Goal: Task Accomplishment & Management: Use online tool/utility

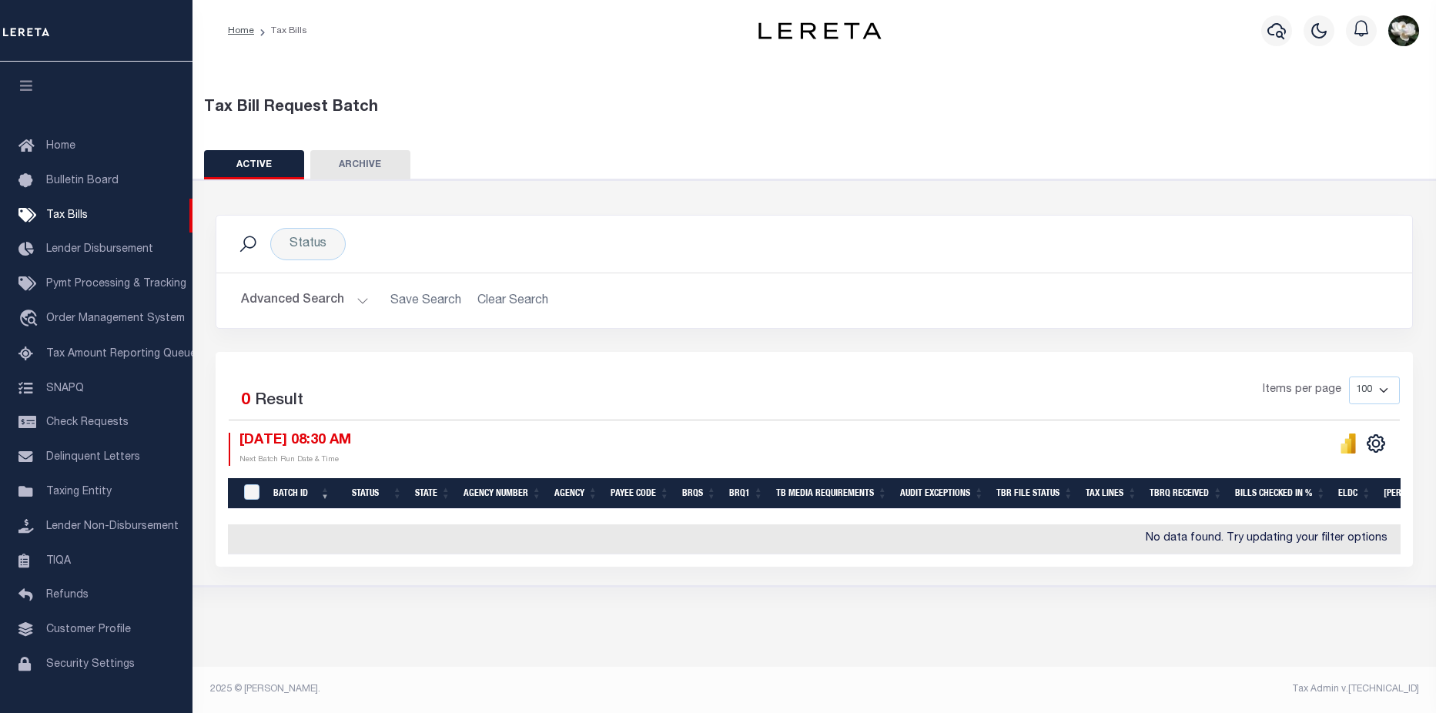
drag, startPoint x: 316, startPoint y: 299, endPoint x: 485, endPoint y: 289, distance: 169.6
click at [332, 295] on button "Advanced Search" at bounding box center [305, 301] width 128 height 30
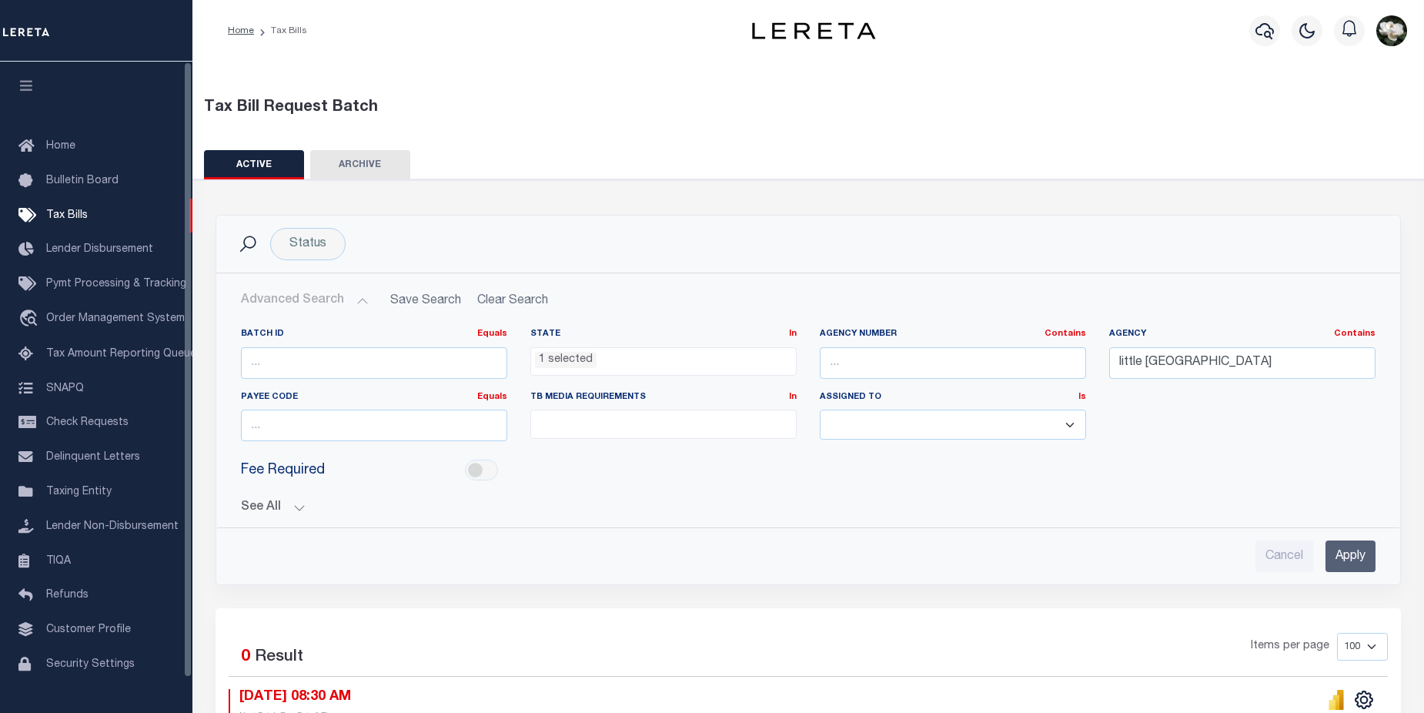
click at [900, 109] on div "Tax Bill Request Batch" at bounding box center [808, 107] width 1209 height 23
drag, startPoint x: 666, startPoint y: 361, endPoint x: 519, endPoint y: 363, distance: 147.0
click at [519, 363] on div "State In In AK AL AR AZ CA CO CT DC DE FL GA GU HI IA ID IL IN KS KY LA MA MD M…" at bounding box center [663, 359] width 289 height 63
click at [653, 369] on span "1 selected" at bounding box center [663, 361] width 266 height 29
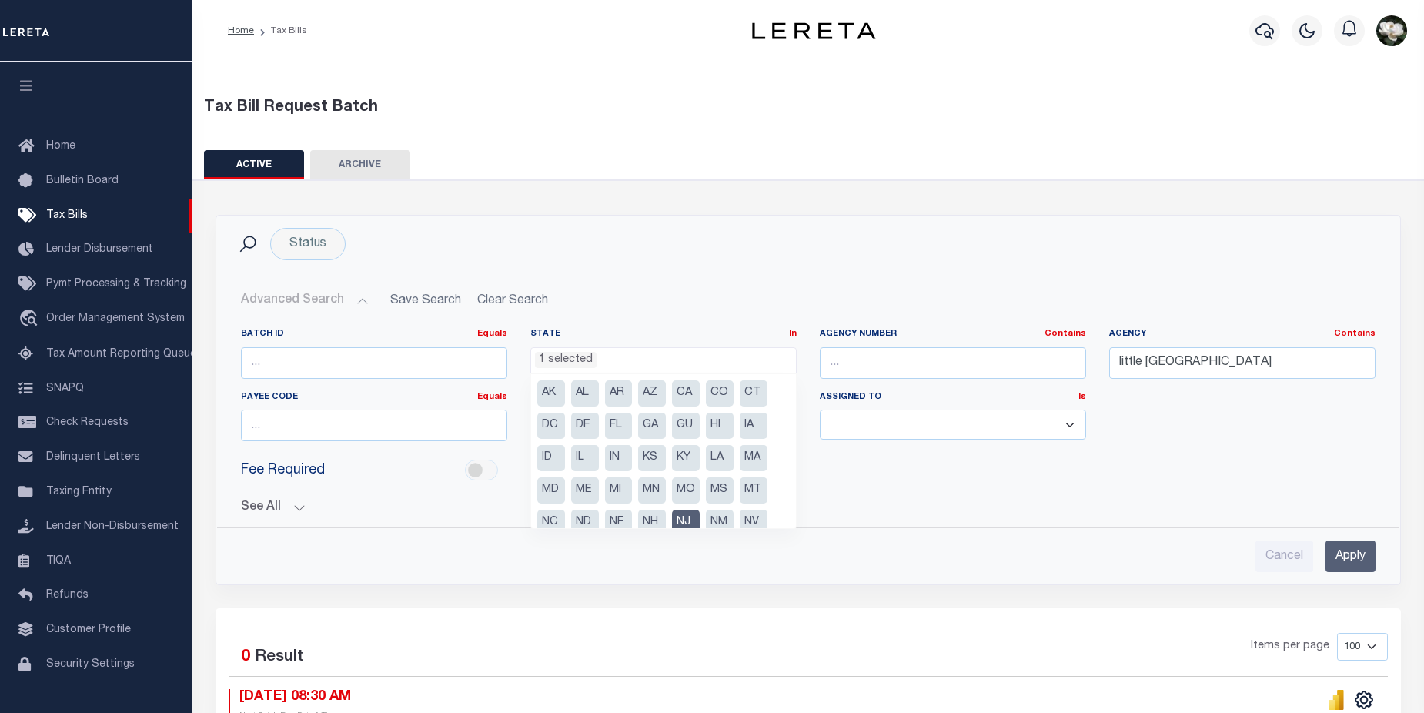
drag, startPoint x: 653, startPoint y: 369, endPoint x: 549, endPoint y: 361, distance: 104.3
click at [549, 361] on span "1 selected" at bounding box center [663, 361] width 266 height 29
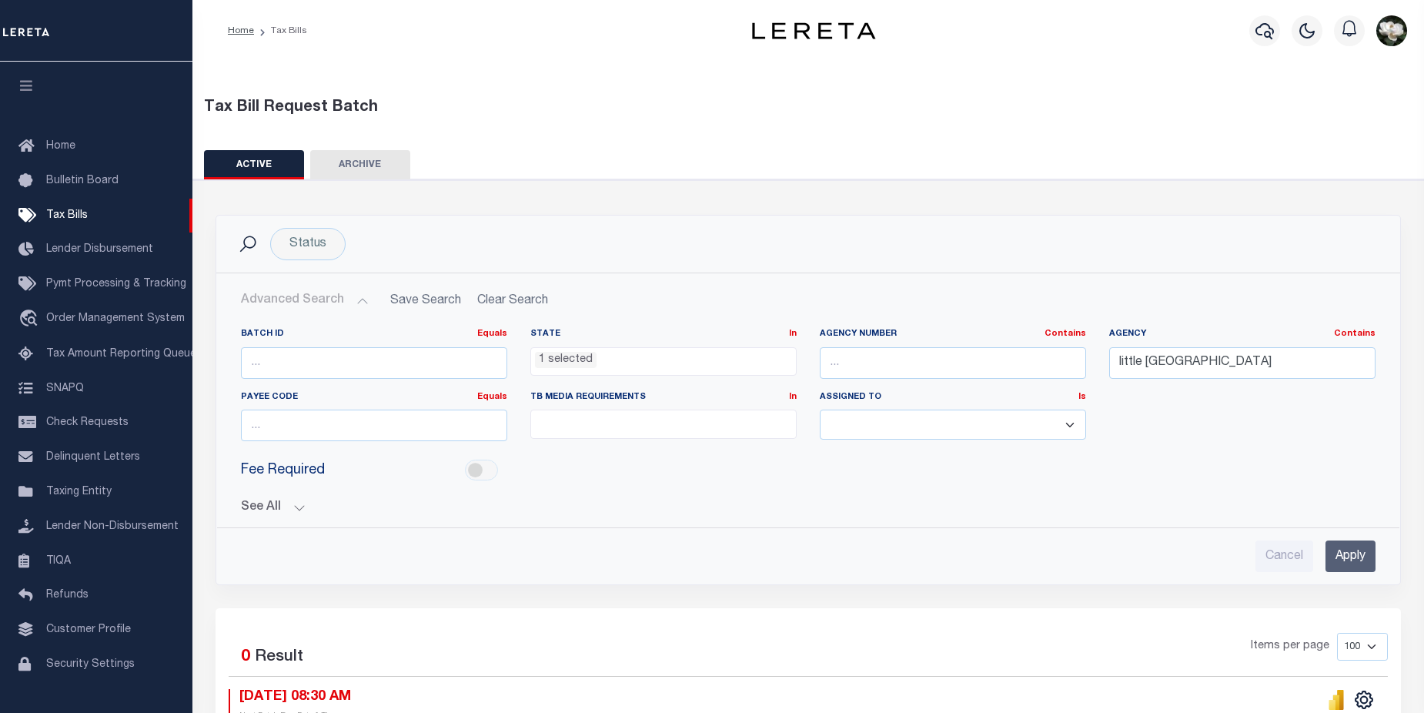
click at [654, 369] on span "1 selected" at bounding box center [663, 361] width 266 height 29
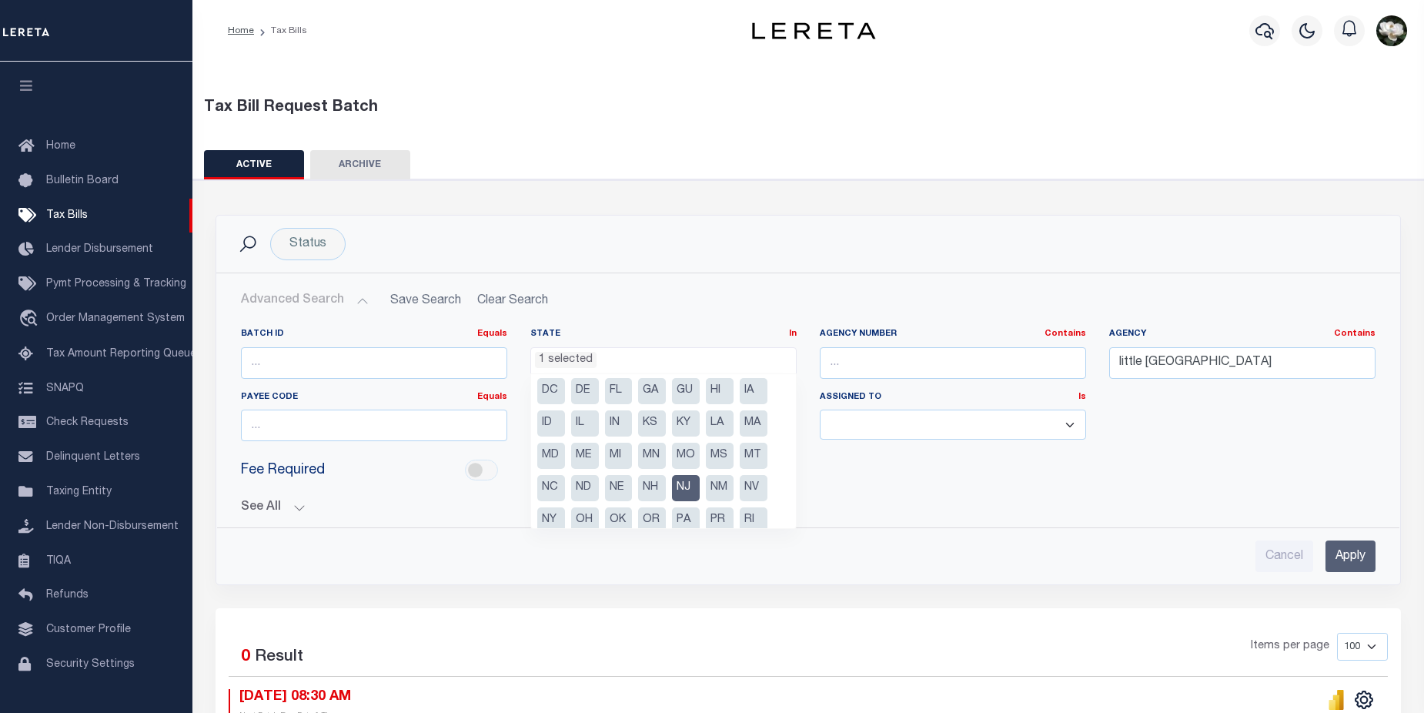
scroll to position [69, 0]
click at [687, 454] on li "NJ" at bounding box center [686, 454] width 28 height 26
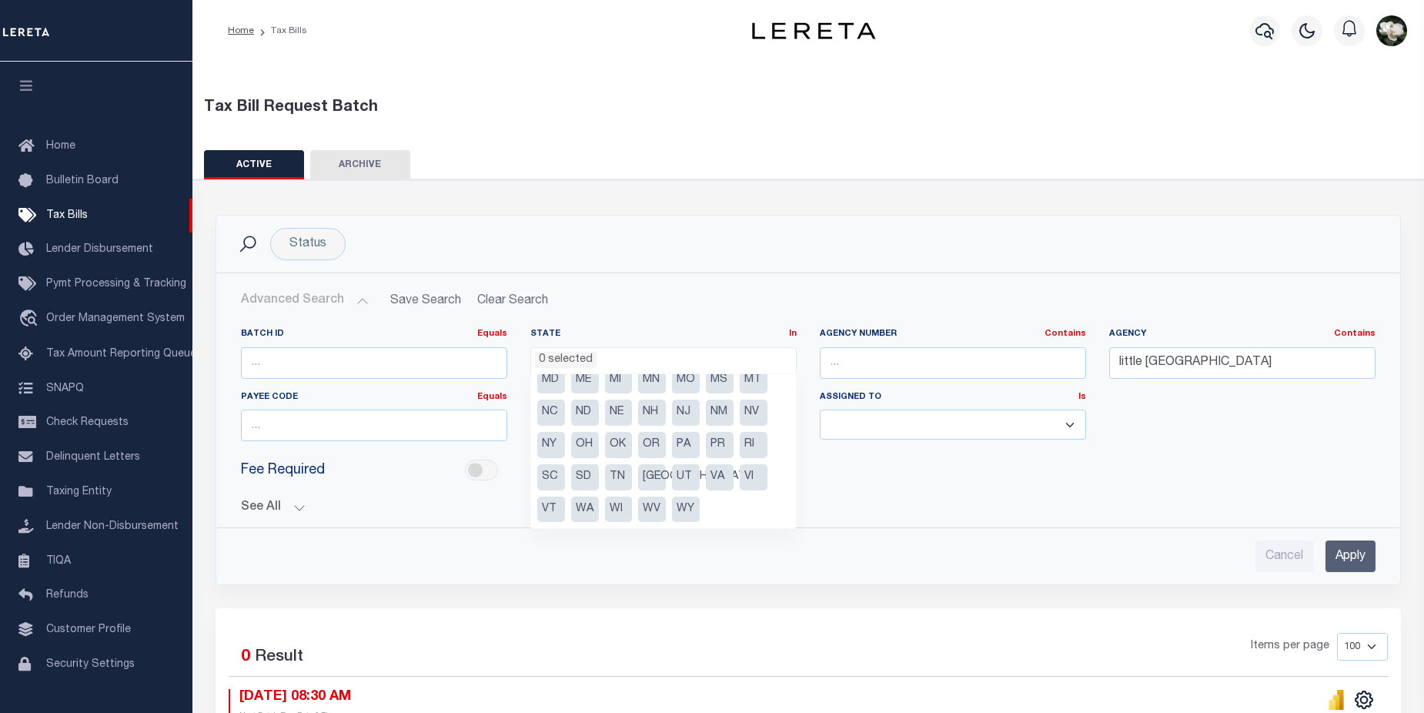
click at [643, 504] on li "WV" at bounding box center [652, 509] width 28 height 26
select select "WV"
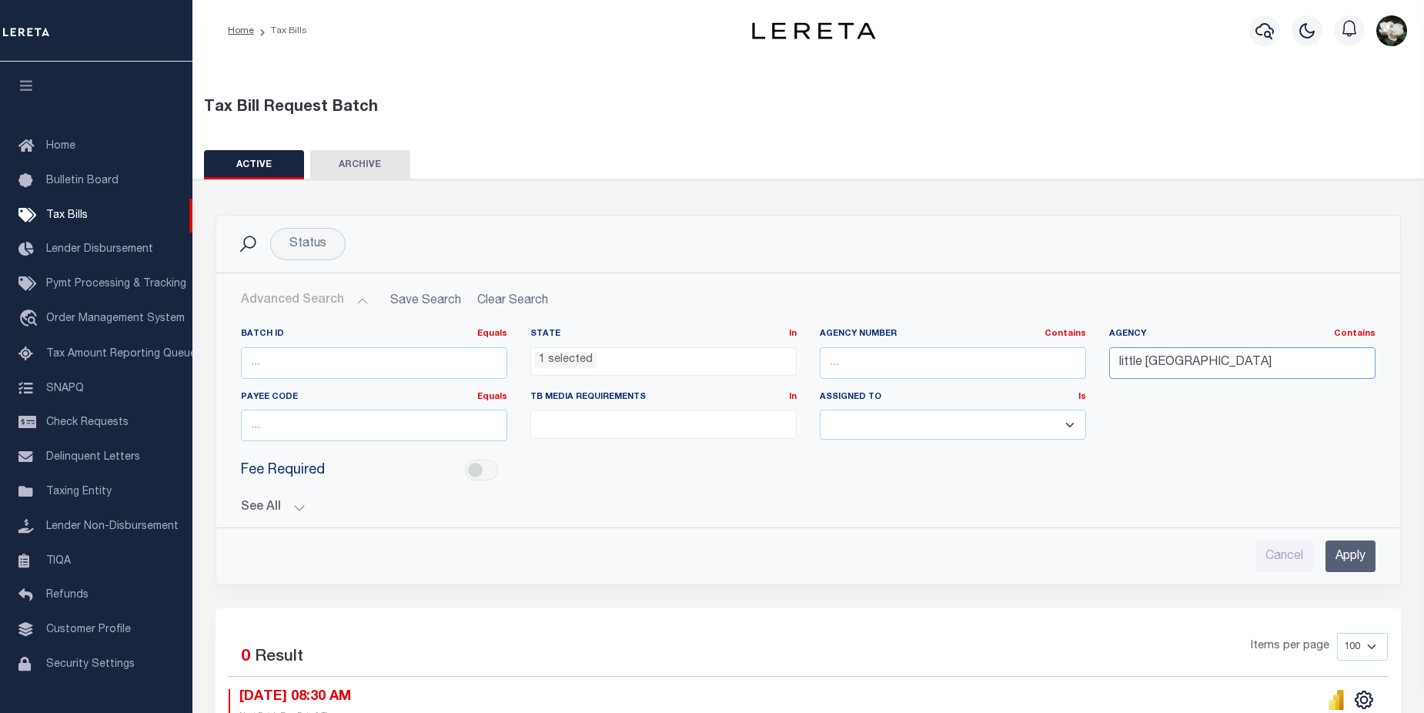
drag, startPoint x: 1253, startPoint y: 369, endPoint x: 1015, endPoint y: 358, distance: 238.1
click at [1015, 358] on div "Batch ID Equals Equals Is Not Equal To Is Greater Than Is Less Than State In In…" at bounding box center [808, 390] width 1158 height 125
type input "wayne"
click at [1351, 554] on input "Apply" at bounding box center [1350, 556] width 50 height 32
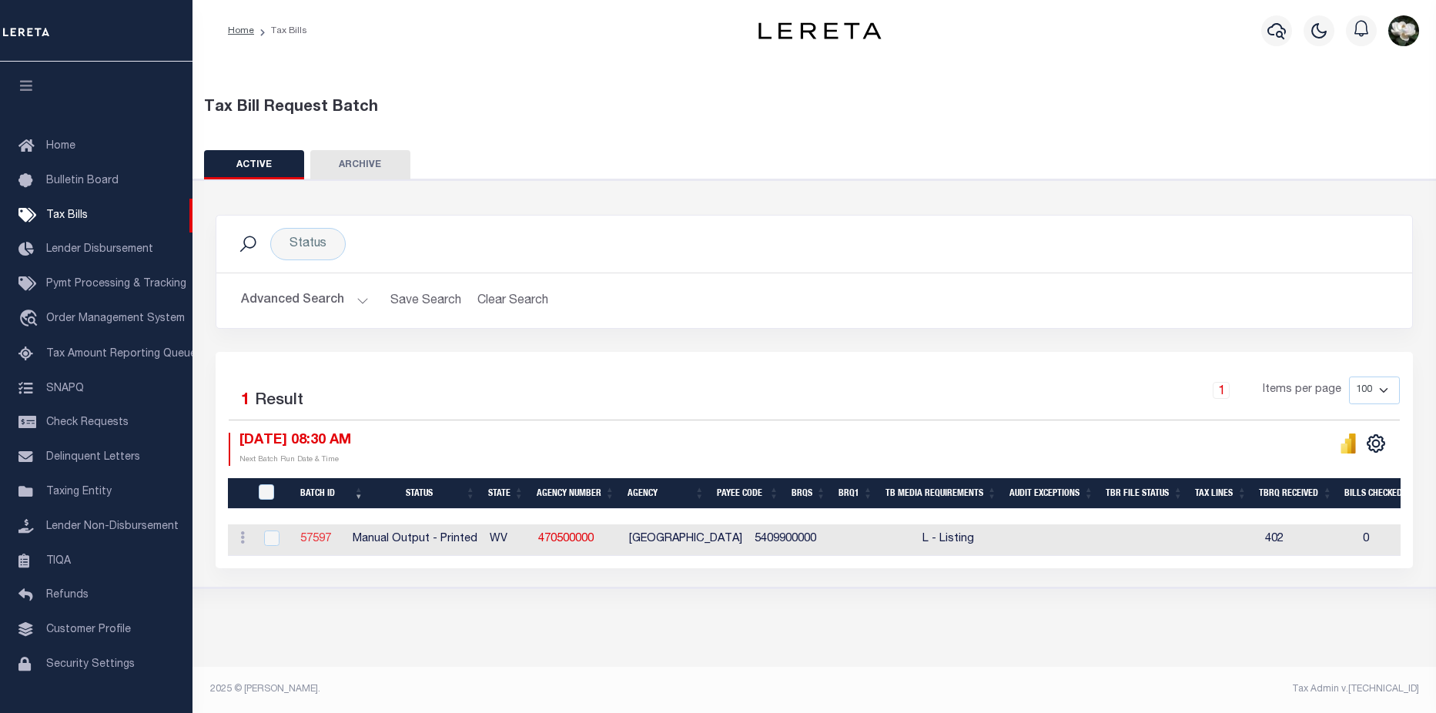
click at [331, 540] on link "57597" at bounding box center [315, 538] width 31 height 11
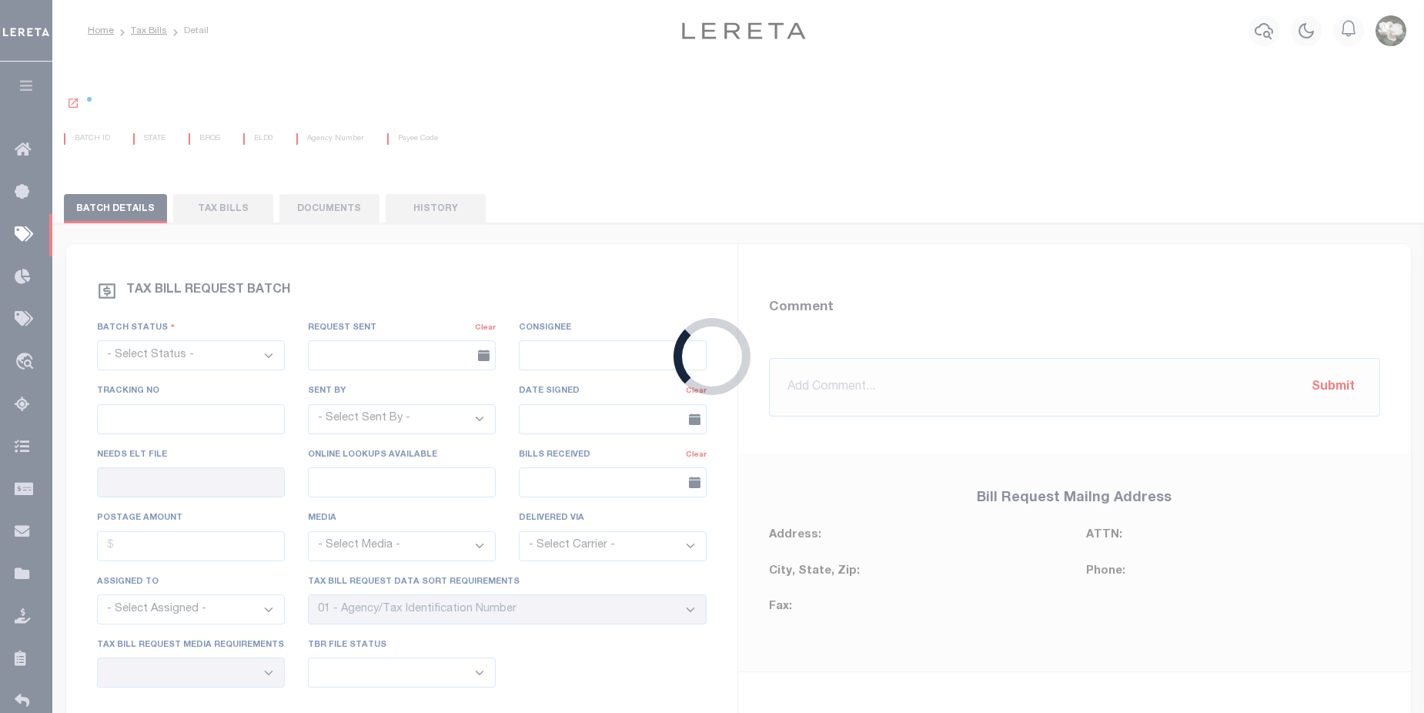
select select "PRT"
type input "No"
type input "Yes"
select select "27"
select select "20"
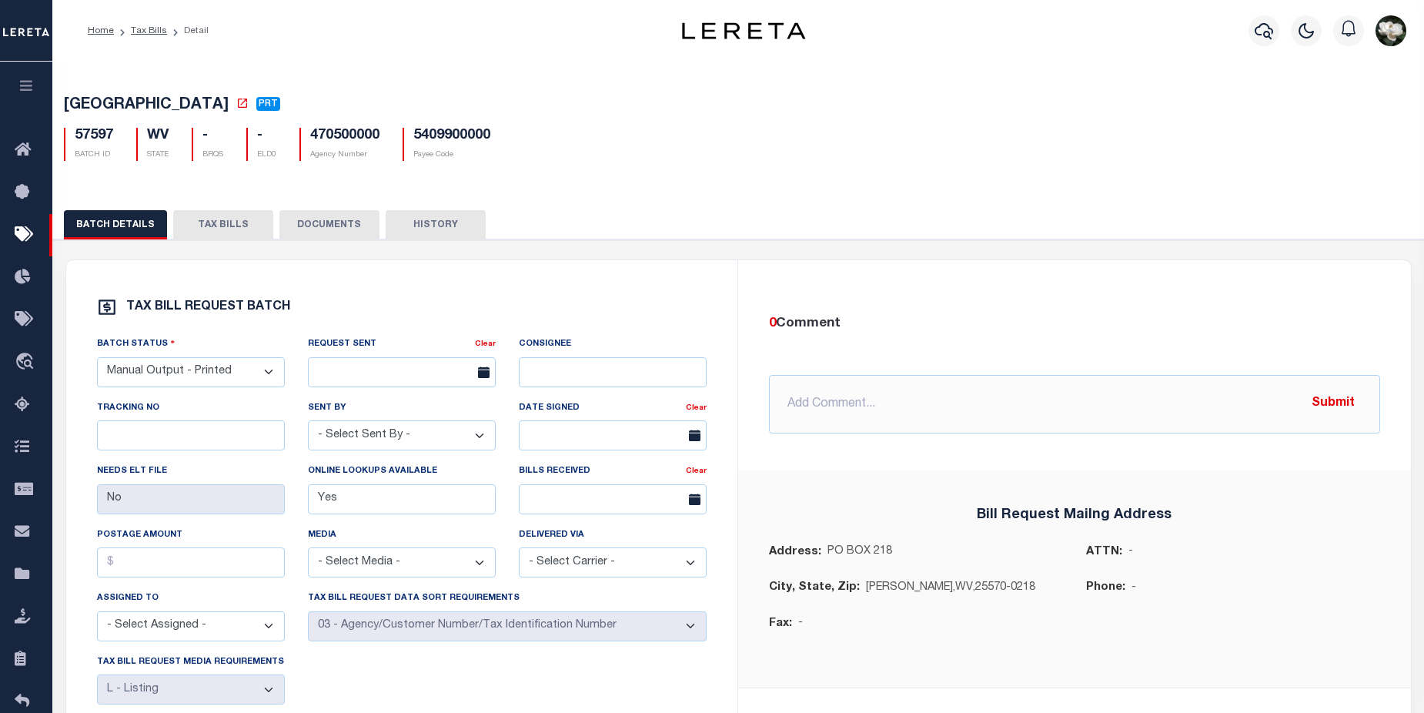
click at [229, 232] on button "TAX BILLS" at bounding box center [223, 224] width 100 height 29
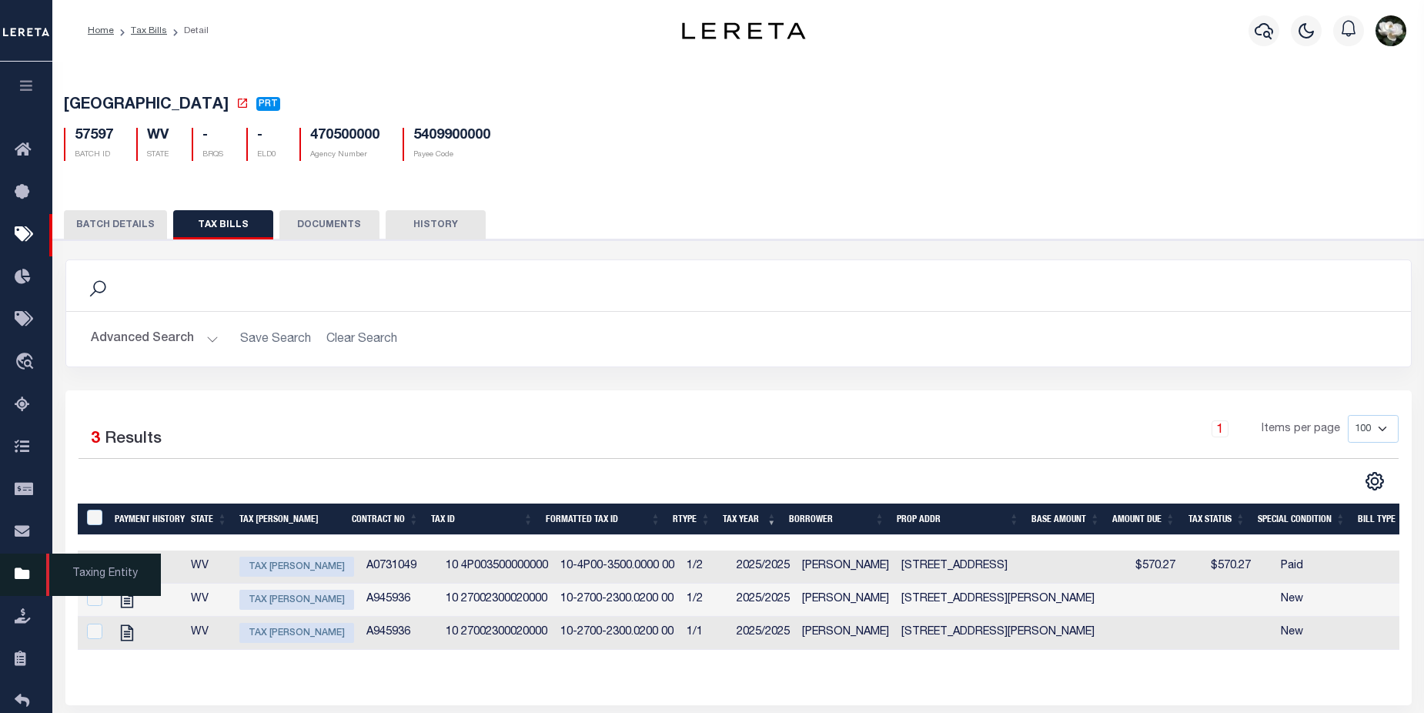
click at [28, 584] on icon at bounding box center [27, 574] width 25 height 19
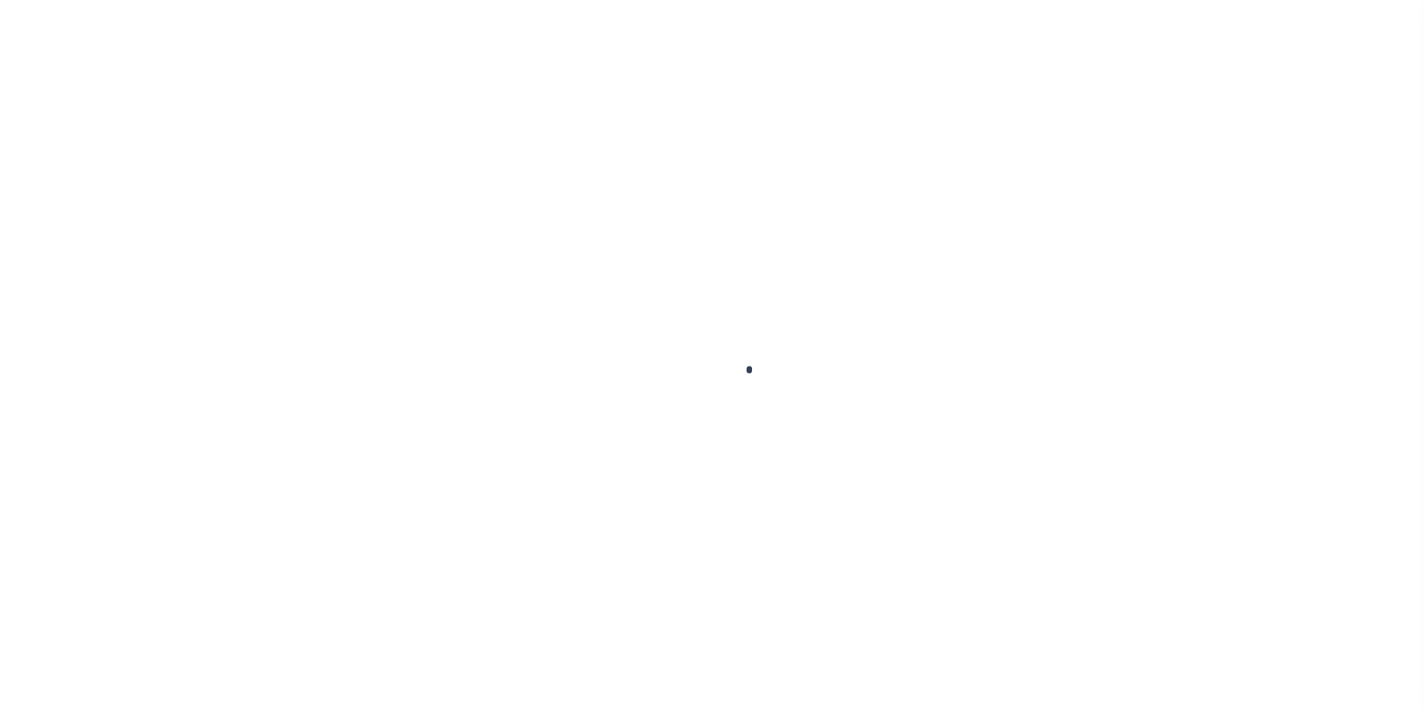
scroll to position [37, 0]
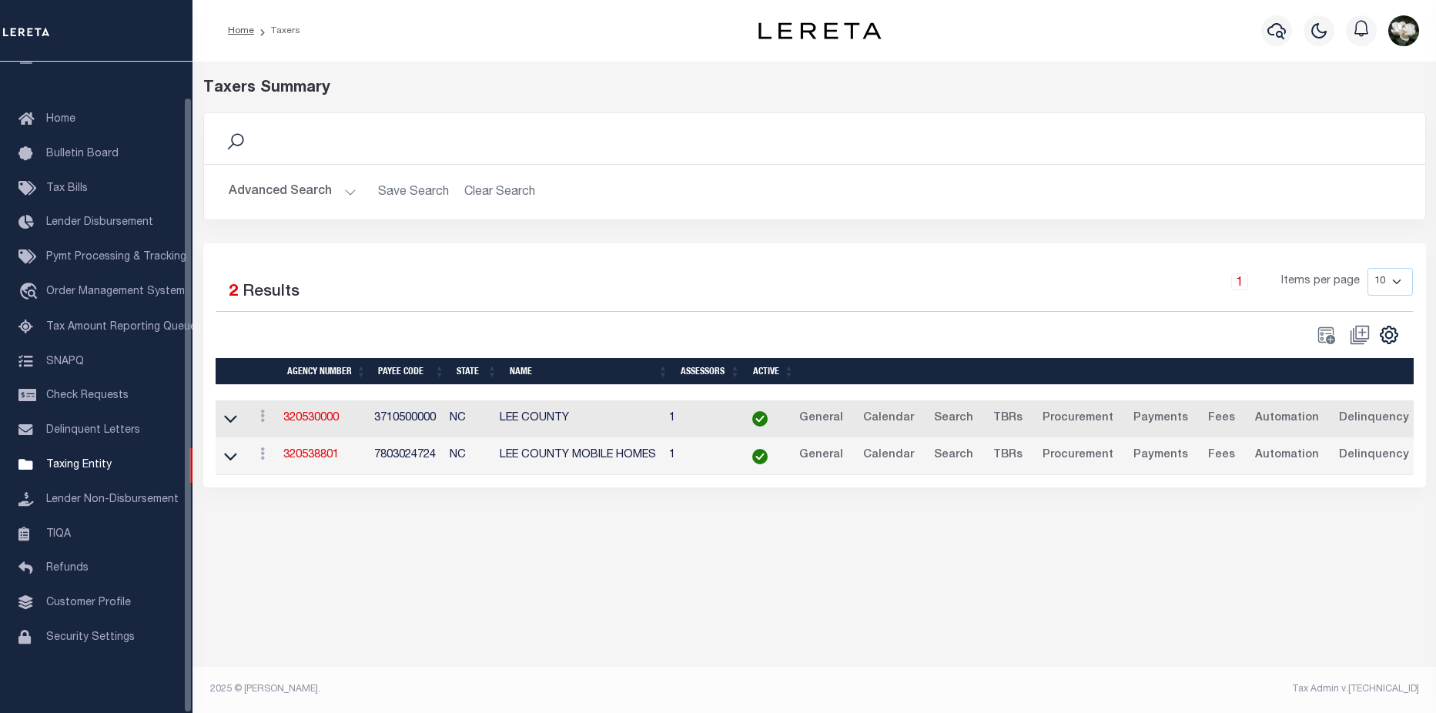
click at [297, 196] on button "Advanced Search" at bounding box center [293, 192] width 128 height 30
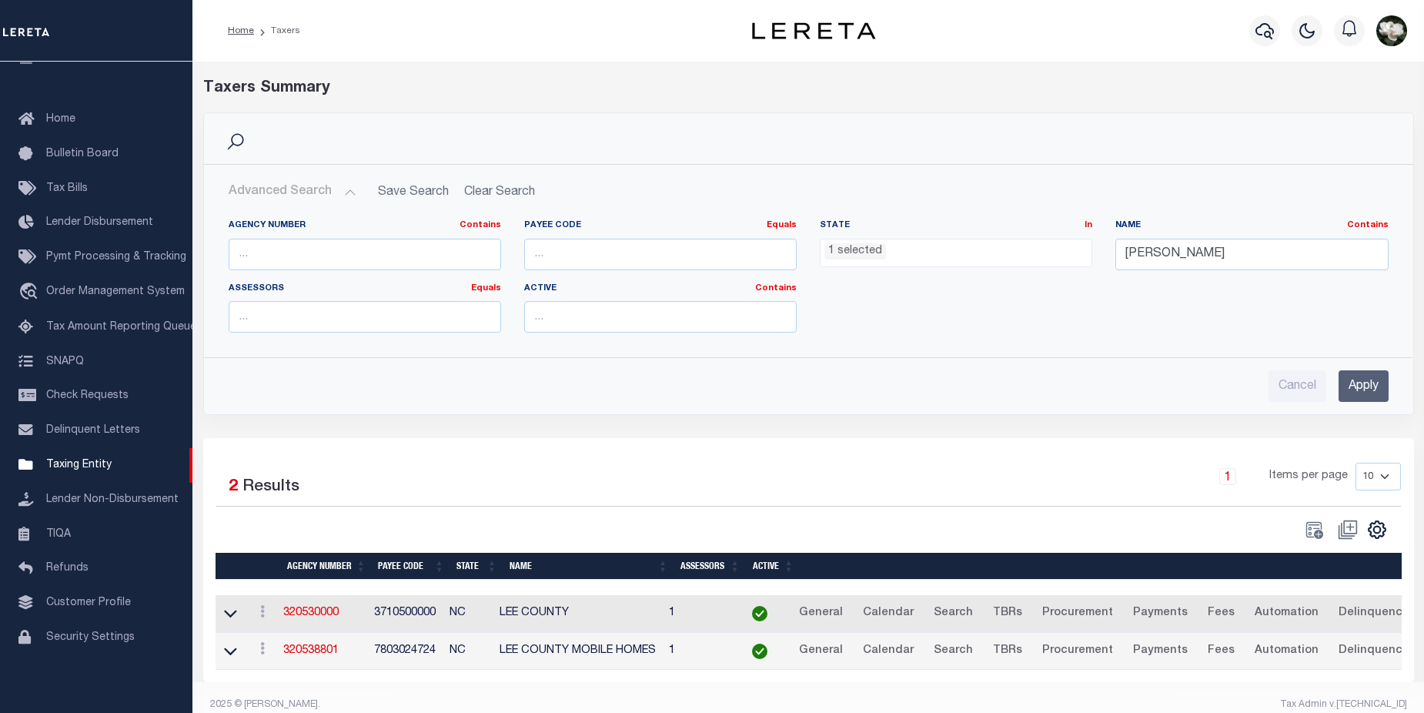
click at [1008, 260] on span "1 selected" at bounding box center [956, 253] width 272 height 29
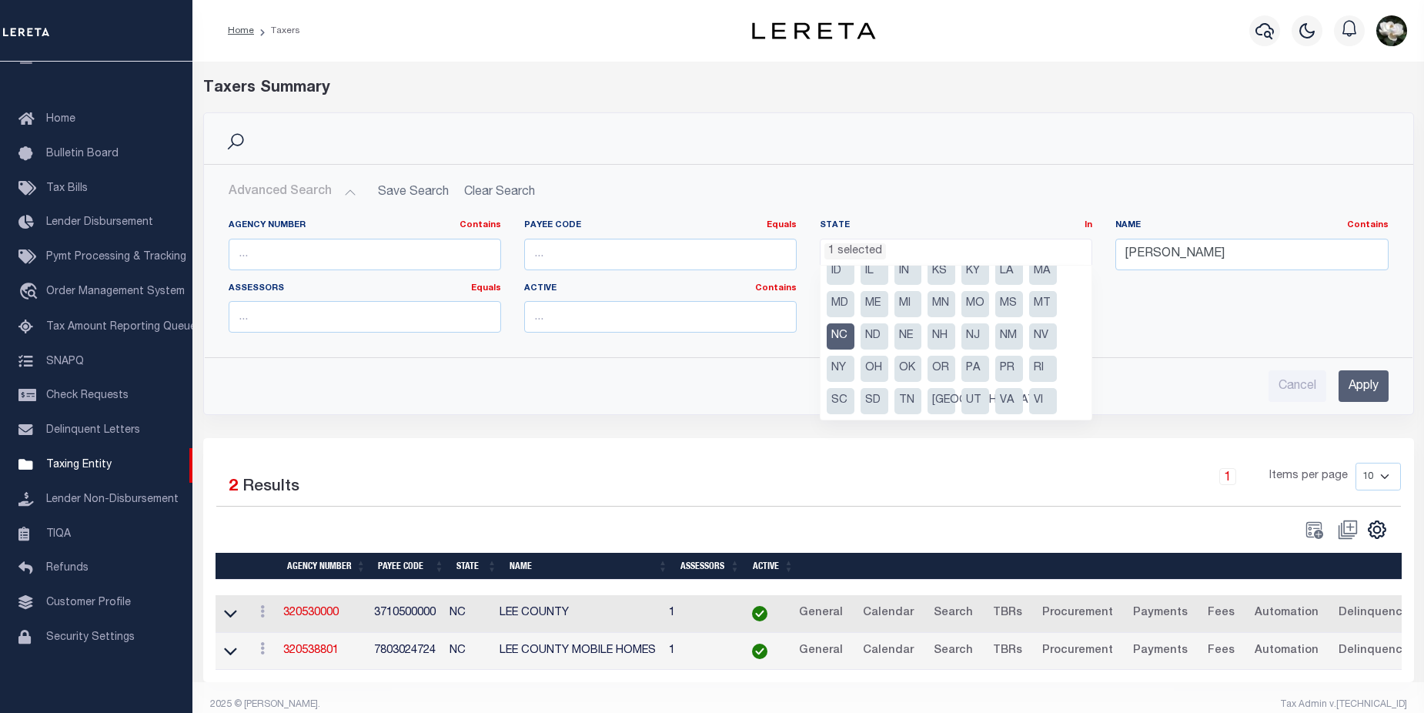
scroll to position [110, 0]
click at [851, 303] on li "NC" at bounding box center [841, 304] width 28 height 26
click at [939, 401] on li "WV" at bounding box center [941, 401] width 28 height 26
select select "WV"
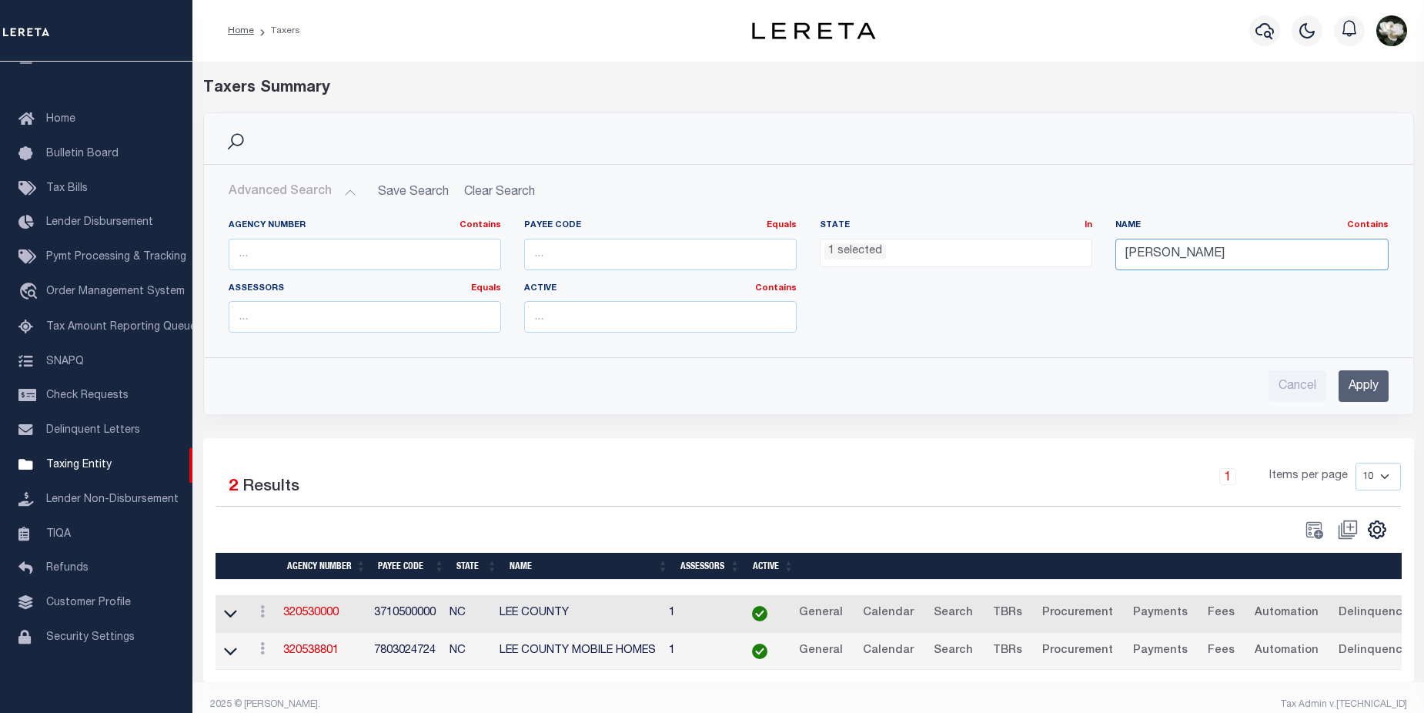
drag, startPoint x: 1217, startPoint y: 250, endPoint x: 1098, endPoint y: 251, distance: 119.3
click at [1098, 251] on div "Agency Number Contains Contains Is Payee Code Equals Equals Is Not Equal To Is …" at bounding box center [808, 281] width 1183 height 125
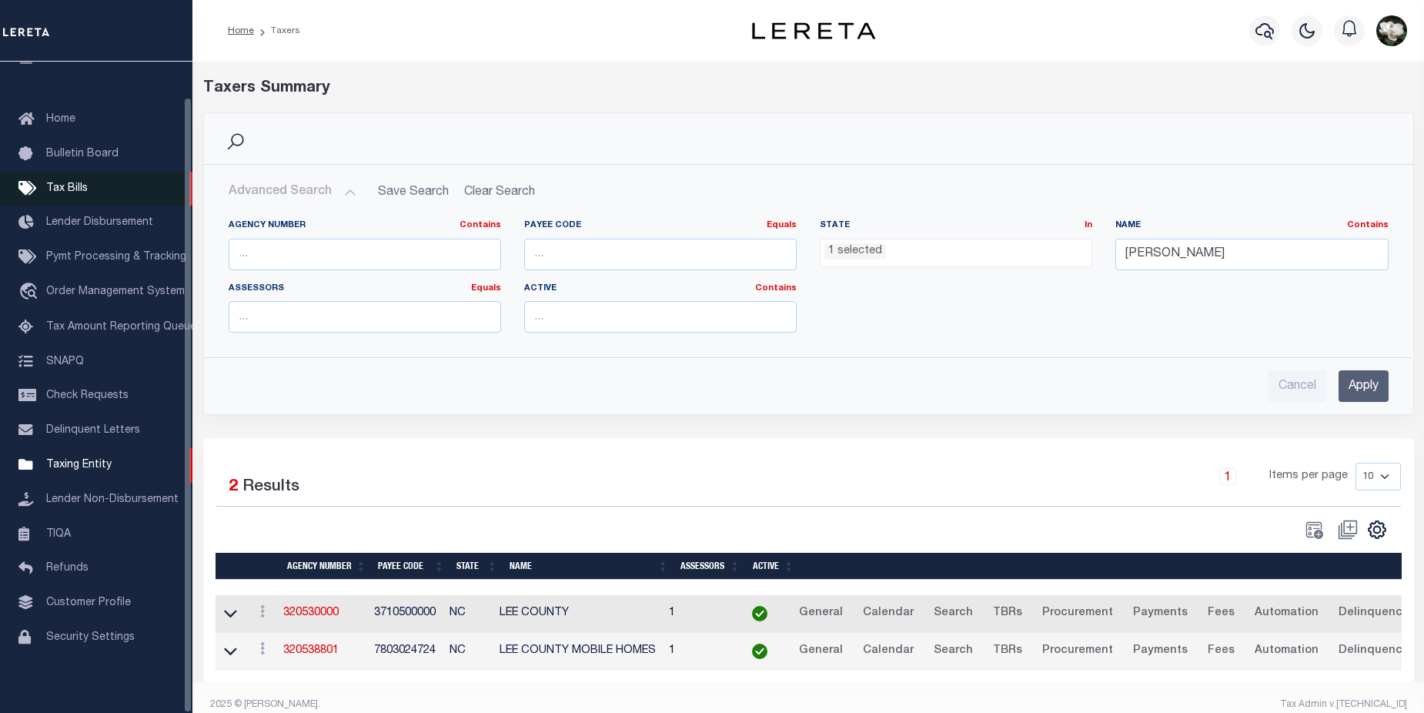
click at [71, 183] on span "Tax Bills" at bounding box center [67, 188] width 42 height 11
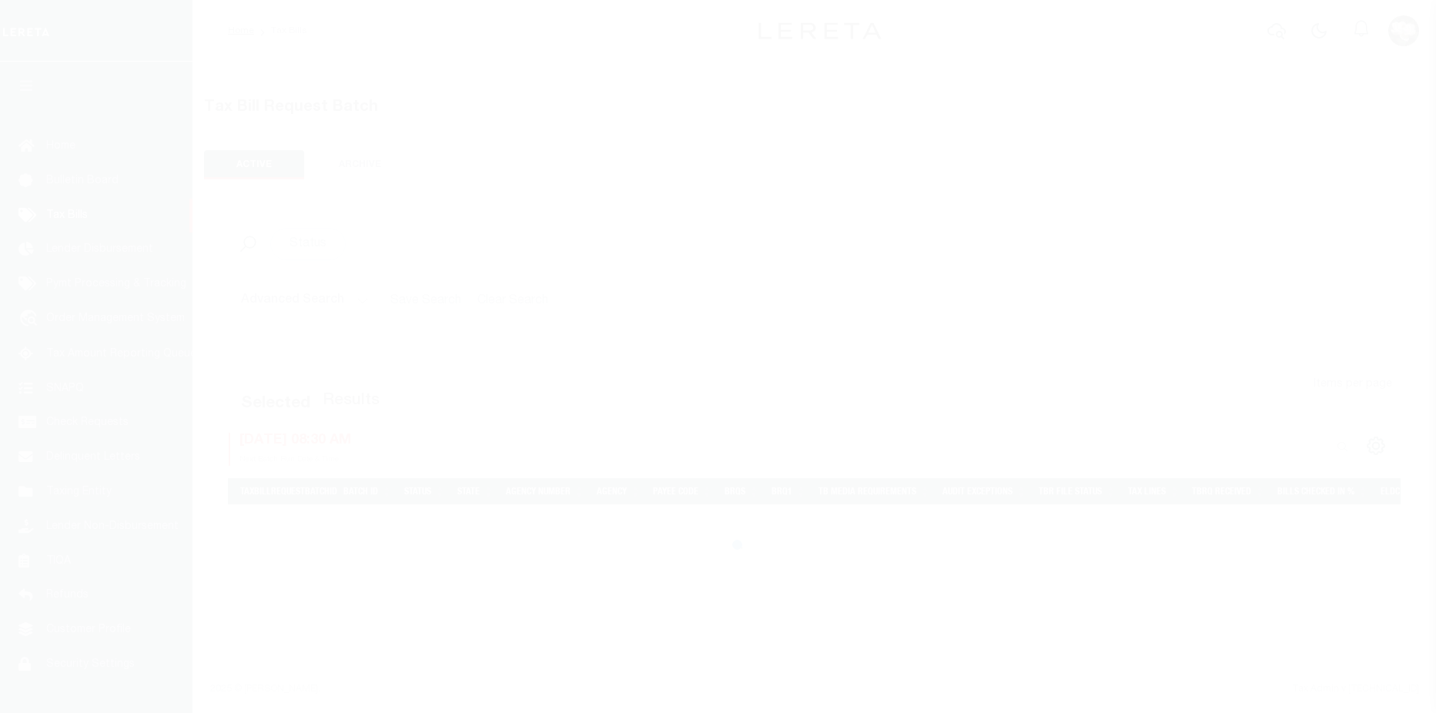
select select "WV"
select select
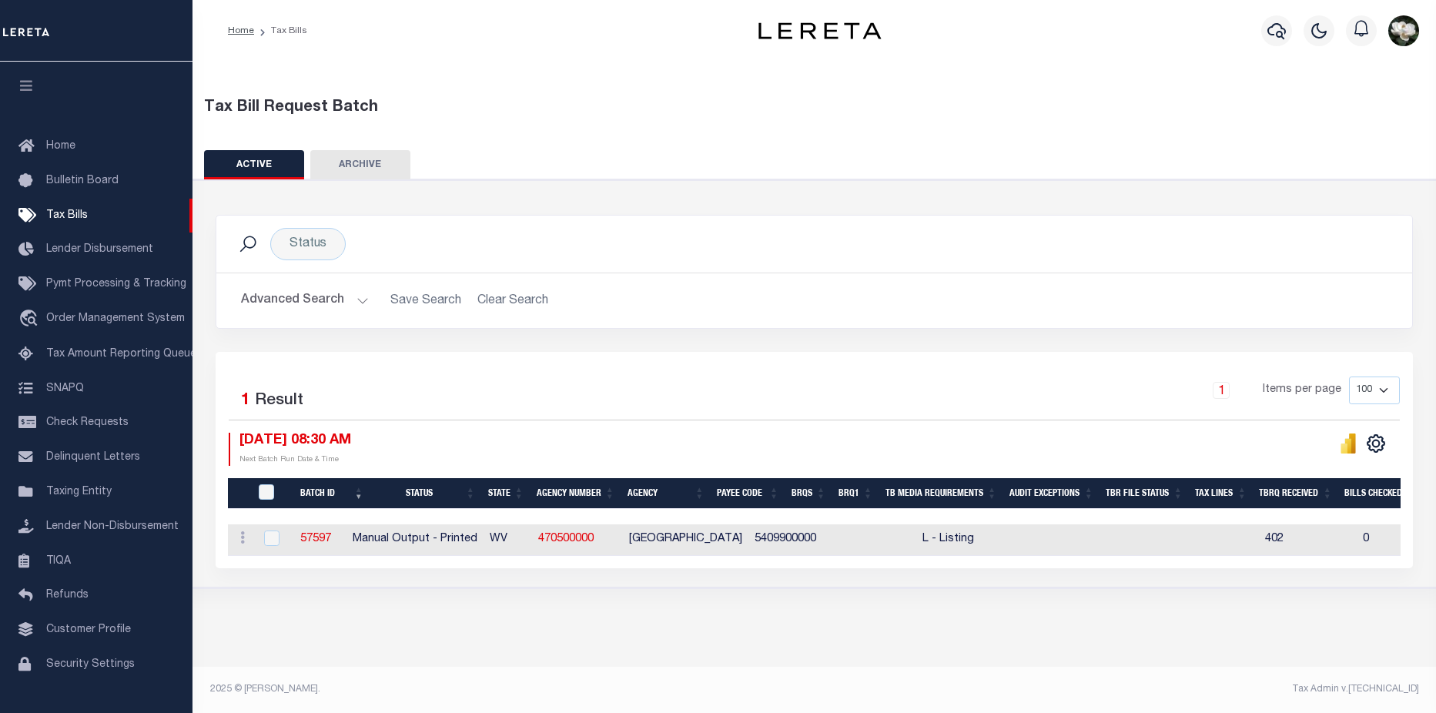
click at [306, 310] on button "Advanced Search" at bounding box center [305, 301] width 128 height 30
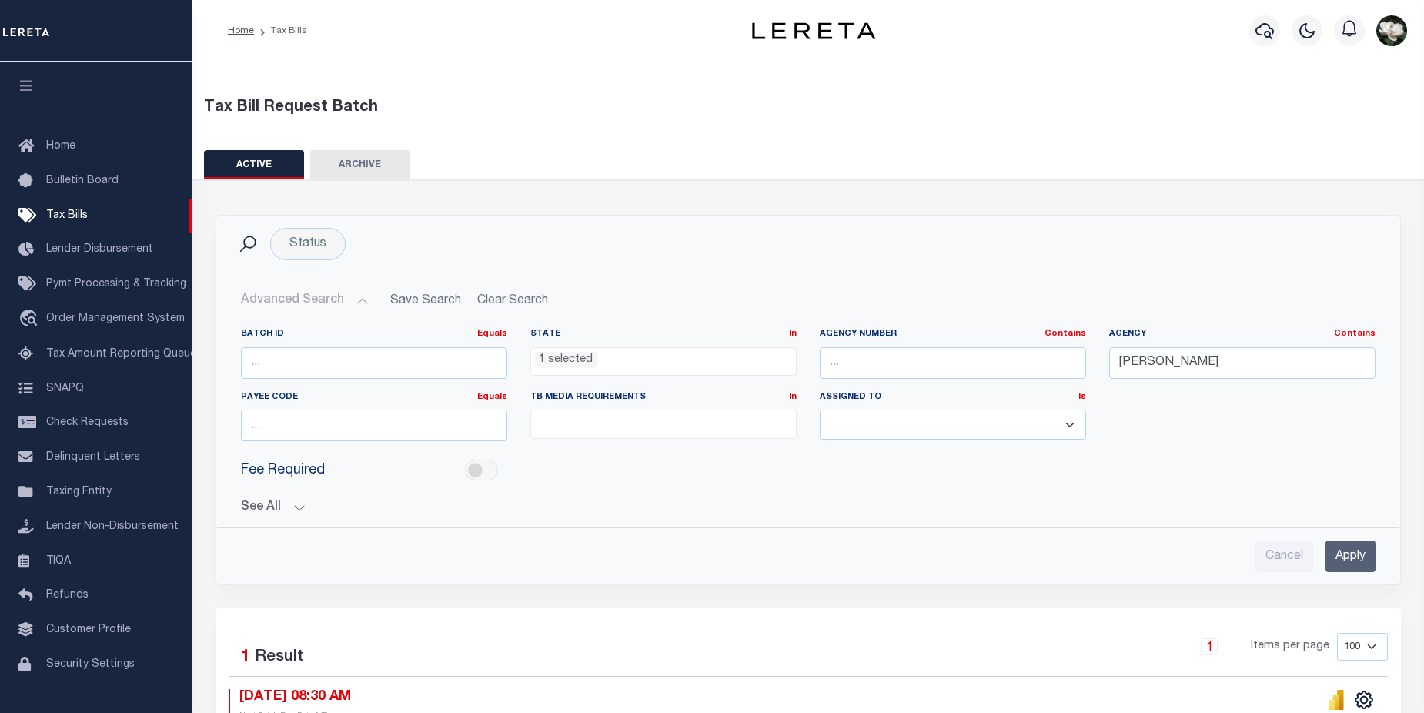
click at [647, 357] on ul "1 selected" at bounding box center [663, 358] width 265 height 21
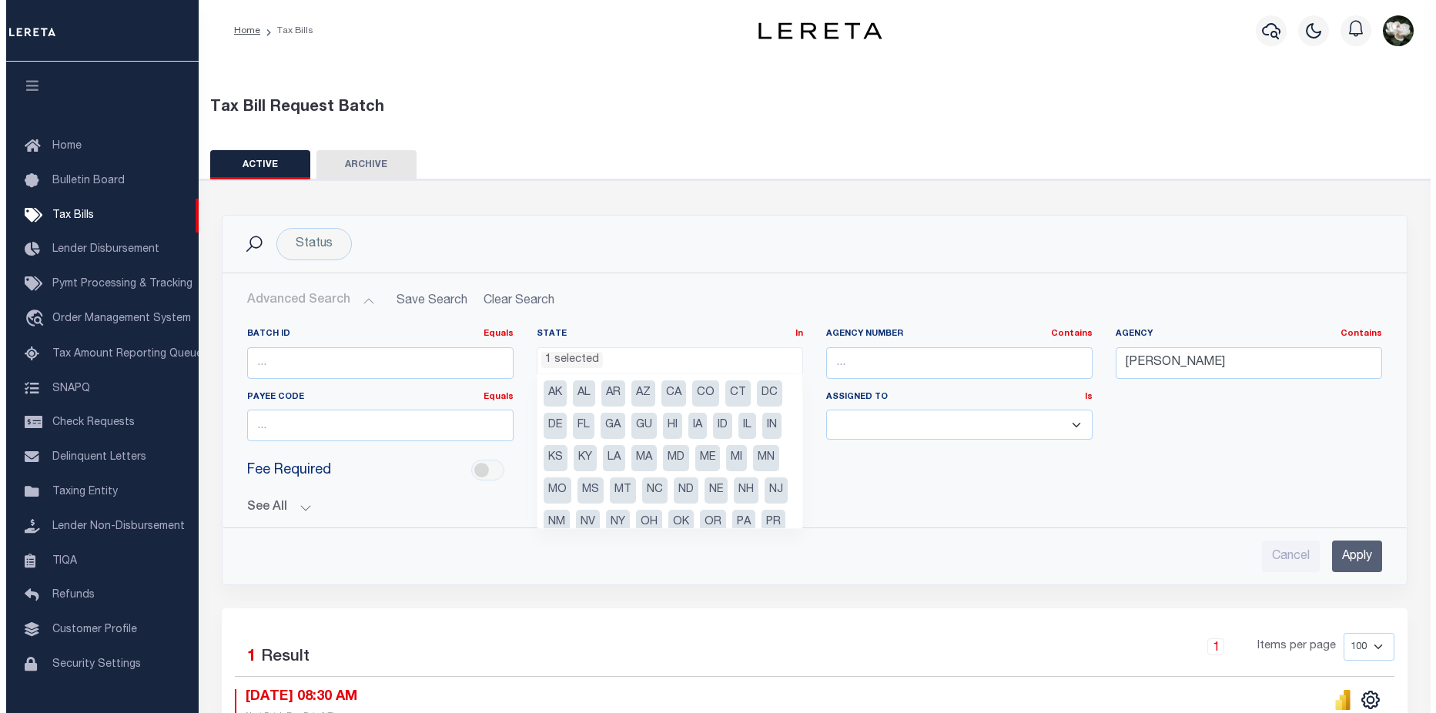
scroll to position [78, 0]
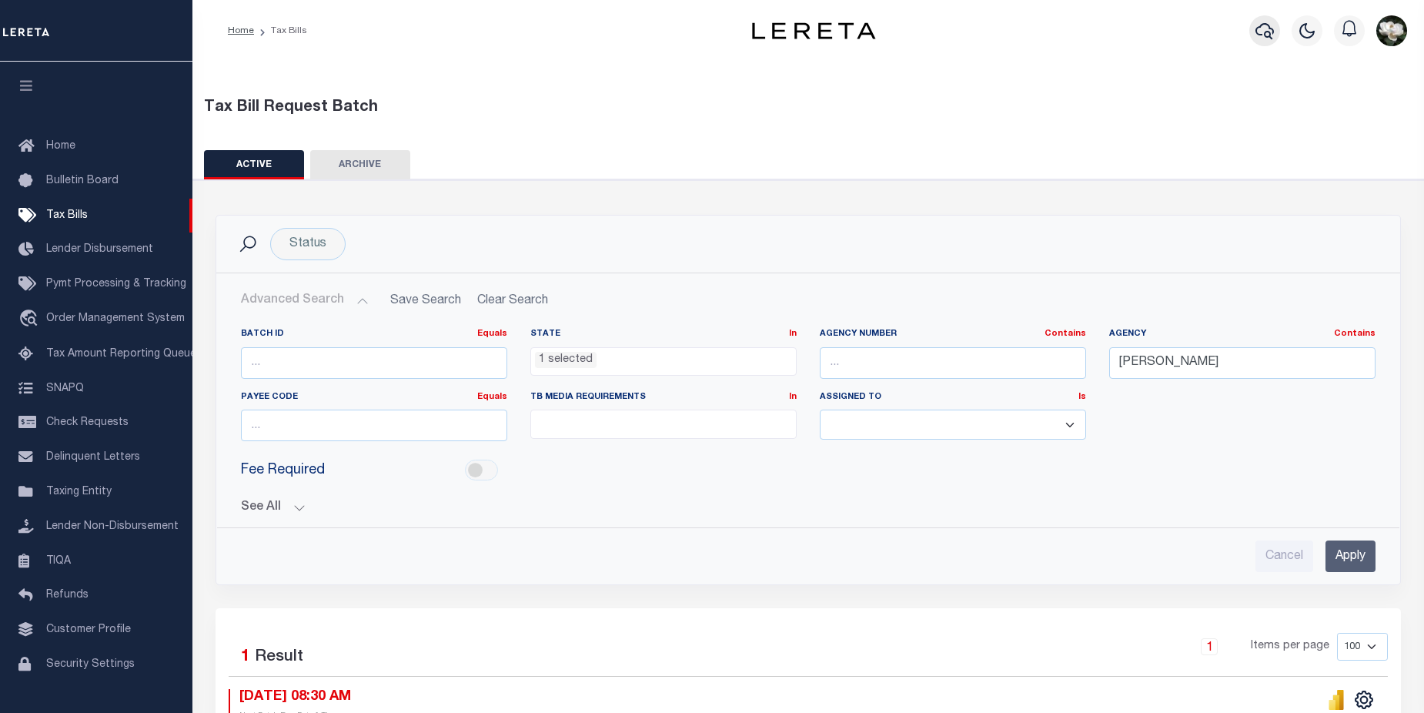
click at [1275, 33] on div at bounding box center [1264, 31] width 42 height 54
click at [1275, 33] on button "button" at bounding box center [1264, 30] width 31 height 31
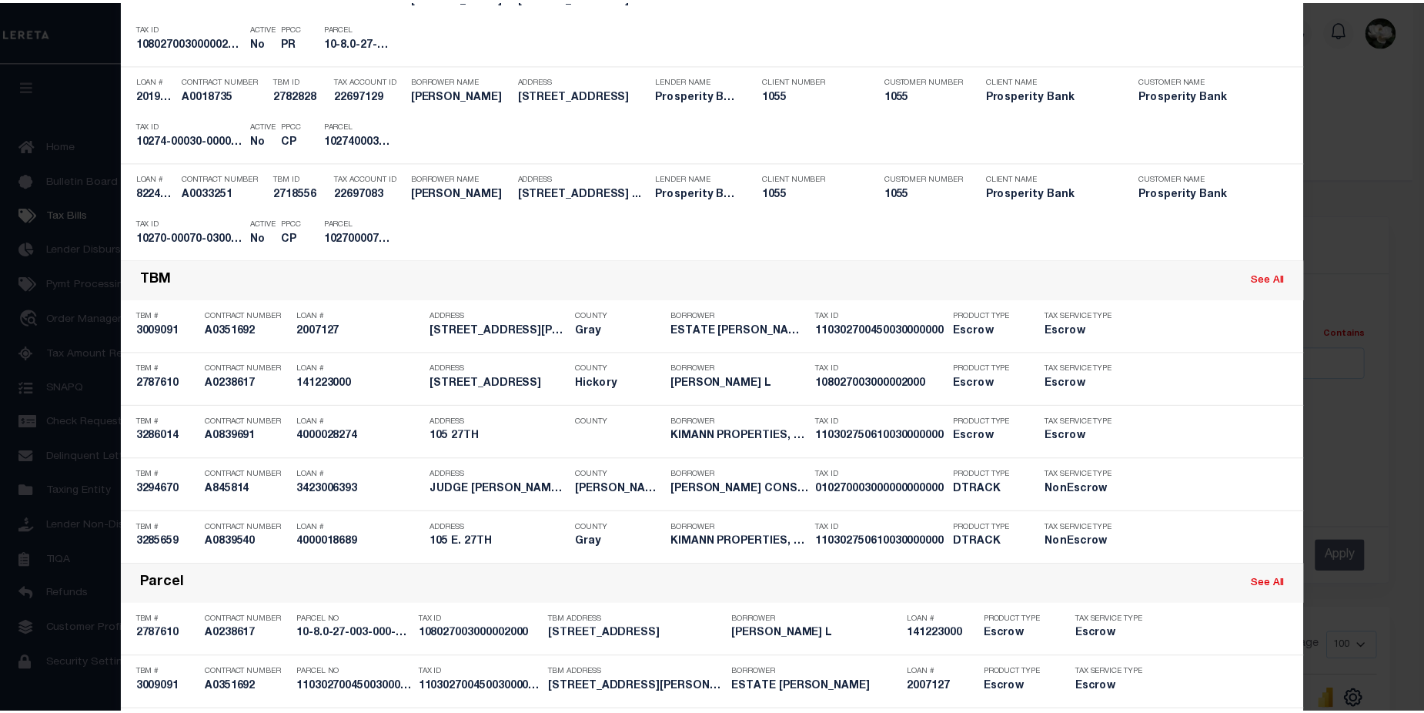
scroll to position [0, 0]
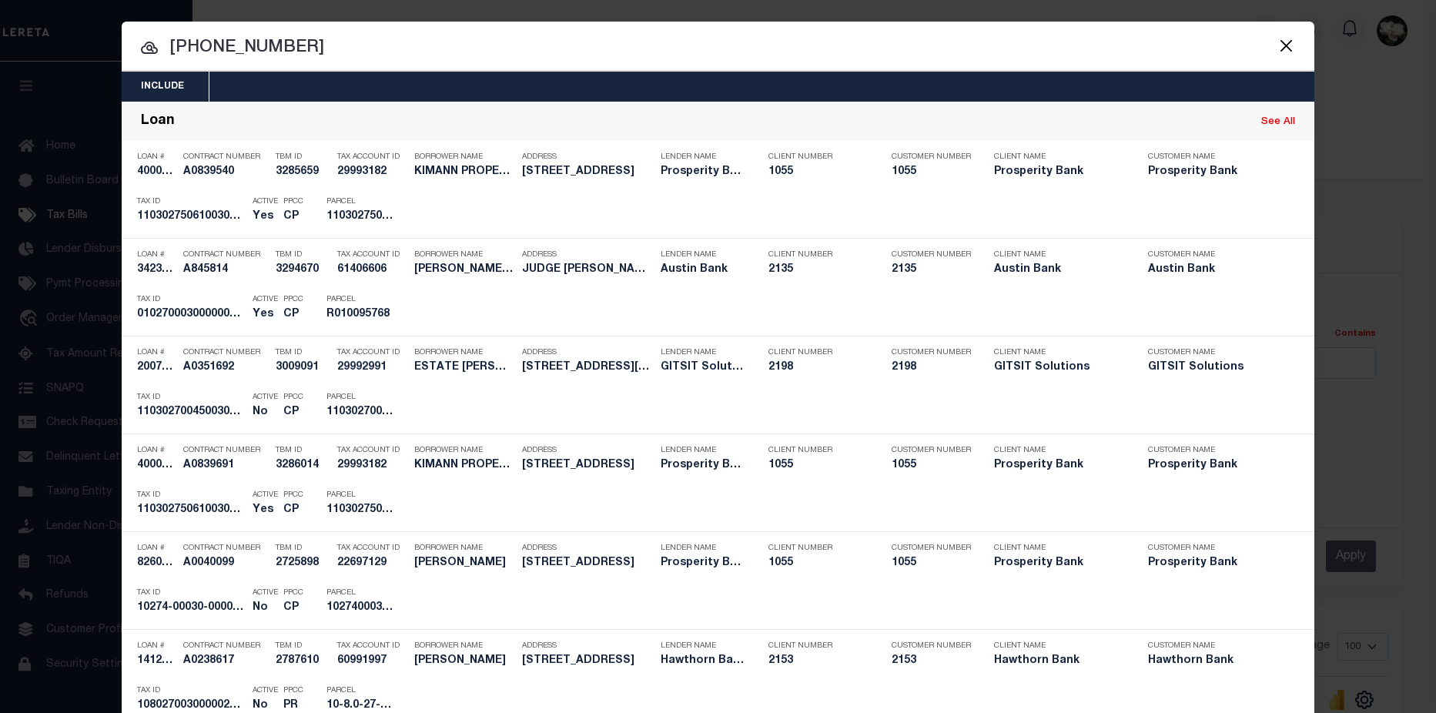
drag, startPoint x: 95, startPoint y: 37, endPoint x: -336, endPoint y: -23, distance: 435.2
click at [0, 0] on html "Home Tax Bills" at bounding box center [718, 446] width 1436 height 892
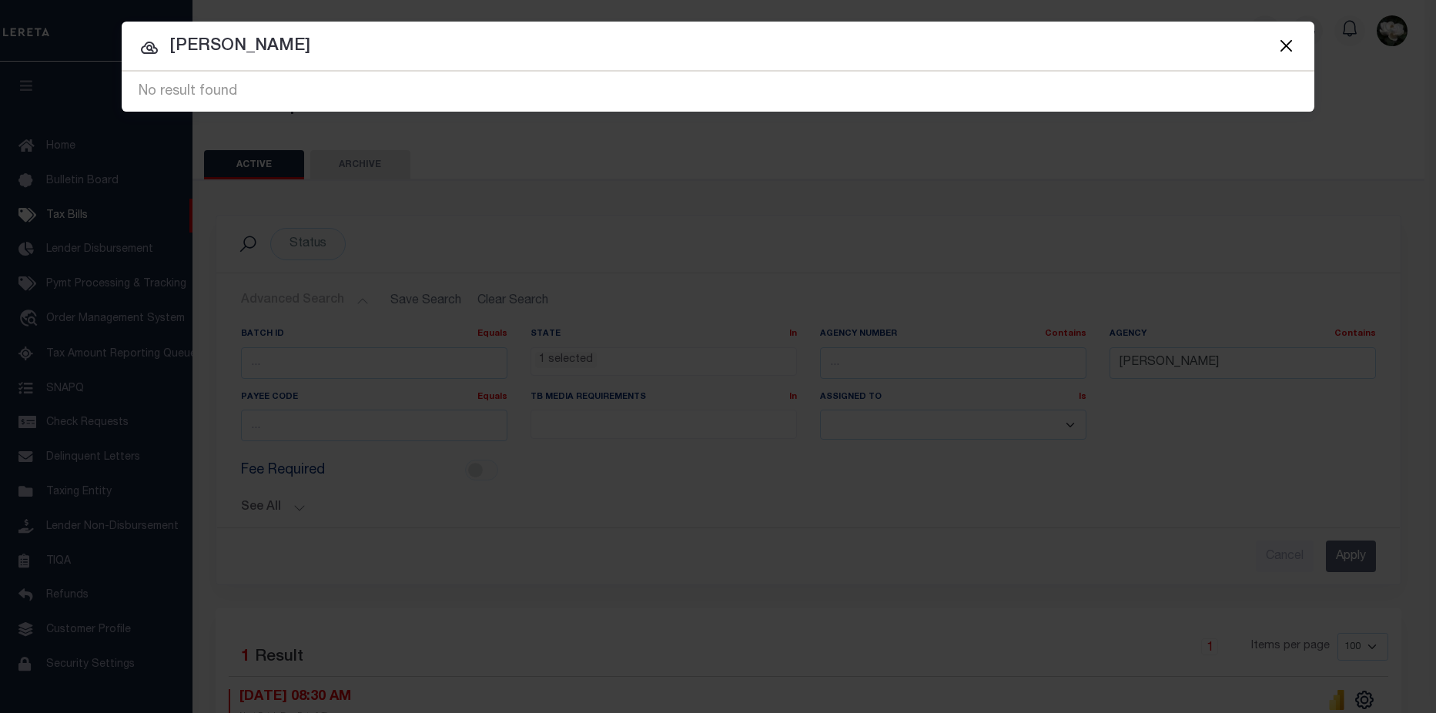
drag, startPoint x: 294, startPoint y: 41, endPoint x: 149, endPoint y: 45, distance: 145.5
click at [149, 72] on div "cyrus terri 10-27-00300000 No result found" at bounding box center [718, 92] width 1192 height 40
type input "castle steve"
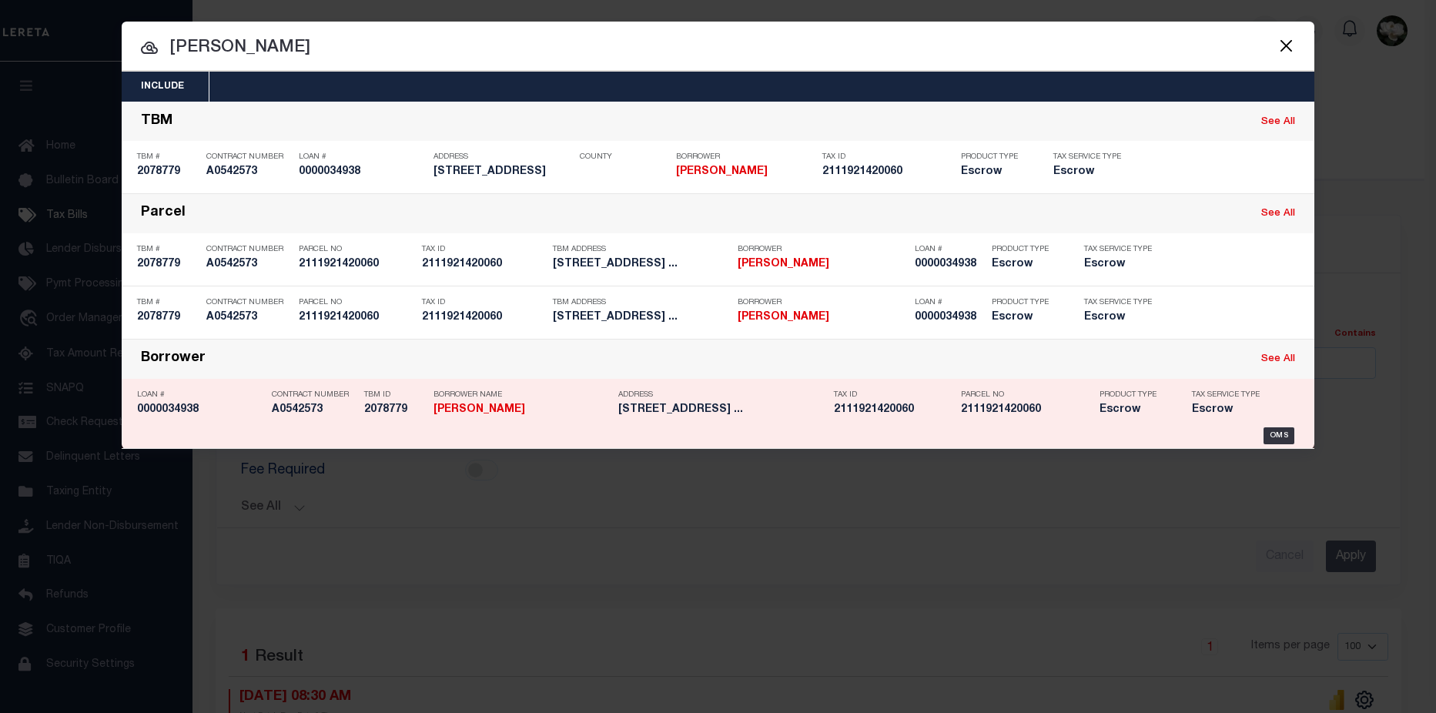
click at [1028, 414] on h5 "2111921420060" at bounding box center [1026, 409] width 131 height 13
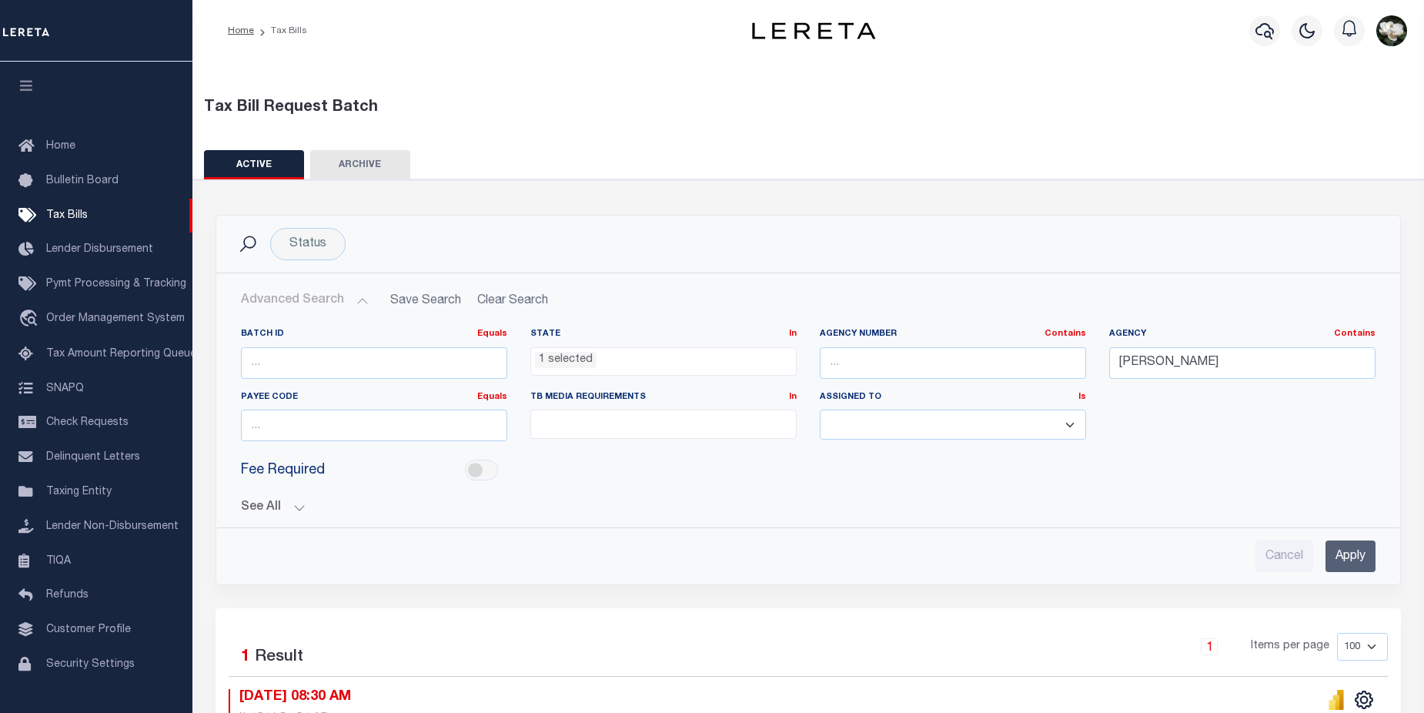
click at [1253, 18] on div at bounding box center [1264, 31] width 42 height 54
click at [1261, 27] on icon "button" at bounding box center [1264, 31] width 18 height 16
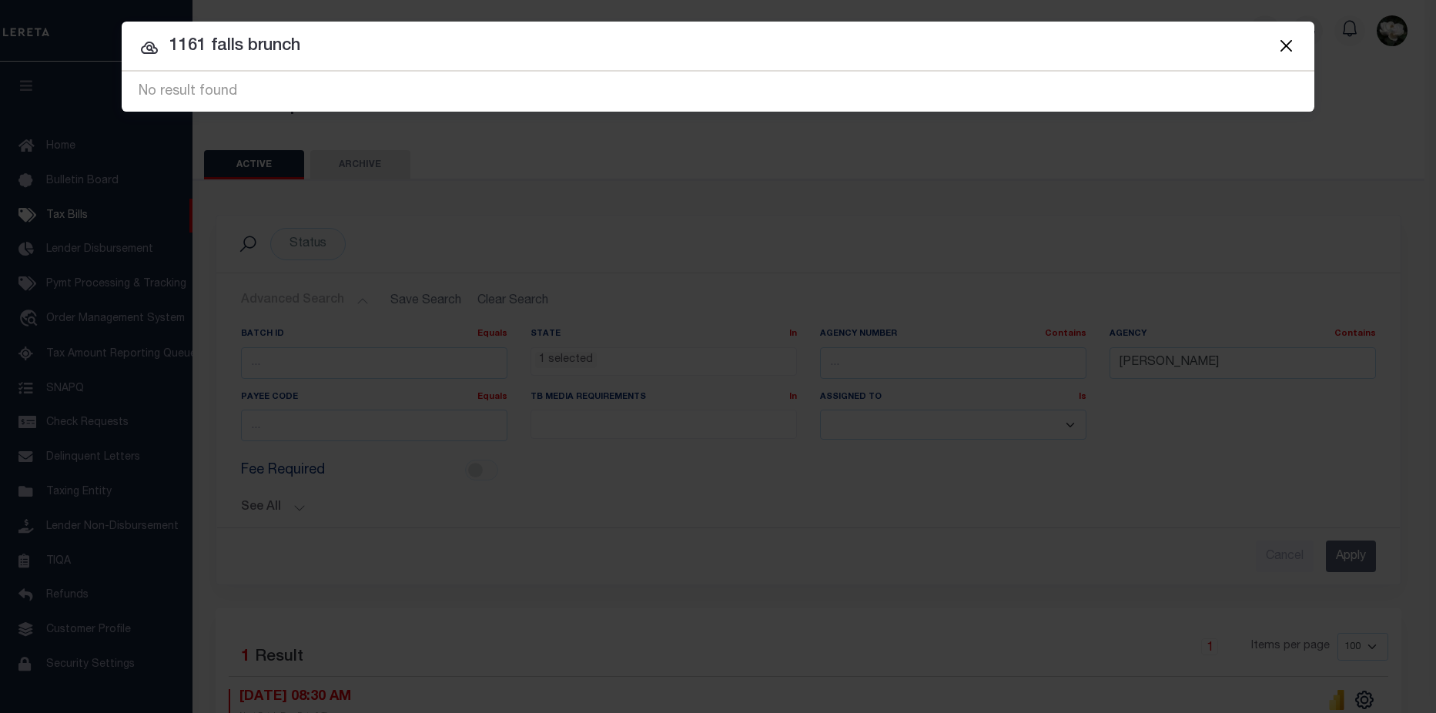
drag, startPoint x: 350, startPoint y: 53, endPoint x: 123, endPoint y: 44, distance: 227.3
click at [123, 44] on input "1161 falls brunch" at bounding box center [718, 46] width 1192 height 27
click at [434, 41] on input "1161 falls brunch" at bounding box center [718, 46] width 1192 height 27
drag, startPoint x: 434, startPoint y: 41, endPoint x: -113, endPoint y: 45, distance: 547.3
click at [0, 45] on html "Home Tax Bills" at bounding box center [718, 446] width 1436 height 892
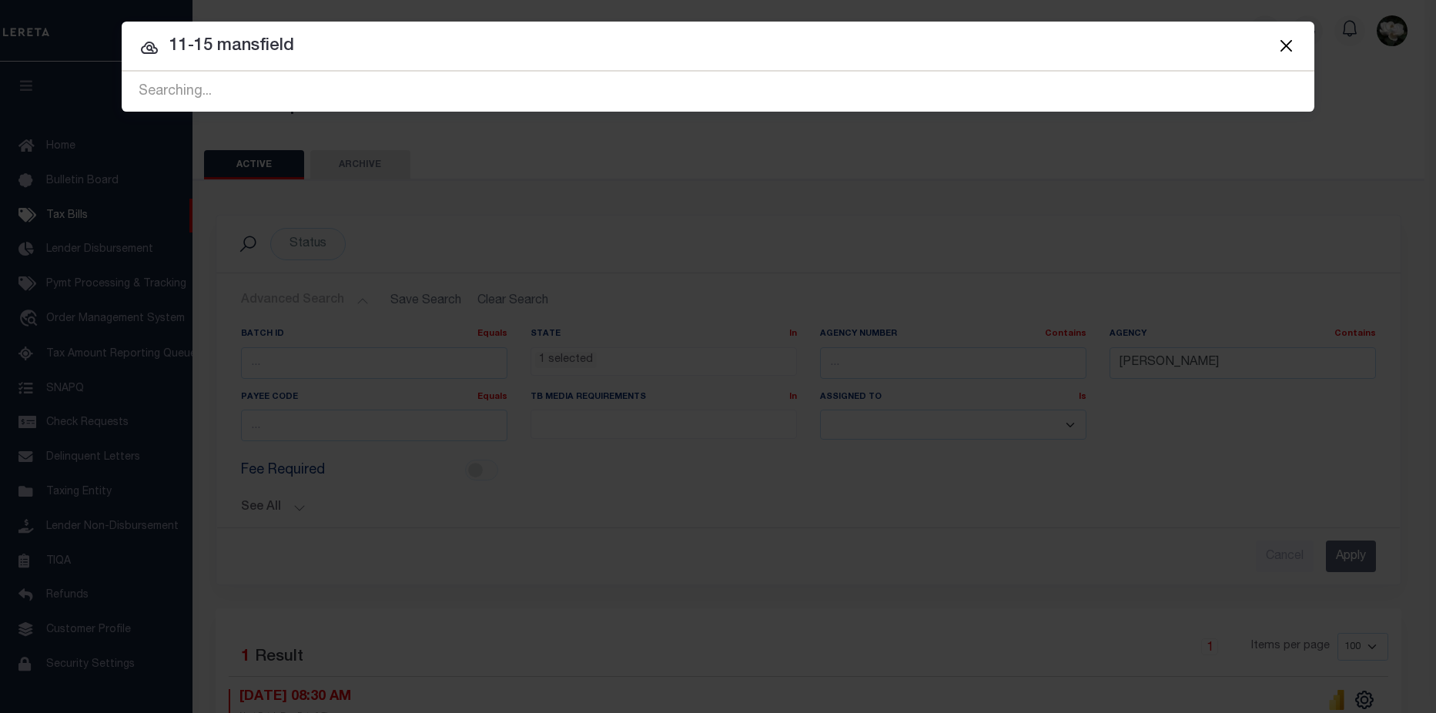
type input "11-15 mansfield"
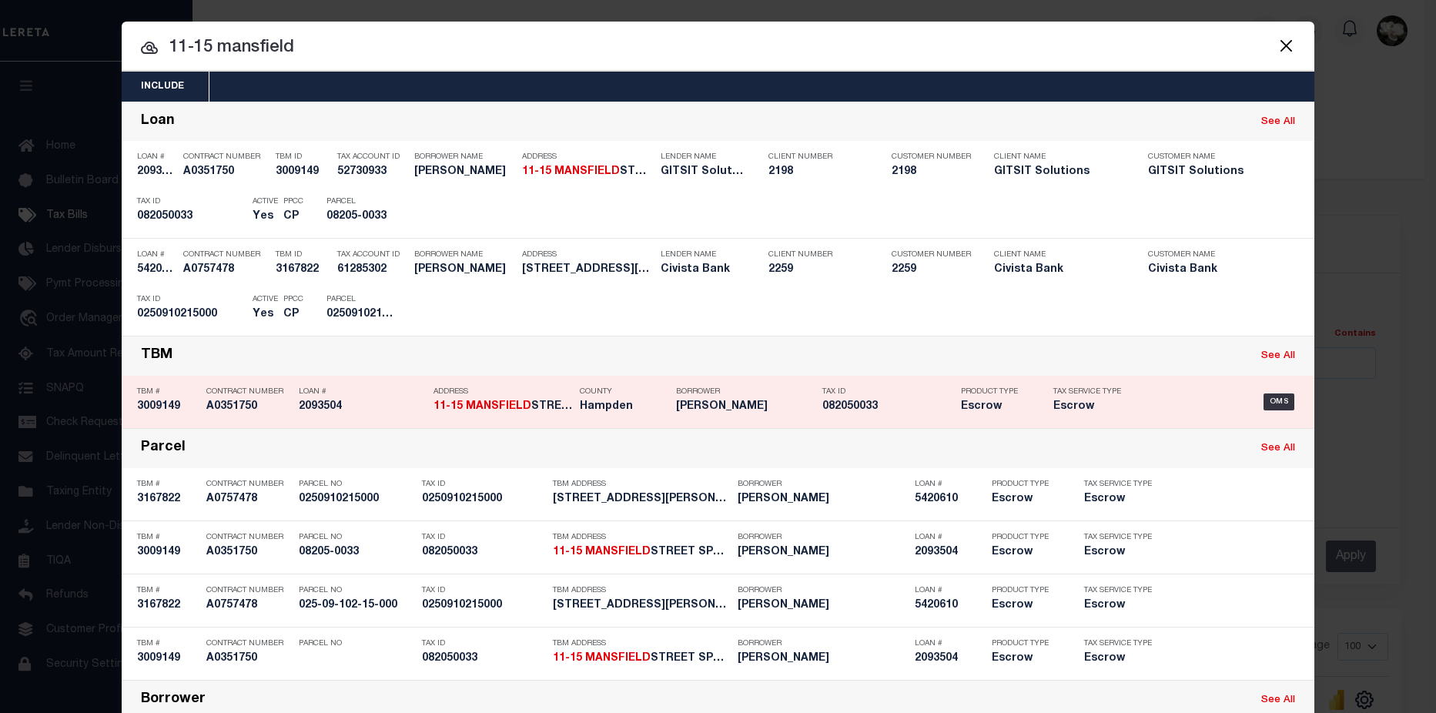
click at [698, 416] on div "Borrower VERAINA SANTIAGO" at bounding box center [745, 401] width 139 height 45
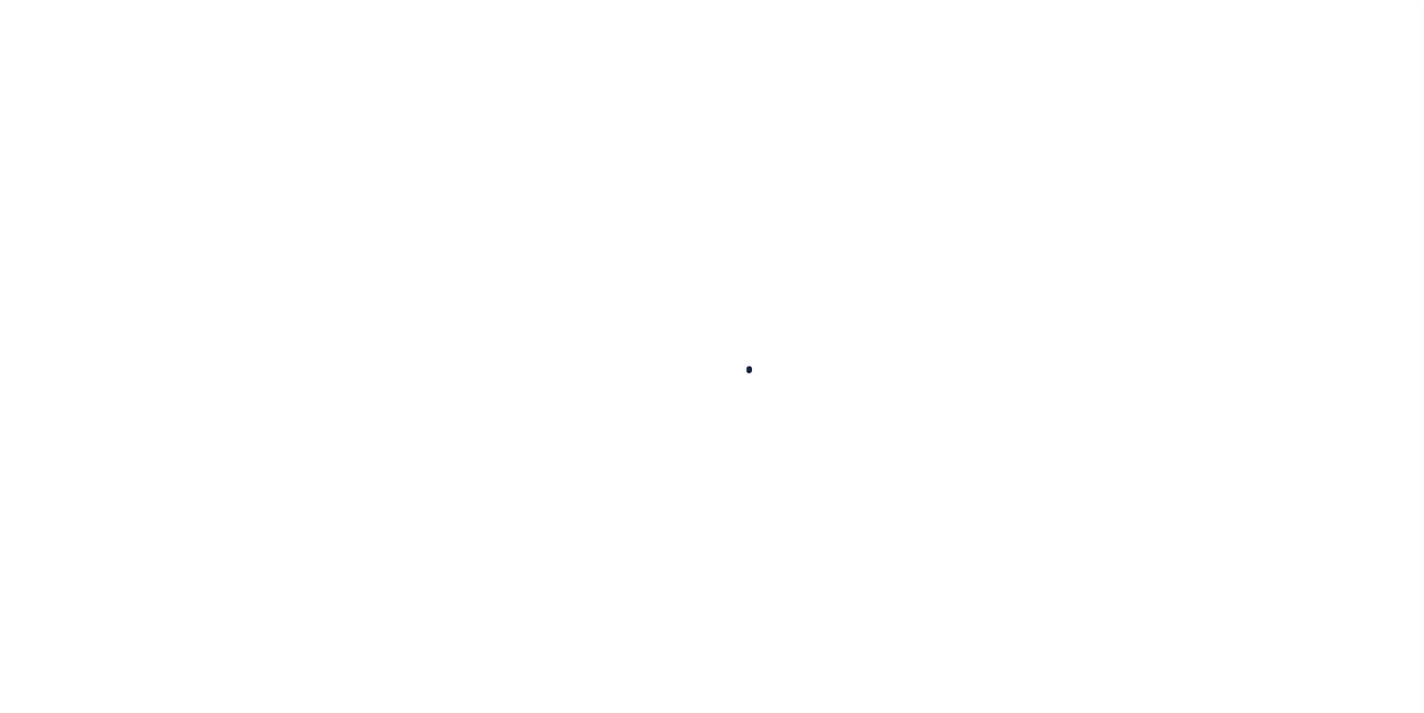
type input "0000034938"
type input "CASTLE STEVE"
select select "False"
select select
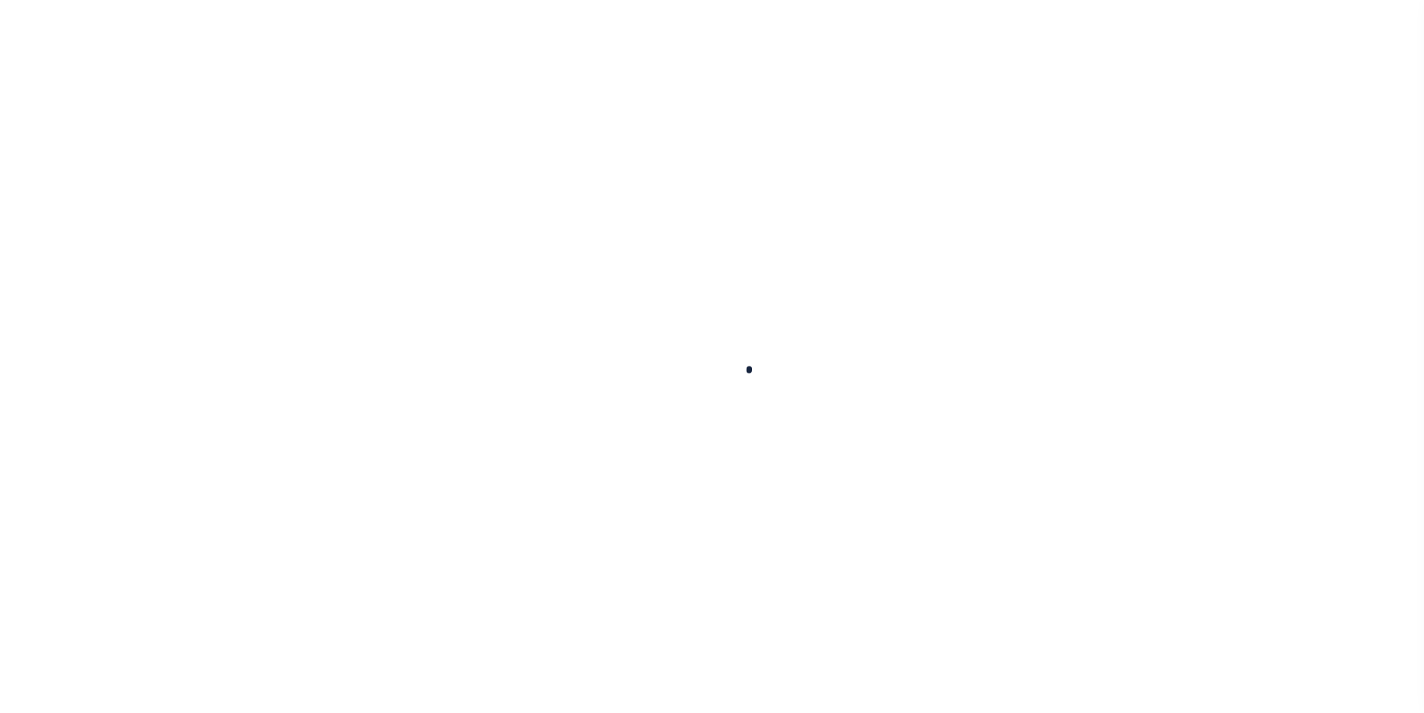
select select "Escrow"
type input "7812 UNITY N AVE"
type input "2111921420060"
select select
type input "BROOKLYN PARK MN 55443"
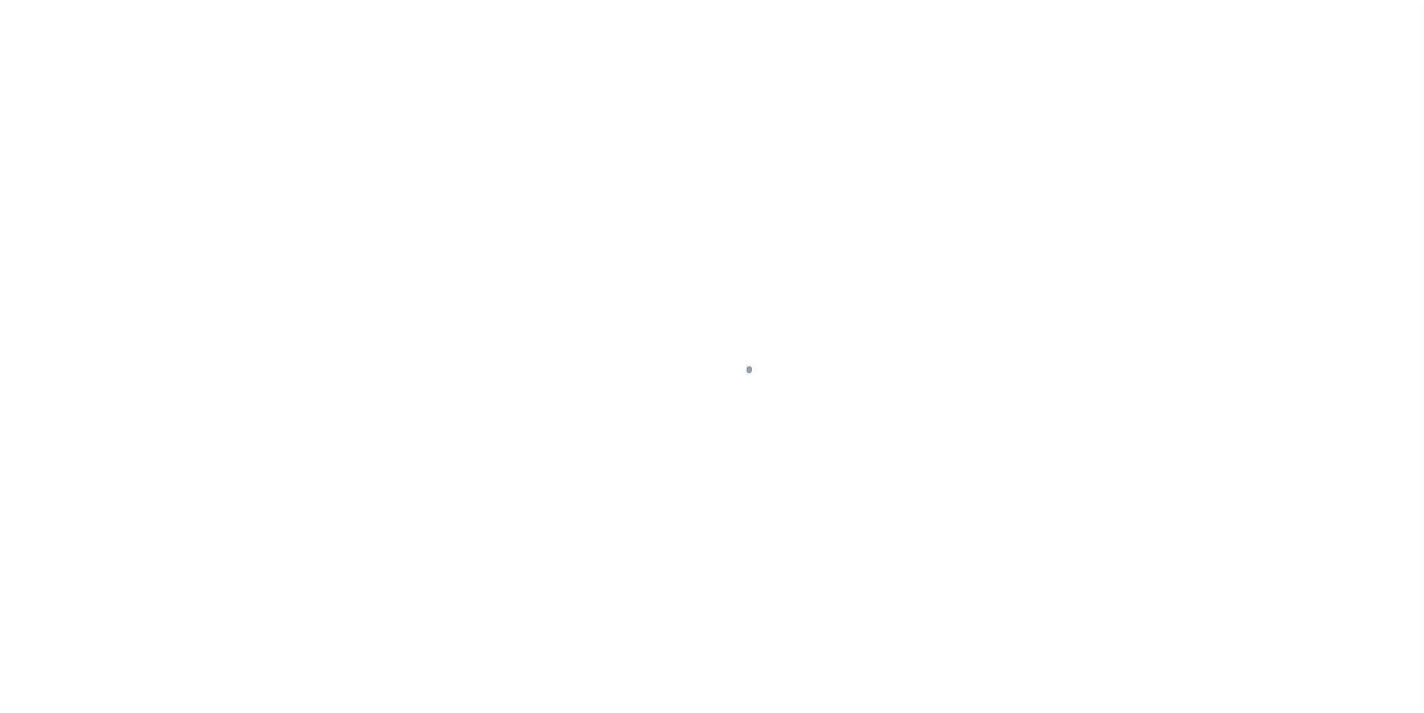
type input "0"
type input "MN"
type textarea "LEGAL DESCRIPTION ON FILE. DOCUMENT ID: 0124289373"
select select "1041"
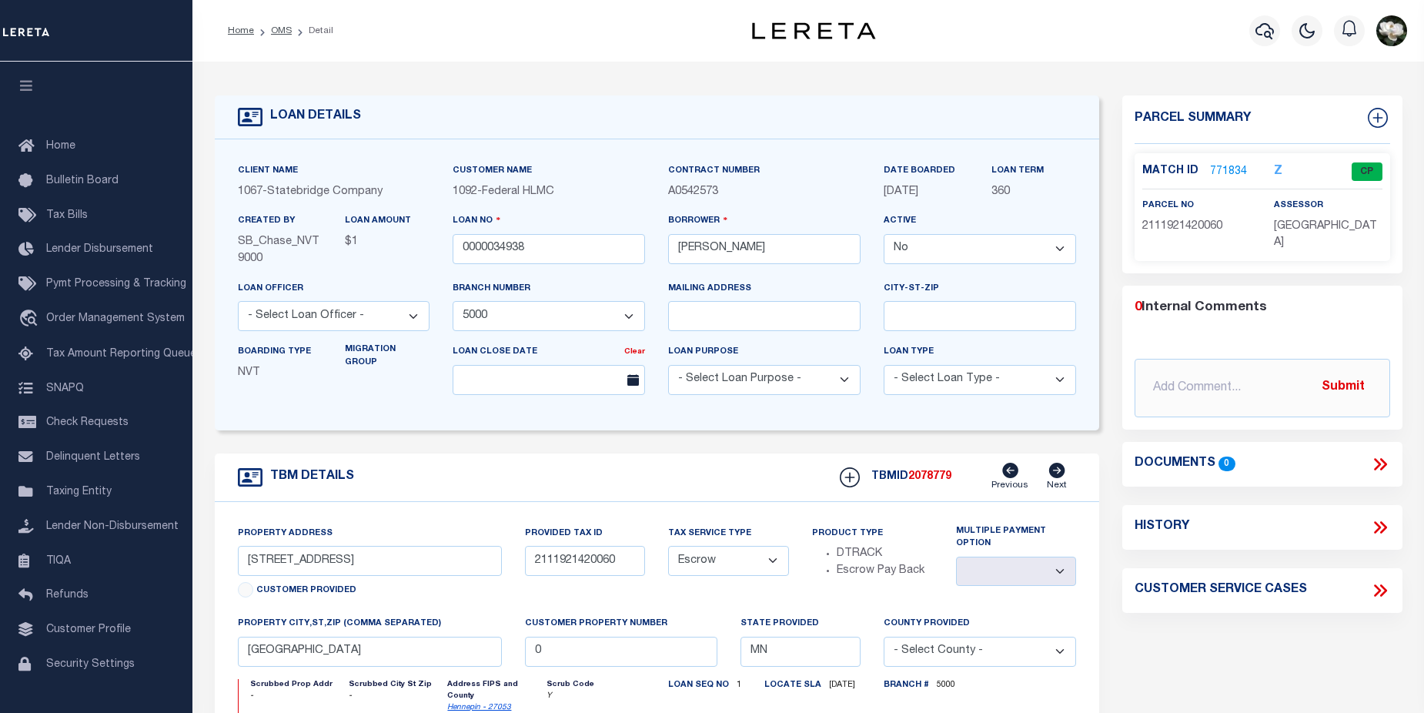
click at [1221, 170] on link "771834" at bounding box center [1228, 172] width 37 height 16
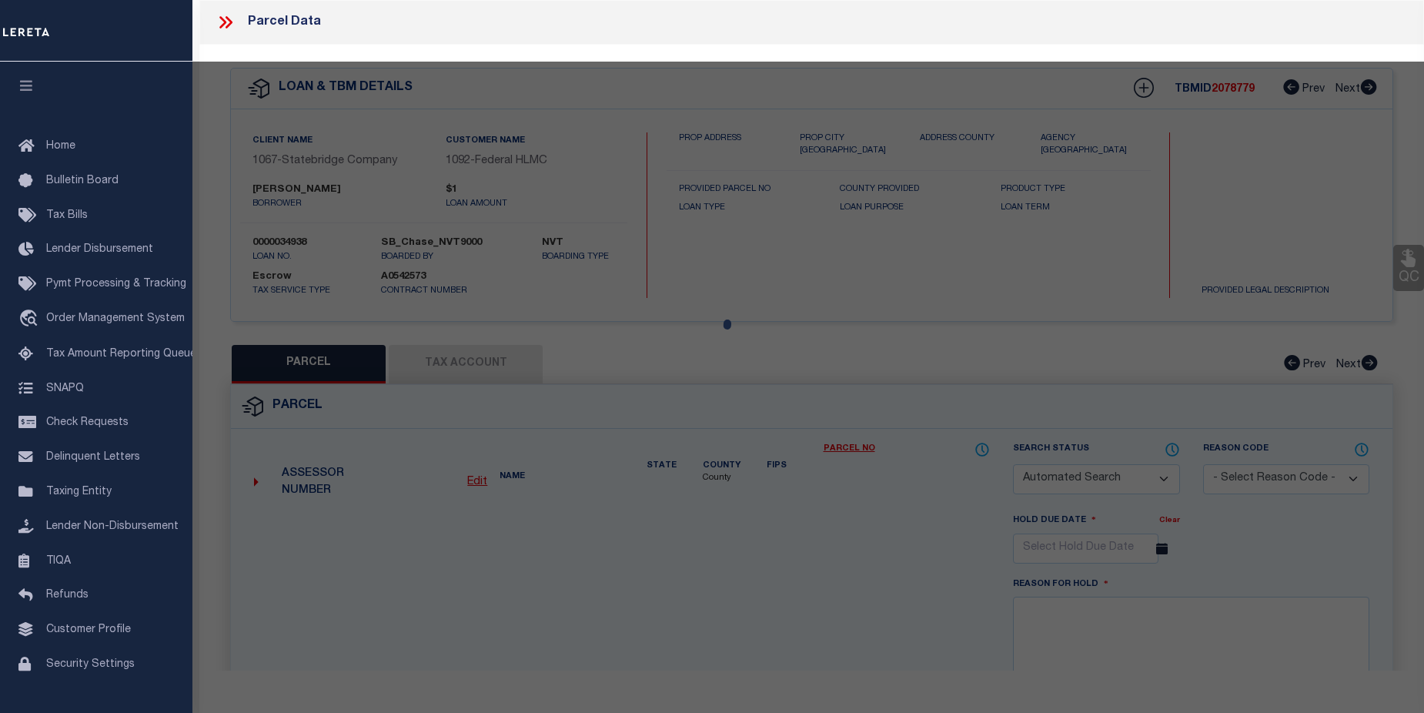
checkbox input "false"
select select "CP"
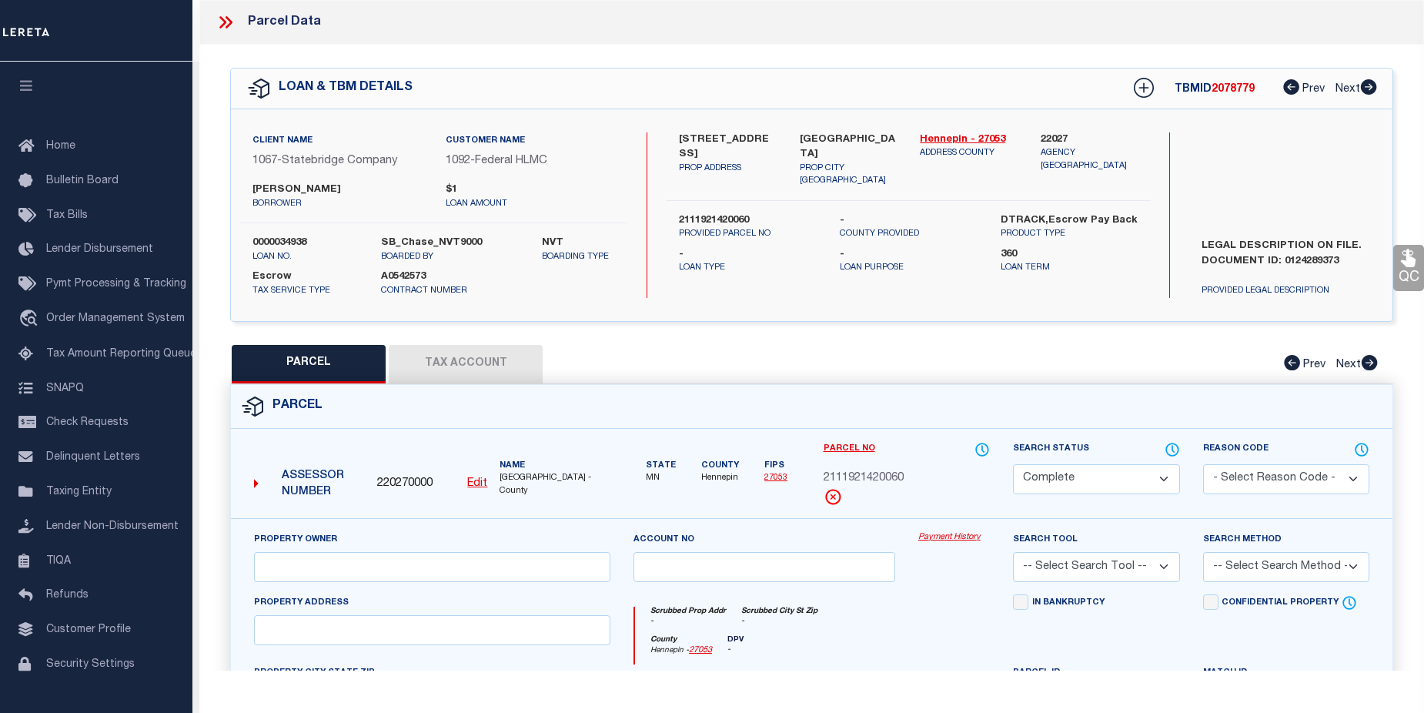
click at [956, 533] on link "Payment History" at bounding box center [954, 537] width 72 height 13
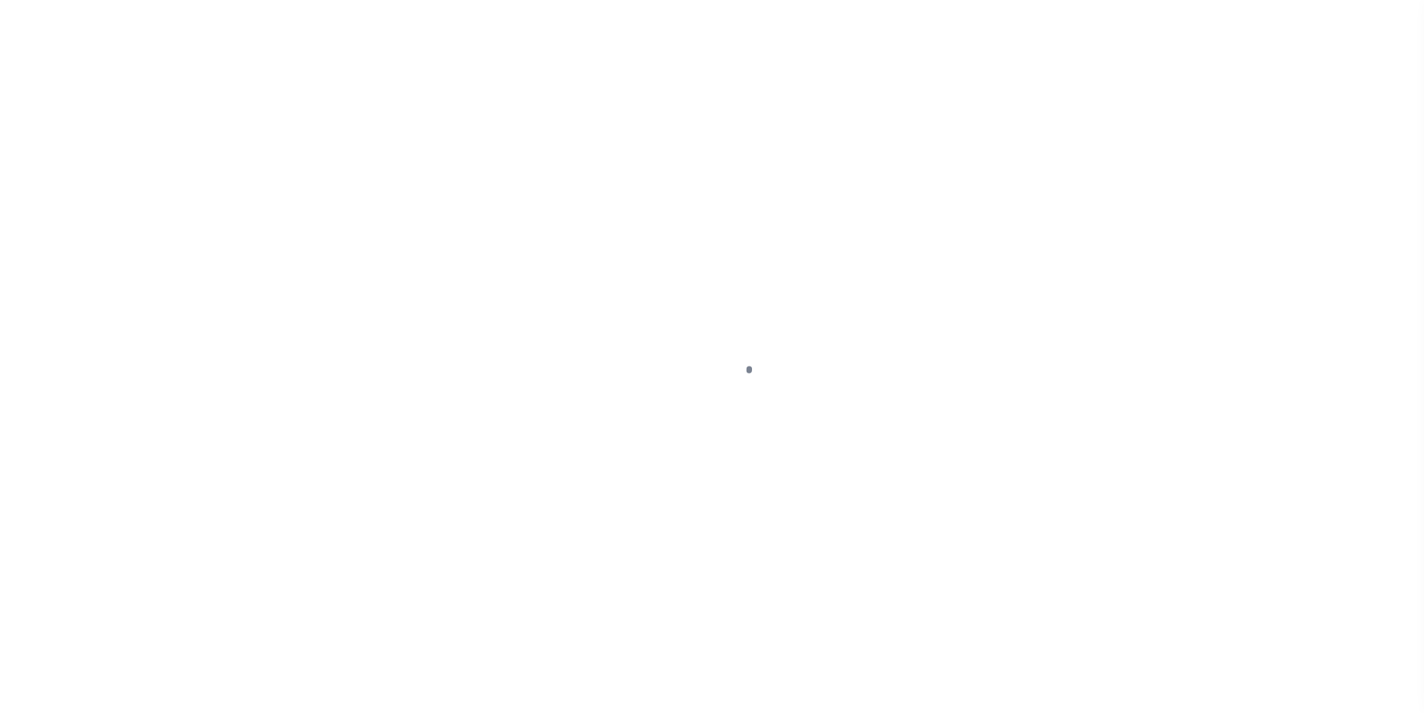
select select "13176"
select select "5008"
select select "Escrow"
type input "[STREET_ADDRESS]"
select select
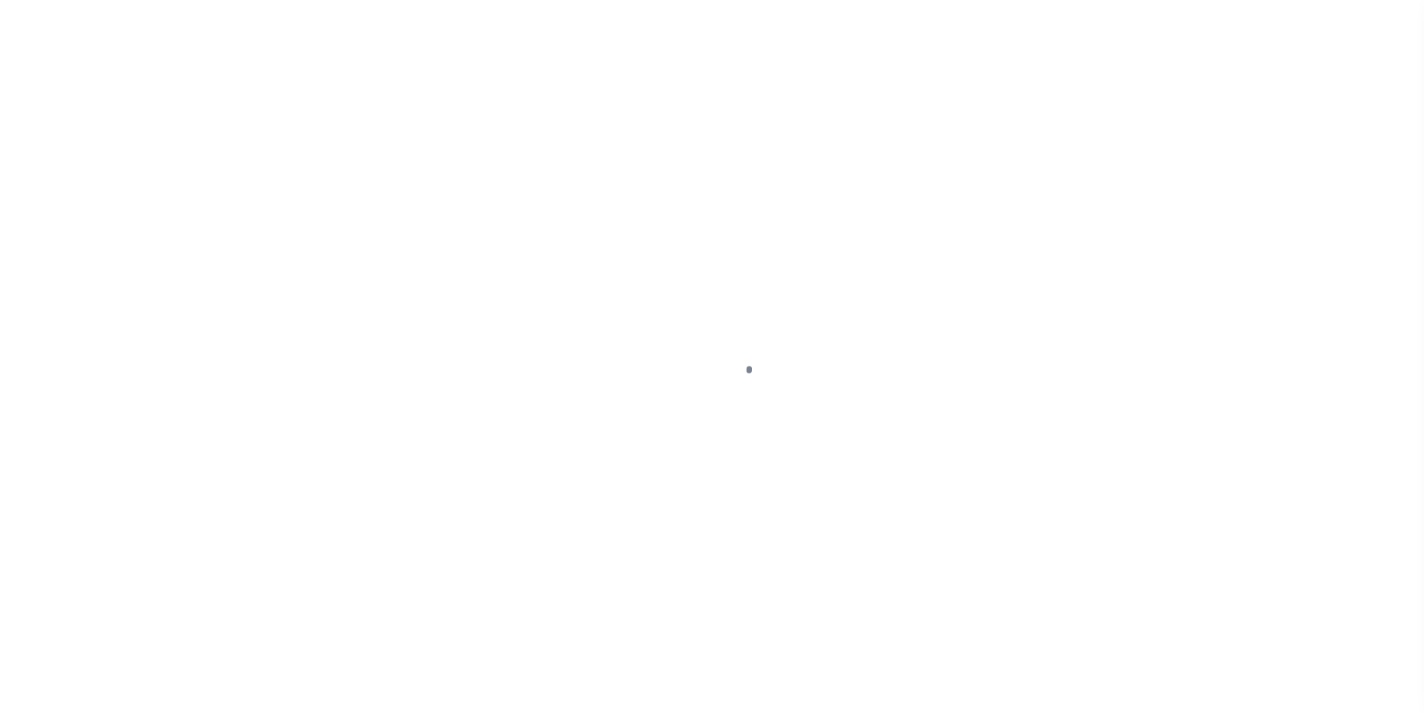
type input "SPRINGFIELD MA 01108"
type input "KCGSB"
type input "MA"
select select
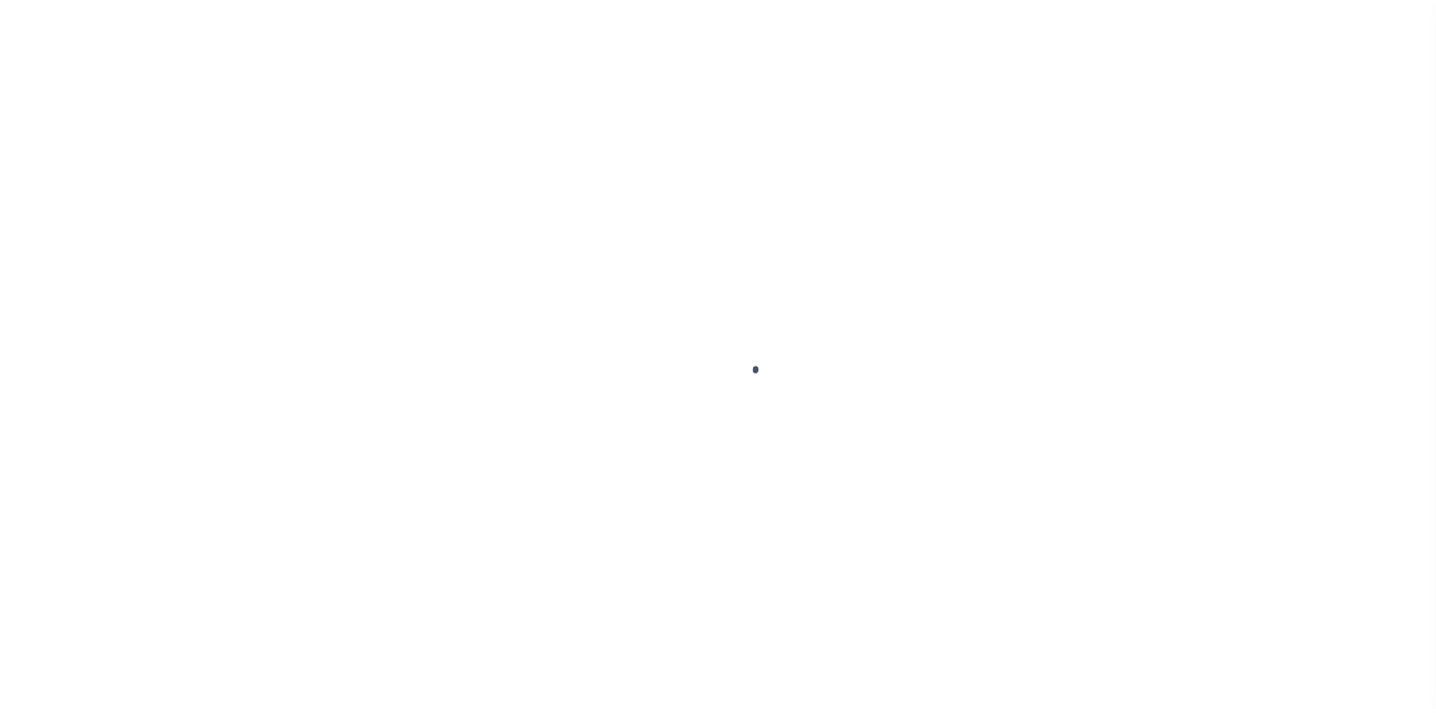
select select
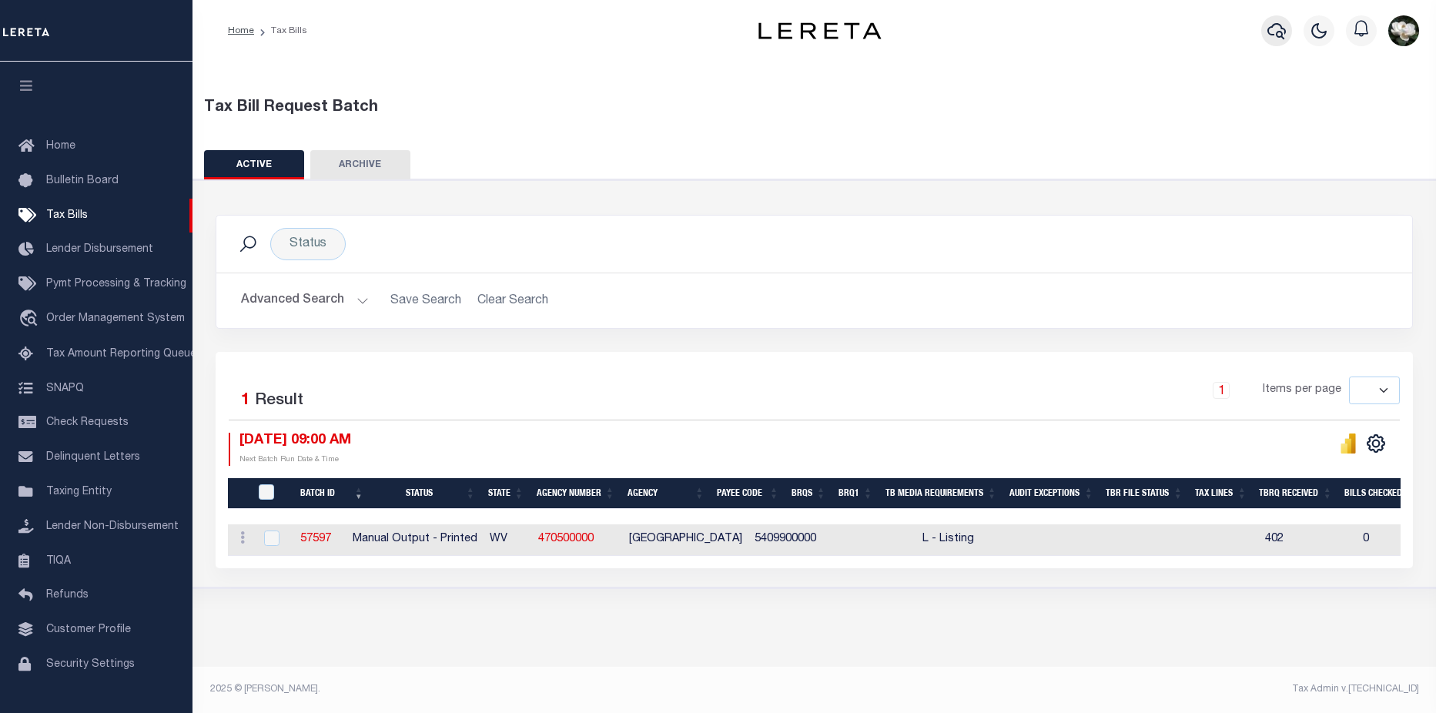
click at [1275, 32] on icon "button" at bounding box center [1276, 31] width 18 height 18
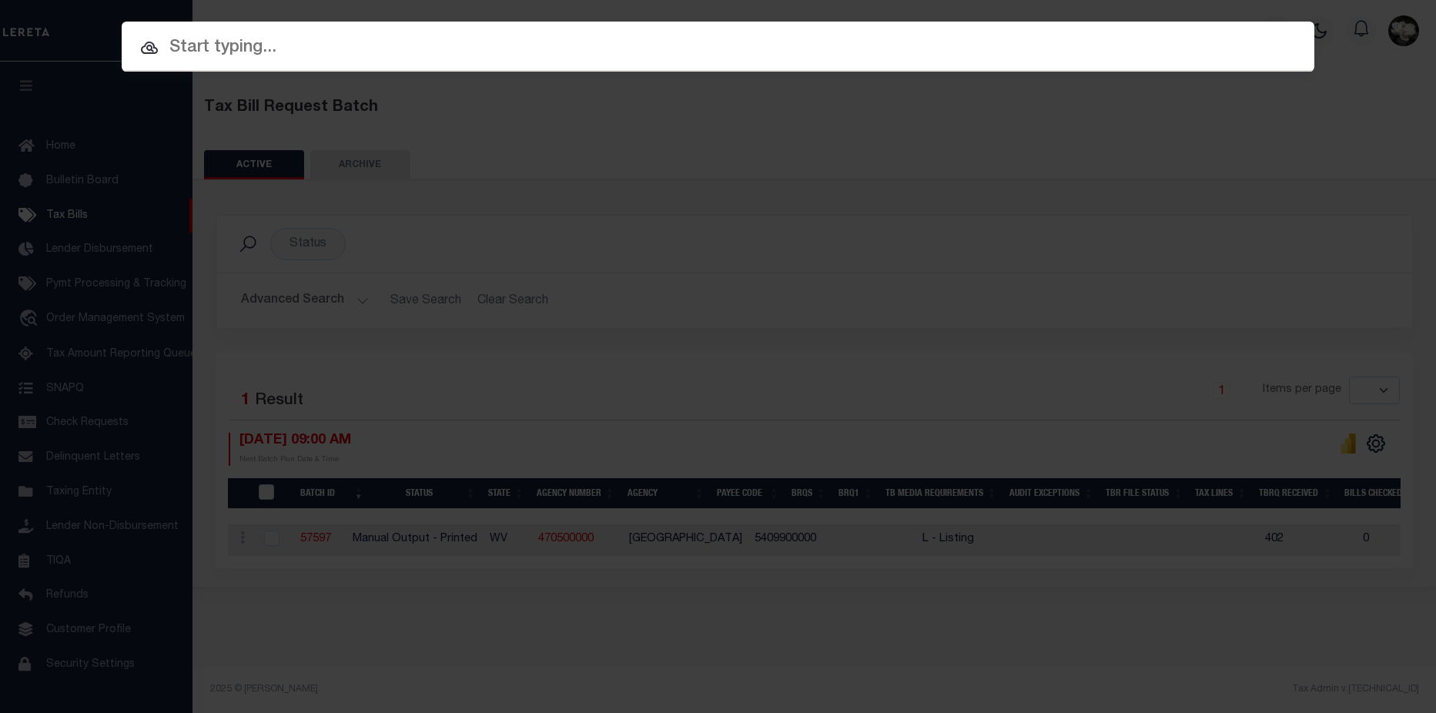
click at [366, 42] on input "text" at bounding box center [718, 48] width 1192 height 27
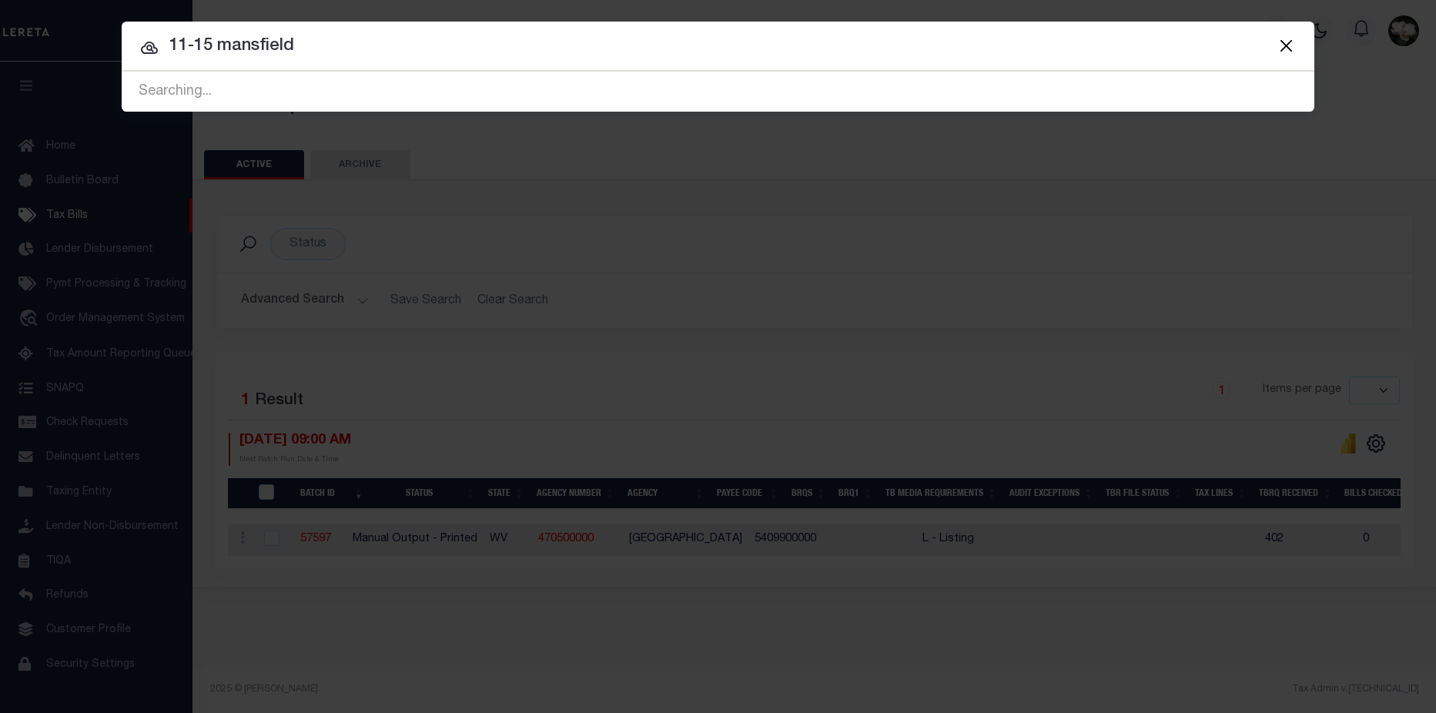
type input "11-15 mansfield"
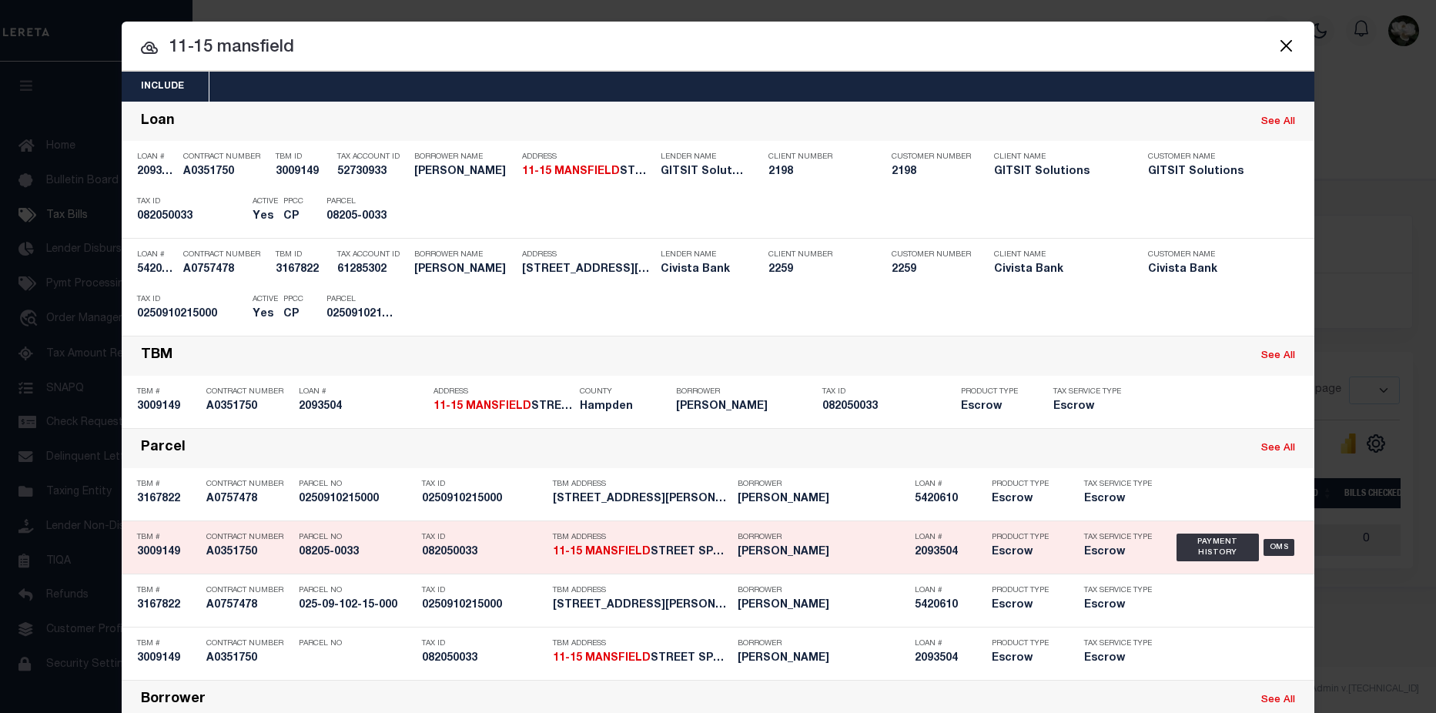
click at [871, 563] on div "Borrower VERAINA SANTIAGO" at bounding box center [821, 547] width 169 height 45
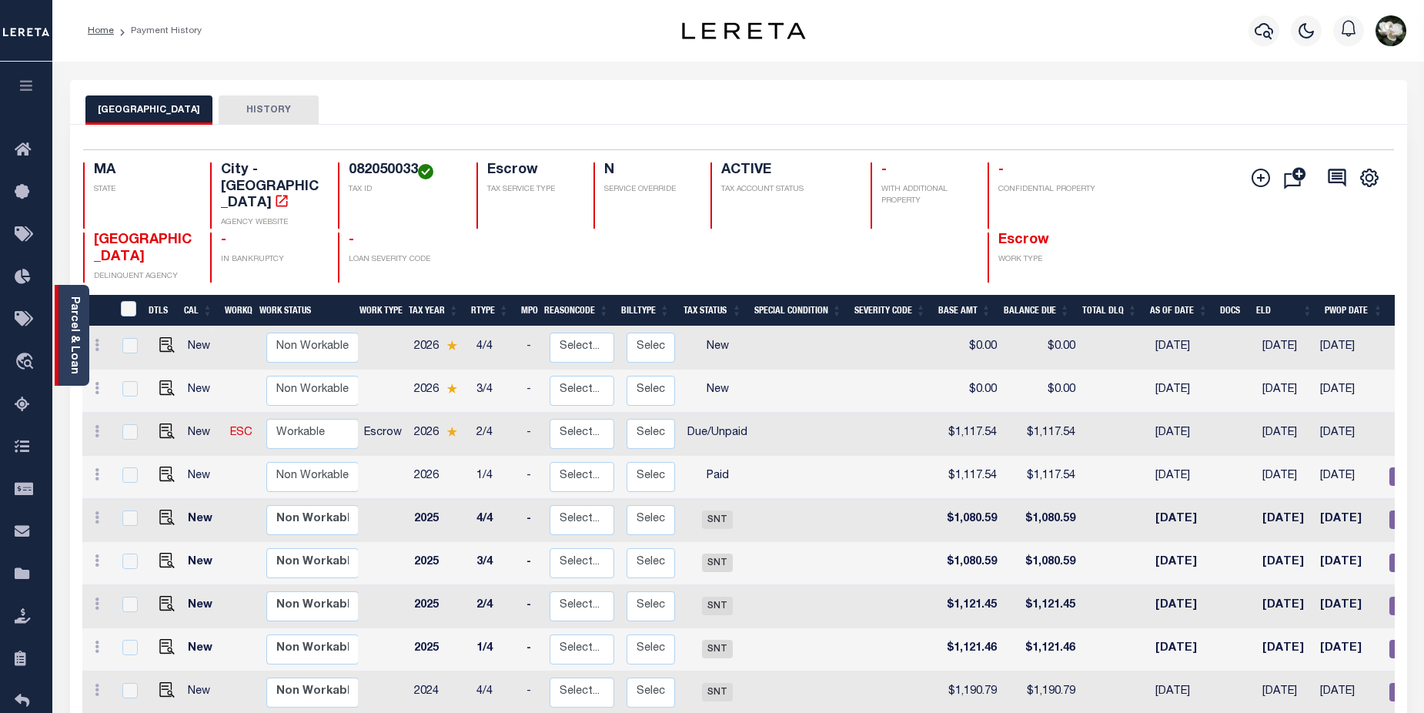
click at [69, 331] on link "Parcel & Loan" at bounding box center [74, 335] width 11 height 78
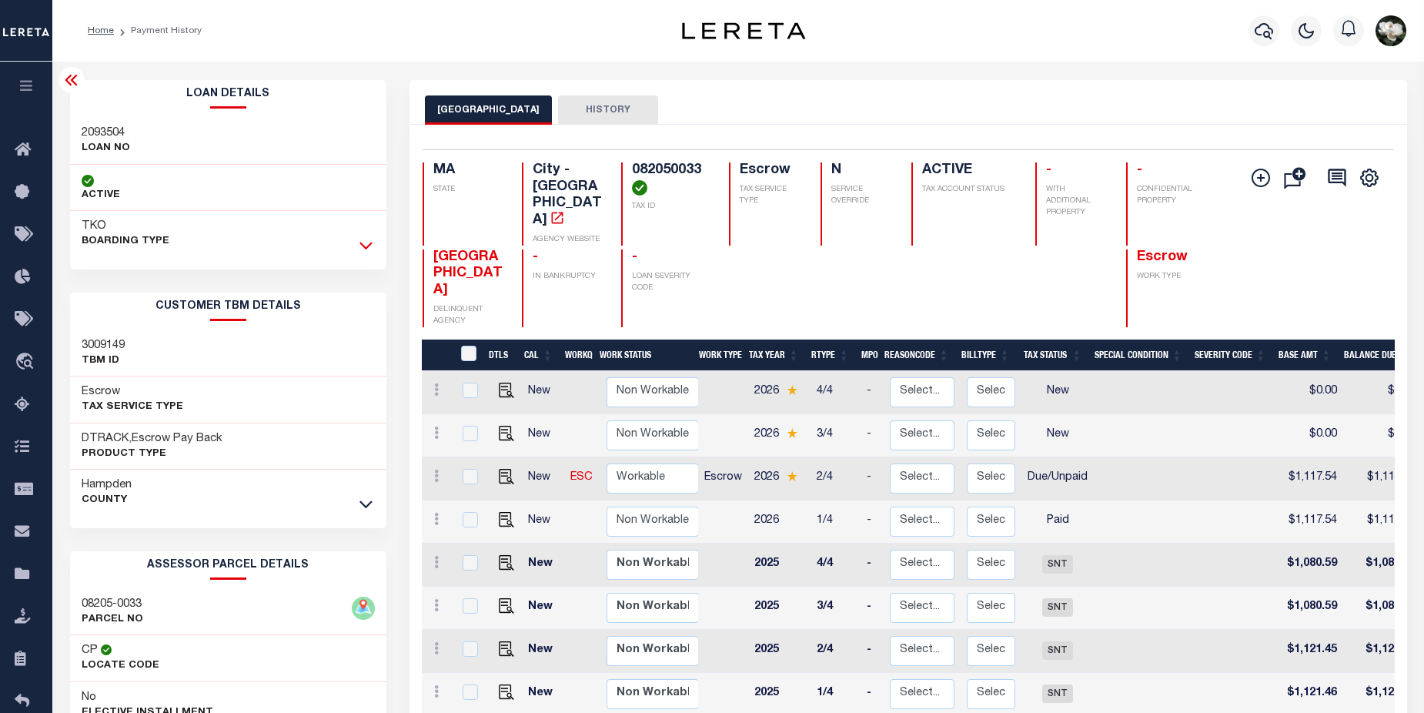
click at [363, 249] on icon at bounding box center [365, 245] width 13 height 16
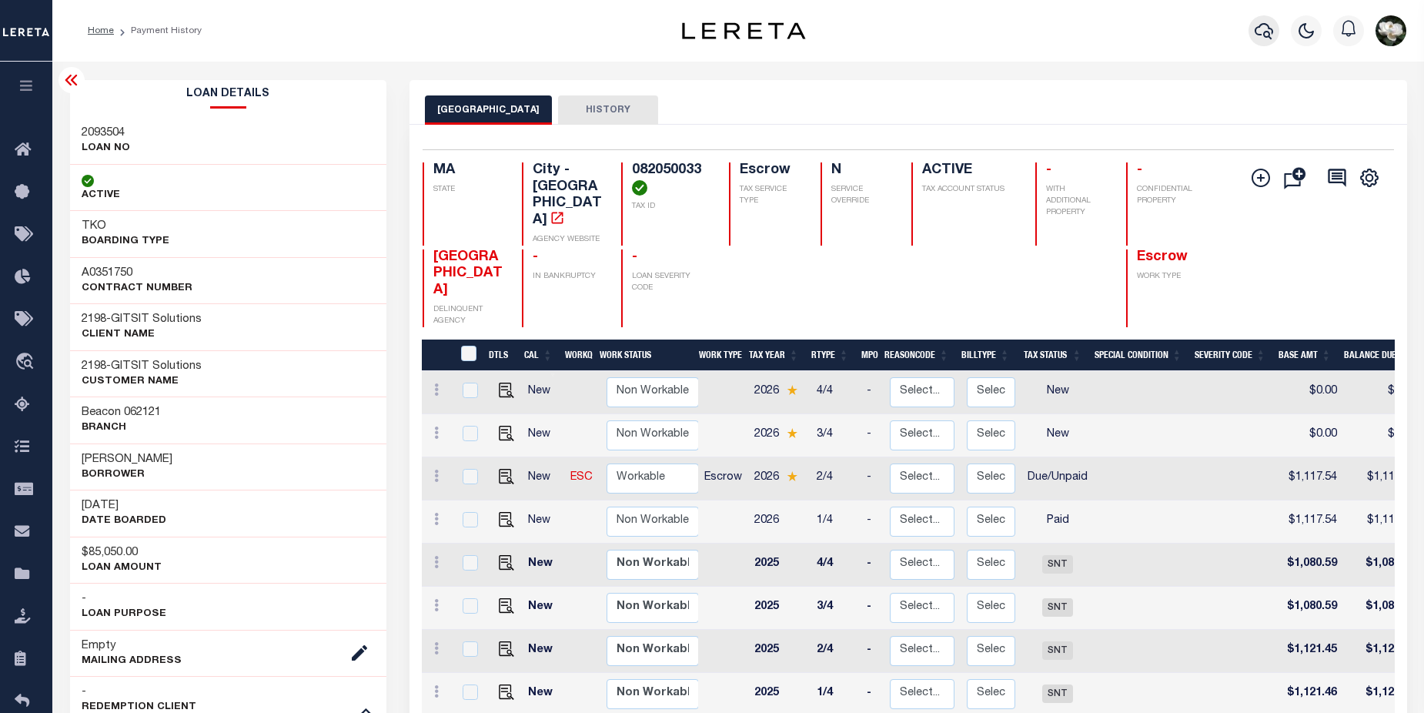
click at [1268, 38] on icon "button" at bounding box center [1264, 31] width 18 height 18
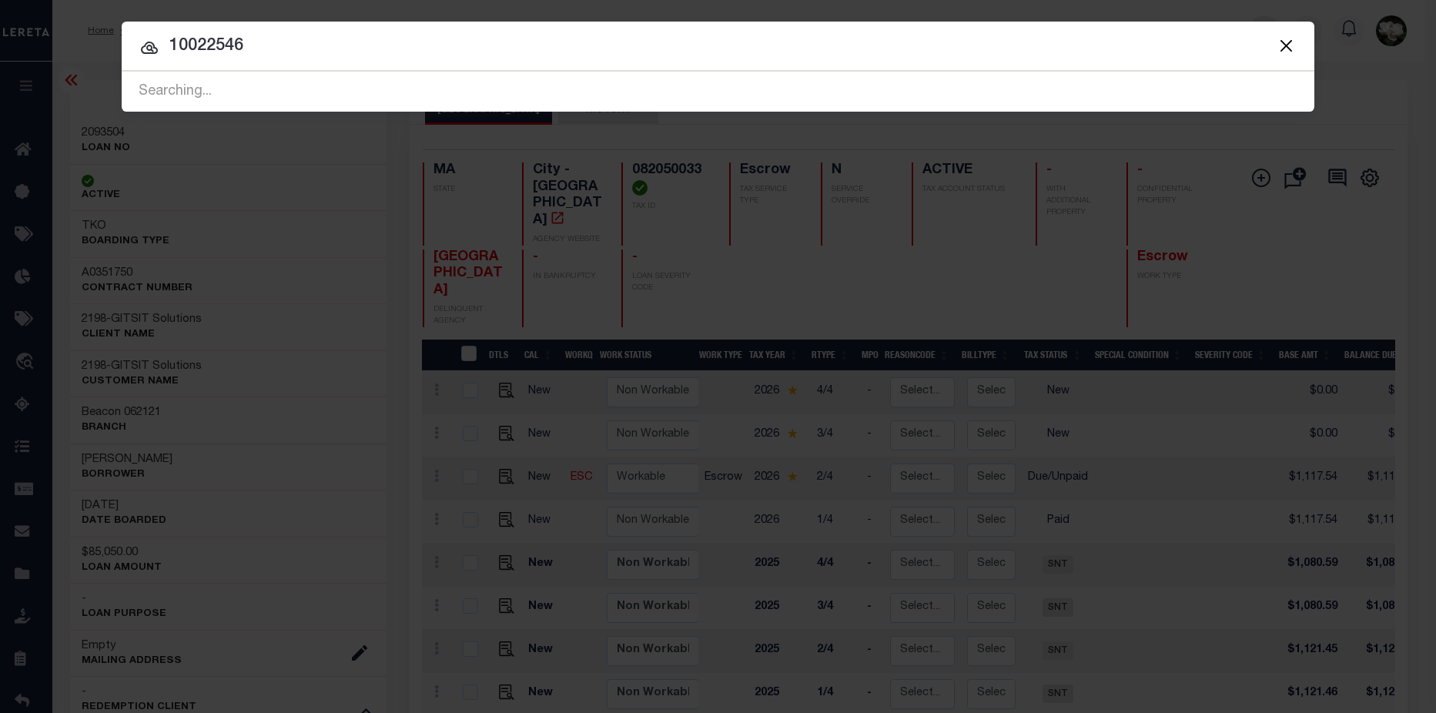
type input "10022546"
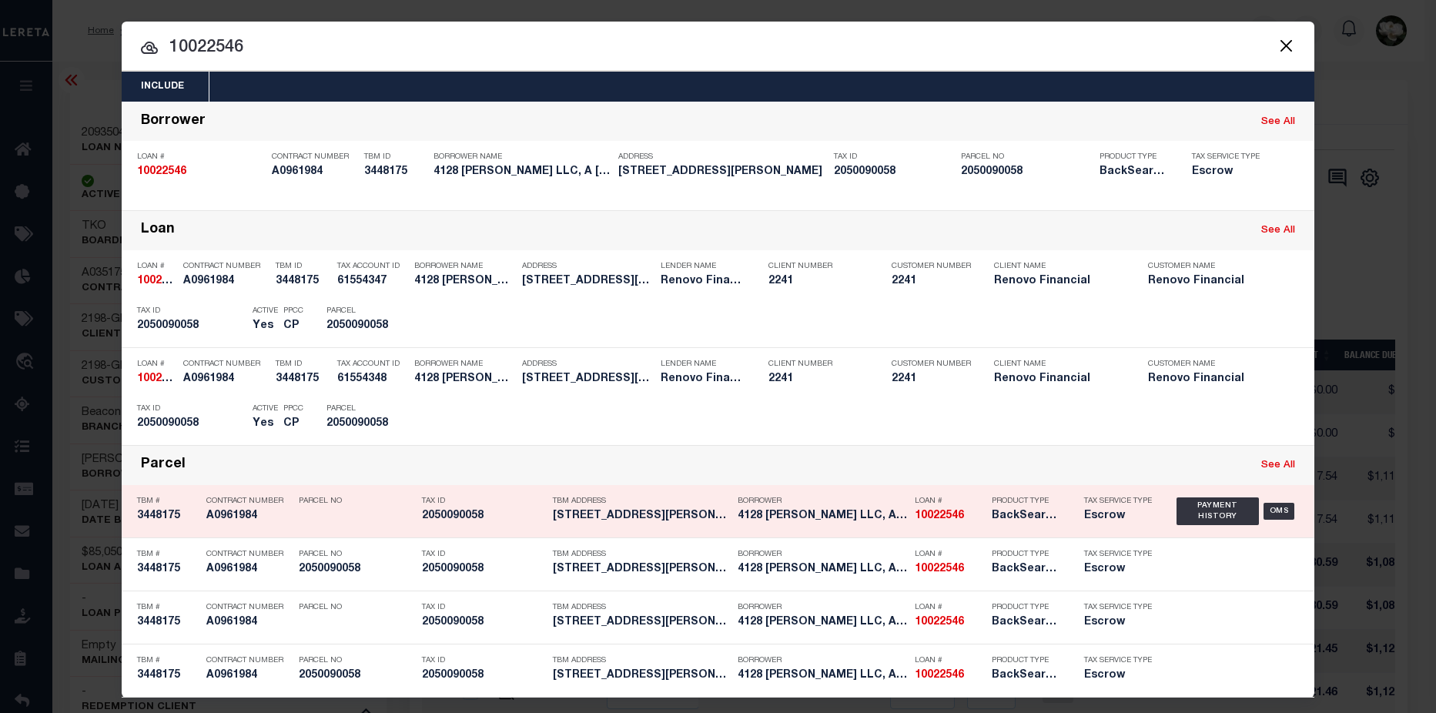
click at [980, 529] on div "Product Type BackSearch,Escrow" at bounding box center [1026, 511] width 92 height 45
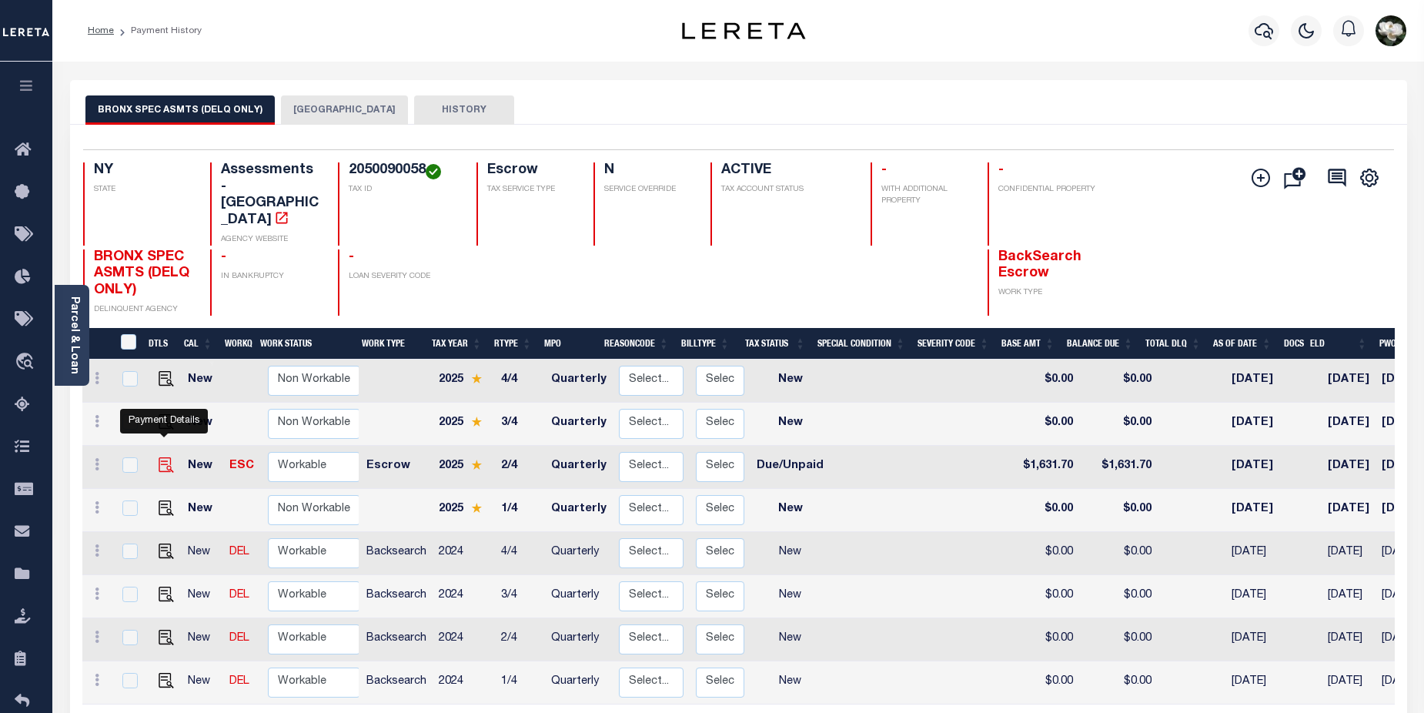
click at [165, 457] on img "" at bounding box center [166, 464] width 15 height 15
checkbox input "true"
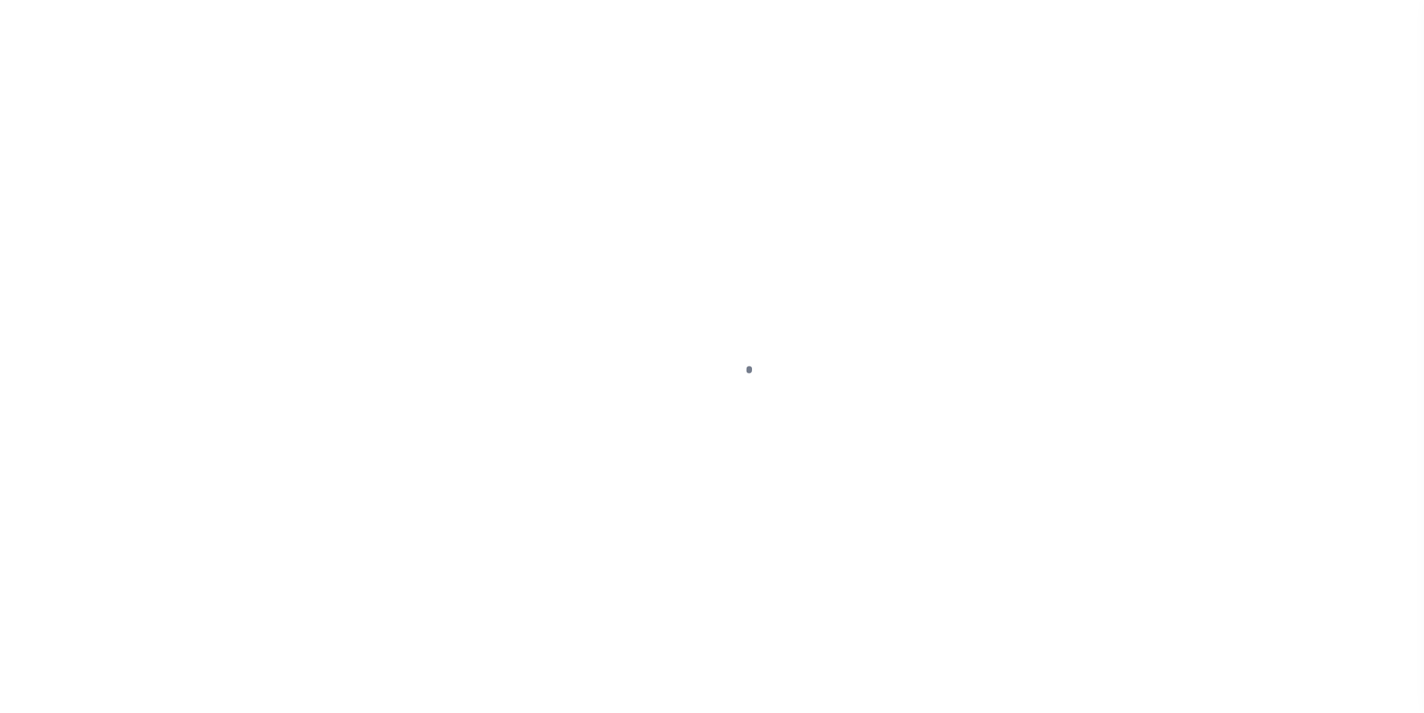
select select "DUE"
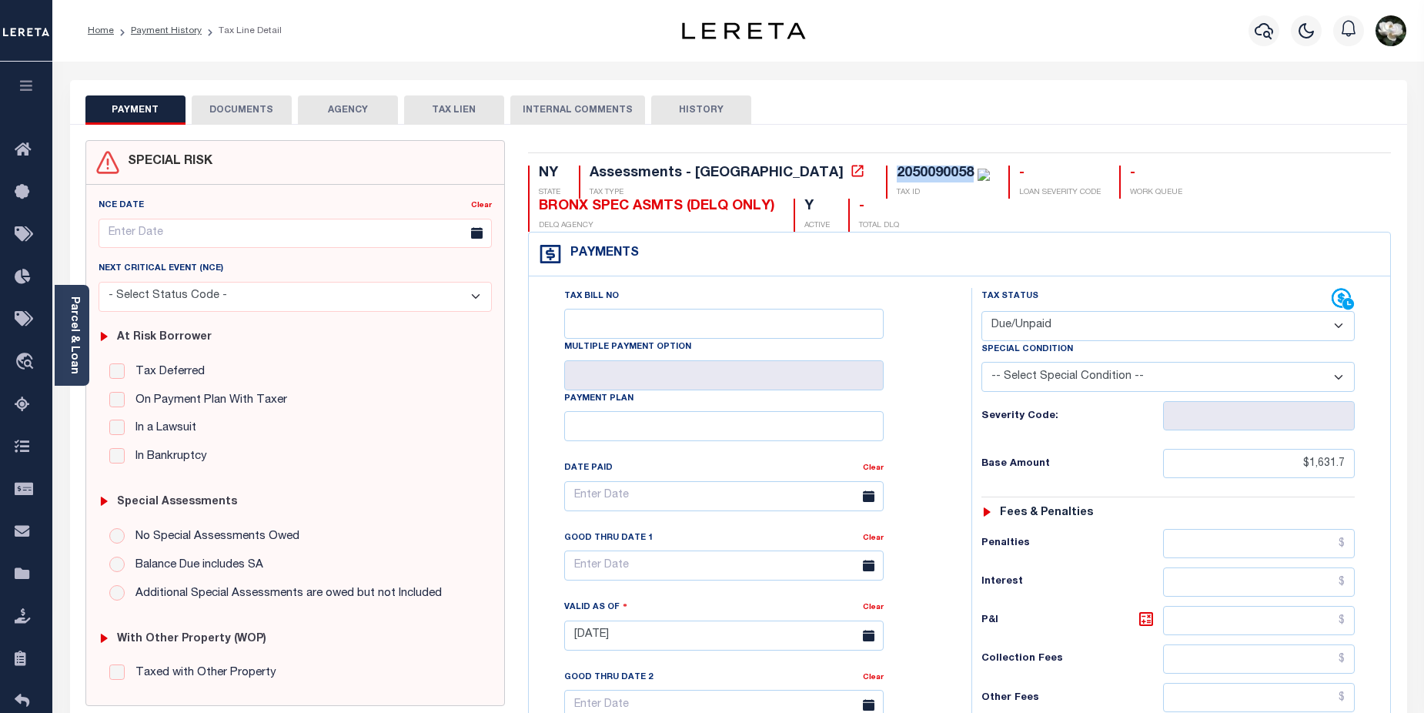
drag, startPoint x: 766, startPoint y: 175, endPoint x: 844, endPoint y: 172, distance: 77.8
click at [897, 172] on div "2050090058" at bounding box center [943, 173] width 93 height 17
copy div "2050090058"
click at [1271, 28] on icon "button" at bounding box center [1264, 31] width 18 height 18
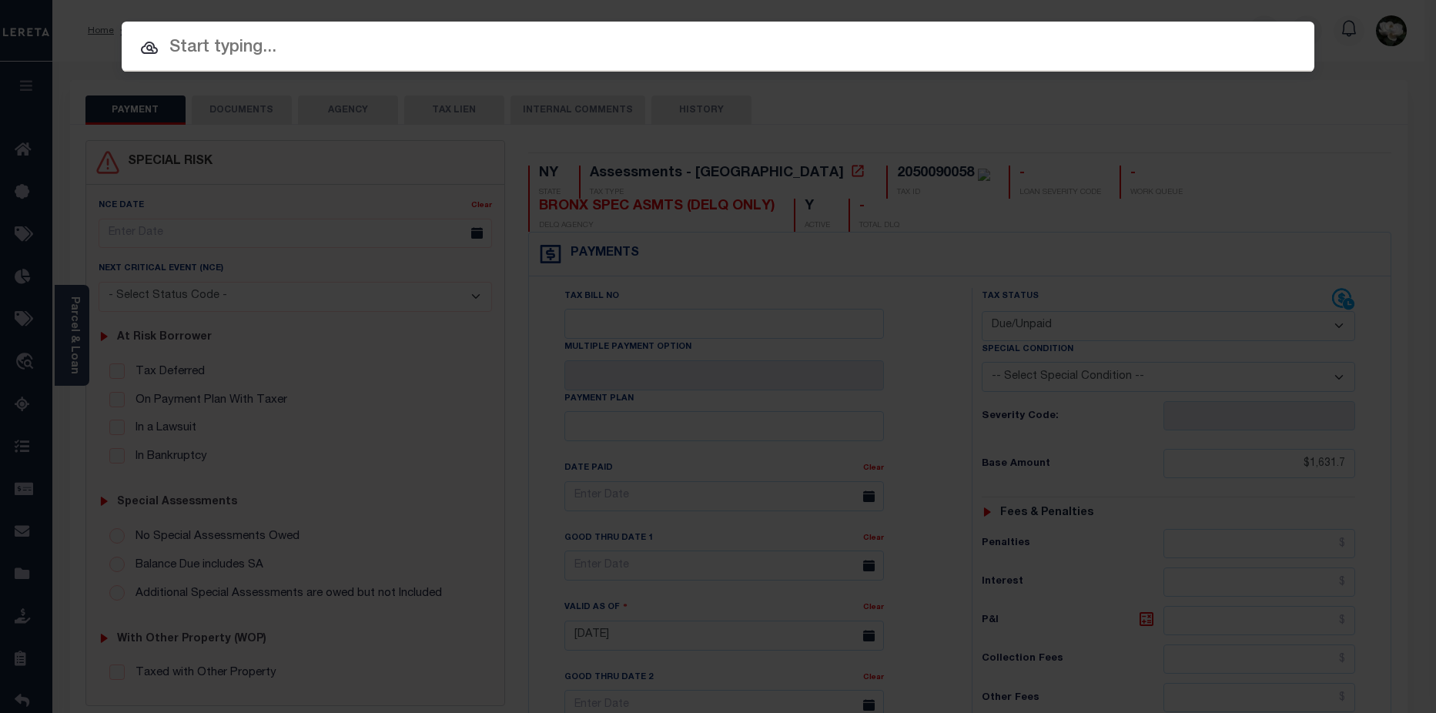
click at [215, 55] on input "text" at bounding box center [718, 48] width 1192 height 27
paste input "2050090058"
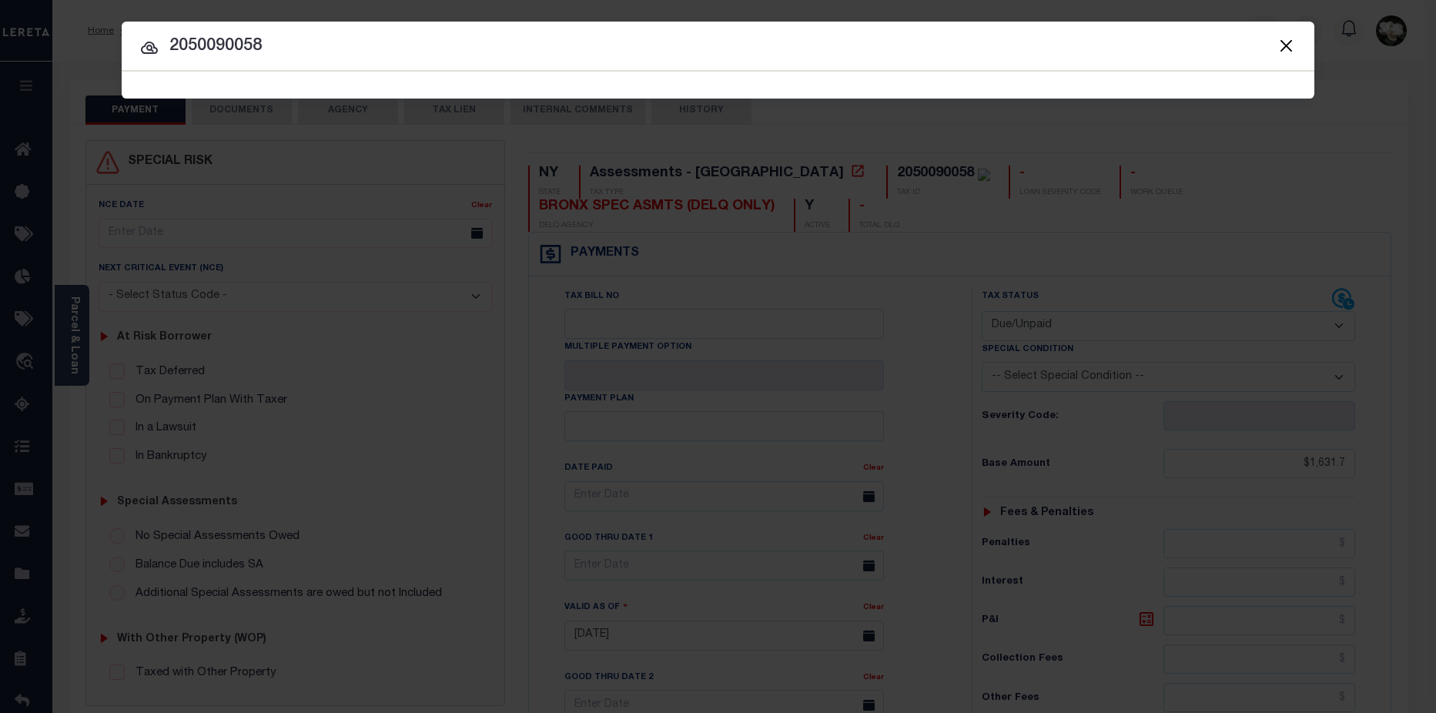
drag, startPoint x: 250, startPoint y: 45, endPoint x: 261, endPoint y: 45, distance: 10.8
click at [261, 45] on input "2050090058" at bounding box center [718, 46] width 1192 height 27
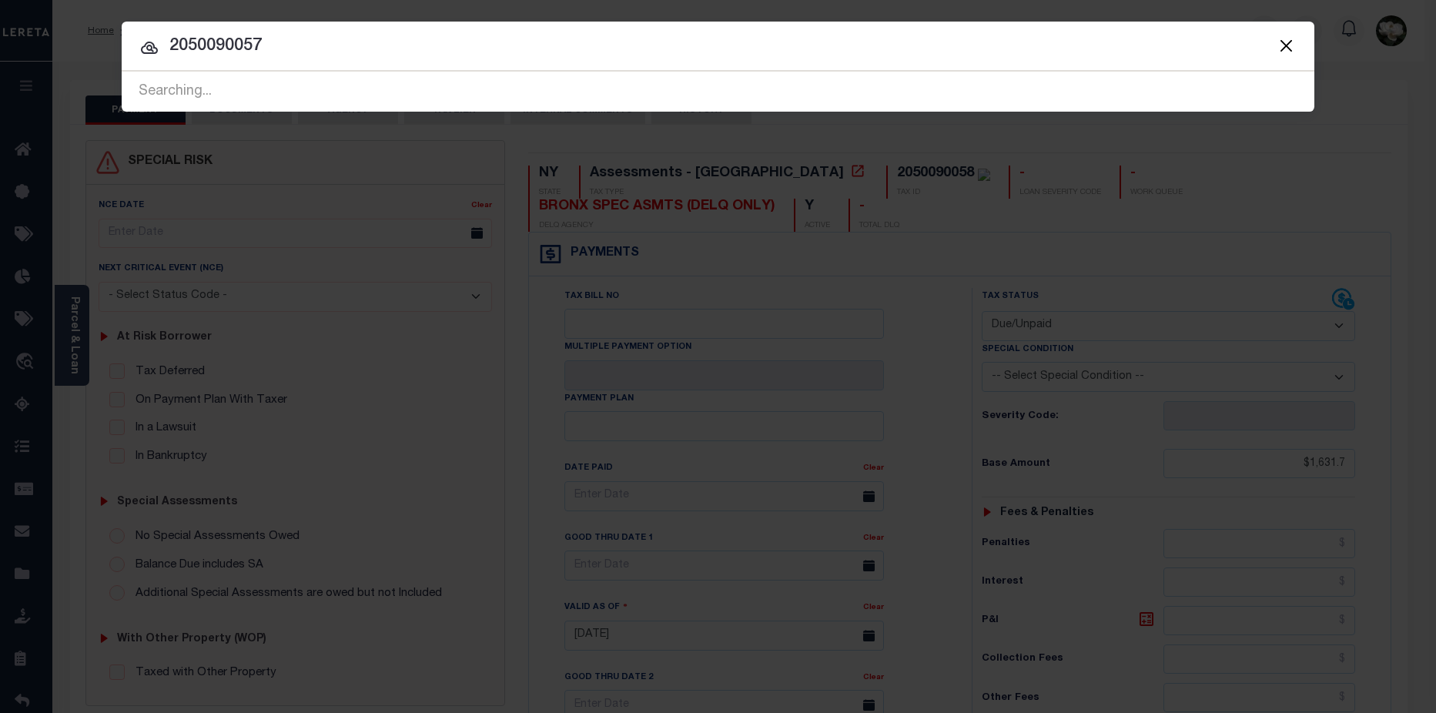
type input "2050090057"
click at [436, 76] on div "Searching..." at bounding box center [718, 91] width 1192 height 39
click at [1278, 40] on button "Close" at bounding box center [1285, 45] width 20 height 20
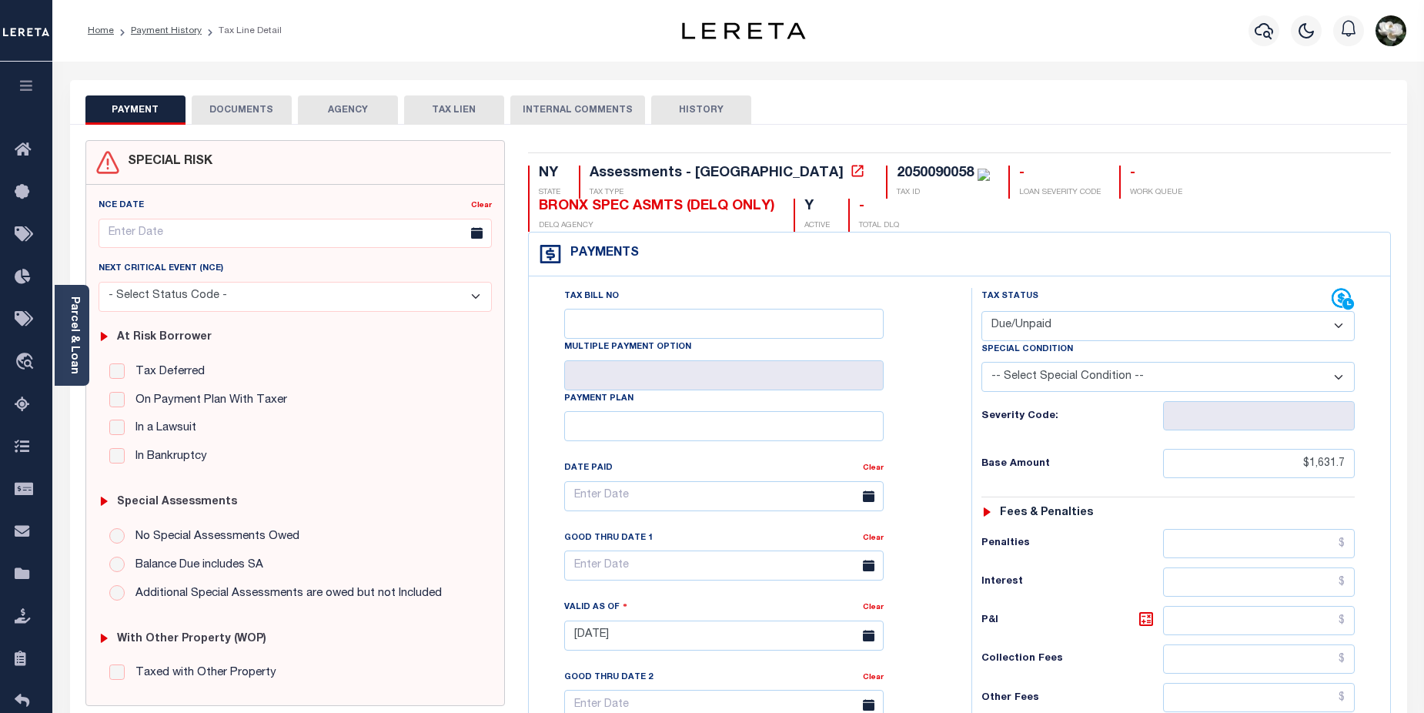
drag, startPoint x: 1265, startPoint y: 33, endPoint x: 1251, endPoint y: 52, distance: 23.6
click at [1254, 50] on div at bounding box center [1264, 31] width 42 height 54
click at [1248, 15] on button "button" at bounding box center [1263, 30] width 31 height 31
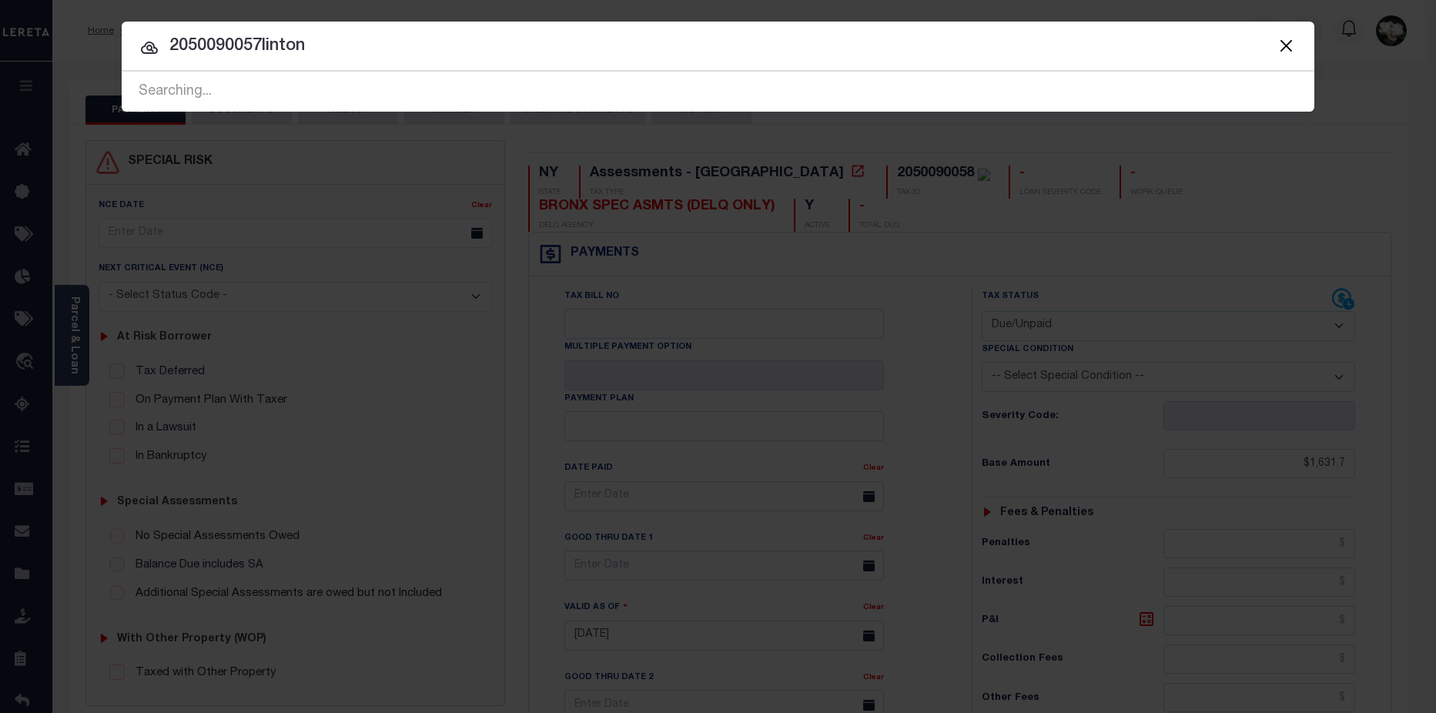
drag, startPoint x: 99, startPoint y: 45, endPoint x: -109, endPoint y: 48, distance: 207.8
click at [0, 48] on html "Home Payment History Tax Line Detail" at bounding box center [718, 582] width 1436 height 1164
type input "22 clinton"
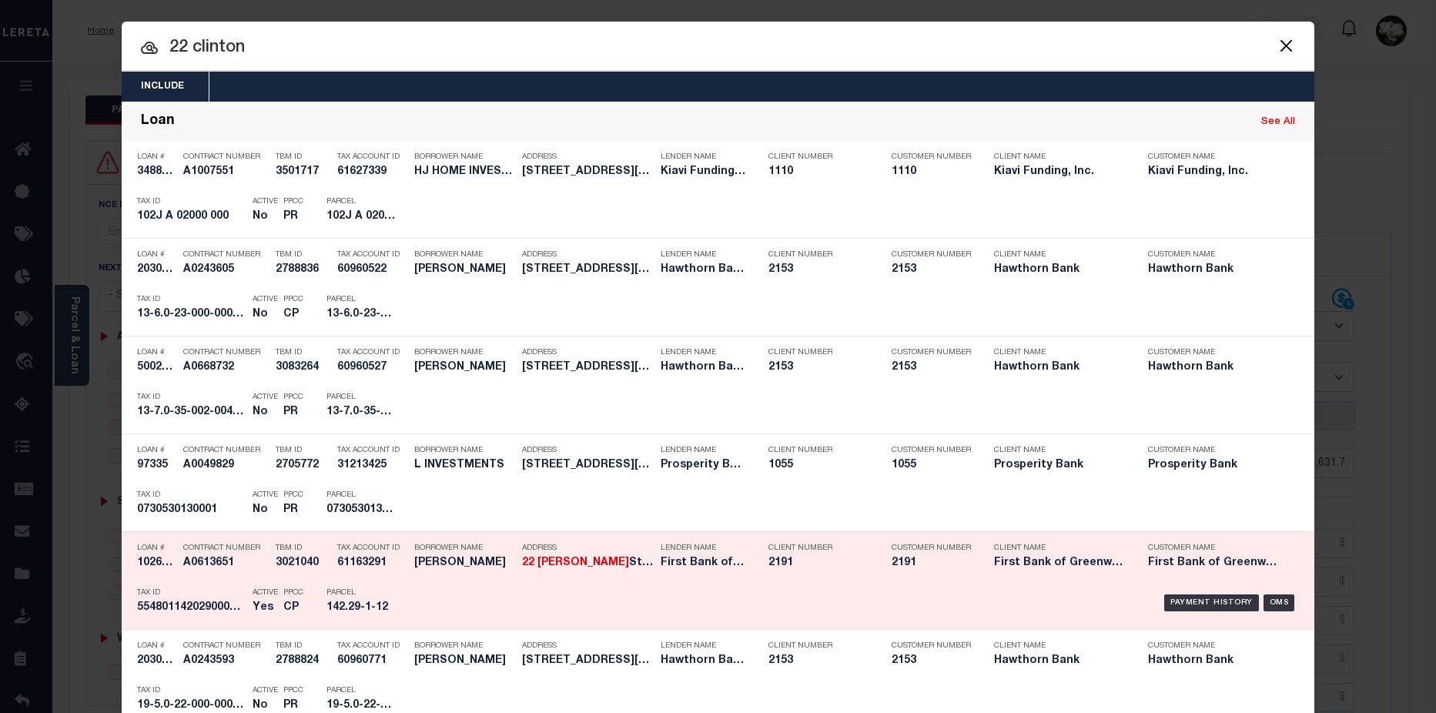
click at [768, 564] on h5 "2191" at bounding box center [818, 562] width 100 height 13
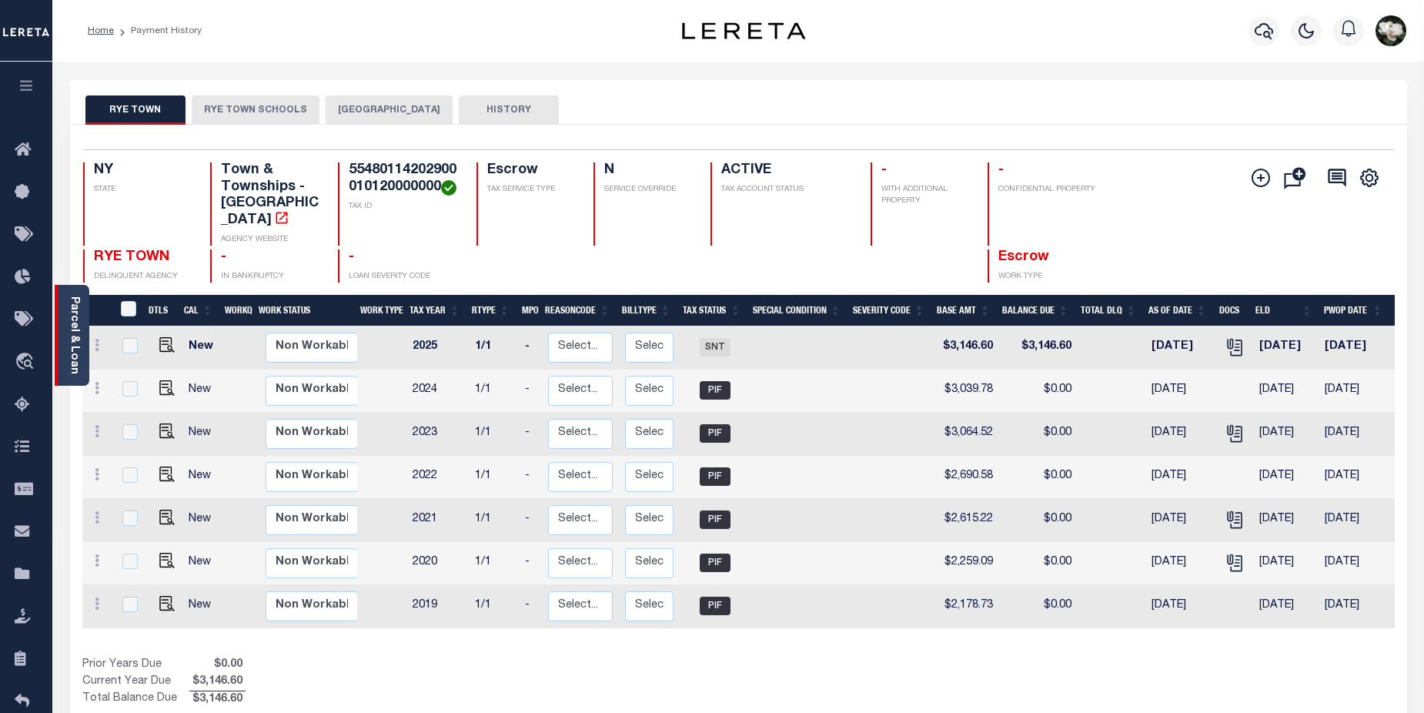
click at [69, 328] on link "Parcel & Loan" at bounding box center [74, 335] width 11 height 78
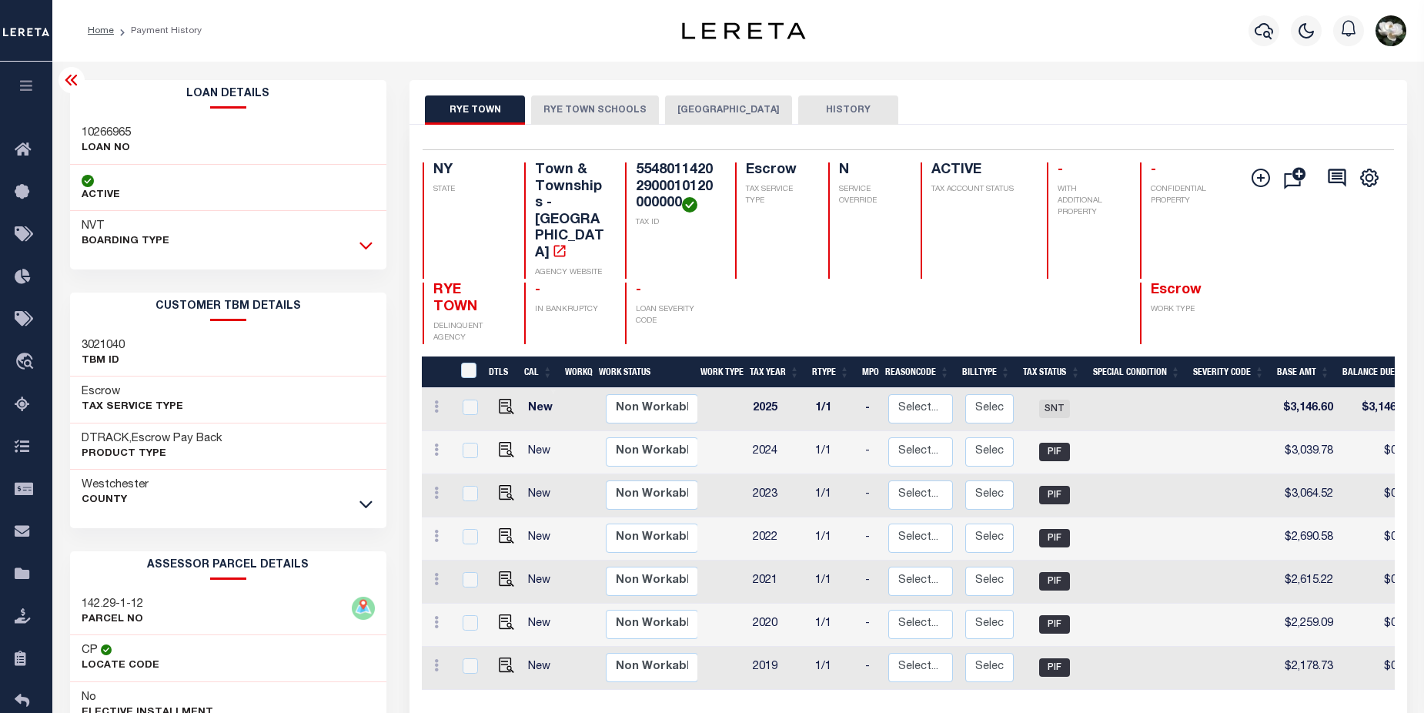
click at [365, 246] on icon at bounding box center [365, 245] width 13 height 16
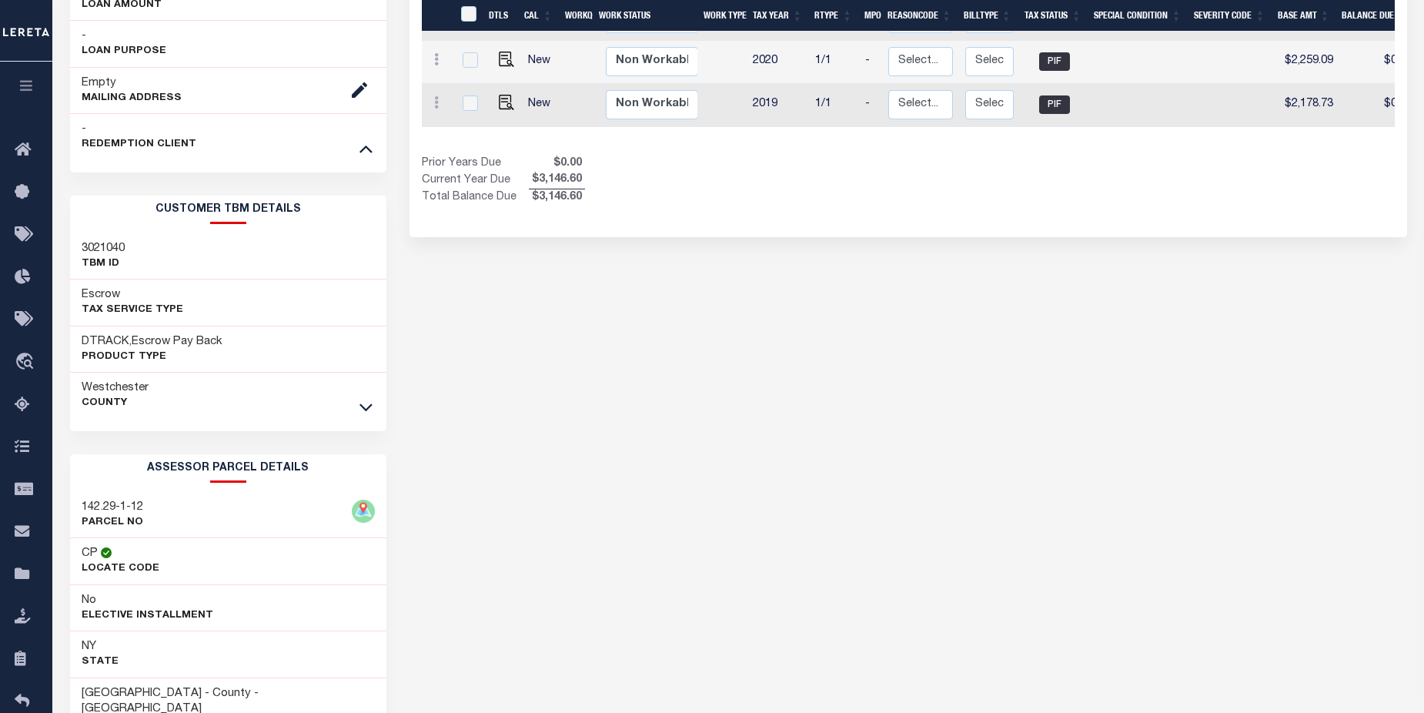
scroll to position [564, 0]
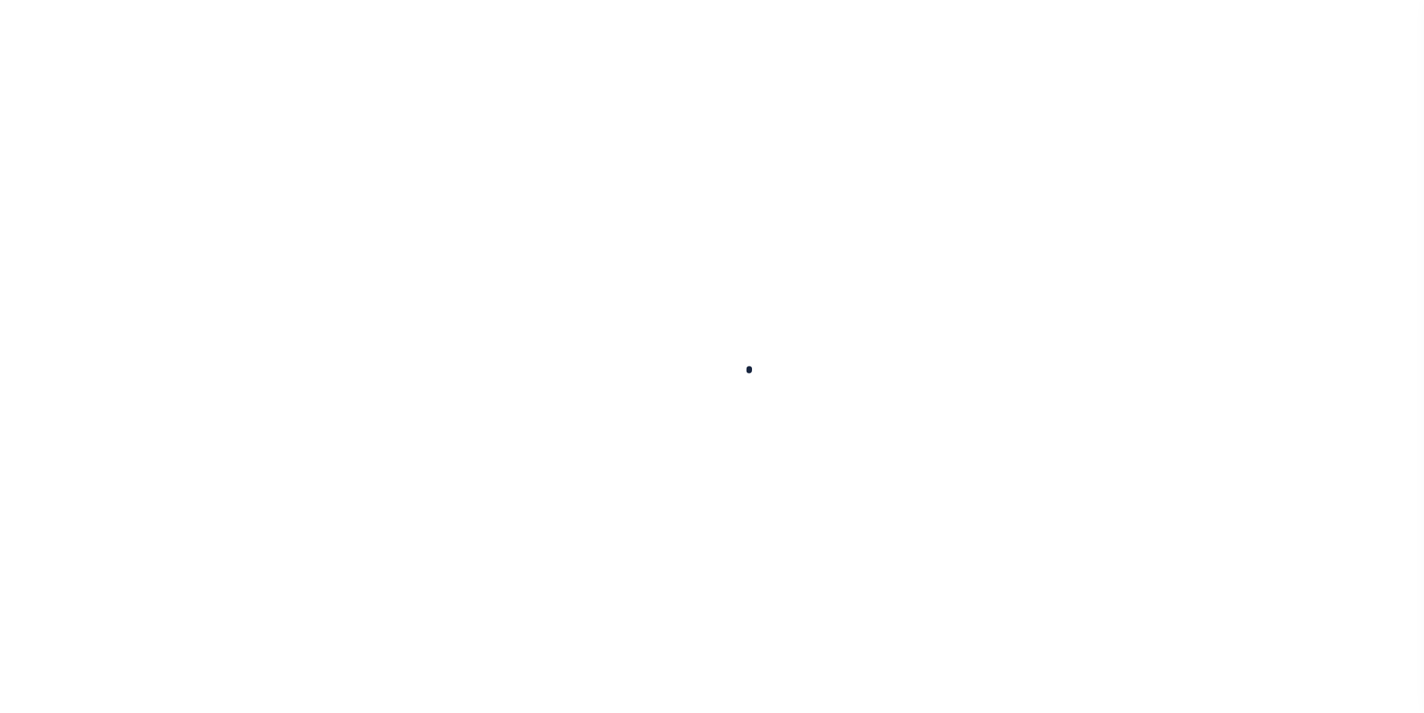
select select "DUE"
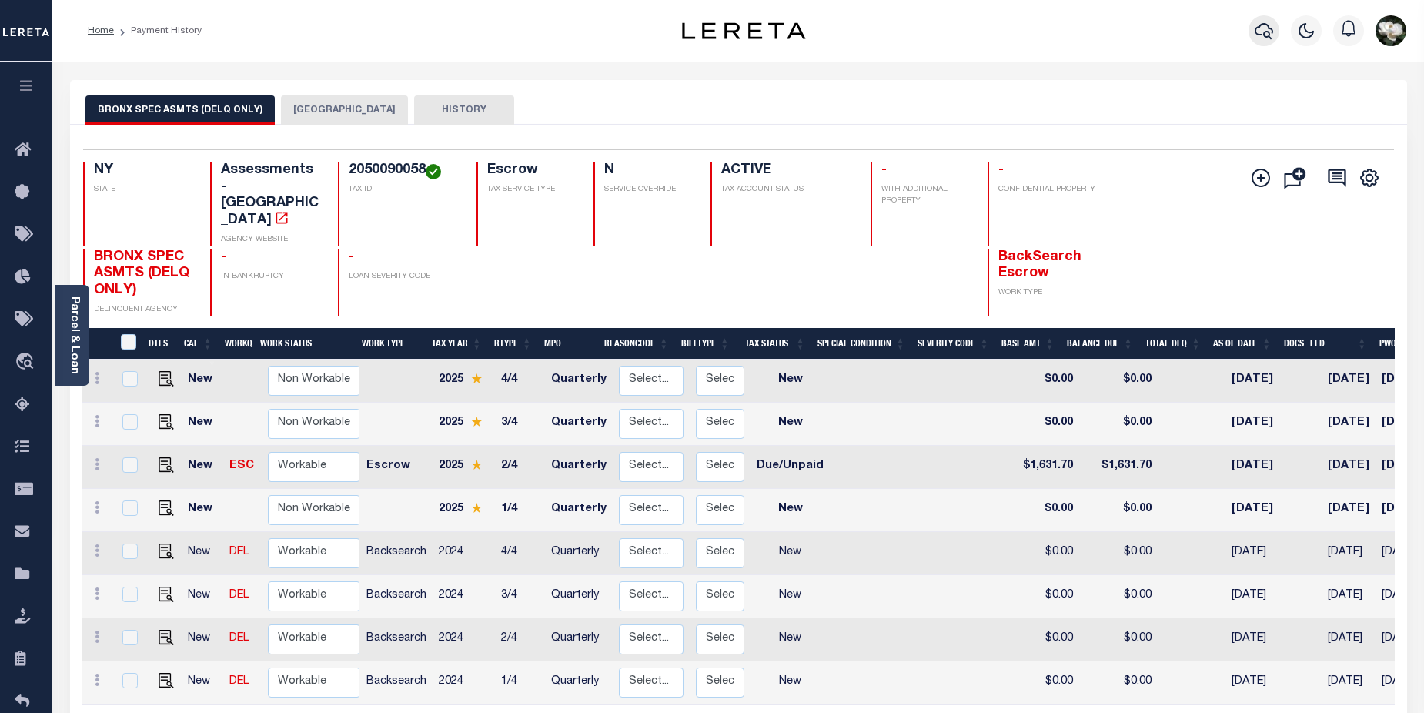
click at [1274, 34] on button "button" at bounding box center [1263, 30] width 31 height 31
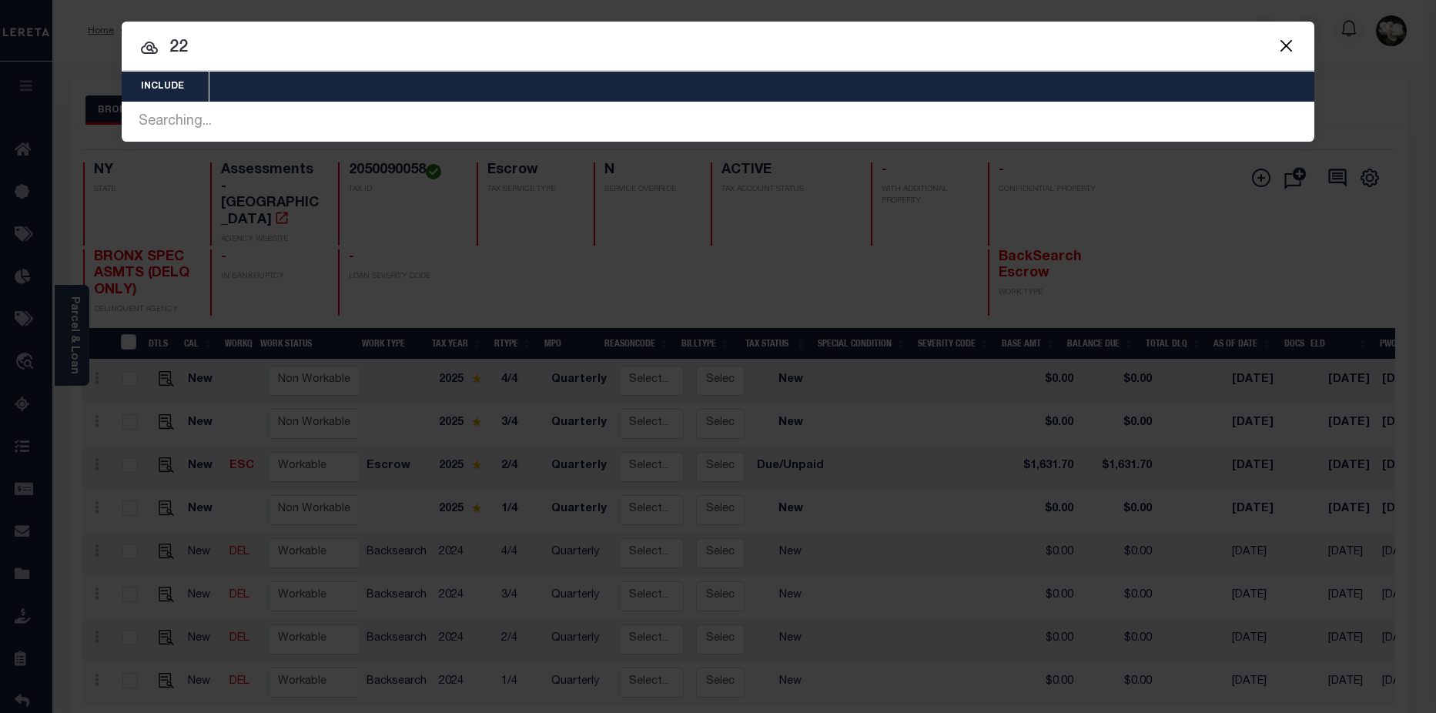
drag, startPoint x: 202, startPoint y: 21, endPoint x: 226, endPoint y: 48, distance: 36.0
click at [202, 22] on div "Include Loans TBM Customers Borrowers Payments (Lender Non-Disb) Payments (Lend…" at bounding box center [718, 356] width 1436 height 713
click at [225, 46] on input "22" at bounding box center [718, 48] width 1192 height 27
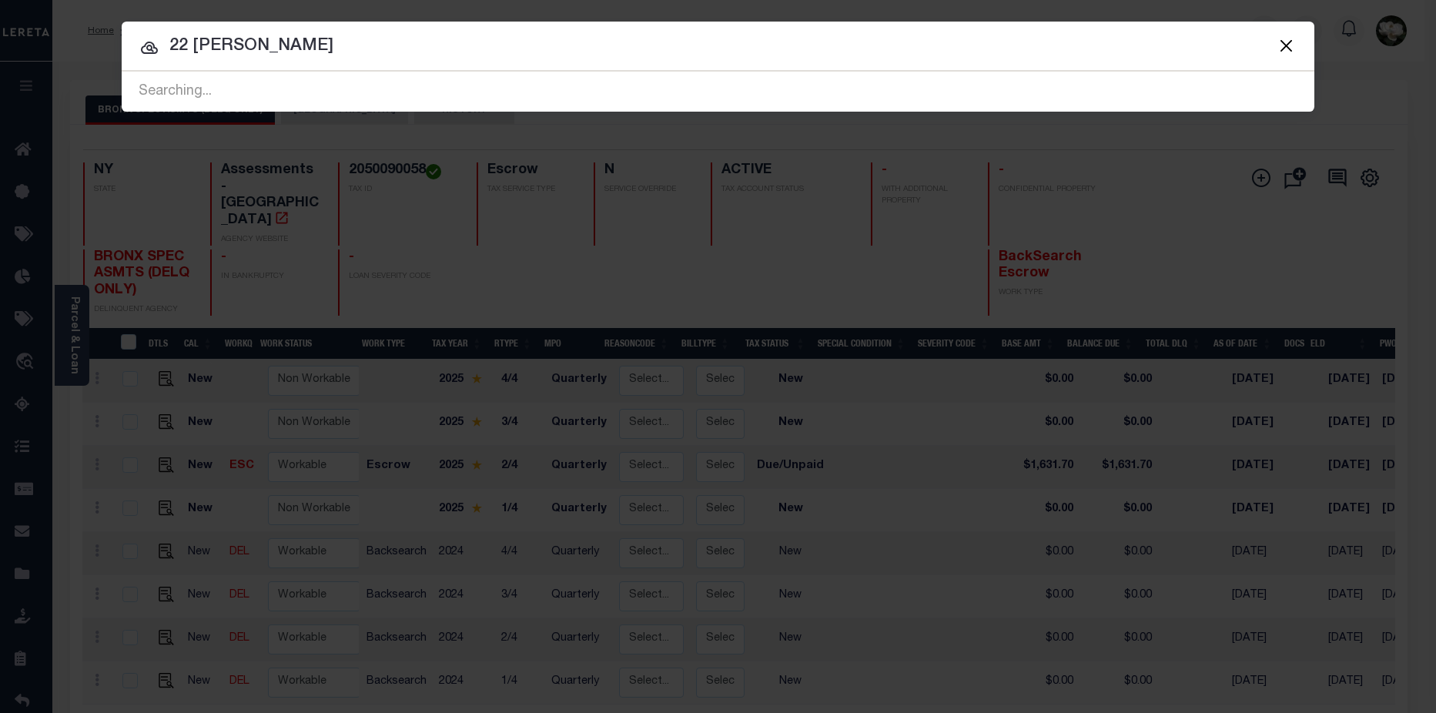
type input "22 Clinton"
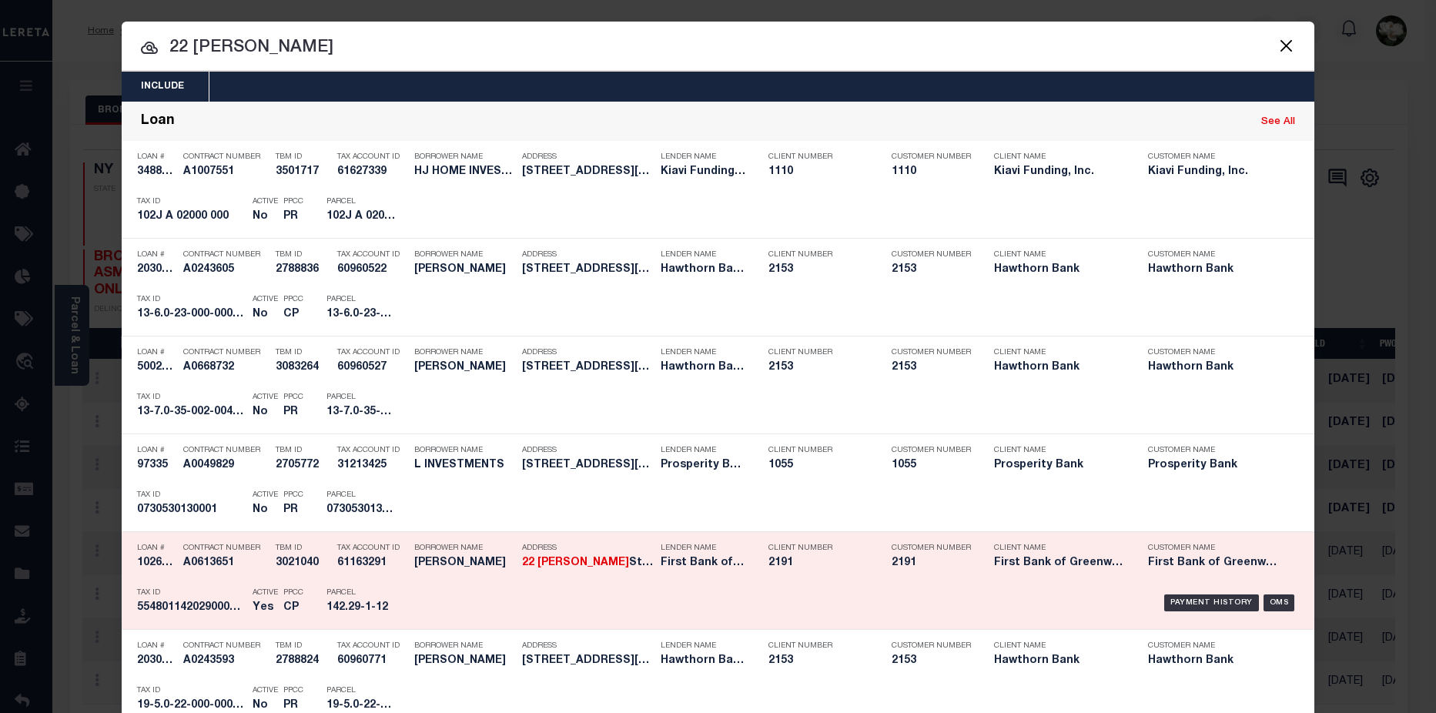
click at [868, 567] on div "Client Number 2191" at bounding box center [818, 558] width 123 height 45
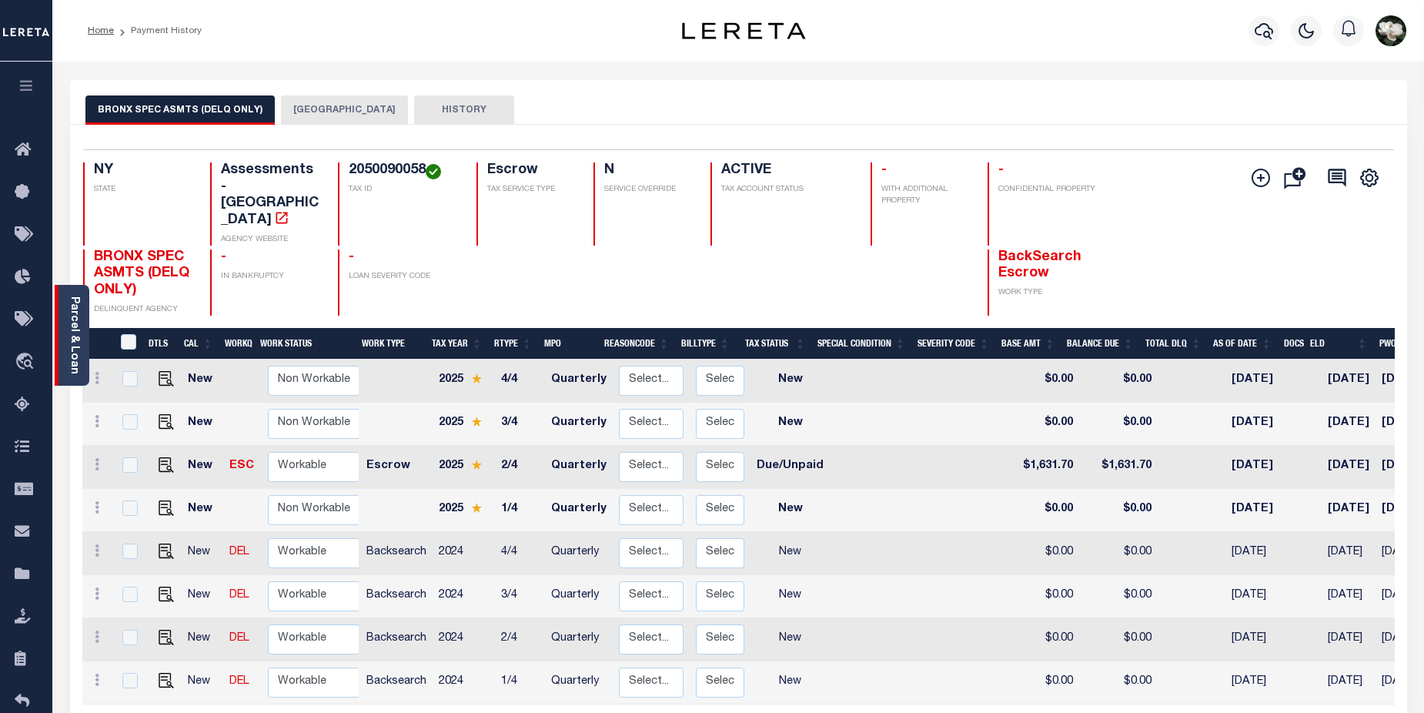
click at [75, 337] on link "Parcel & Loan" at bounding box center [74, 335] width 11 height 78
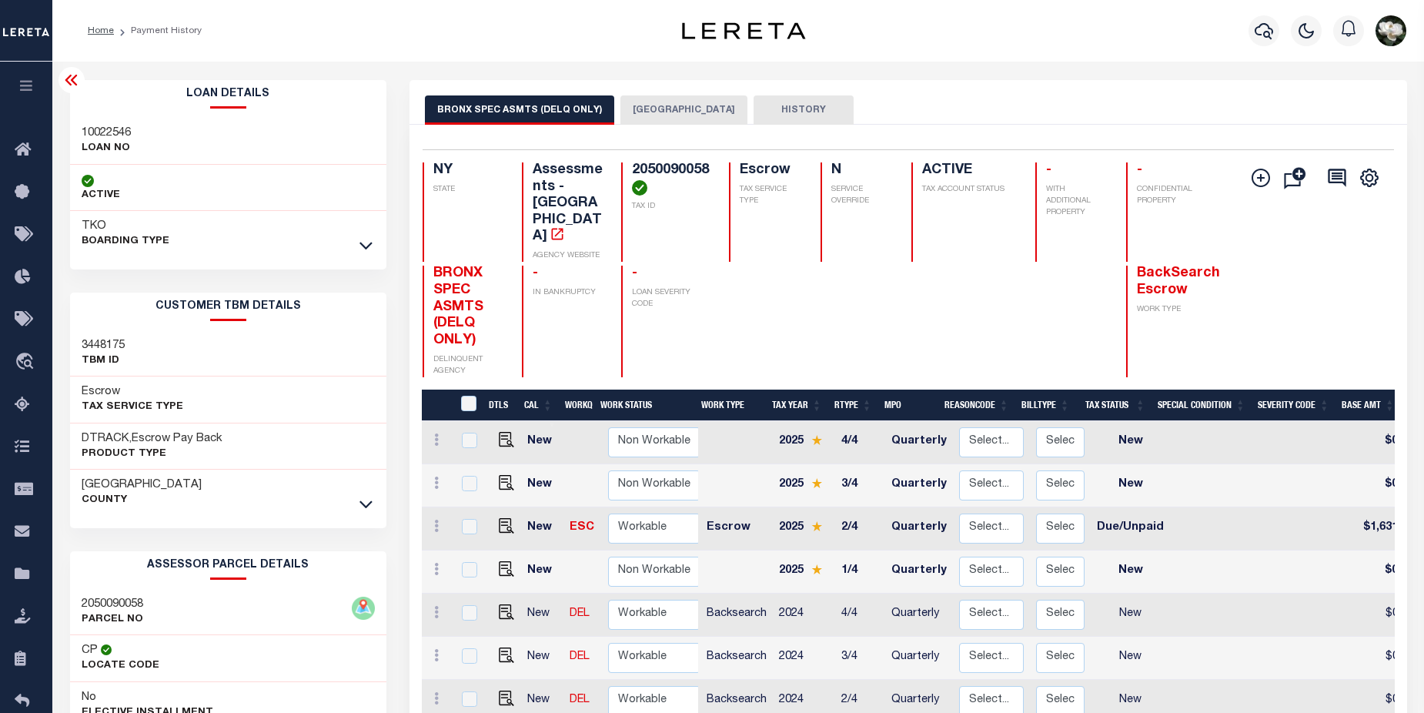
click at [1248, 21] on div at bounding box center [1264, 31] width 42 height 54
click at [366, 238] on icon at bounding box center [365, 245] width 13 height 16
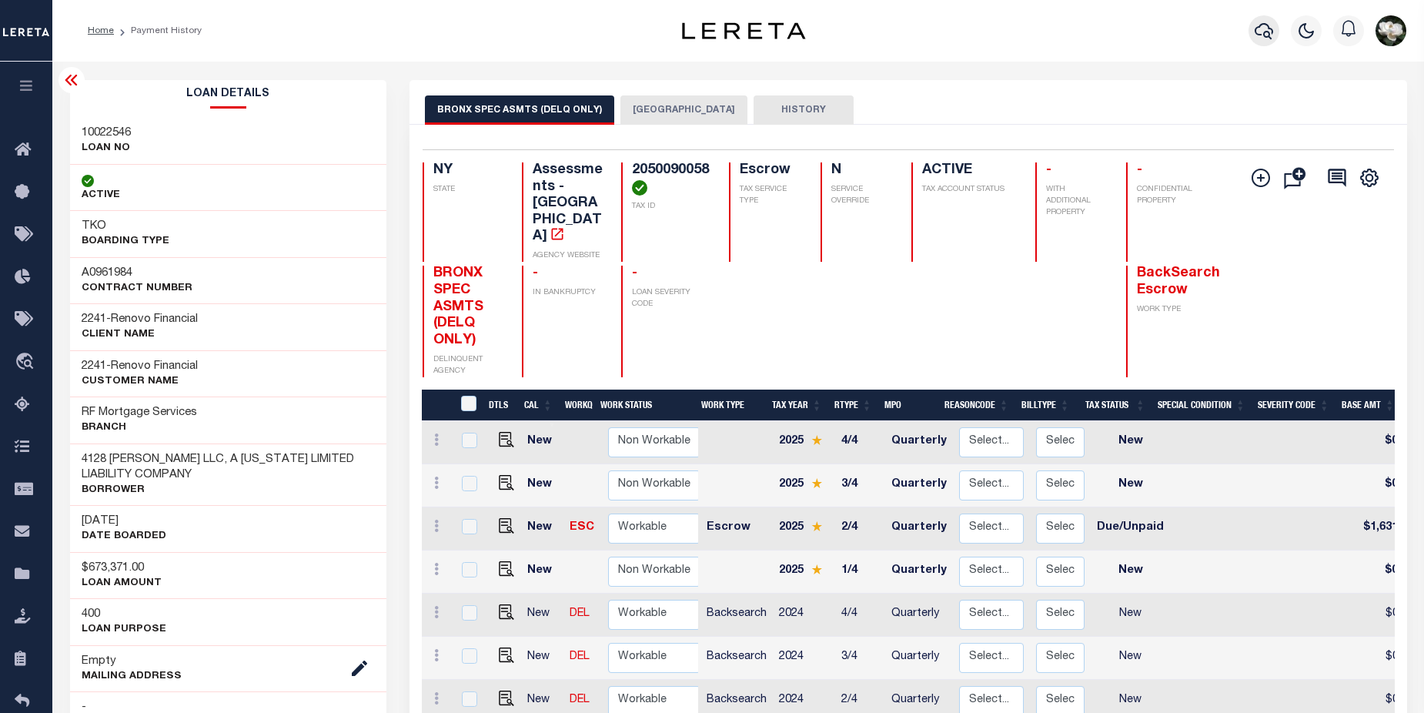
click at [1268, 38] on icon "button" at bounding box center [1264, 31] width 18 height 16
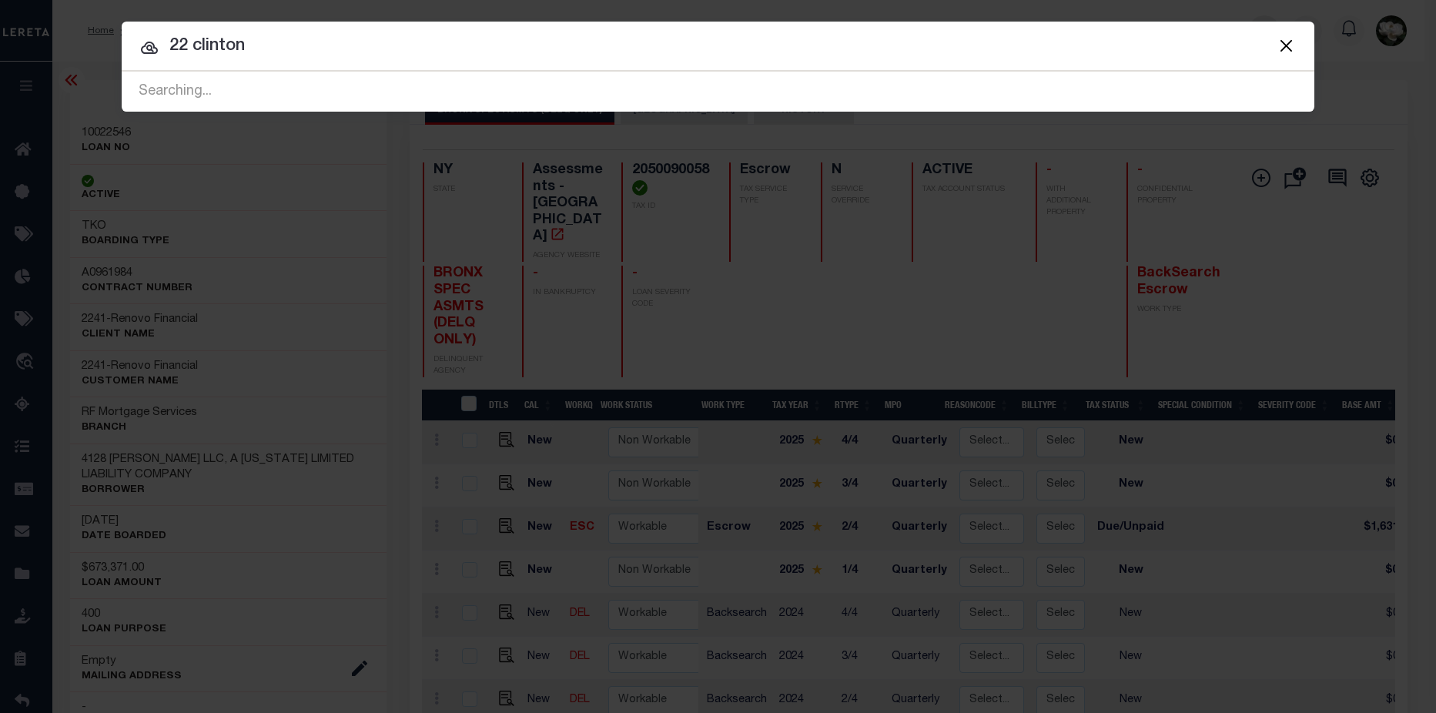
type input "22 clinton"
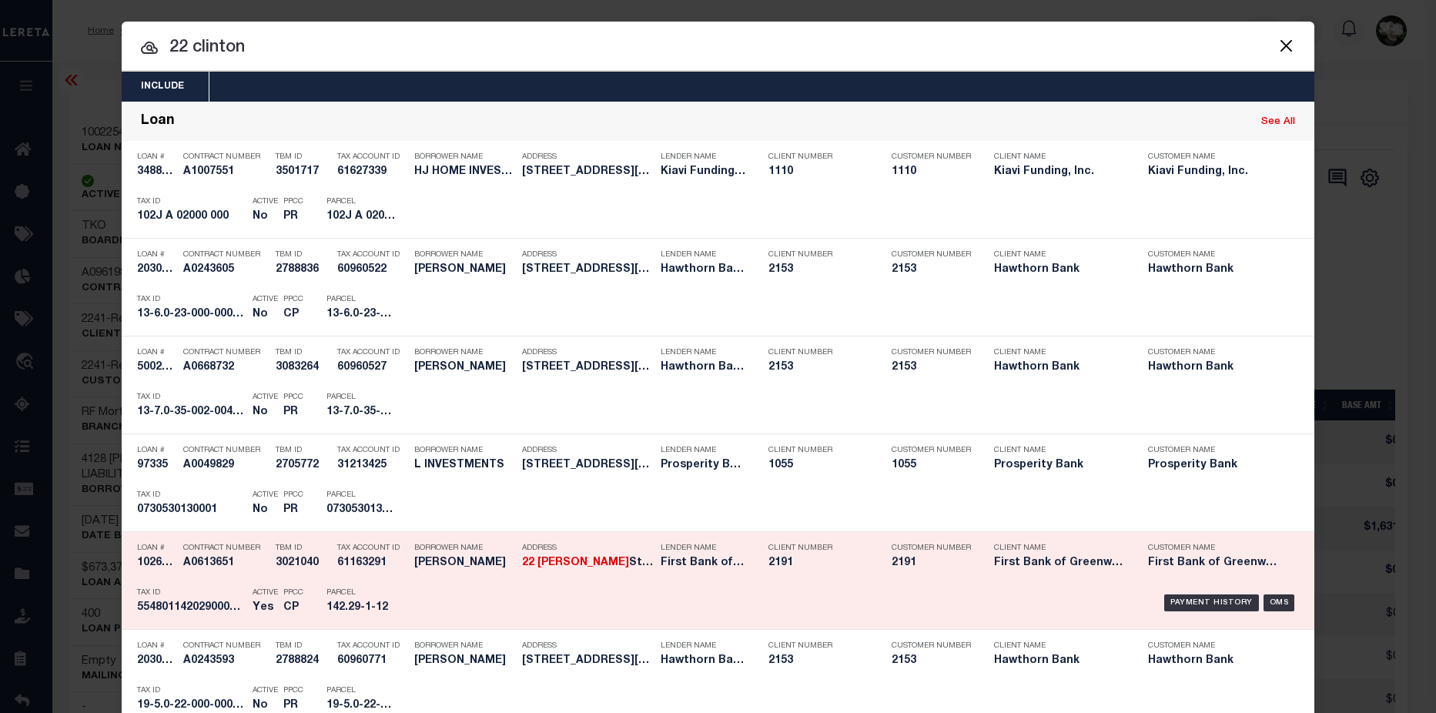
click at [864, 570] on div "Client Number 2191" at bounding box center [818, 558] width 123 height 45
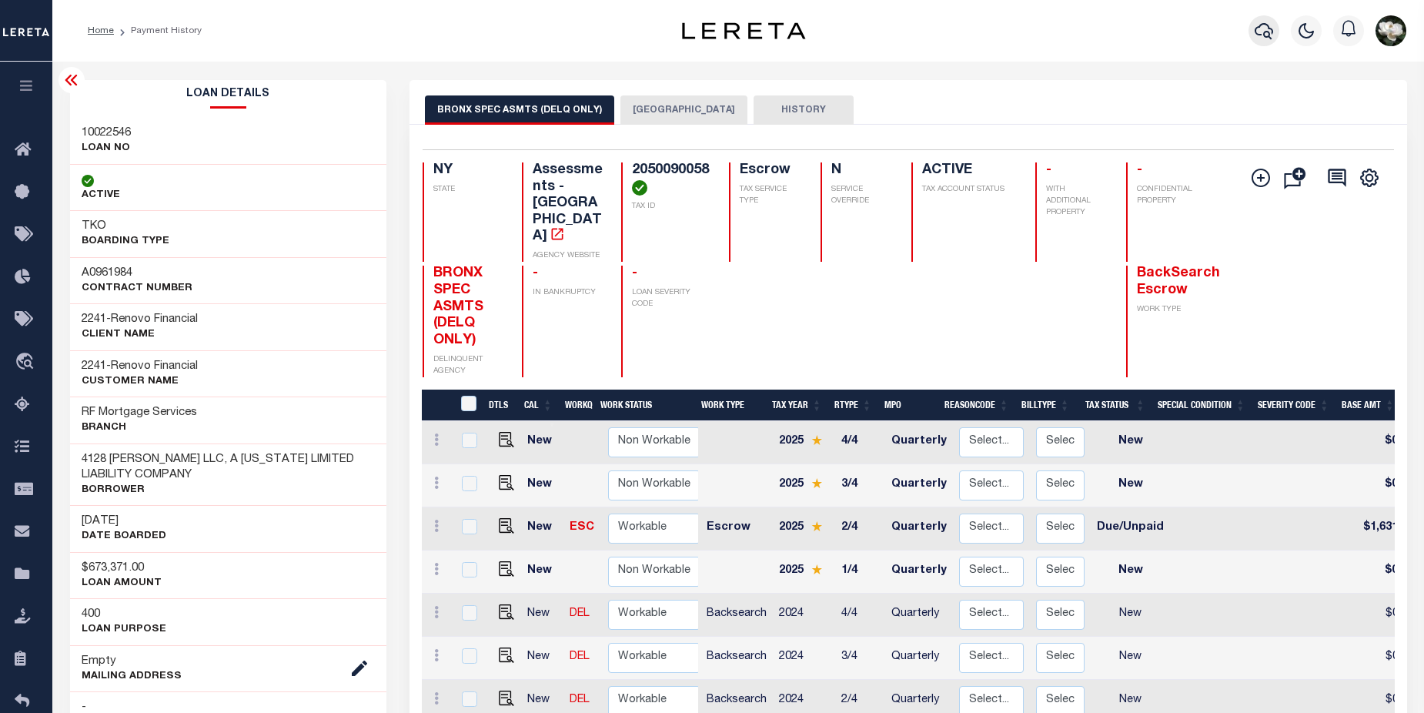
click at [1254, 28] on button "button" at bounding box center [1263, 30] width 31 height 31
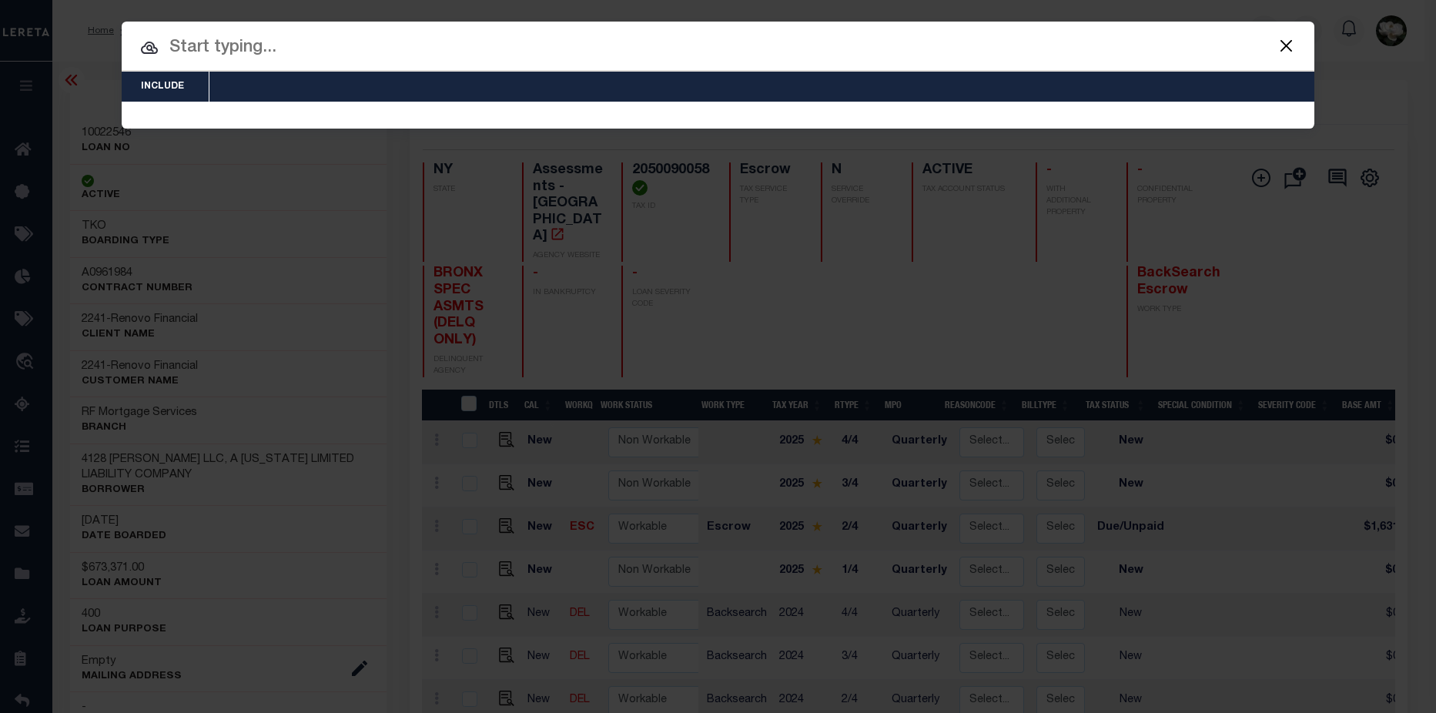
click at [1278, 51] on button "Close" at bounding box center [1285, 45] width 20 height 20
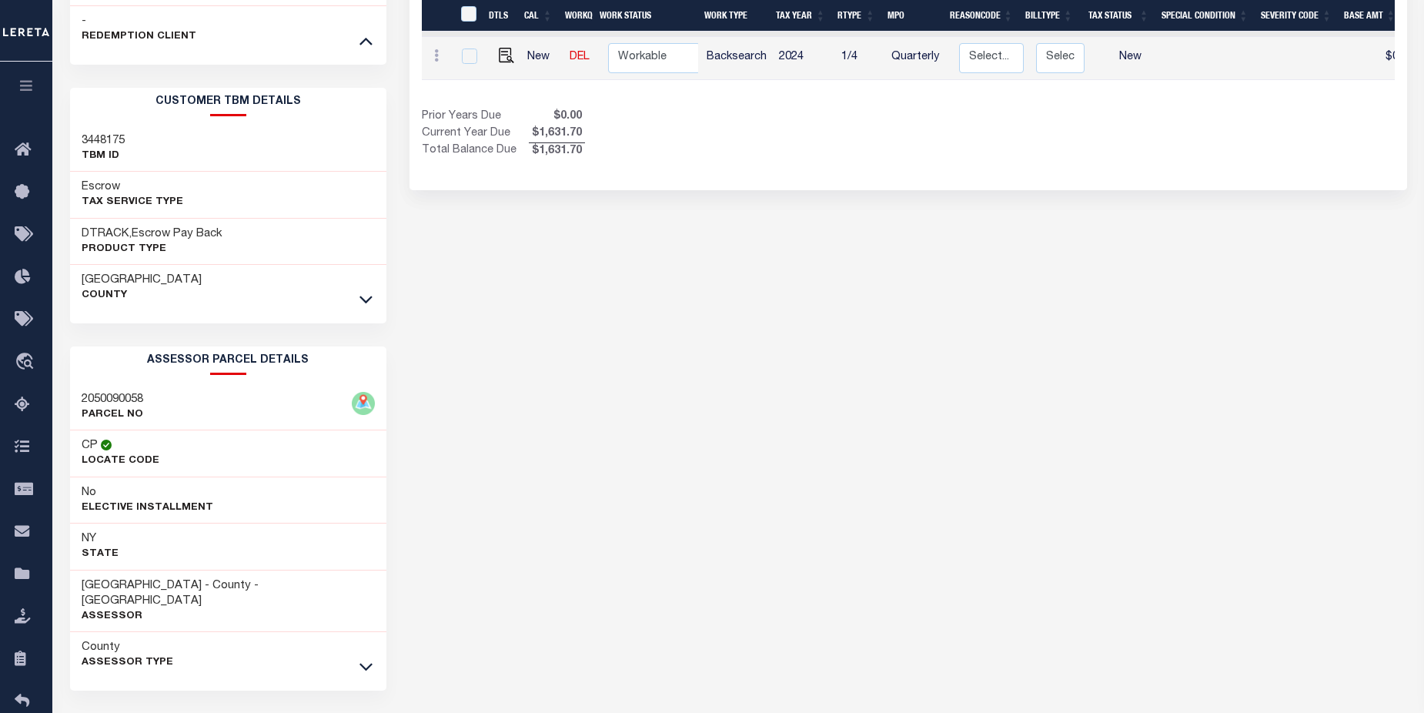
scroll to position [720, 0]
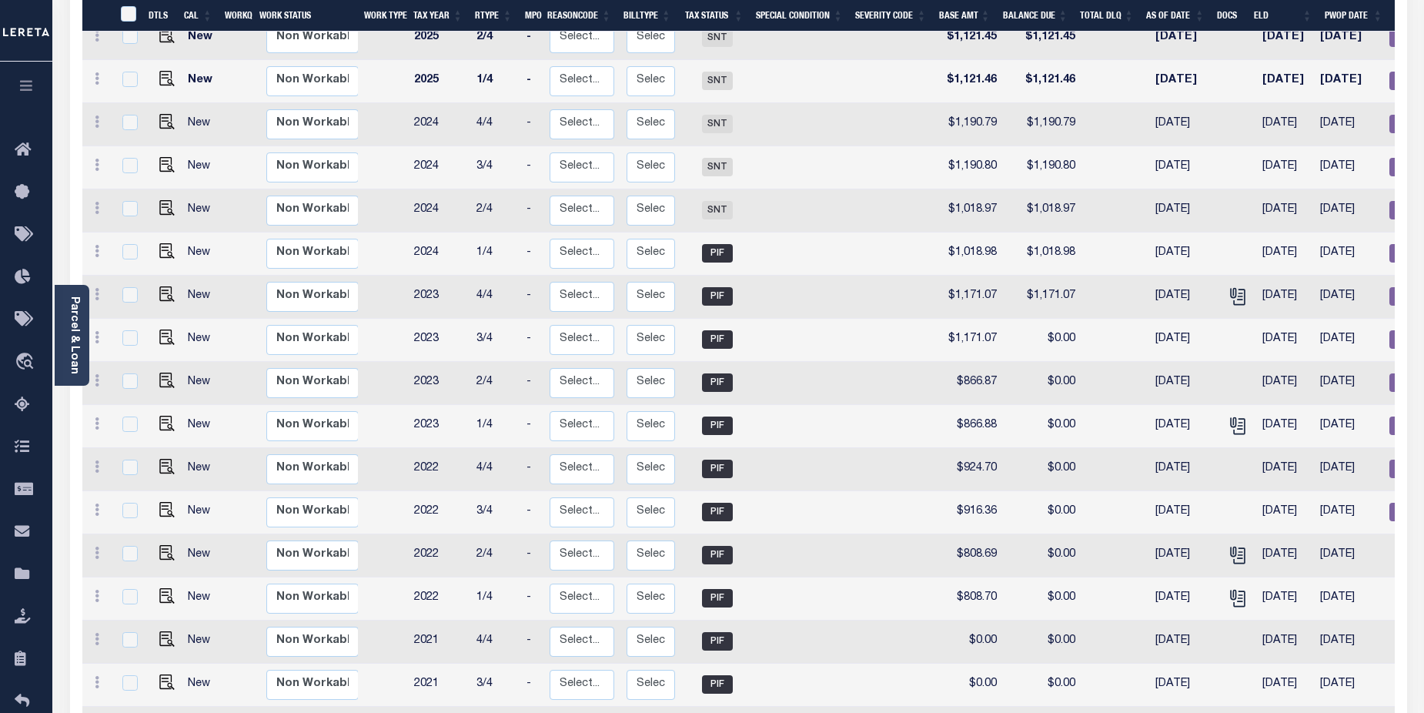
scroll to position [889, 0]
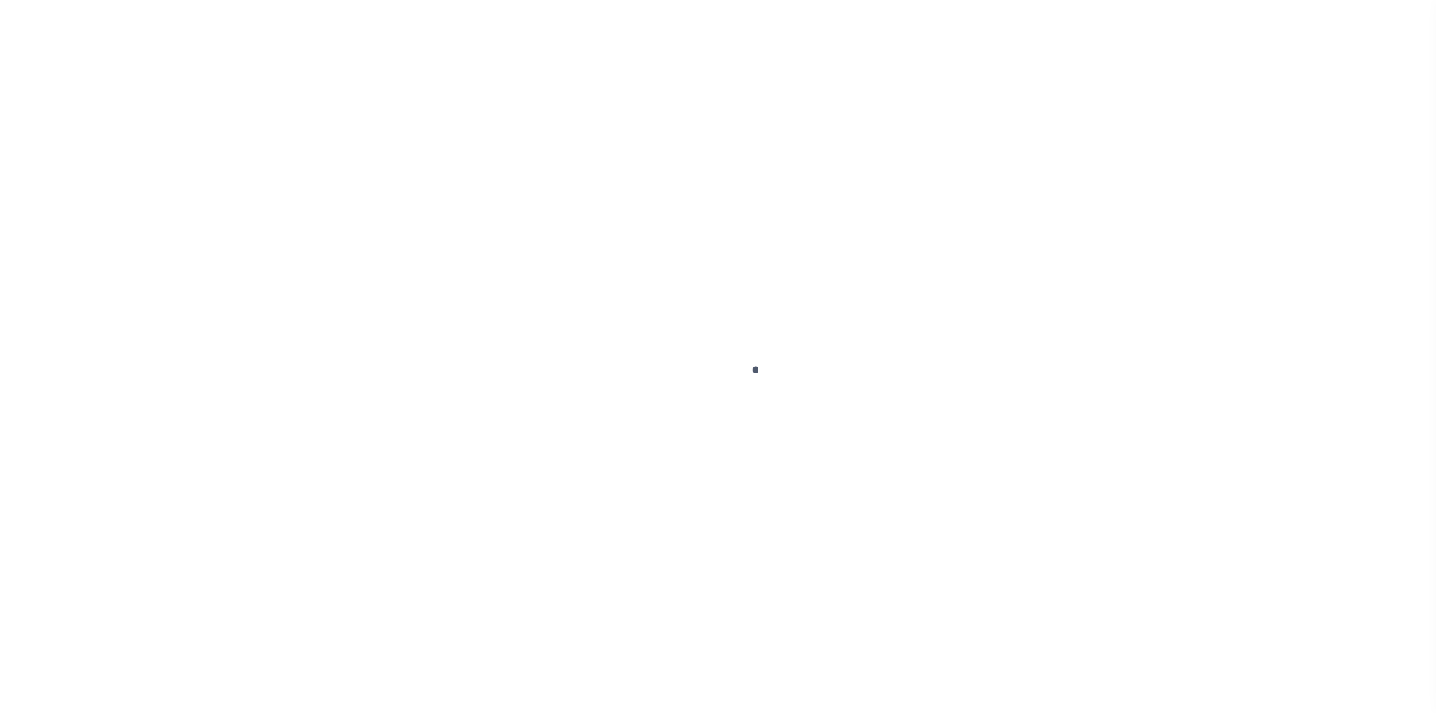
select select
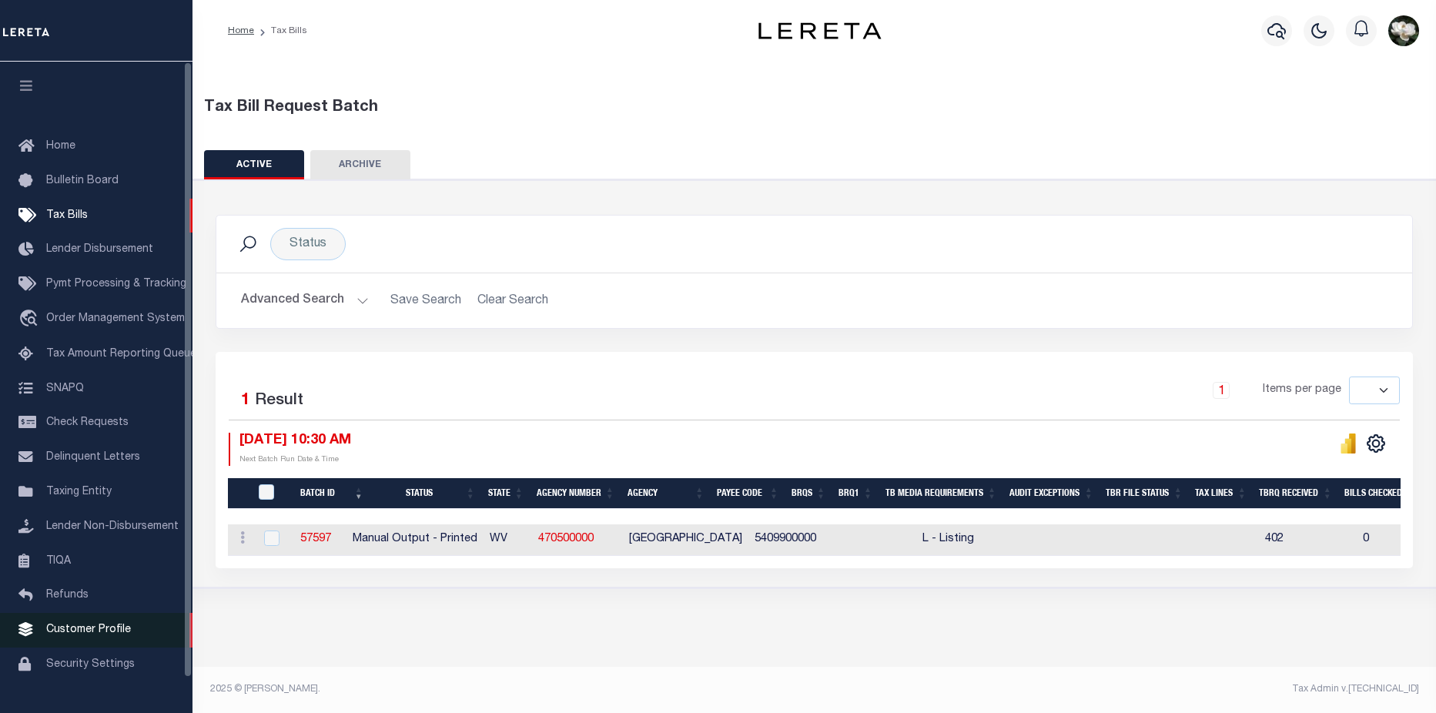
click at [86, 627] on link "Customer Profile" at bounding box center [96, 630] width 192 height 35
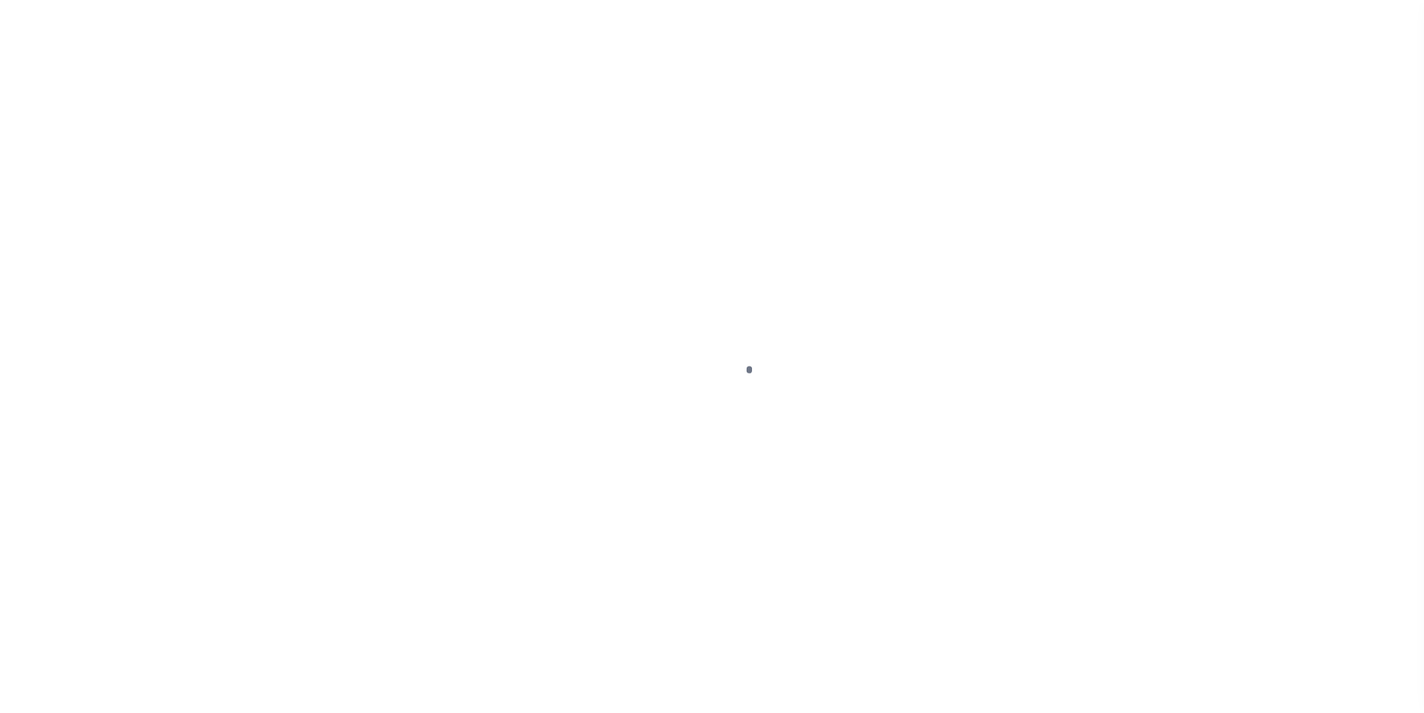
scroll to position [37, 0]
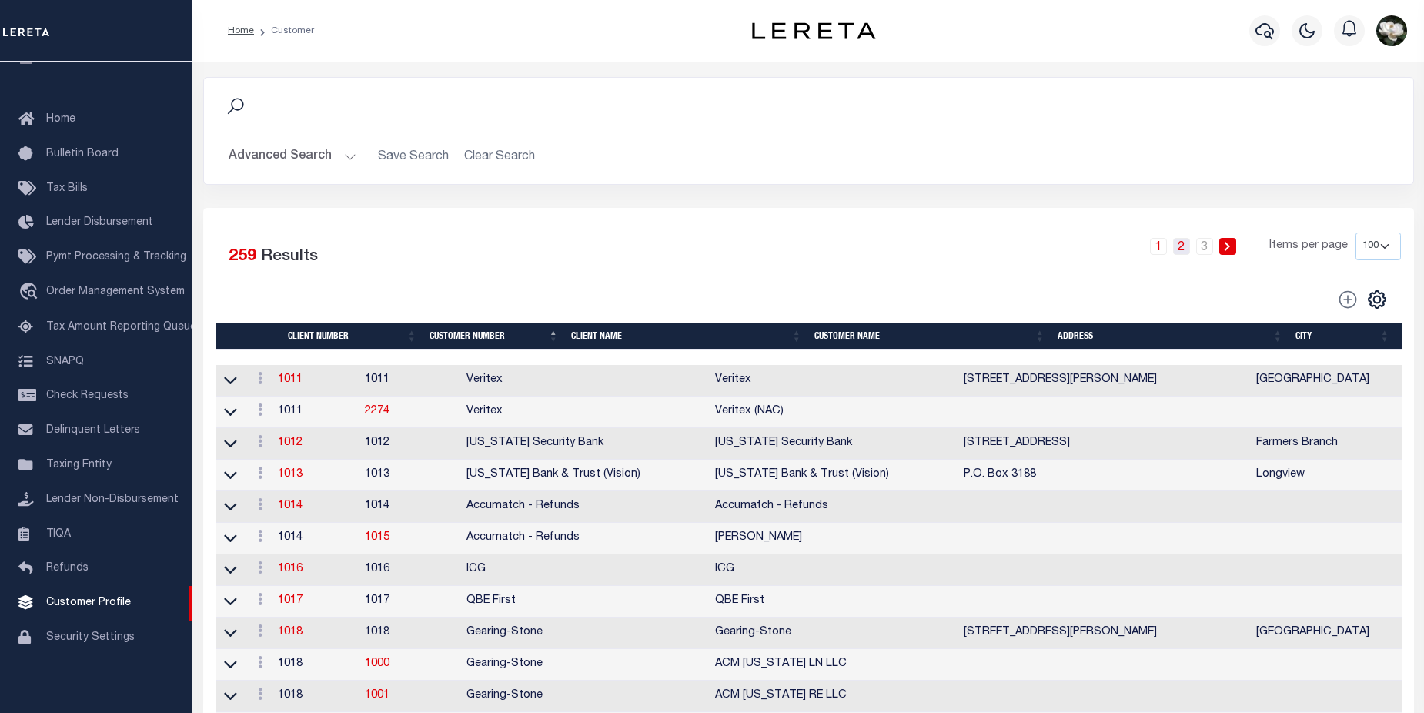
click at [1186, 246] on link "2" at bounding box center [1181, 246] width 17 height 17
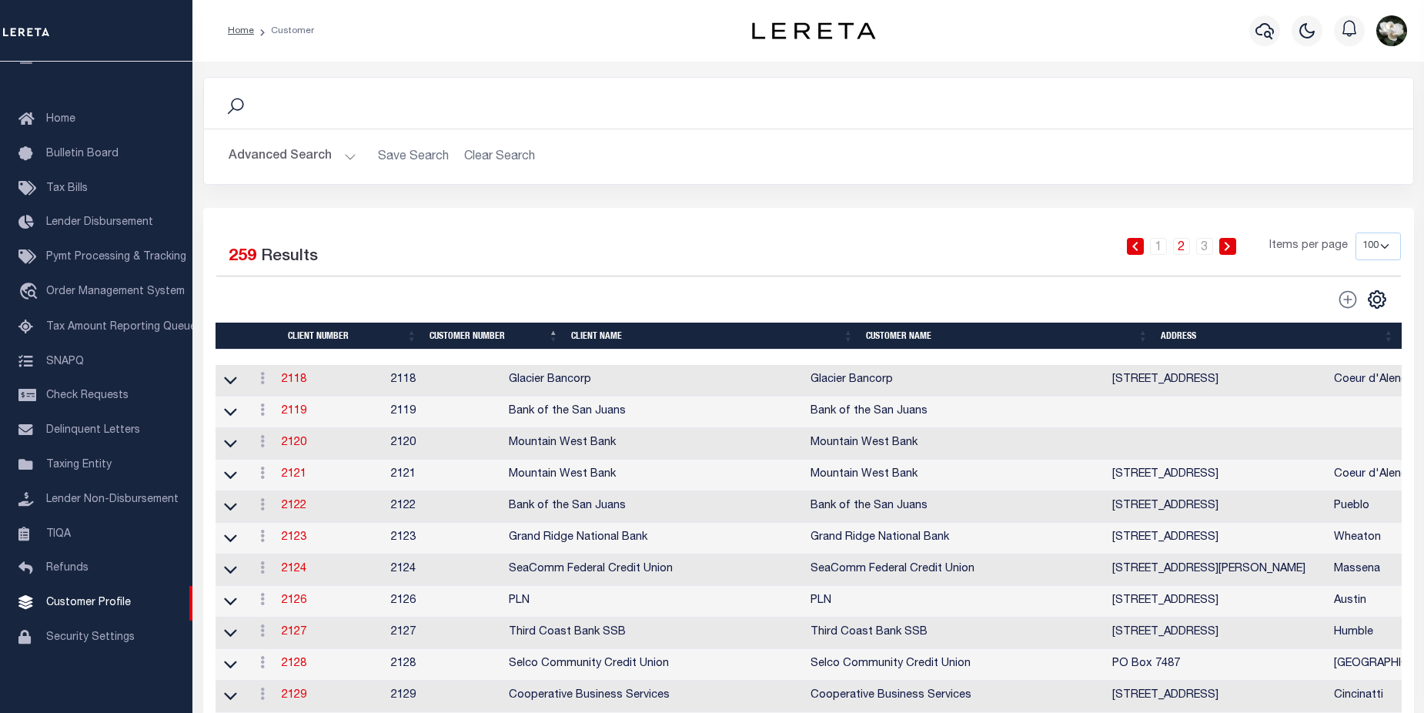
click at [412, 333] on th "Client Number" at bounding box center [353, 336] width 142 height 27
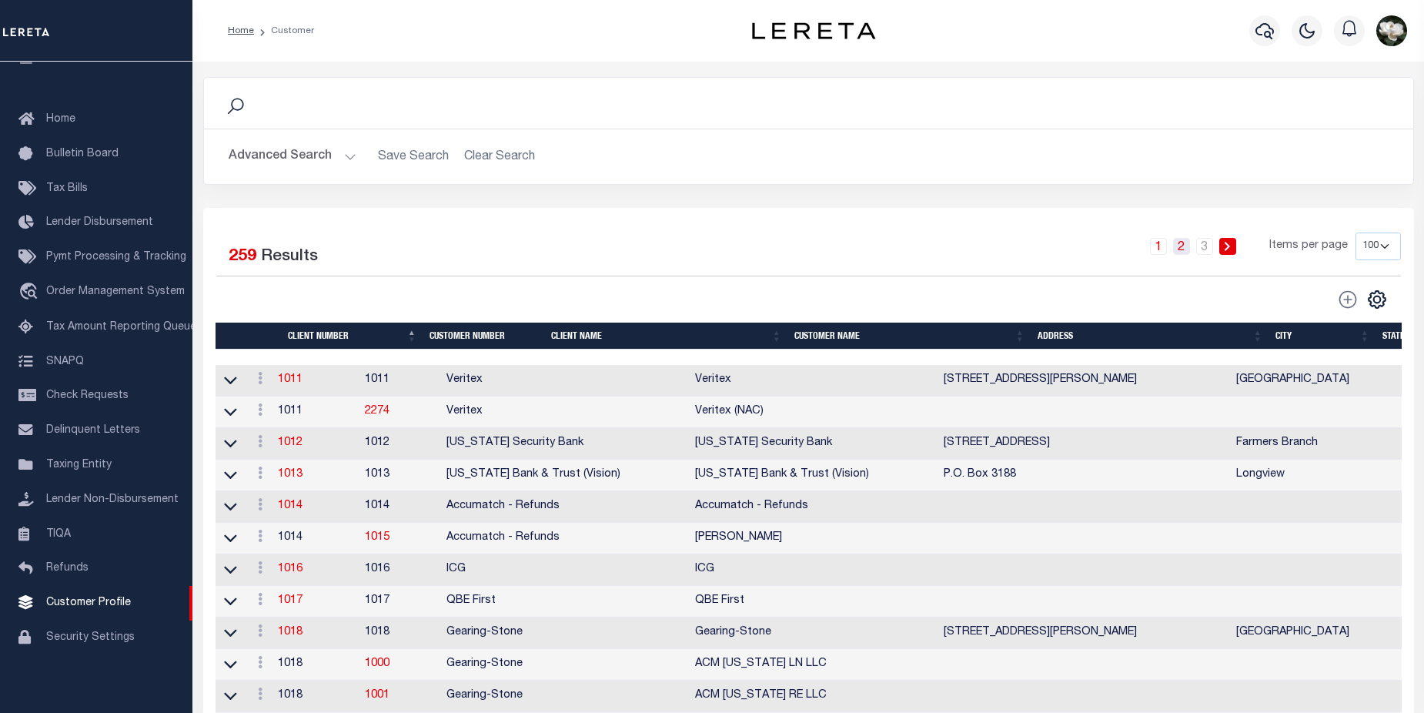
click at [1182, 249] on link "2" at bounding box center [1181, 246] width 17 height 17
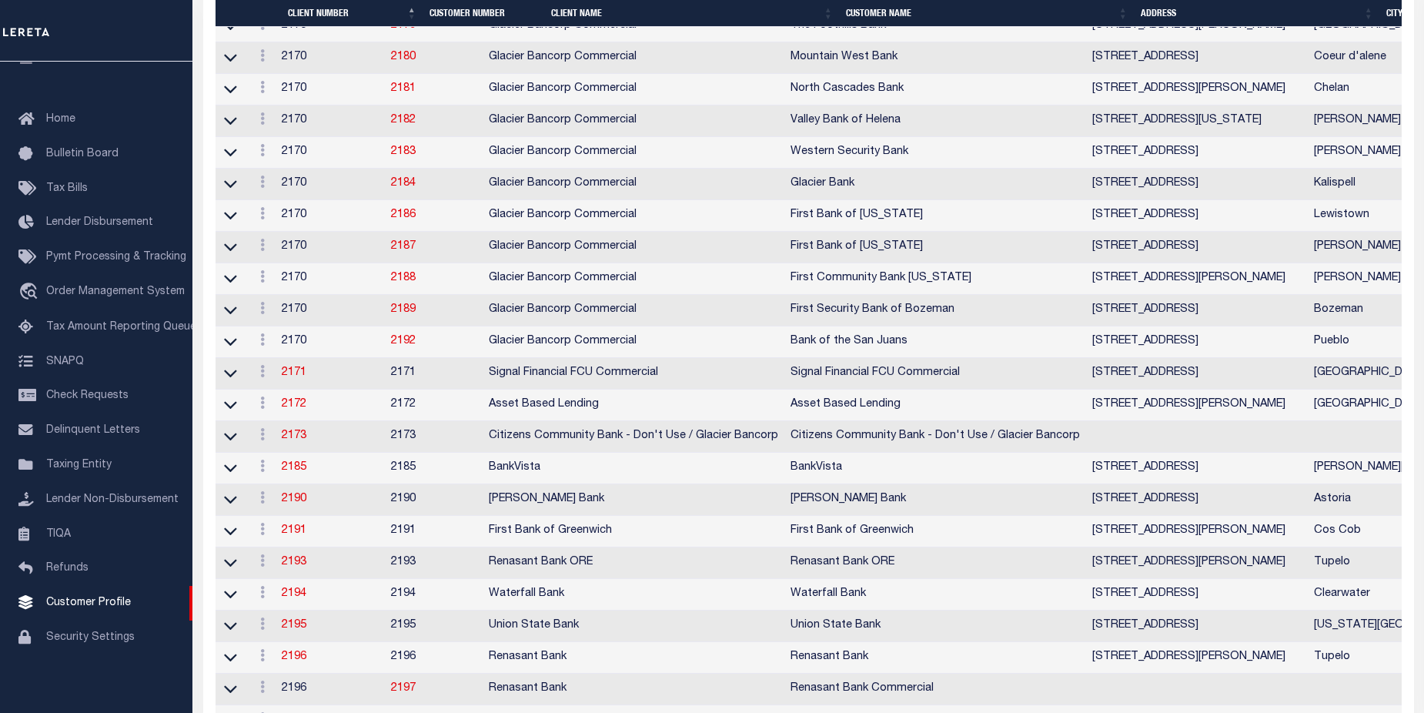
scroll to position [2322, 0]
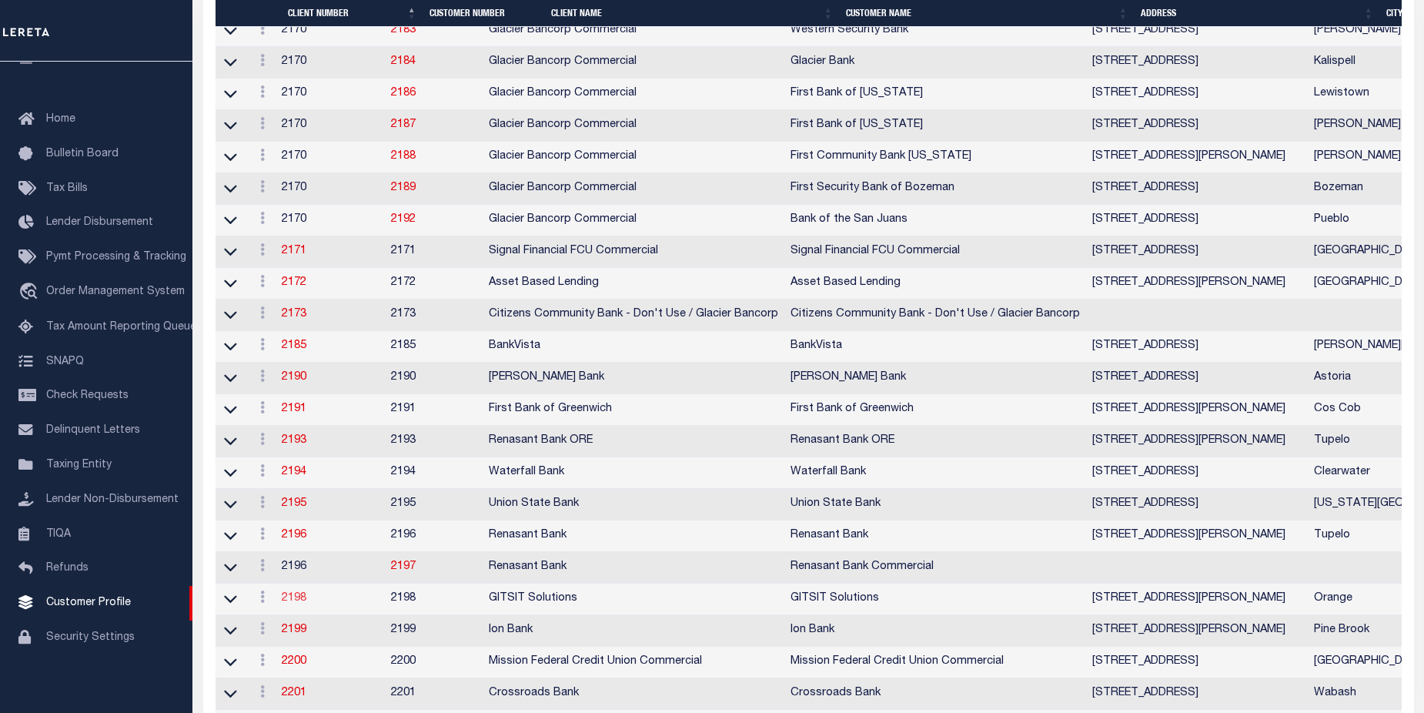
click at [303, 603] on link "2198" at bounding box center [294, 598] width 25 height 11
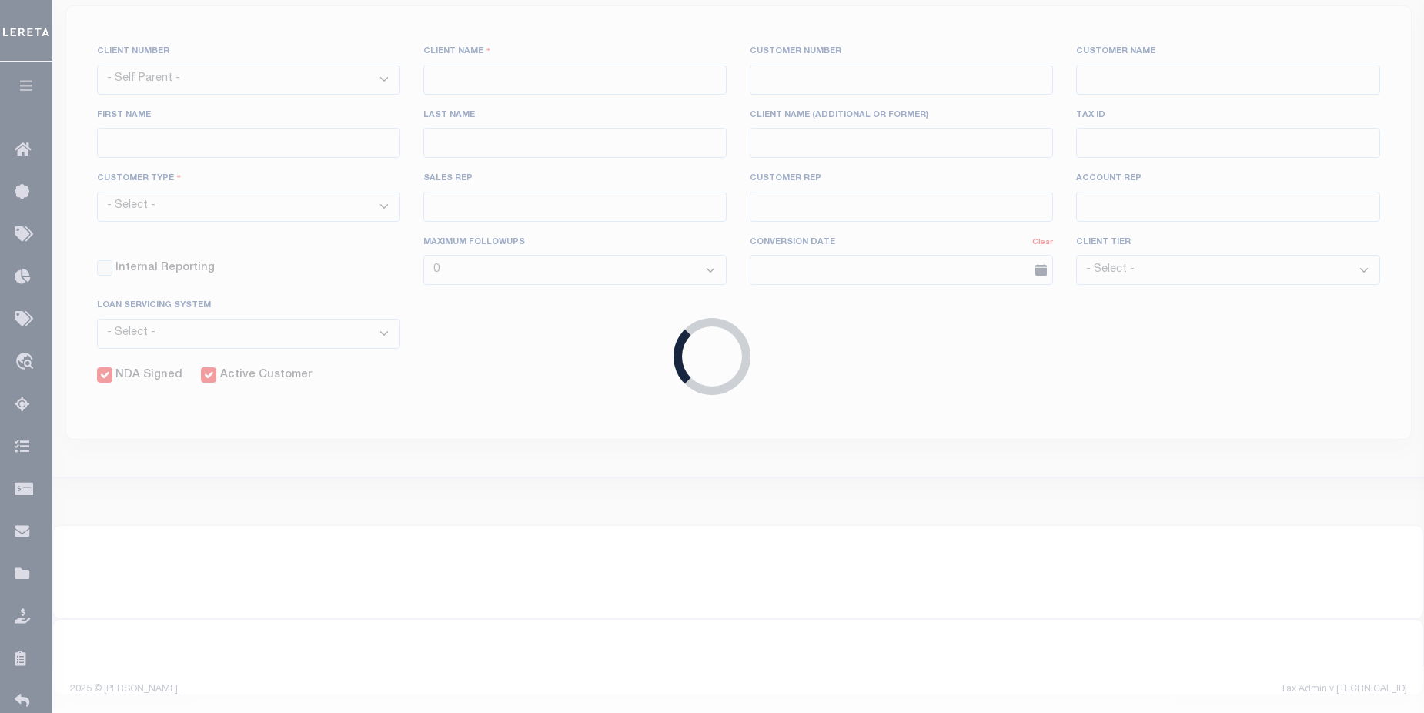
select select
type input "GITSIT Solutions"
type input "2198"
type input "GITSIT Solutions"
type input "Angela"
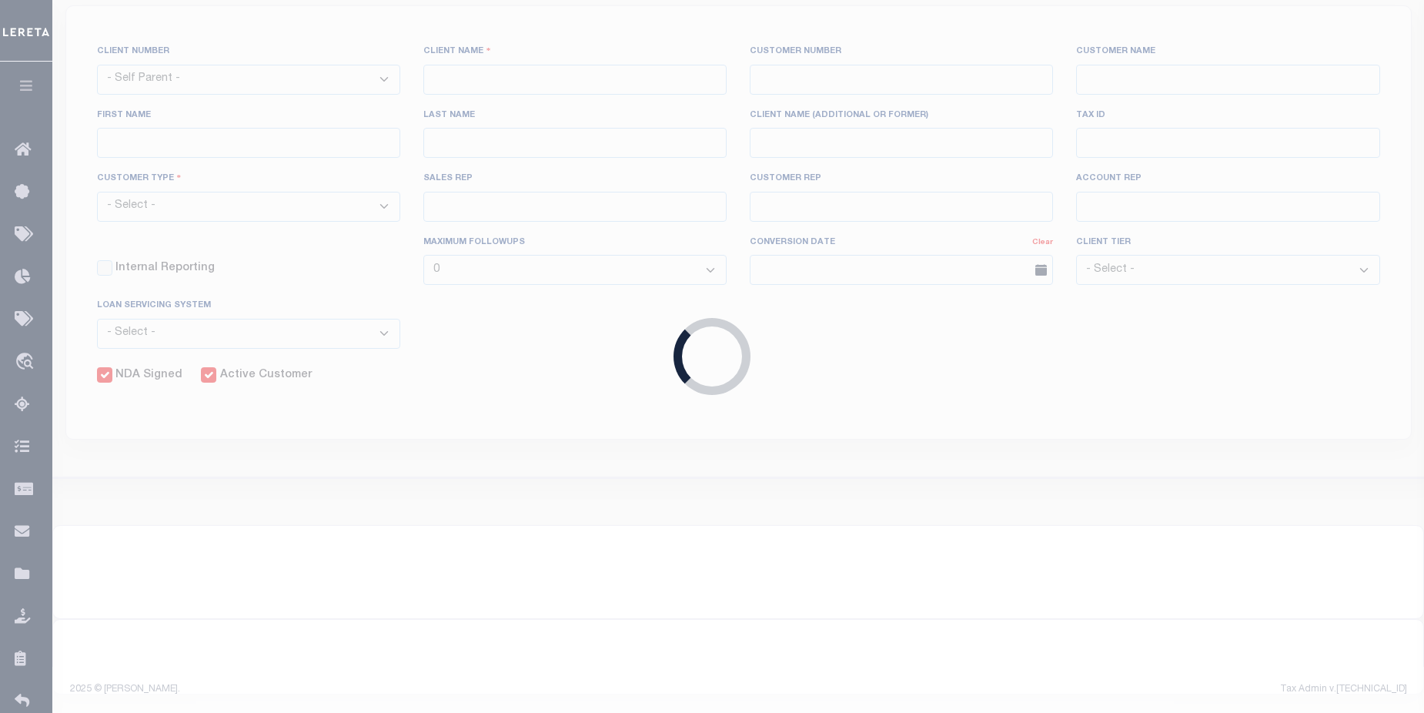
type input "Suttey"
select select "Mixed Portfolio"
type input "Daniel Telles"
type input "Barbara Kendrick"
type input "Tony Targhetta"
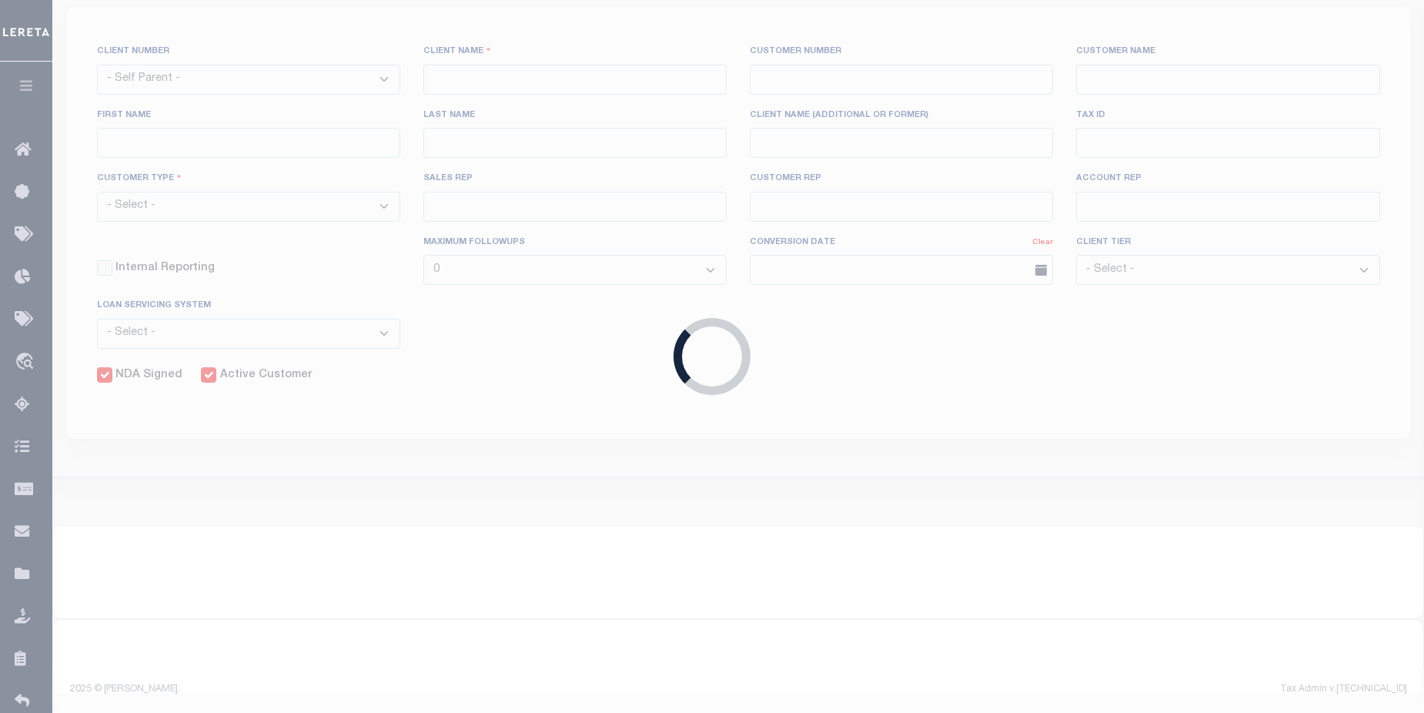
checkbox input "true"
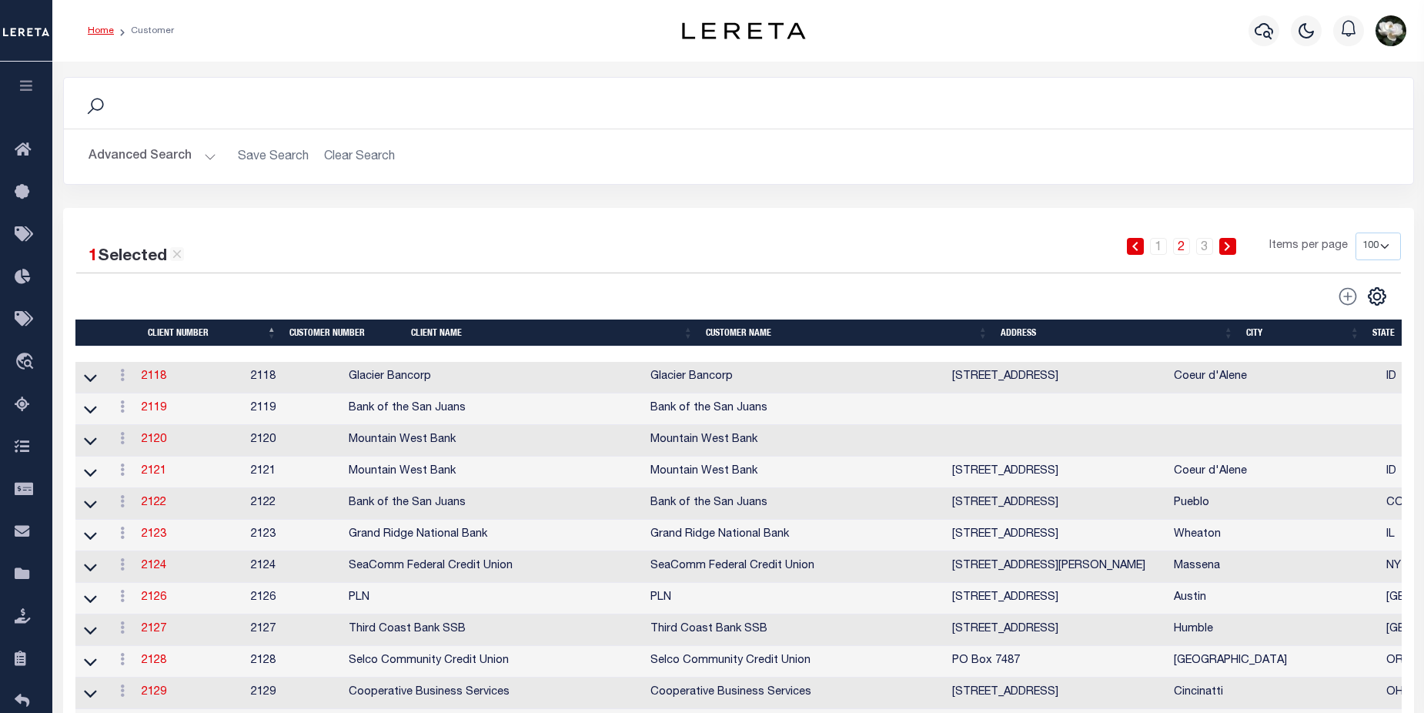
click at [153, 155] on button "Advanced Search" at bounding box center [153, 157] width 128 height 30
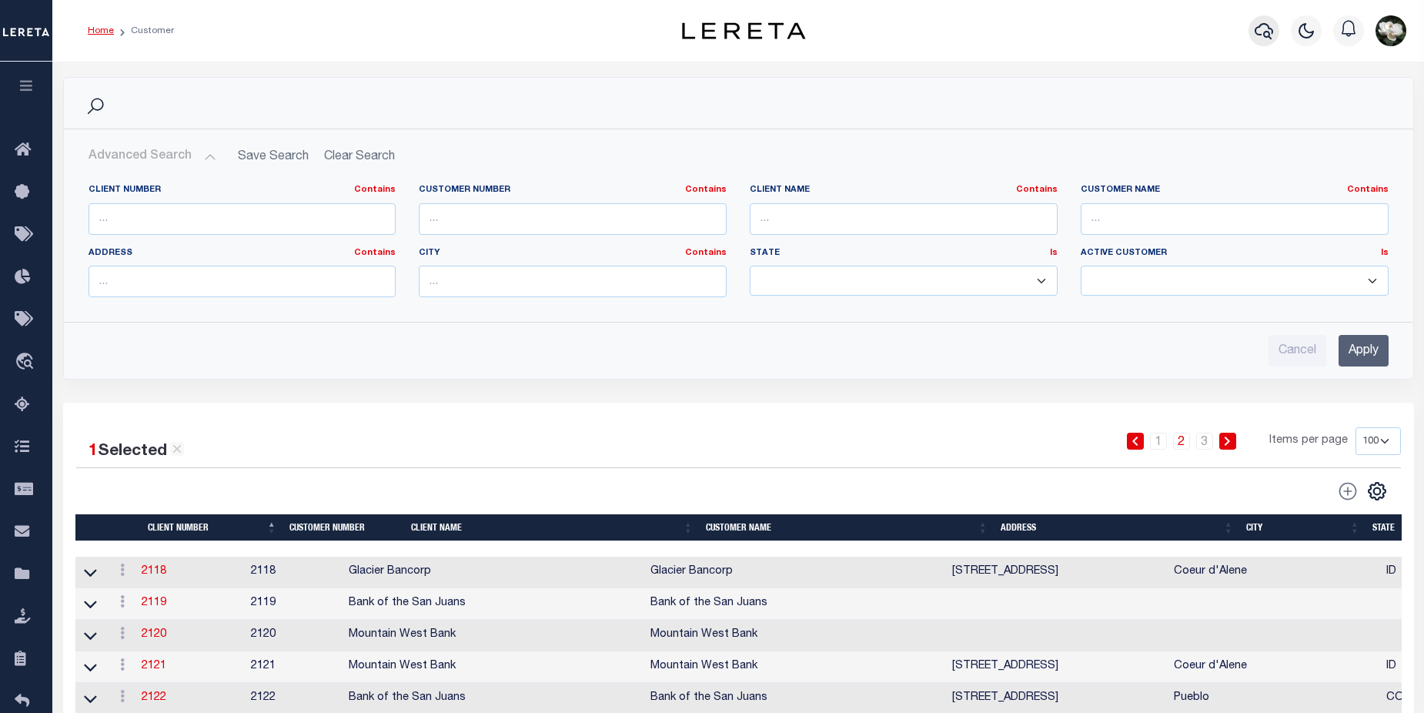
click at [1265, 35] on icon "button" at bounding box center [1264, 31] width 18 height 18
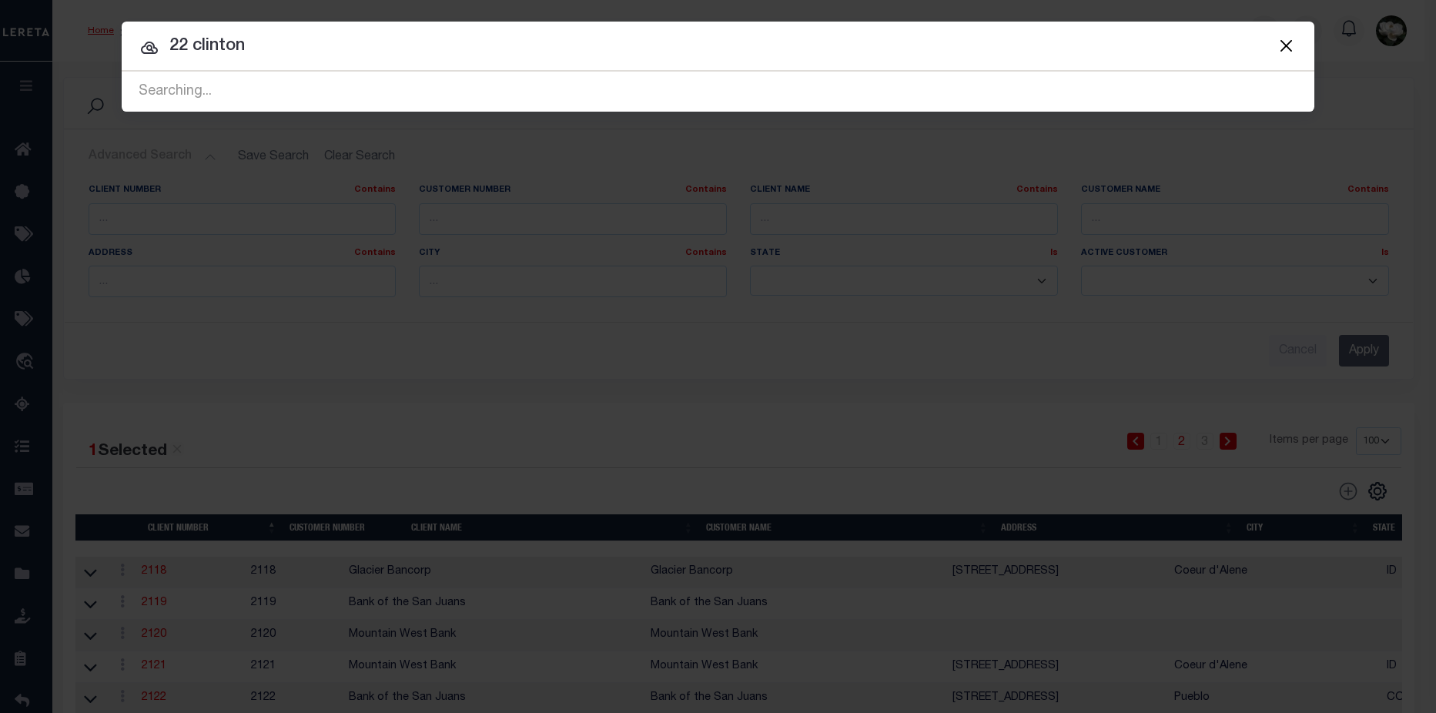
type input "22 clinton"
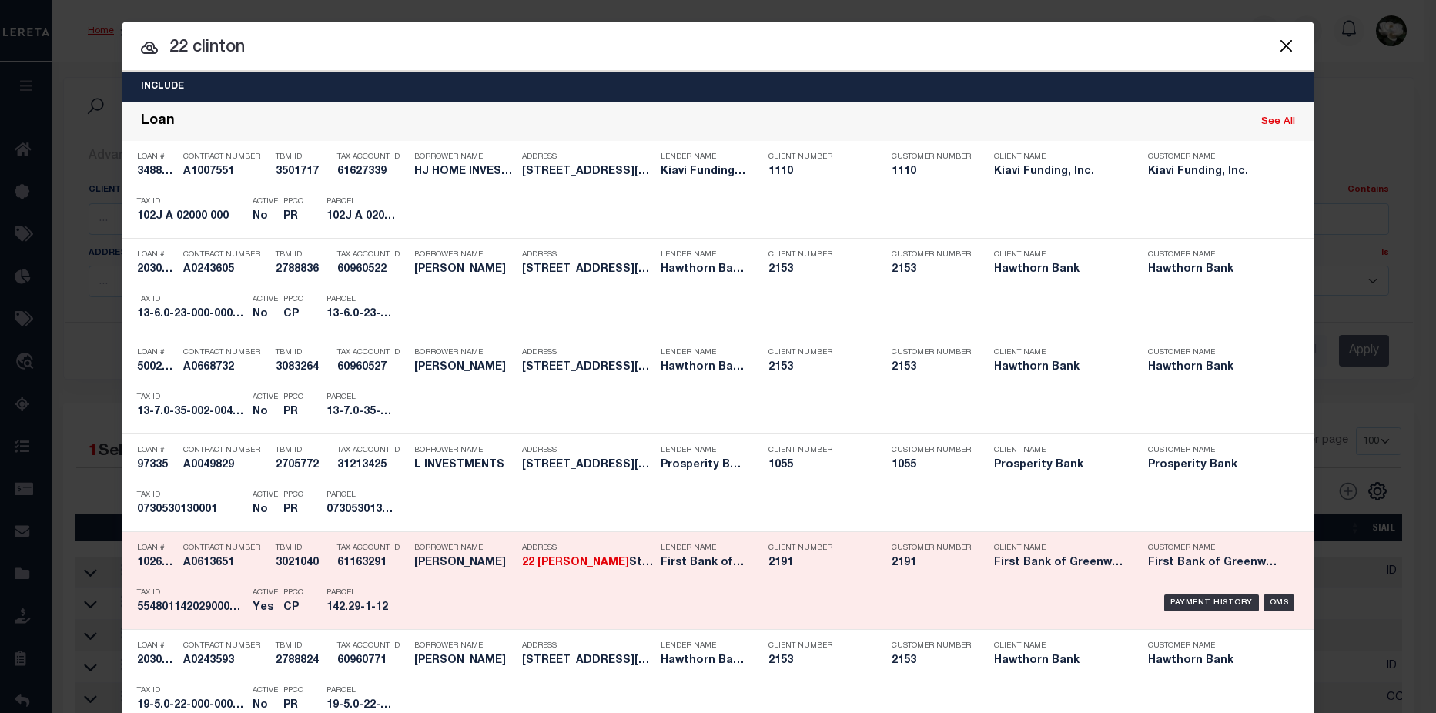
click at [663, 560] on h5 "First Bank of Greenwich" at bounding box center [702, 562] width 85 height 13
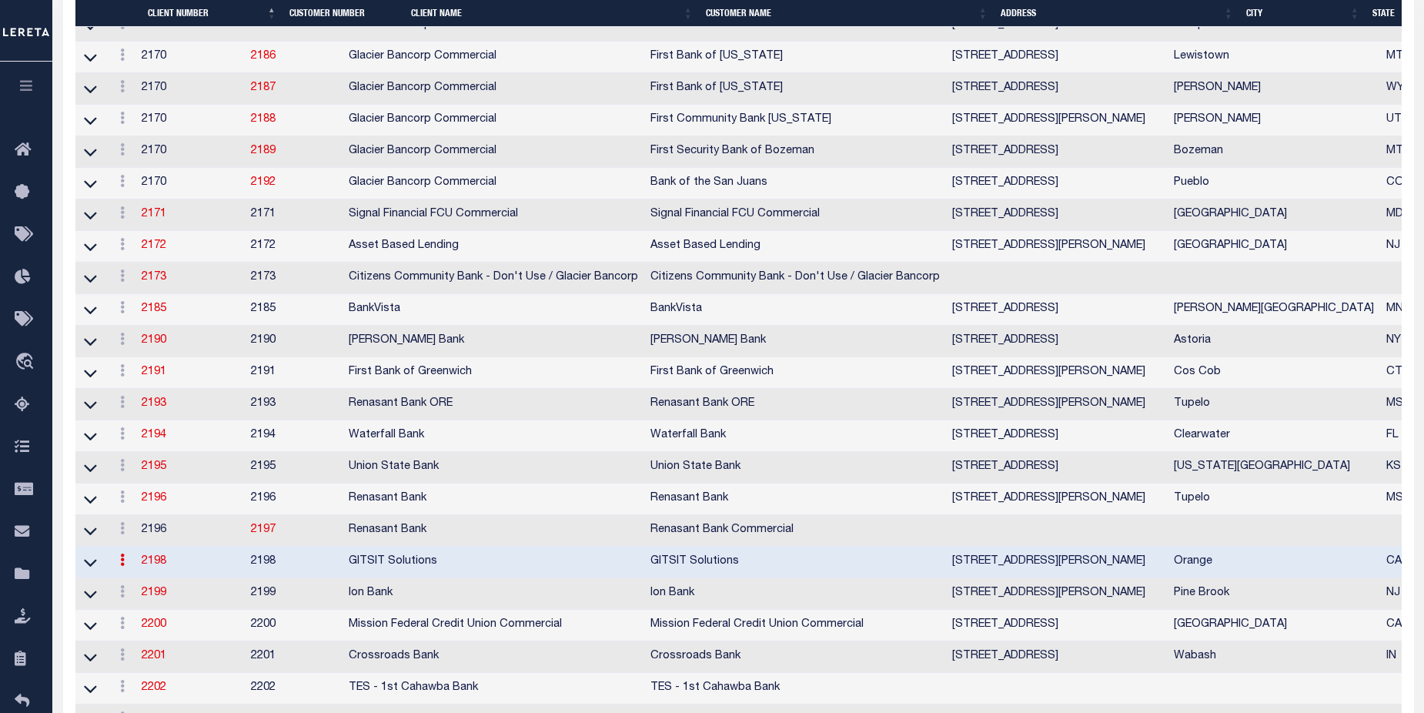
scroll to position [2565, 0]
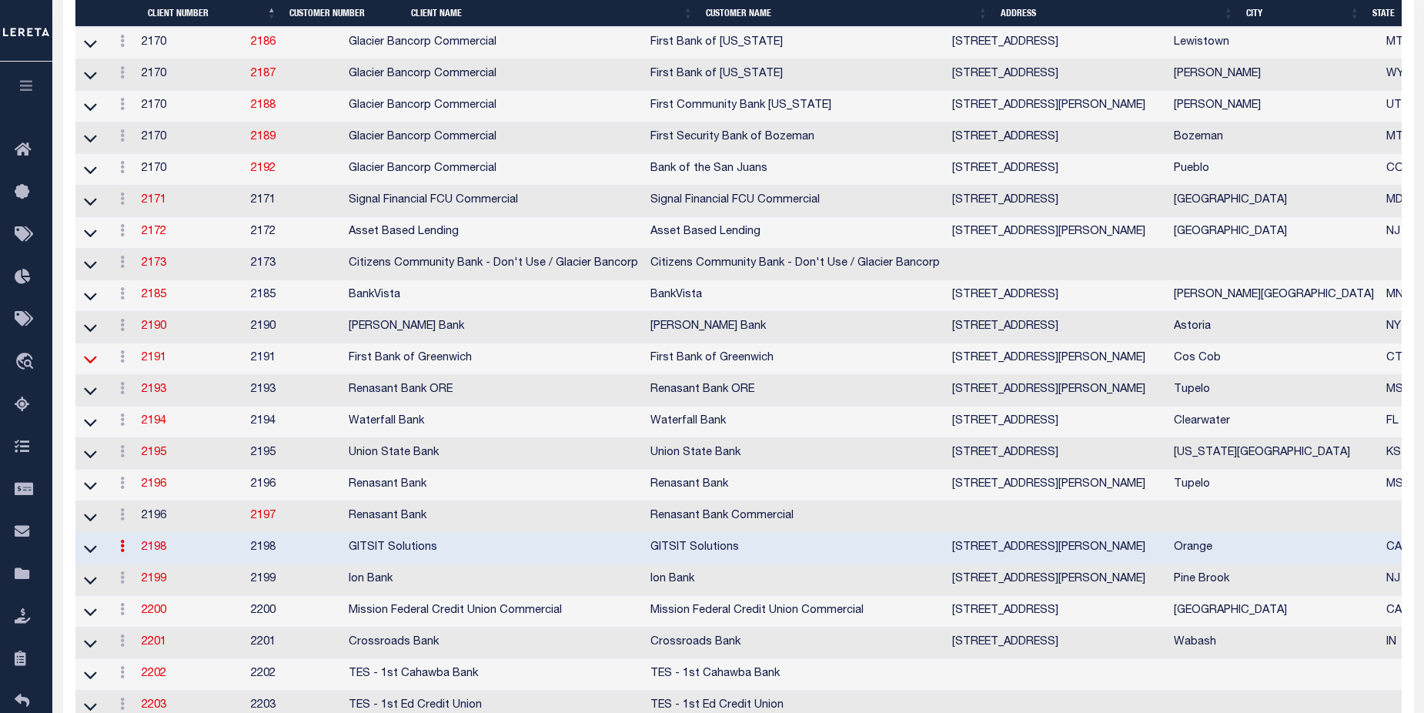
click at [88, 367] on icon at bounding box center [90, 359] width 13 height 16
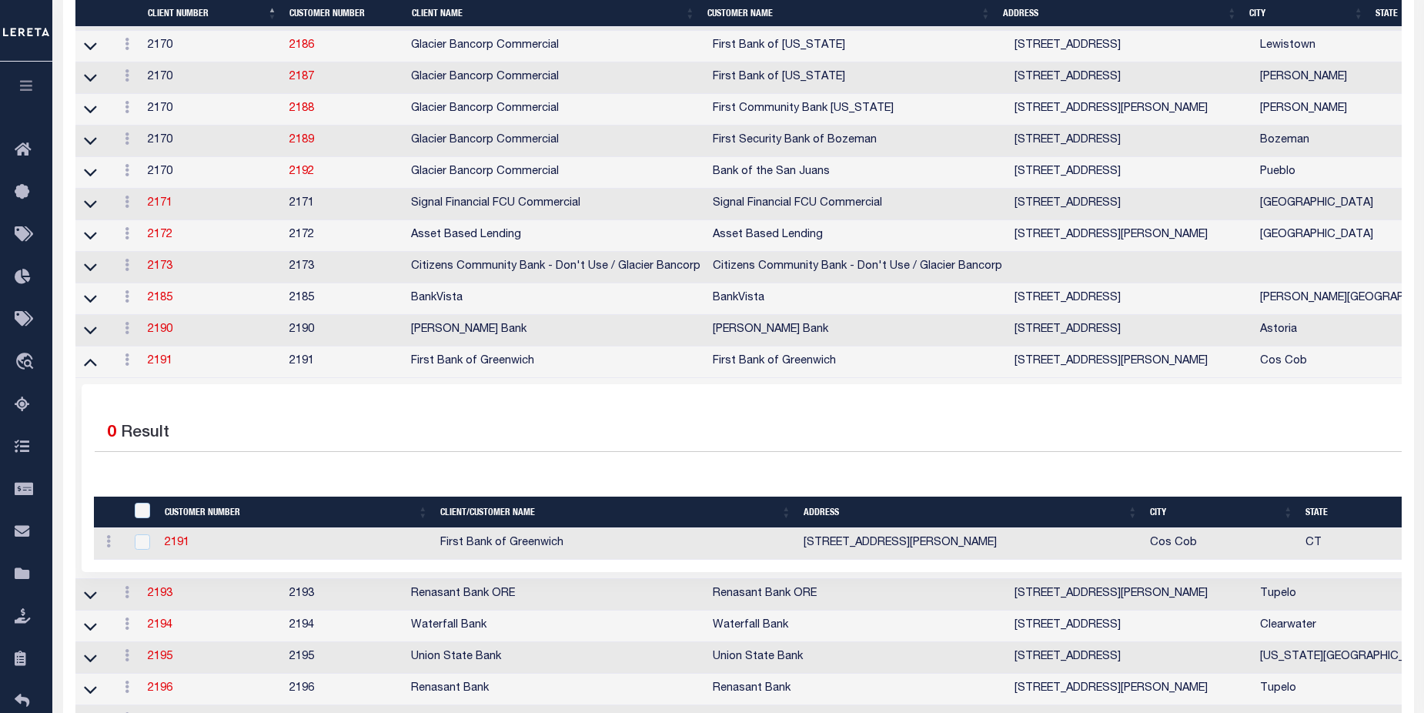
click at [165, 560] on td "2191" at bounding box center [297, 544] width 276 height 32
checkbox input "true"
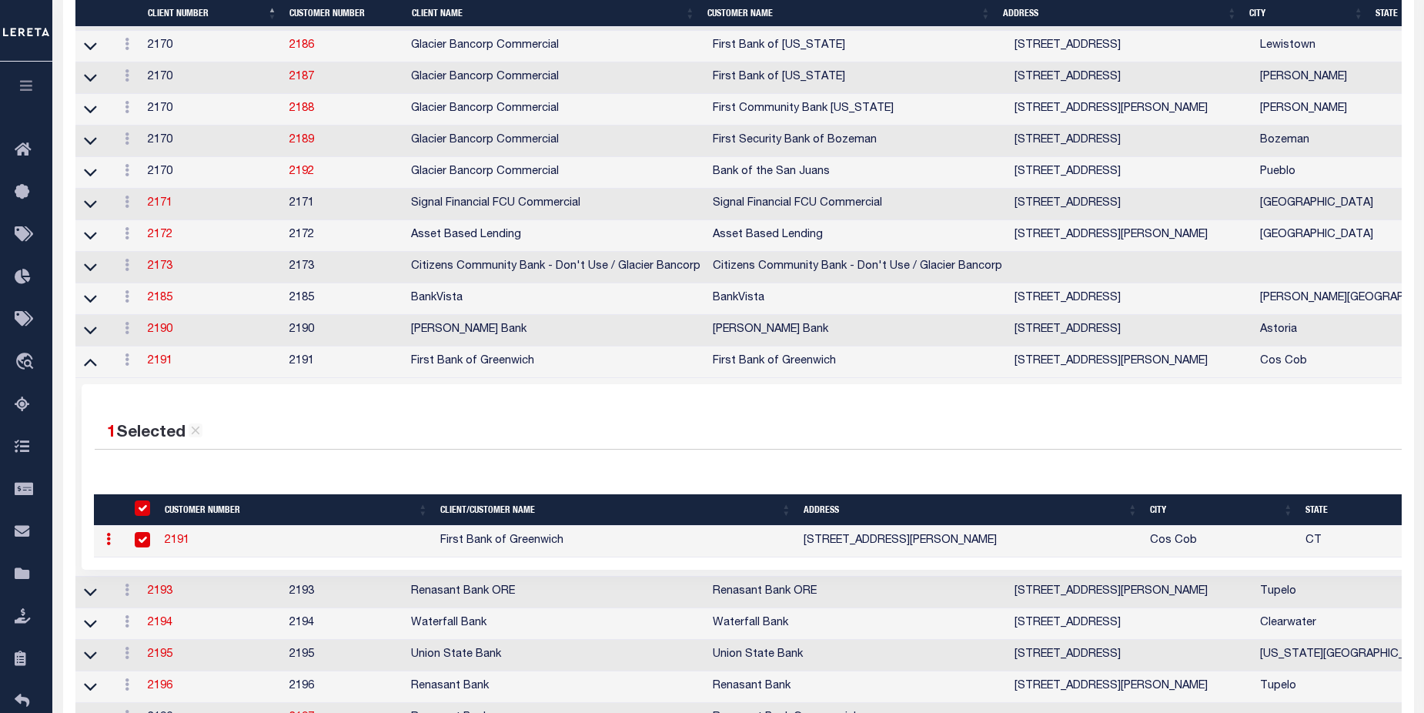
click at [169, 546] on link "2191" at bounding box center [177, 540] width 25 height 11
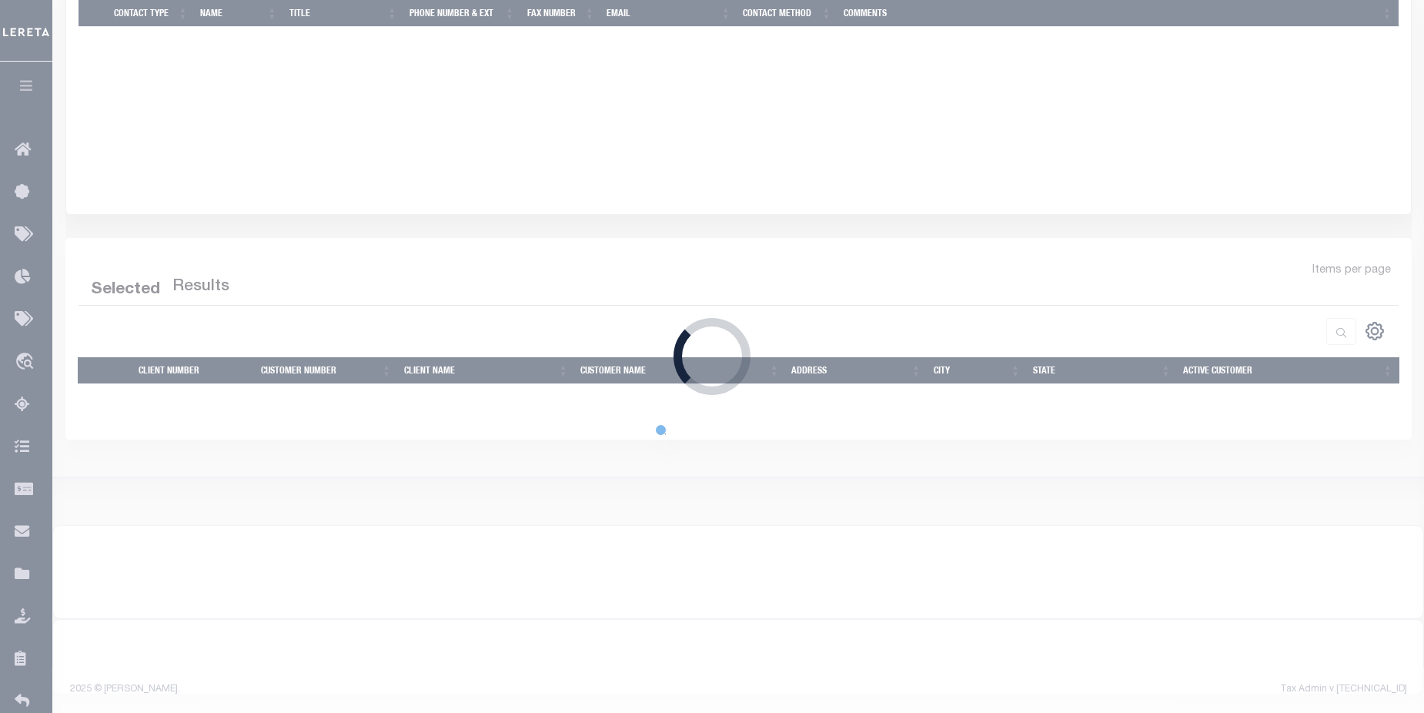
select select "2191"
type input "First Bank of Greenwich"
type input "2191"
type input "First Bank of Greenwich"
type input "Kaitlyn"
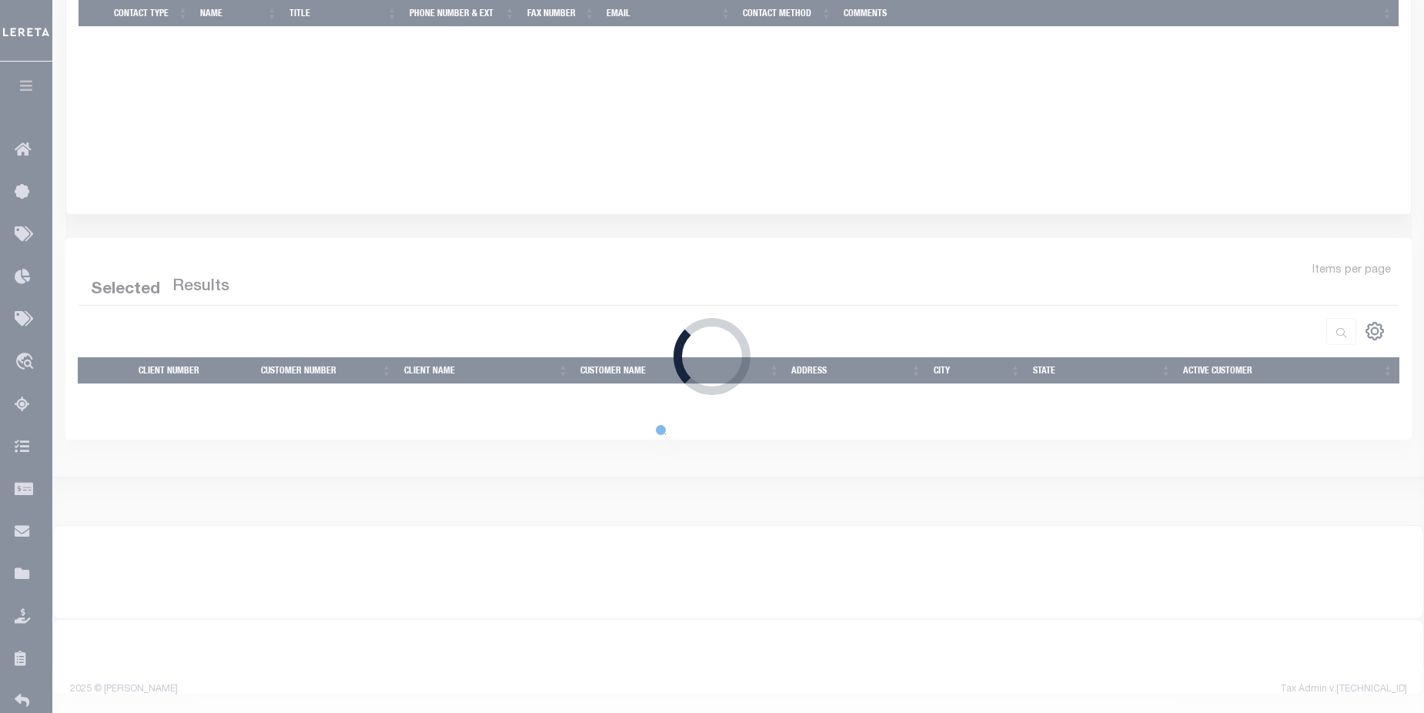
type input "Carlucci"
checkbox input "false"
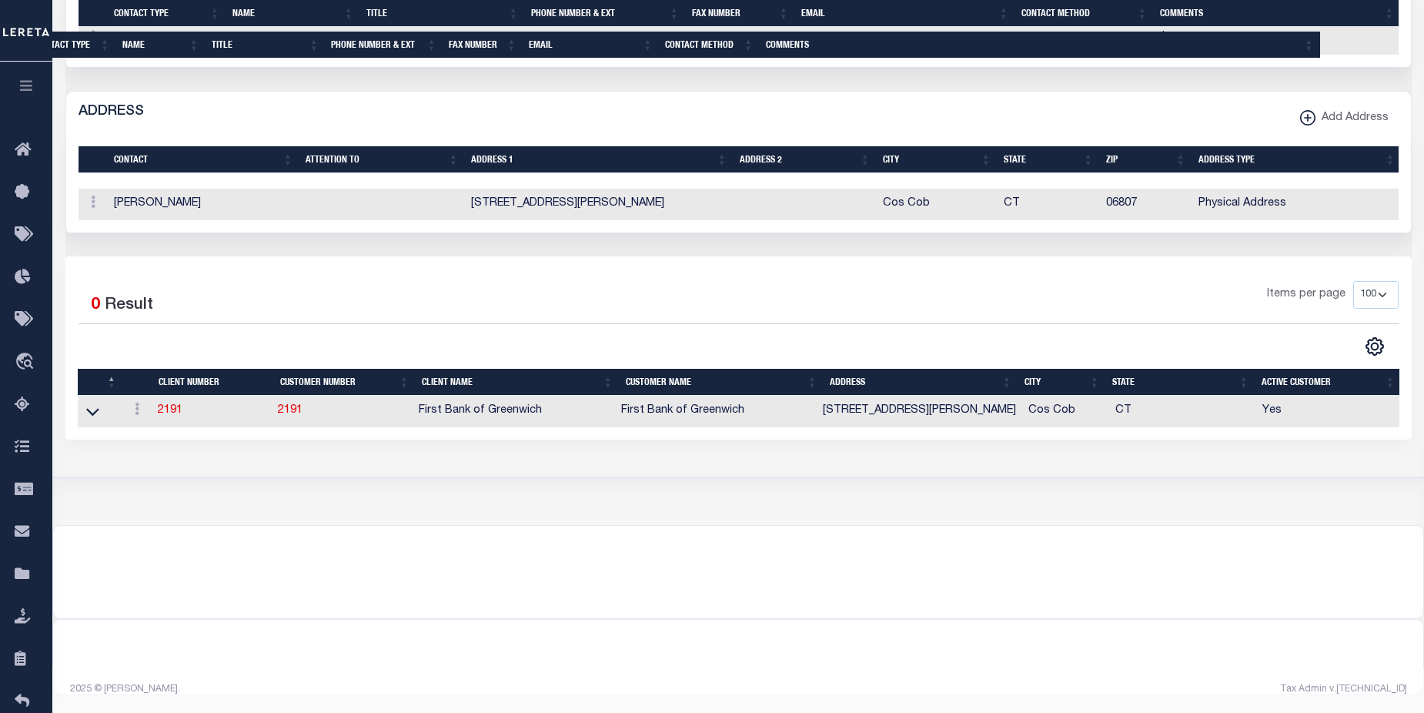
scroll to position [786, 0]
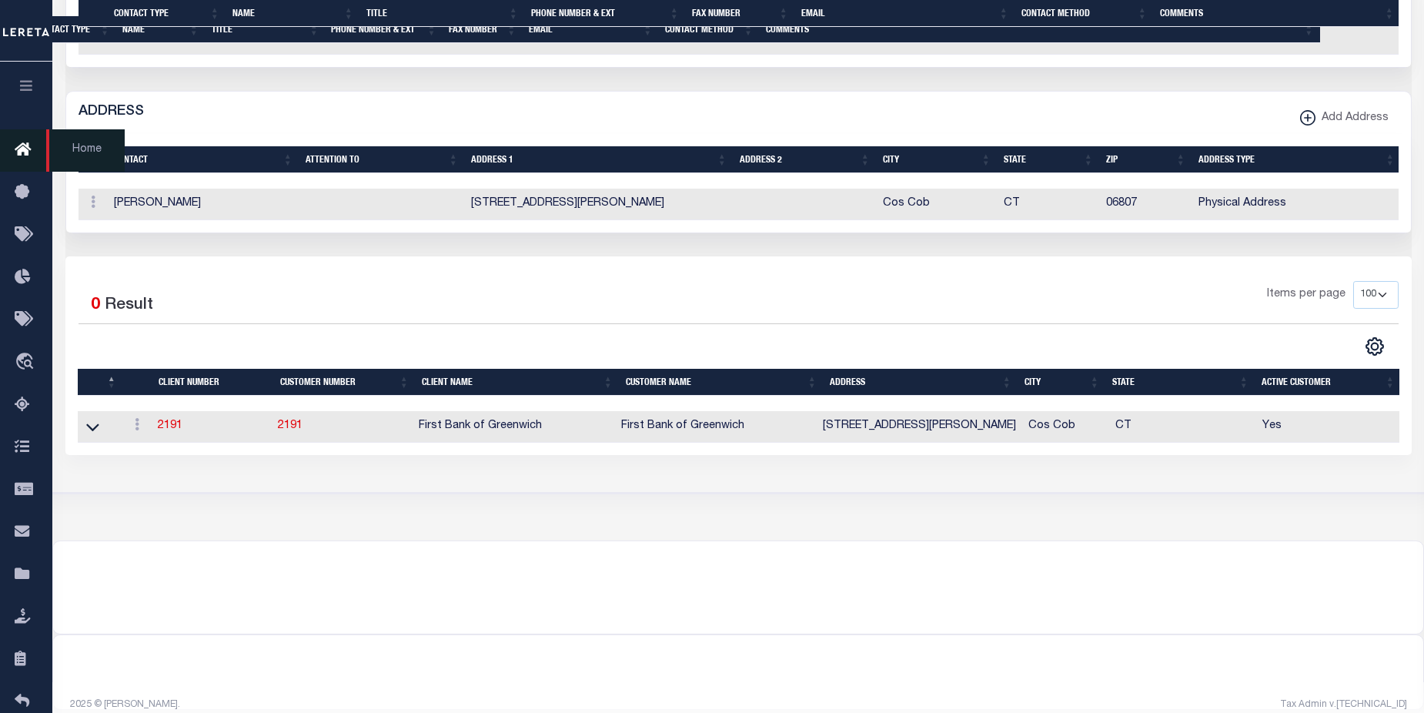
click at [22, 154] on icon at bounding box center [27, 150] width 25 height 19
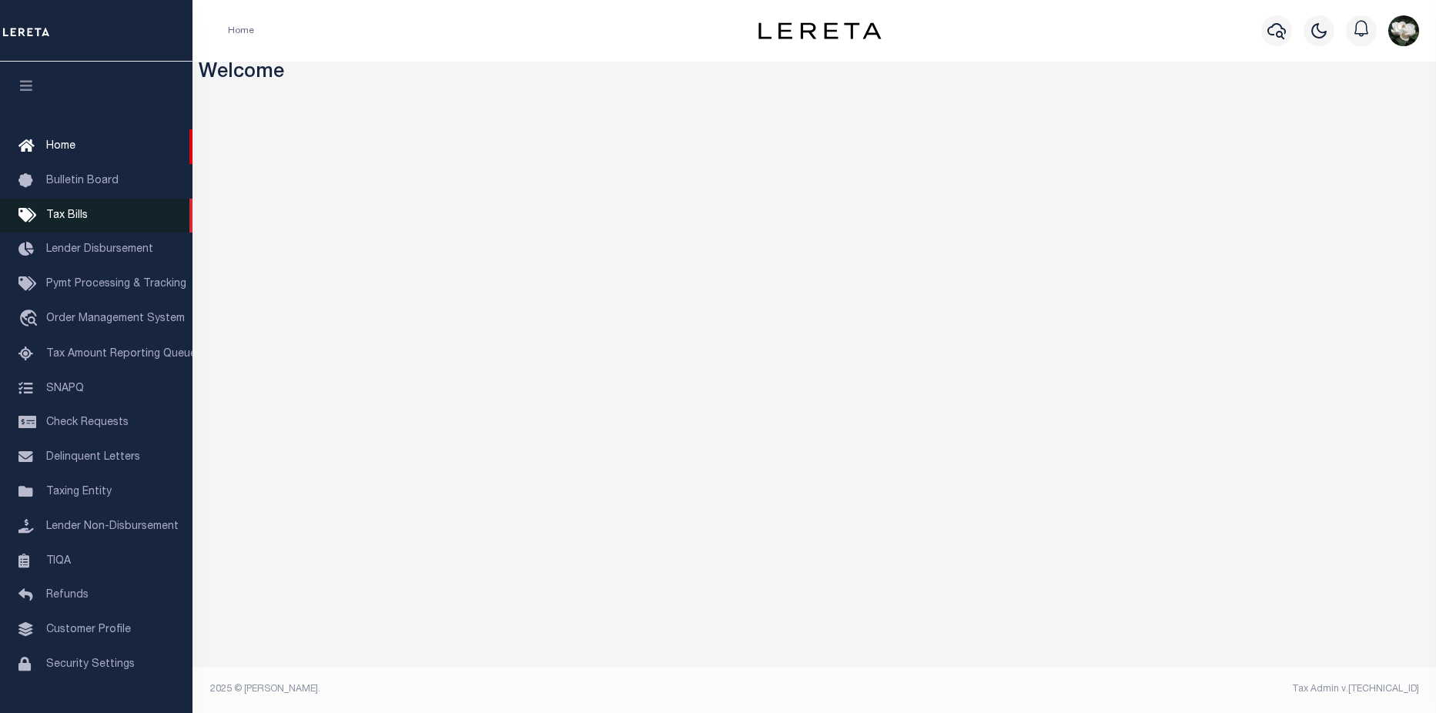
click at [84, 215] on span "Tax Bills" at bounding box center [67, 215] width 42 height 11
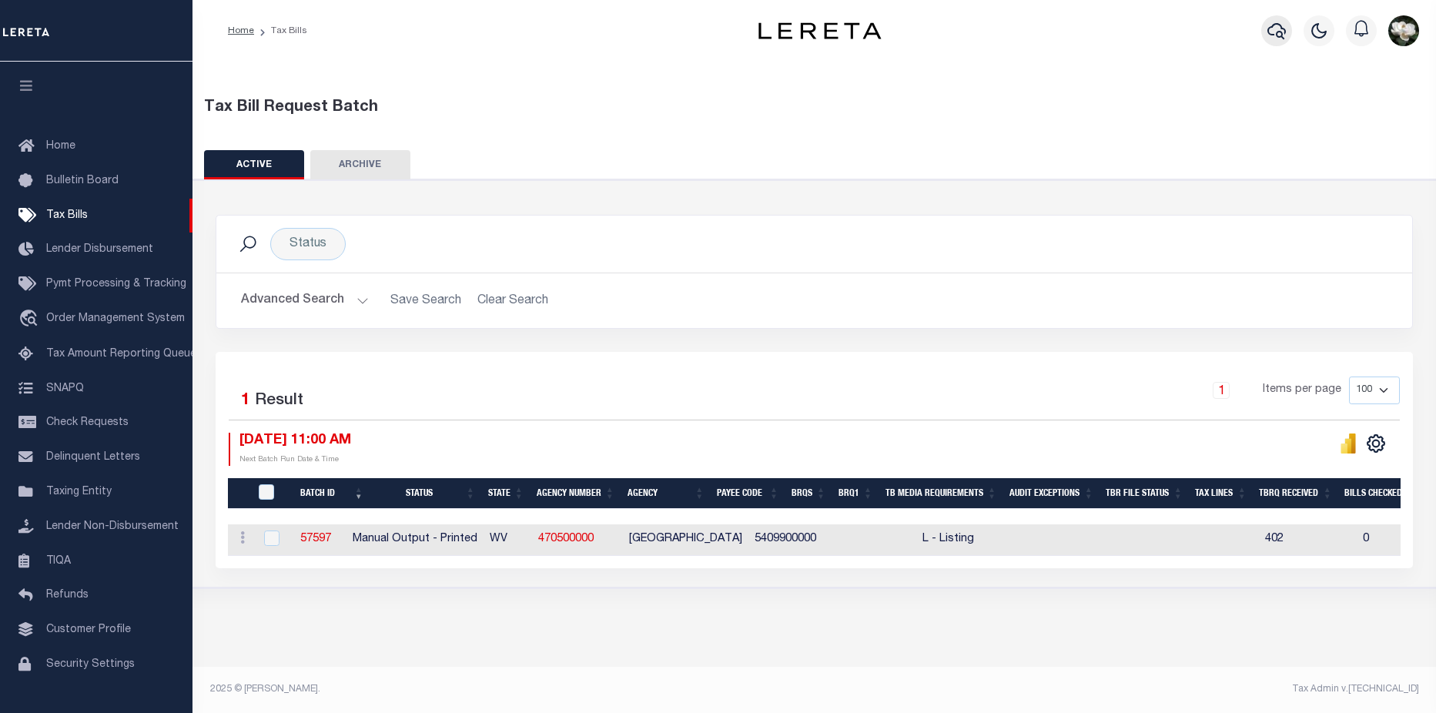
click at [1275, 37] on icon "button" at bounding box center [1276, 31] width 18 height 18
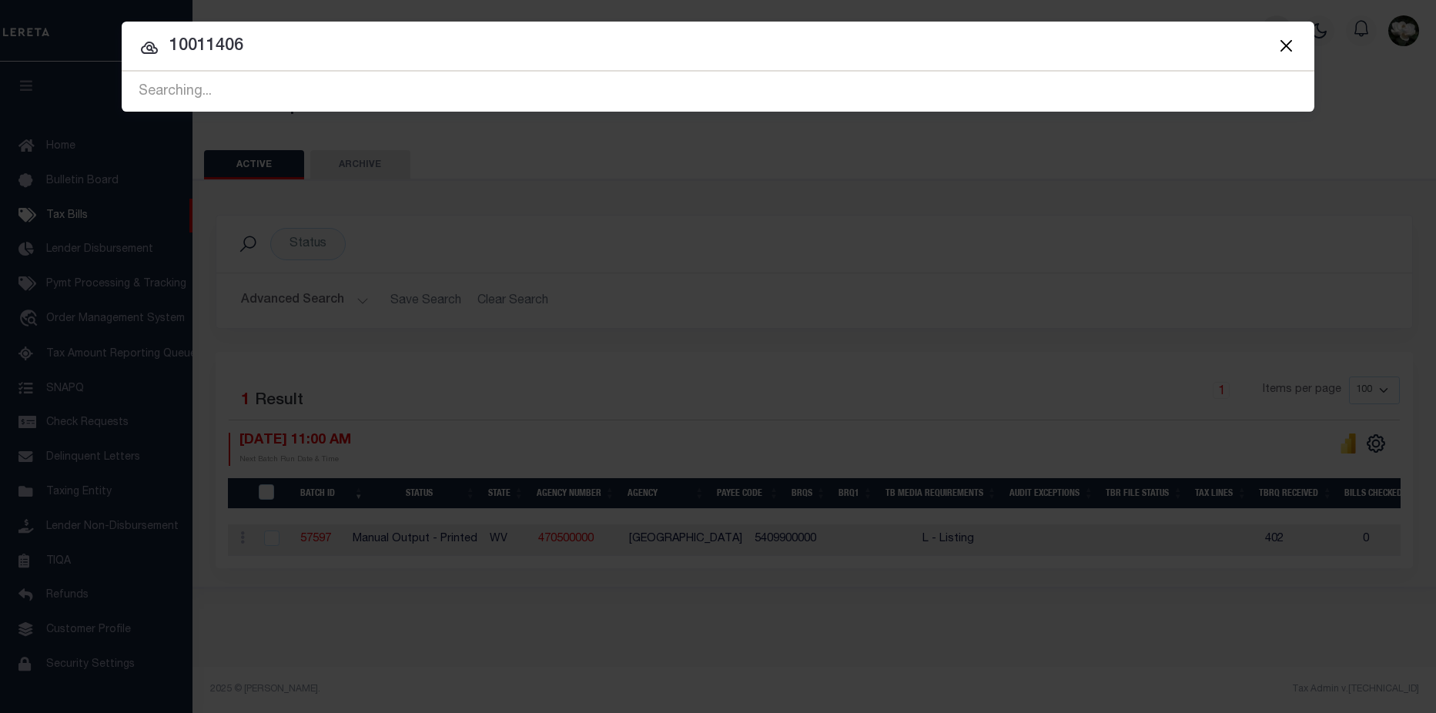
type input "10011406"
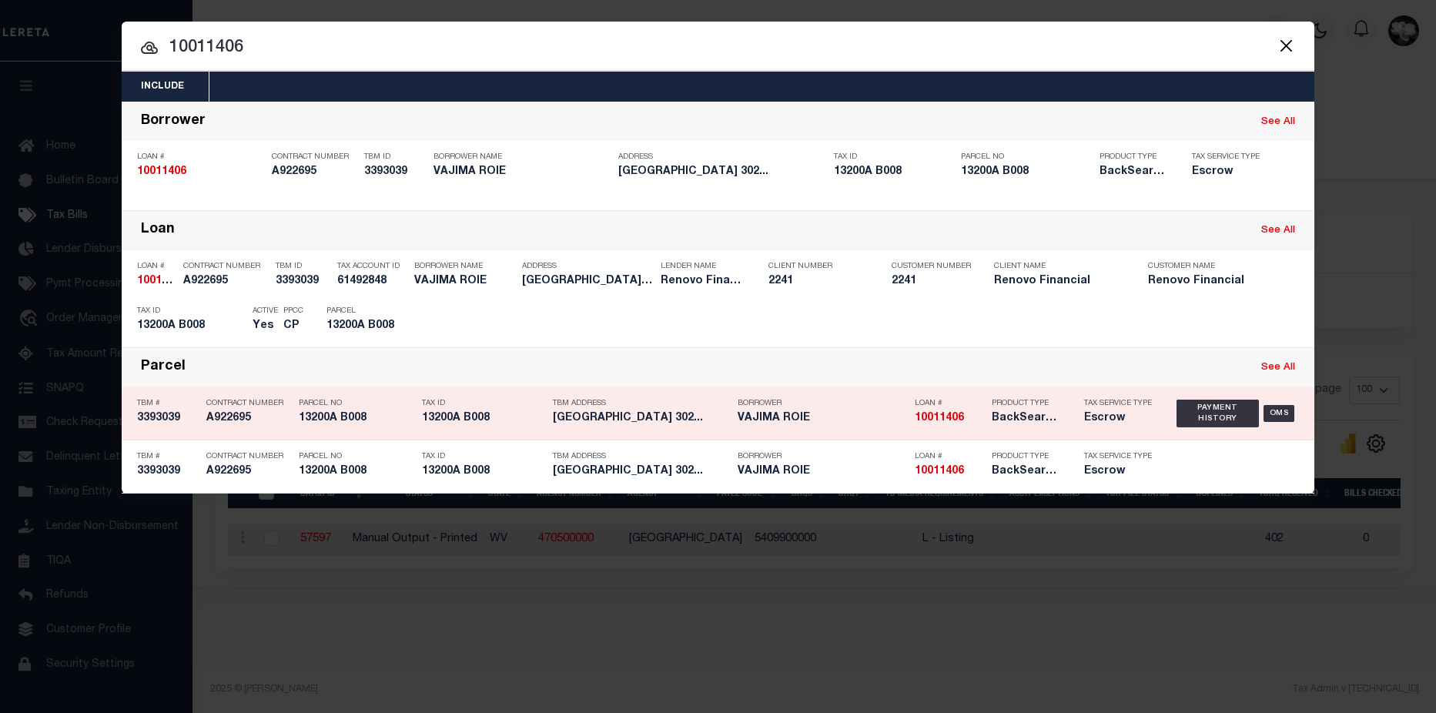
click at [1058, 417] on h5 "BackSearch,Escrow" at bounding box center [1025, 418] width 69 height 13
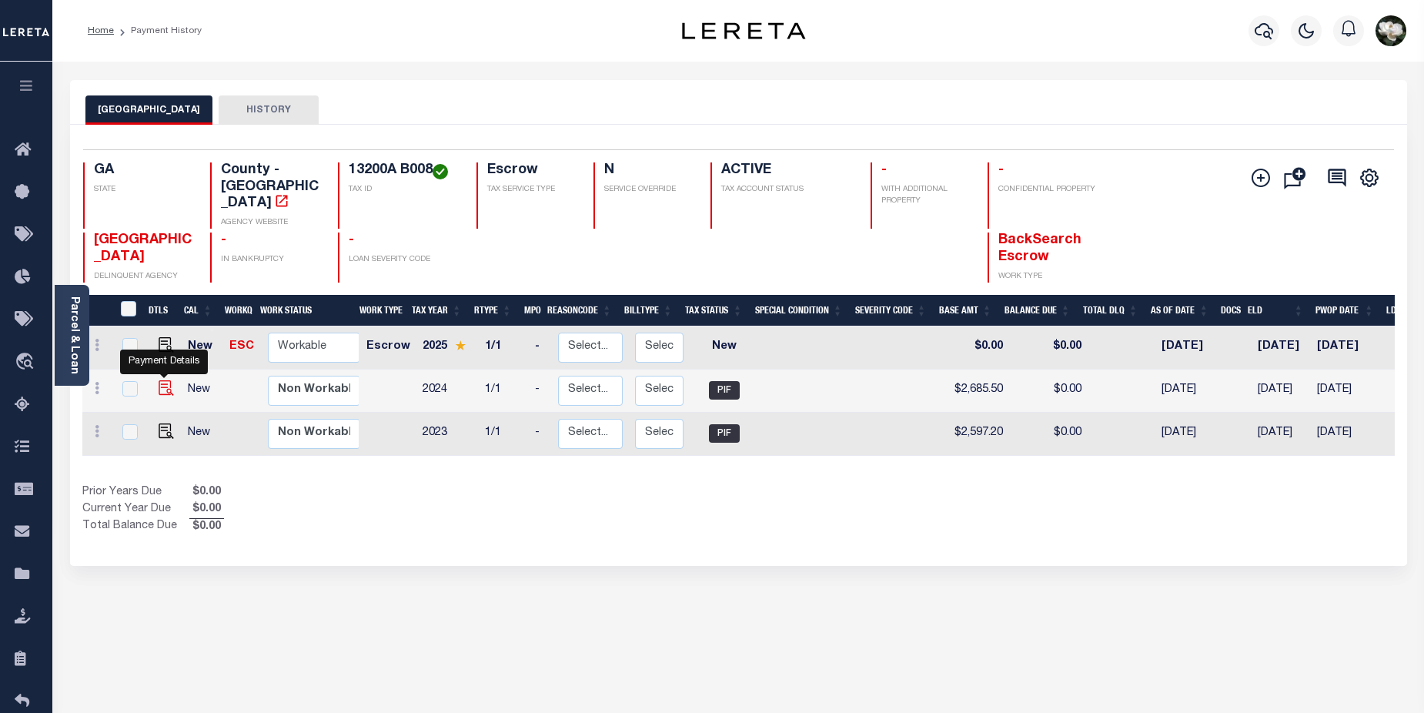
click at [159, 380] on img "" at bounding box center [166, 387] width 15 height 15
checkbox input "true"
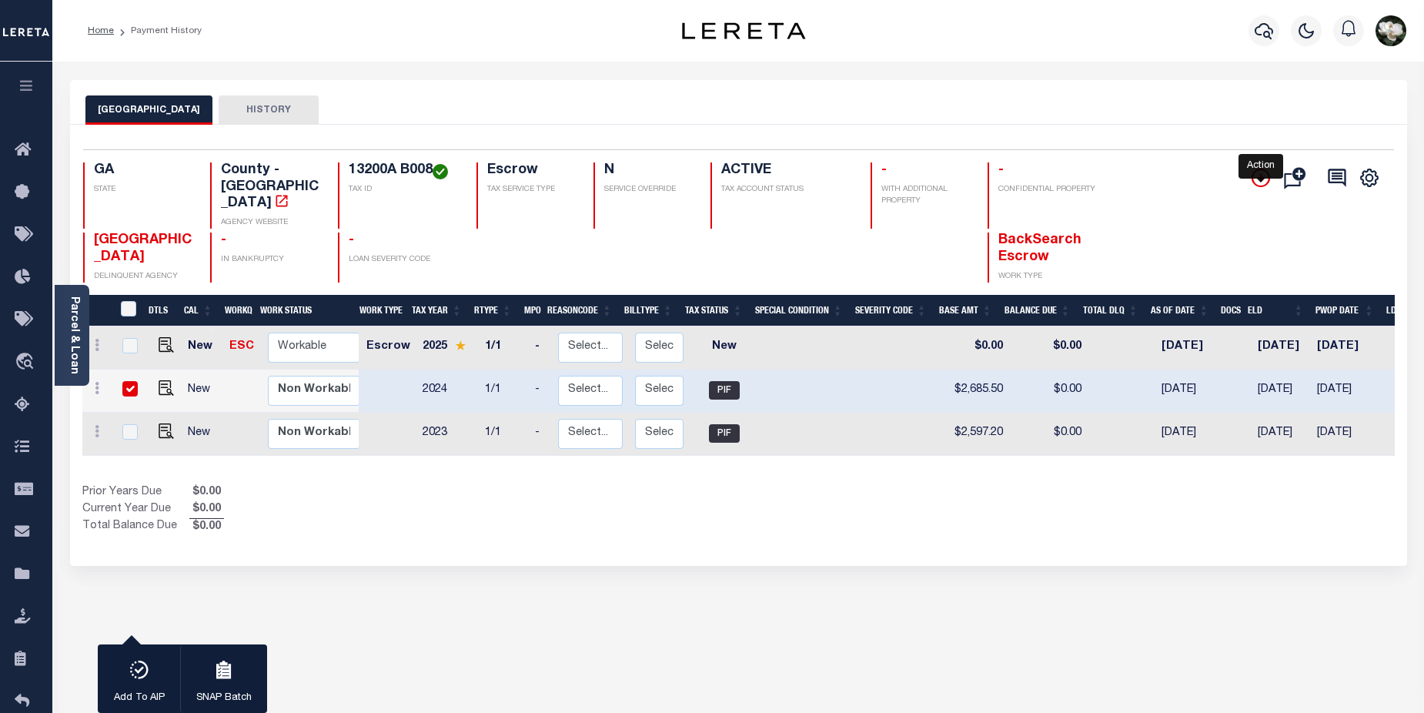
click at [1259, 175] on icon "" at bounding box center [1261, 178] width 18 height 18
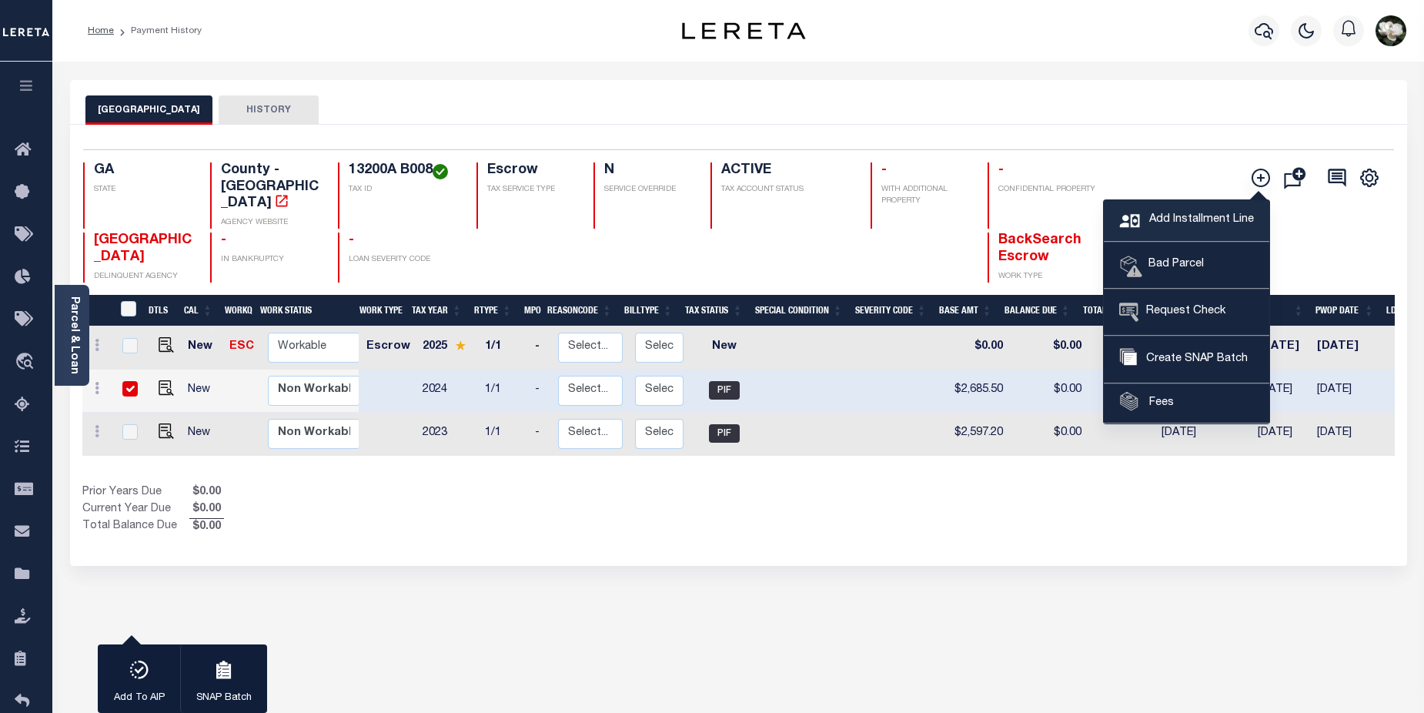
click at [1207, 222] on span "Add Installment Line" at bounding box center [1199, 220] width 109 height 17
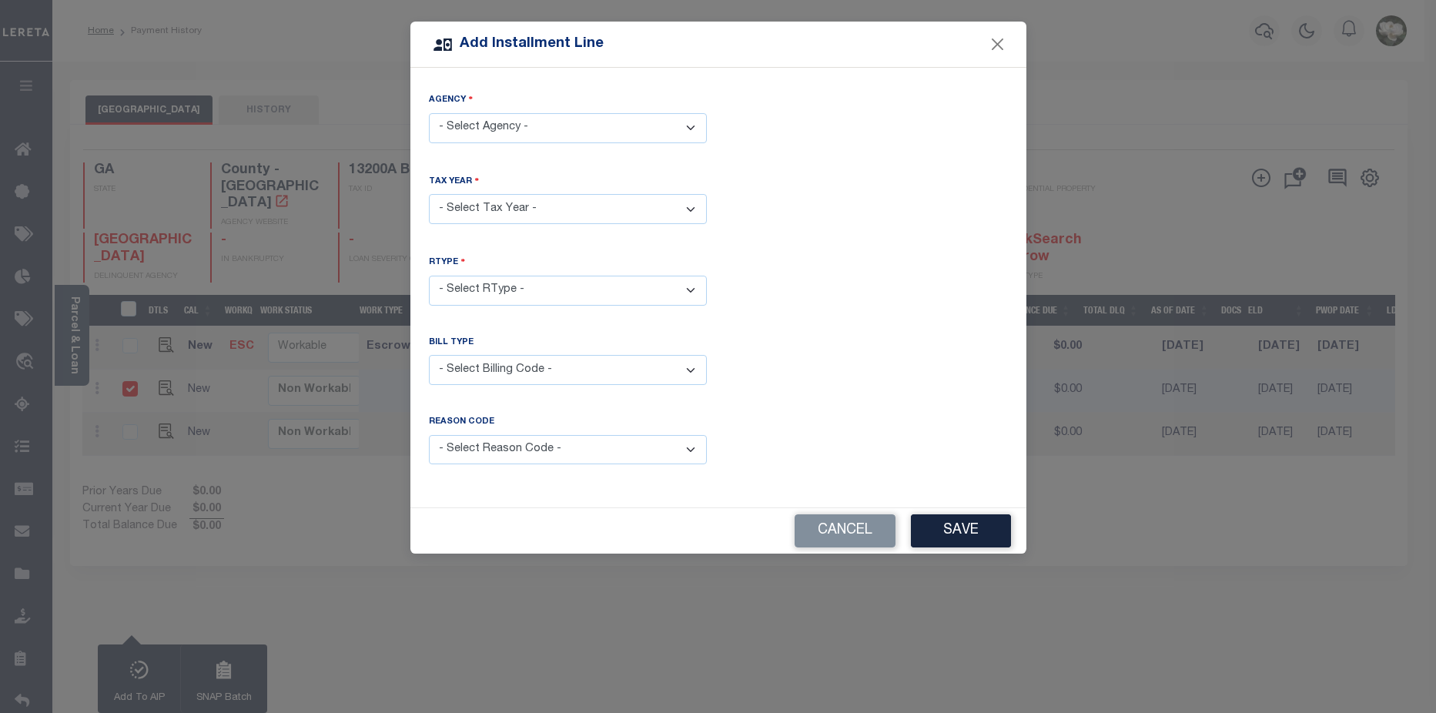
click at [689, 129] on select "- Select Agency - CLAYTON COUNTY - County" at bounding box center [568, 128] width 278 height 30
select select "1306300000"
click at [429, 113] on select "- Select Agency - CLAYTON COUNTY - County" at bounding box center [568, 128] width 278 height 30
click at [658, 204] on select "- Select Year - 2005 2006 2007 2008 2009 2010 2011 2012 2013 2014 2015 2016 201…" at bounding box center [568, 209] width 278 height 30
select select "2024"
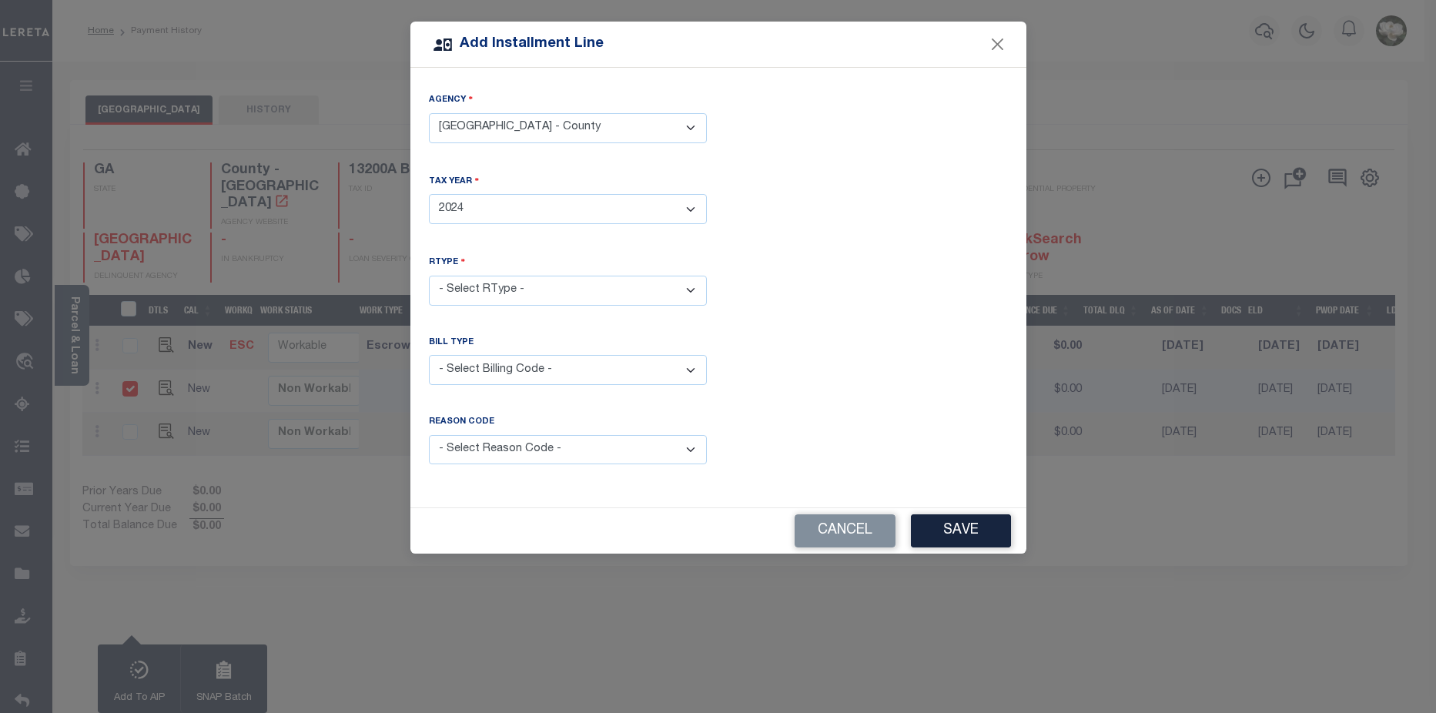
click at [429, 194] on select "- Select Year - 2005 2006 2007 2008 2009 2010 2011 2012 2013 2014 2015 2016 201…" at bounding box center [568, 209] width 278 height 30
click at [515, 279] on select "- Select RType - 1/1" at bounding box center [568, 291] width 278 height 30
select select "0"
click at [429, 276] on select "- Select RType - 1/1" at bounding box center [568, 291] width 278 height 30
click at [561, 365] on select "- Select Billing Code - Regular Delinquent Supplemental Corrected/Adjusted Bill…" at bounding box center [568, 370] width 278 height 30
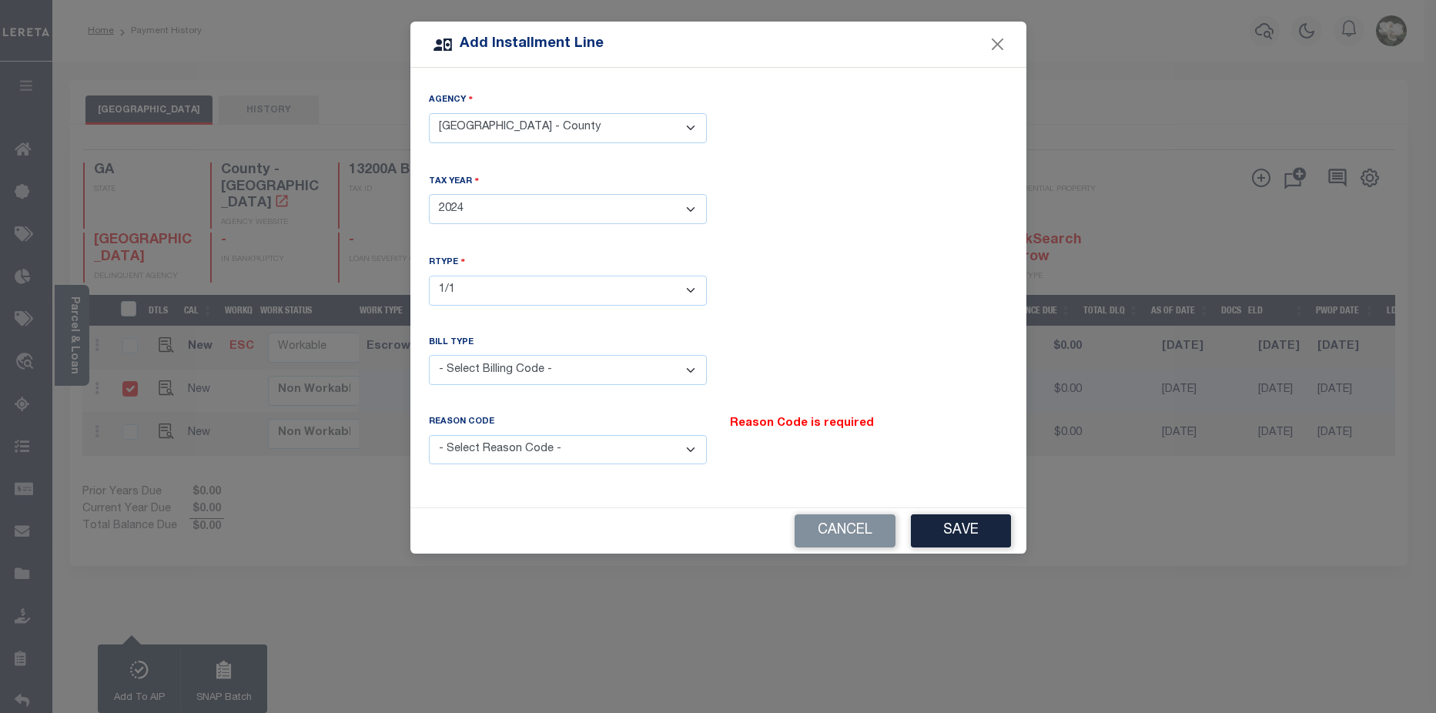
select select "5"
click at [429, 355] on select "- Select Billing Code - Regular Delinquent Supplemental Corrected/Adjusted Bill…" at bounding box center [568, 370] width 278 height 30
click at [541, 440] on select "- Select Reason Code - Payment Reversal Taxable Value Change Assessment Change …" at bounding box center [568, 450] width 278 height 30
select select "9"
click at [429, 435] on select "- Select Reason Code - Payment Reversal Taxable Value Change Assessment Change …" at bounding box center [568, 450] width 278 height 30
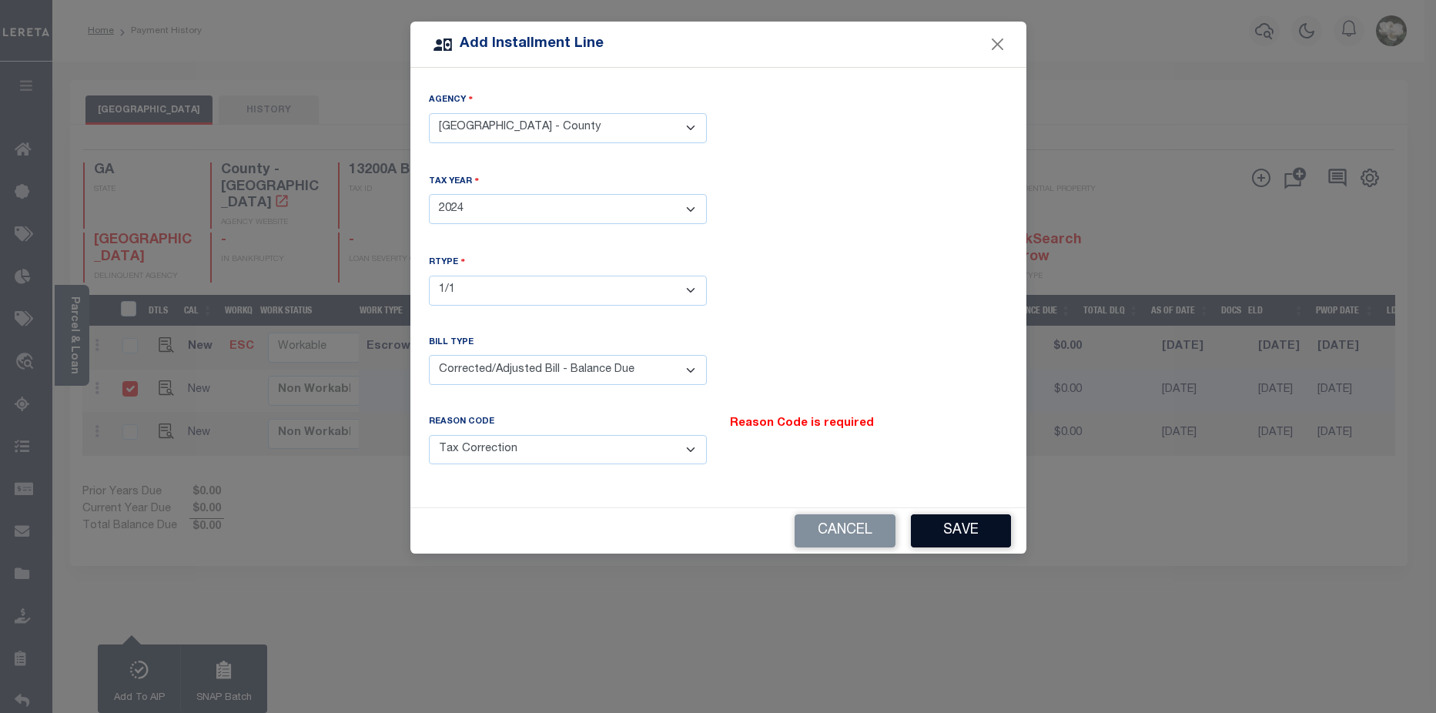
click at [986, 522] on button "Save" at bounding box center [961, 530] width 100 height 33
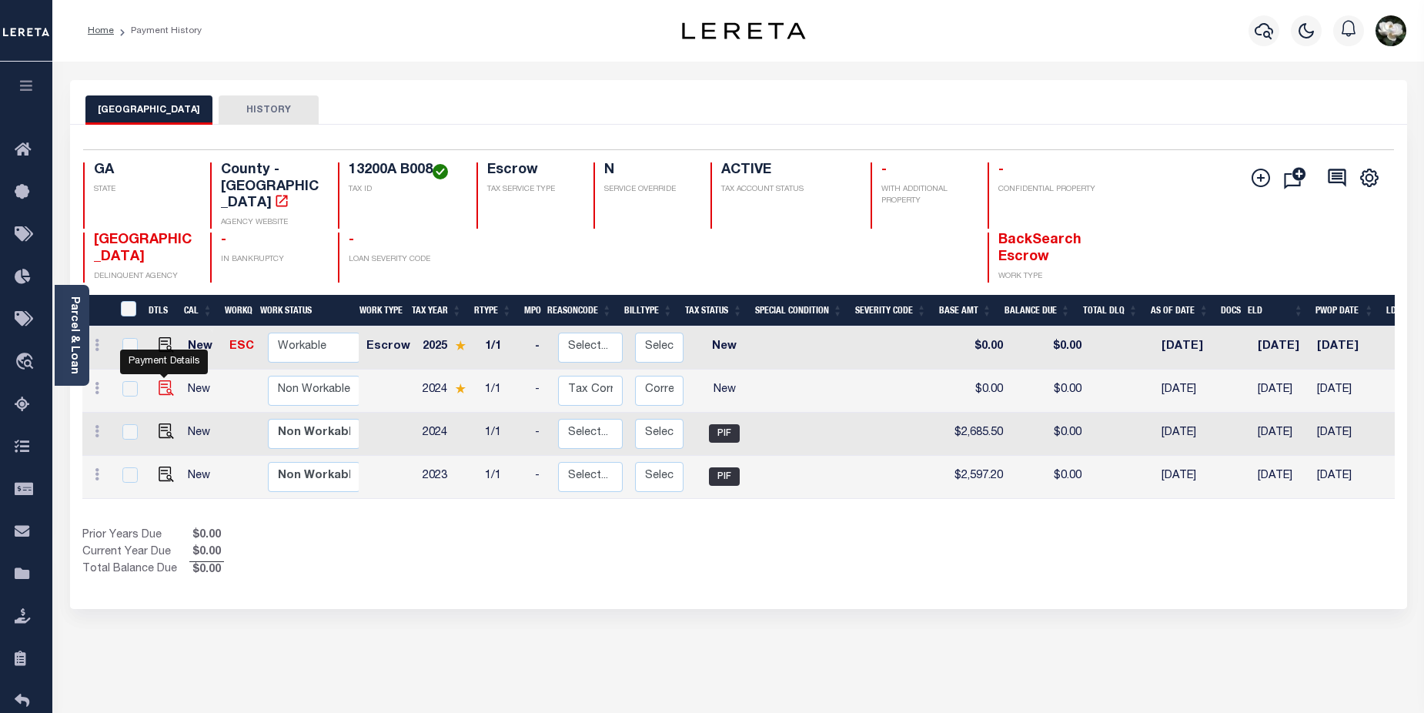
click at [165, 380] on img at bounding box center [166, 387] width 15 height 15
checkbox input "true"
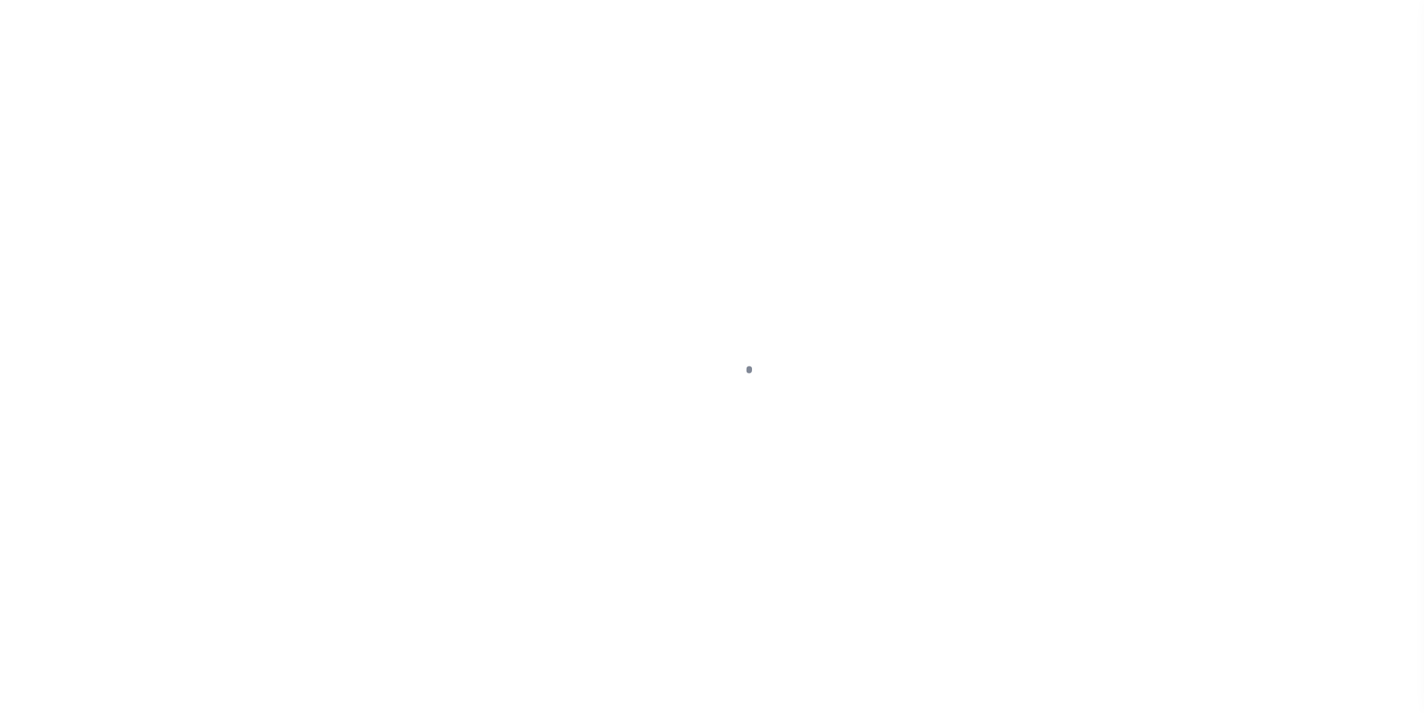
select select "PIF"
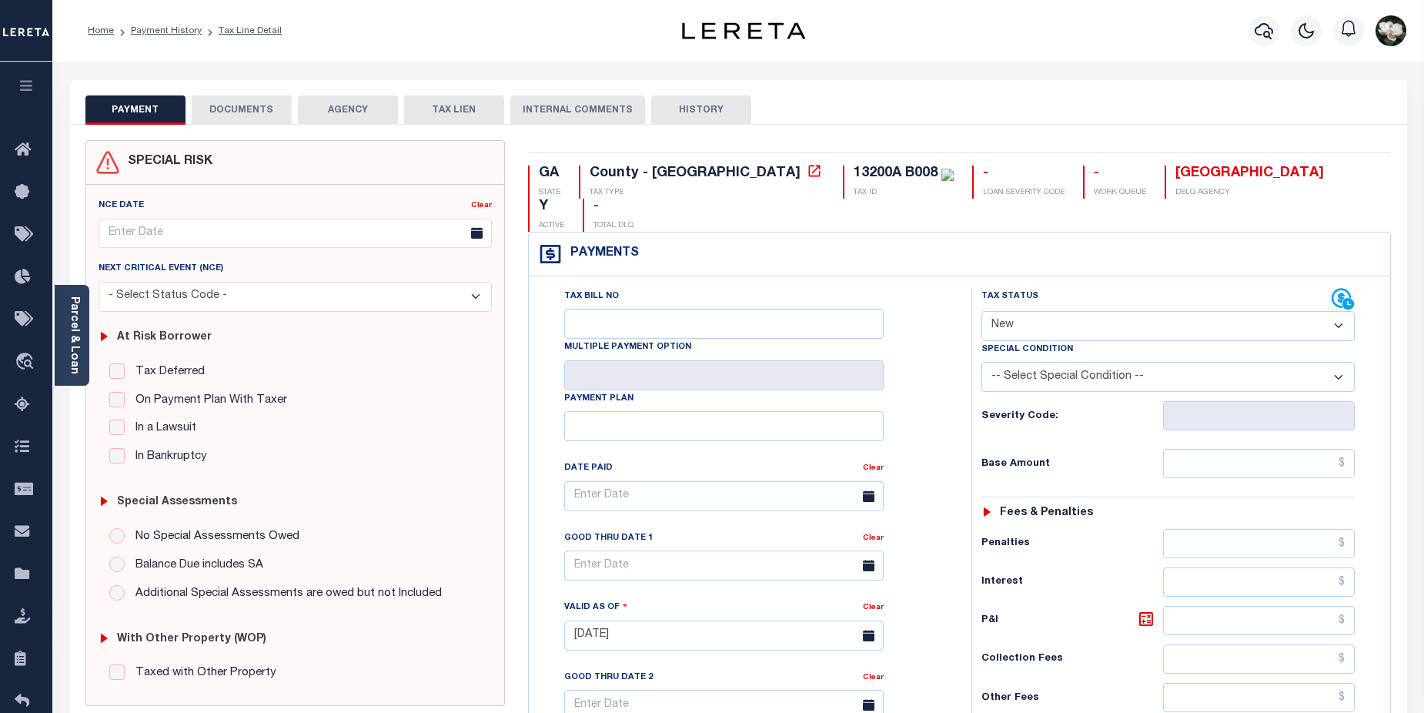
click at [1341, 311] on select "- Select Status Code - Open Due/Unpaid Paid Incomplete No Tax Due Internal Refu…" at bounding box center [1168, 326] width 374 height 30
select select "DUE"
click at [981, 311] on select "- Select Status Code - Open Due/Unpaid Paid Incomplete No Tax Due Internal Refu…" at bounding box center [1168, 326] width 374 height 30
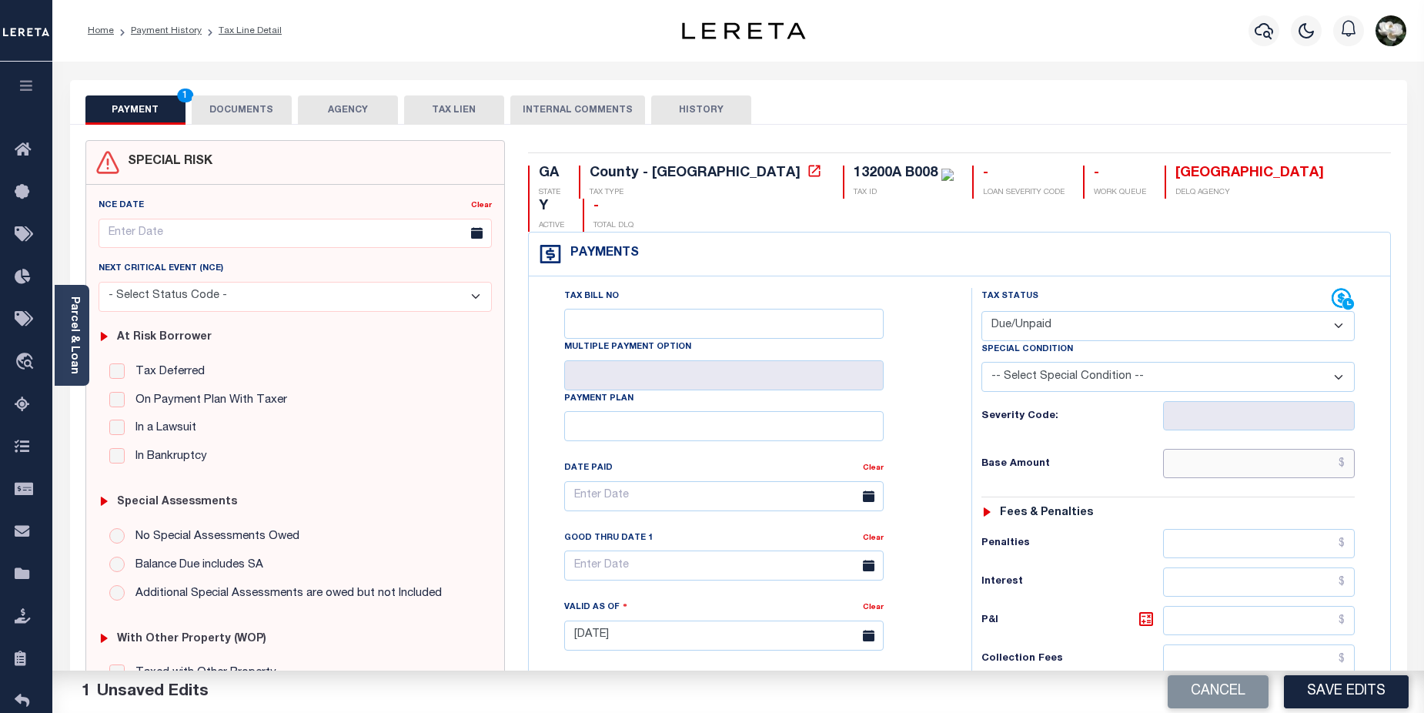
click at [1280, 449] on input "text" at bounding box center [1259, 463] width 192 height 29
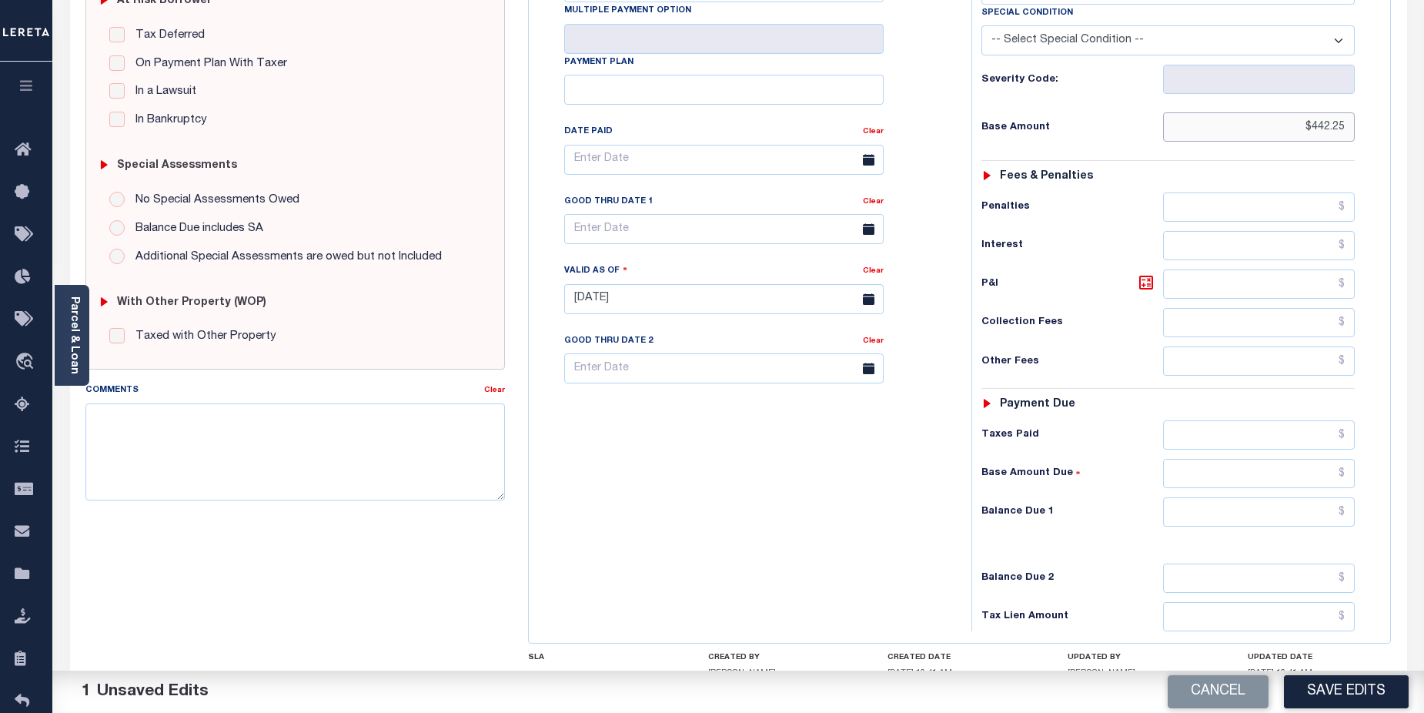
scroll to position [349, 0]
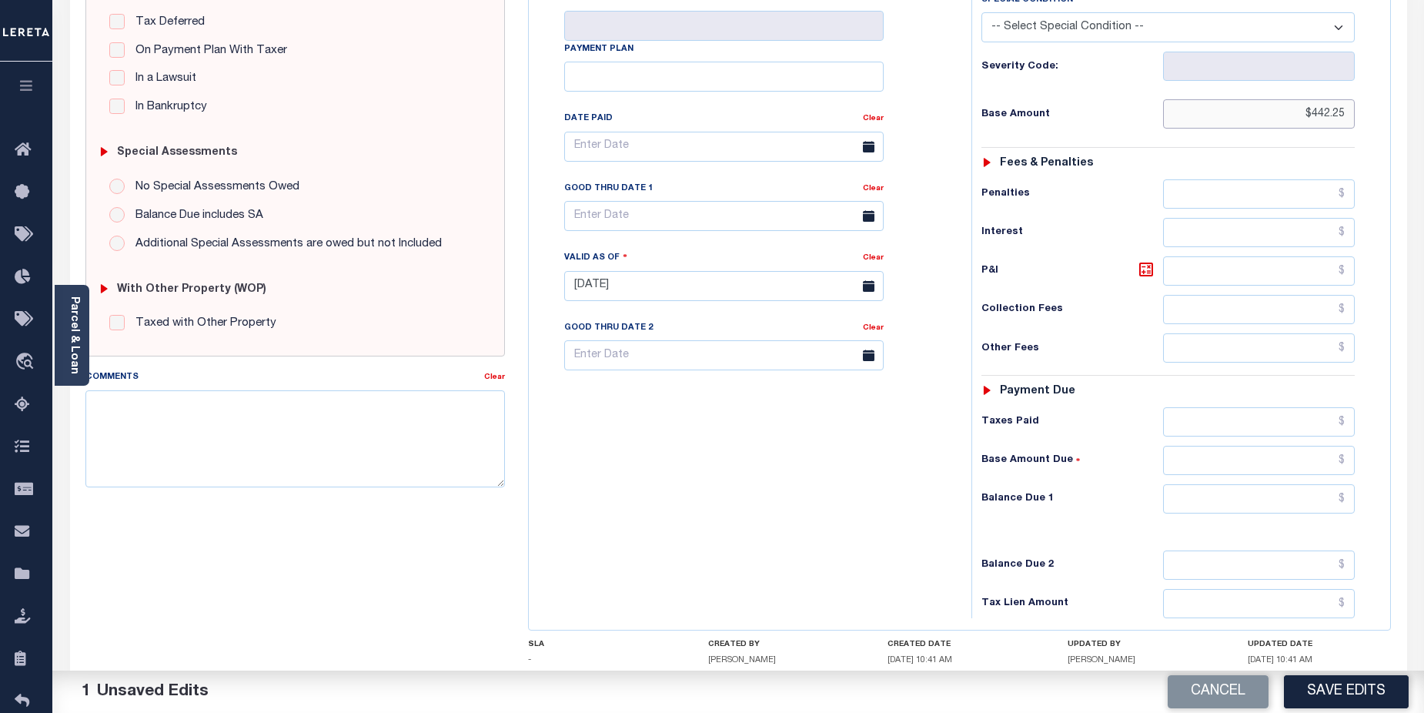
type input "$442.25"
click at [1242, 484] on input "text" at bounding box center [1259, 498] width 192 height 29
drag, startPoint x: 1308, startPoint y: 464, endPoint x: 1404, endPoint y: 463, distance: 96.2
click at [1404, 463] on div "SPECIAL RISK NCE Date Clear" at bounding box center [738, 283] width 1337 height 1016
type input "$442.25"
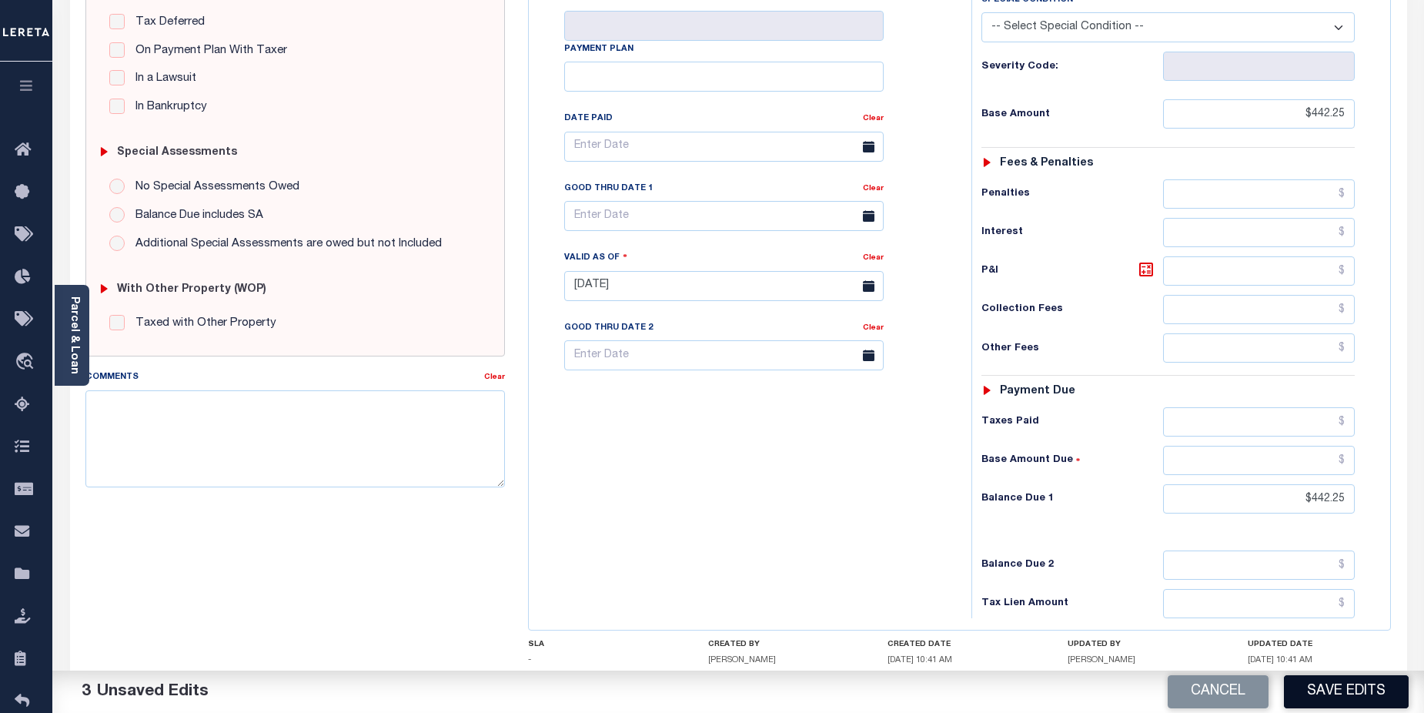
click at [1357, 689] on button "Save Edits" at bounding box center [1346, 691] width 125 height 33
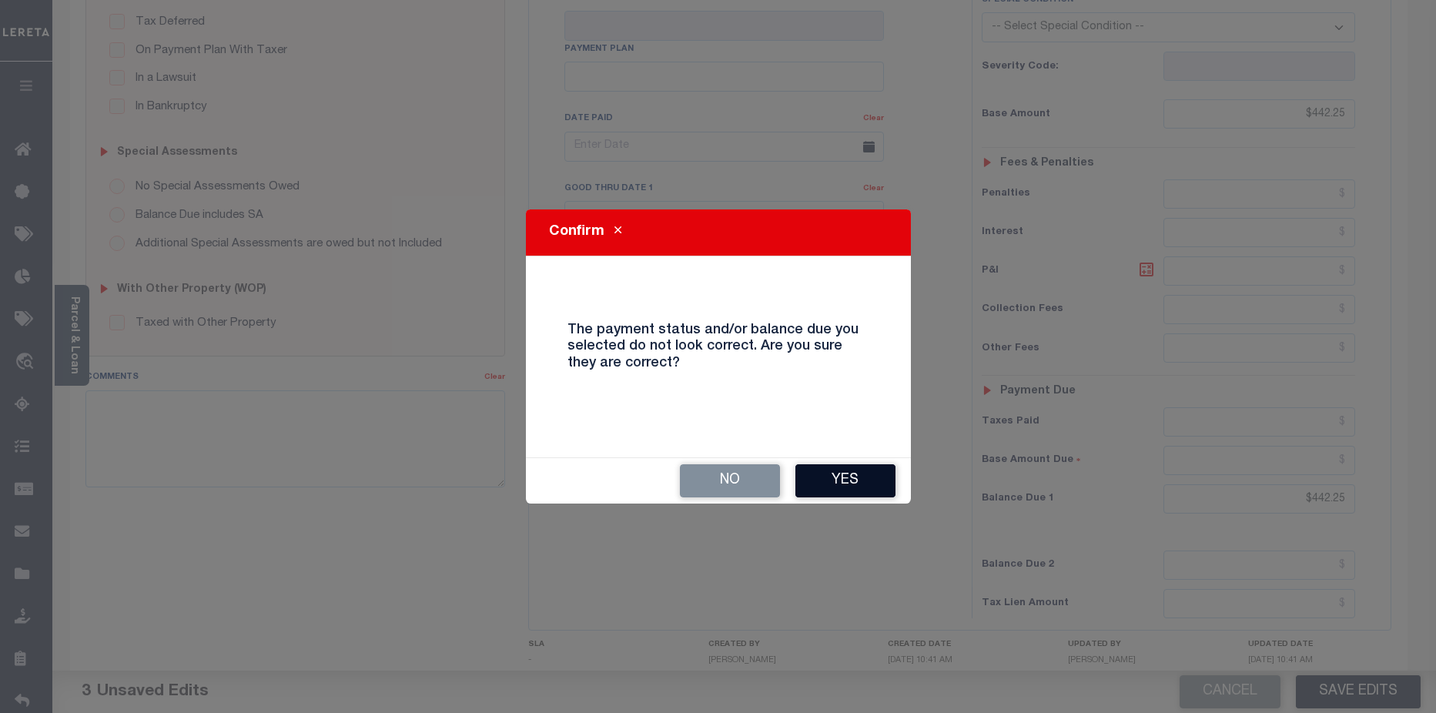
click at [873, 486] on button "Yes" at bounding box center [845, 480] width 100 height 33
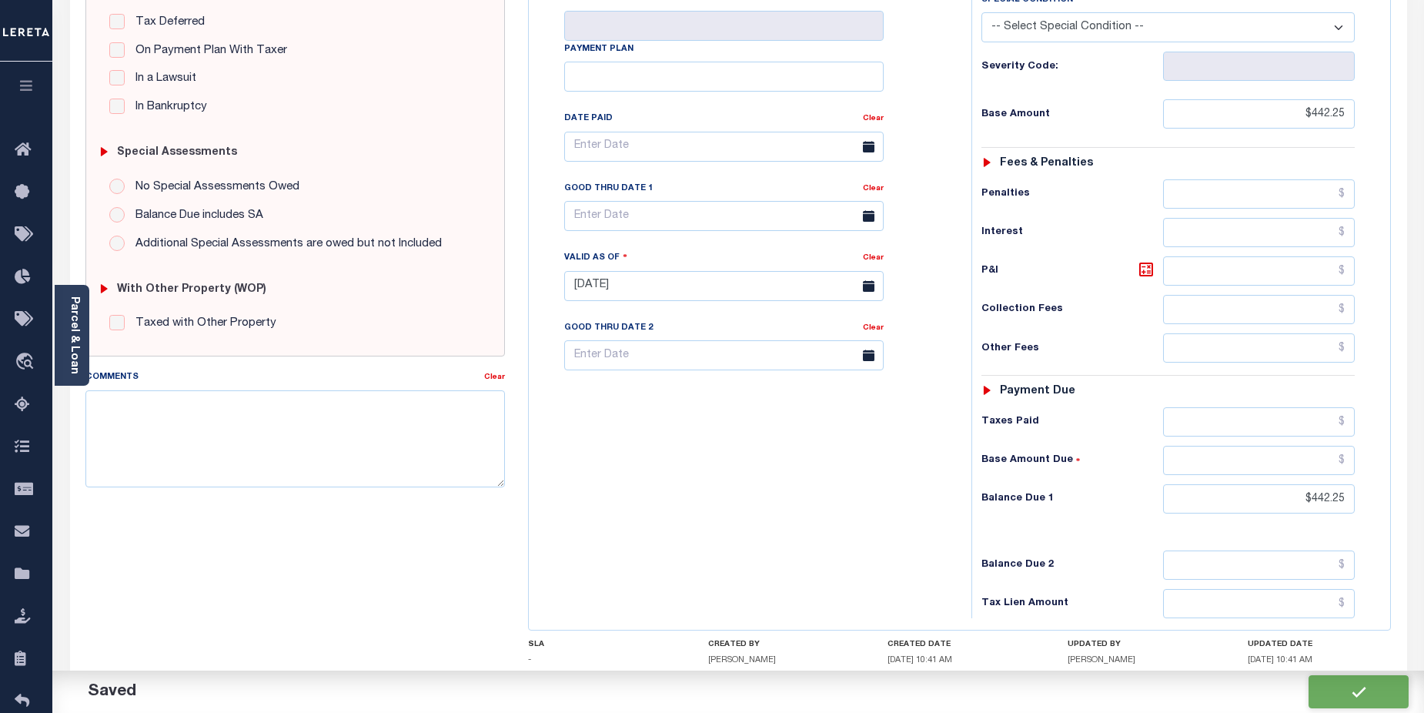
checkbox input "false"
type input "$442.25"
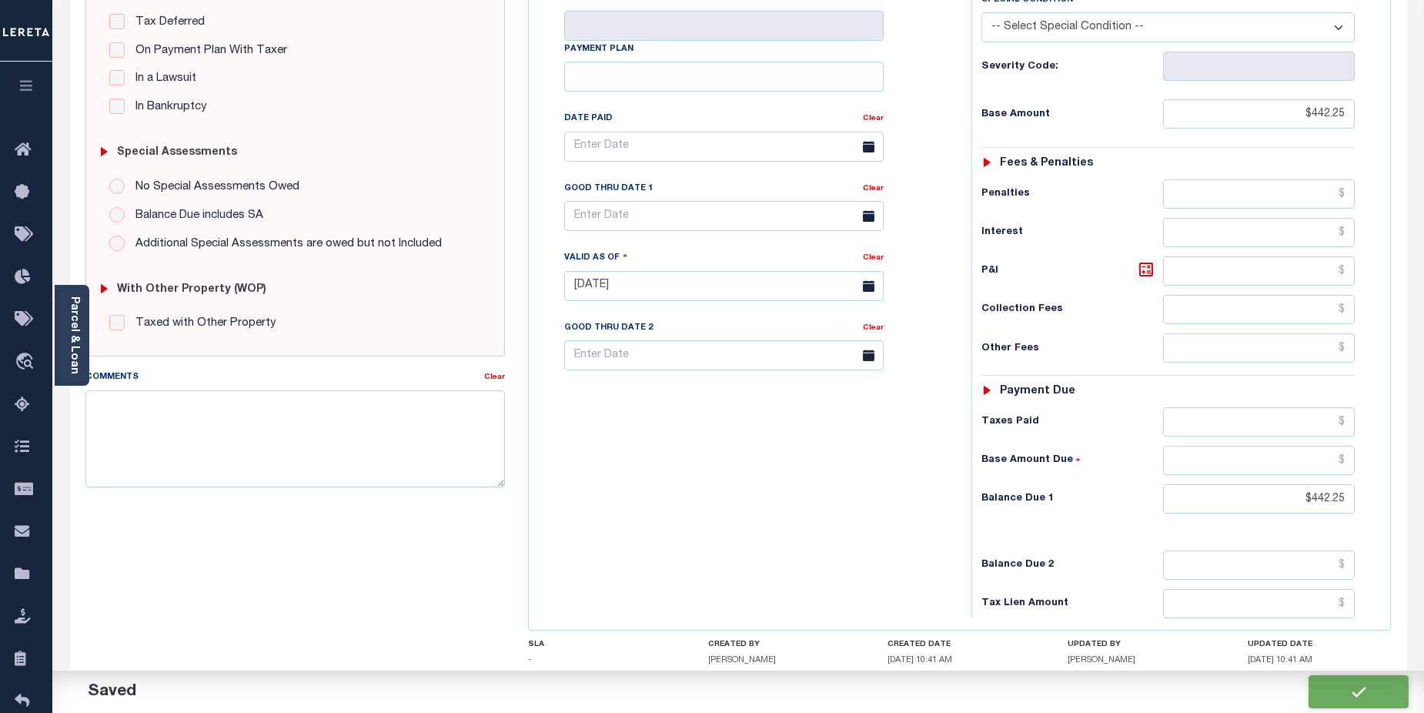
type input "$442.25"
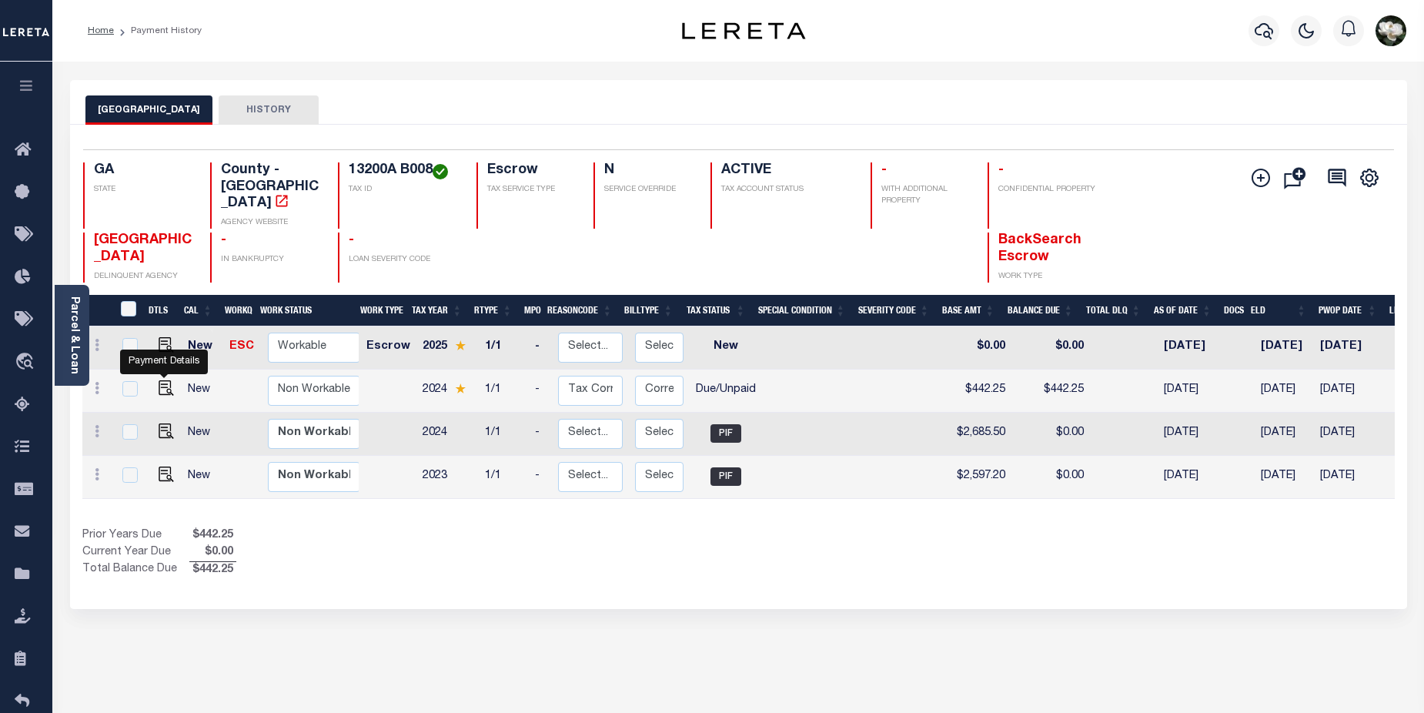
drag, startPoint x: 170, startPoint y: 373, endPoint x: 179, endPoint y: 372, distance: 8.6
click at [170, 380] on img "" at bounding box center [166, 387] width 15 height 15
checkbox input "true"
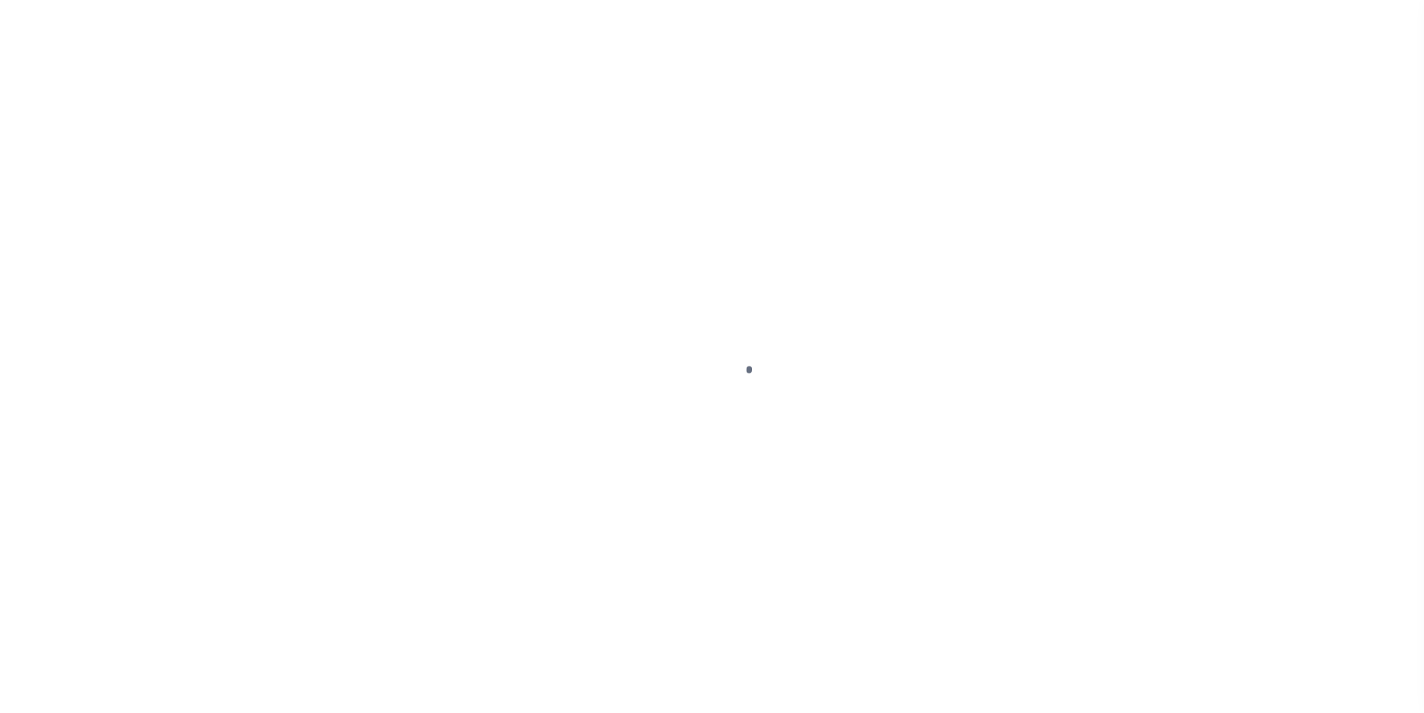
select select "DUE"
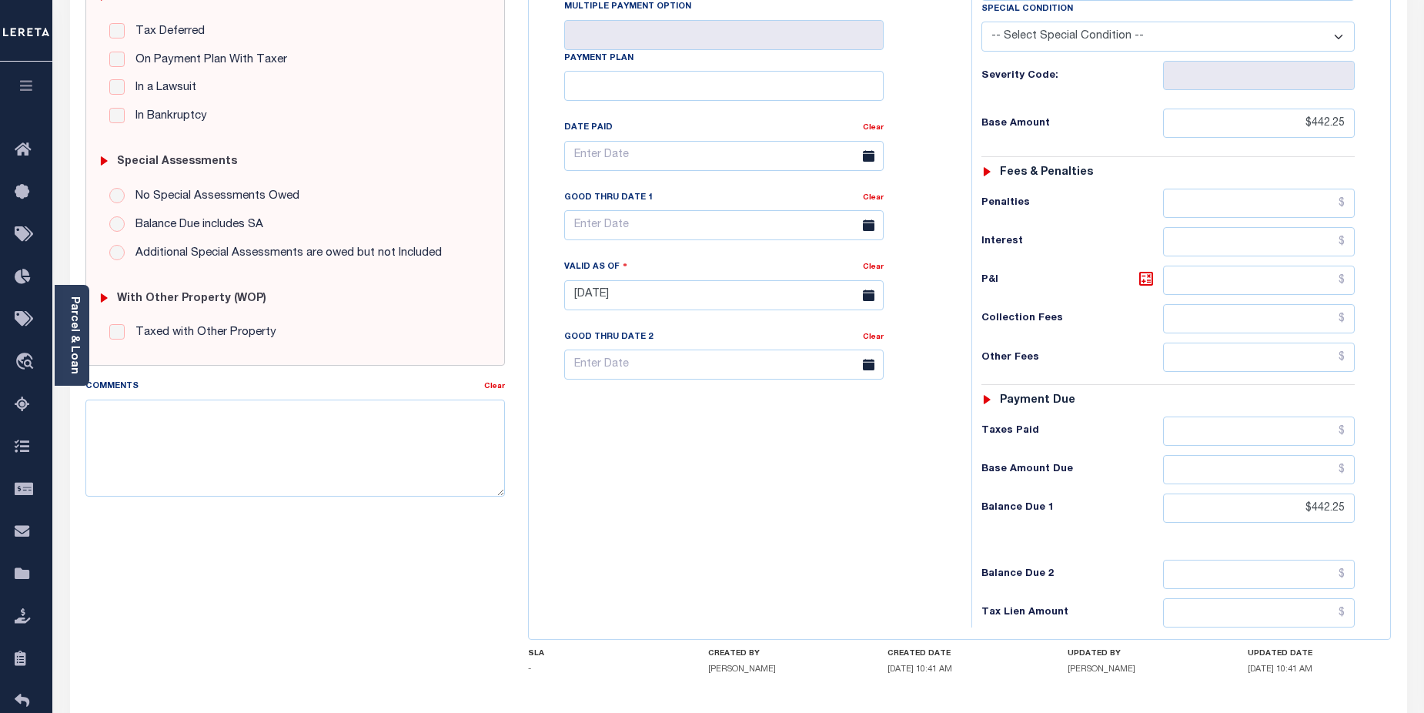
scroll to position [420, 0]
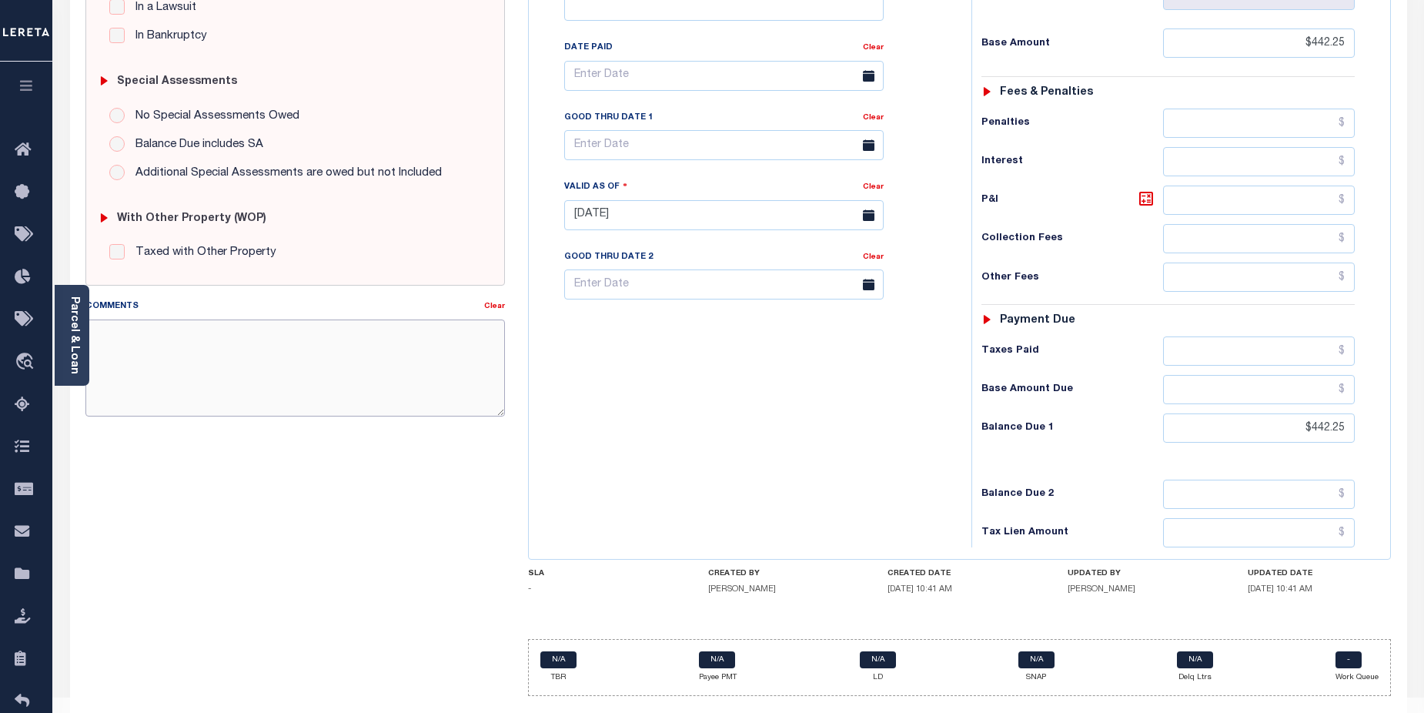
click at [135, 333] on textarea "Comments" at bounding box center [295, 367] width 420 height 97
paste textarea "CAS-474377 2025/annual dlq Base $3,323.80 P/I $568.57-Lender Responsibility Tot…"
drag, startPoint x: 90, startPoint y: 369, endPoint x: 277, endPoint y: 367, distance: 187.0
click at [277, 367] on textarea "CAS-474377 2025/annual dlq Base $3,323.80 P/I $568.57-Lender Responsibility Tot…" at bounding box center [295, 367] width 420 height 97
click at [282, 353] on textarea "CAS-474377 2025/annual dlq Base $3,323.80 P/I $568.57-Lender Responsibility Tot…" at bounding box center [295, 367] width 420 height 97
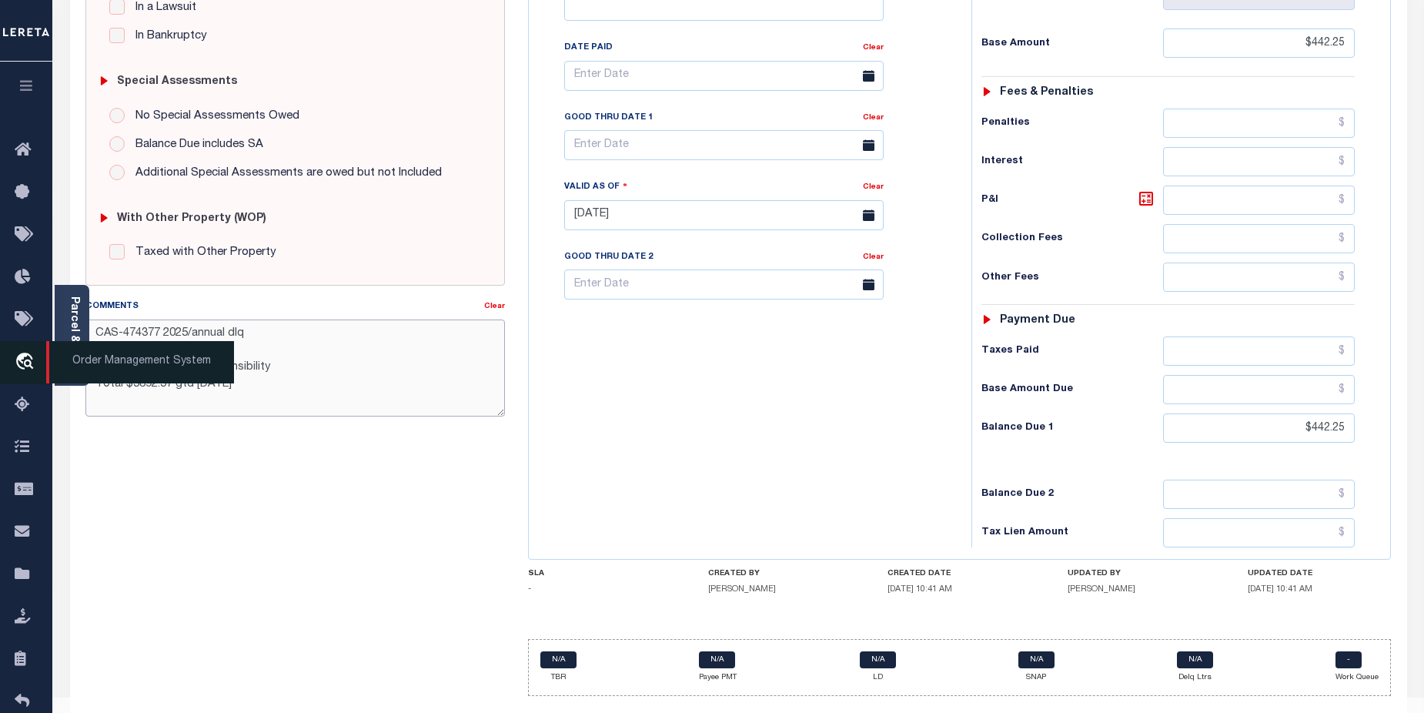
drag, startPoint x: 160, startPoint y: 367, endPoint x: 47, endPoint y: 367, distance: 113.1
click at [47, 367] on div "Home Payment History Tax Line Detail Profile Sign out" at bounding box center [712, 162] width 1424 height 1164
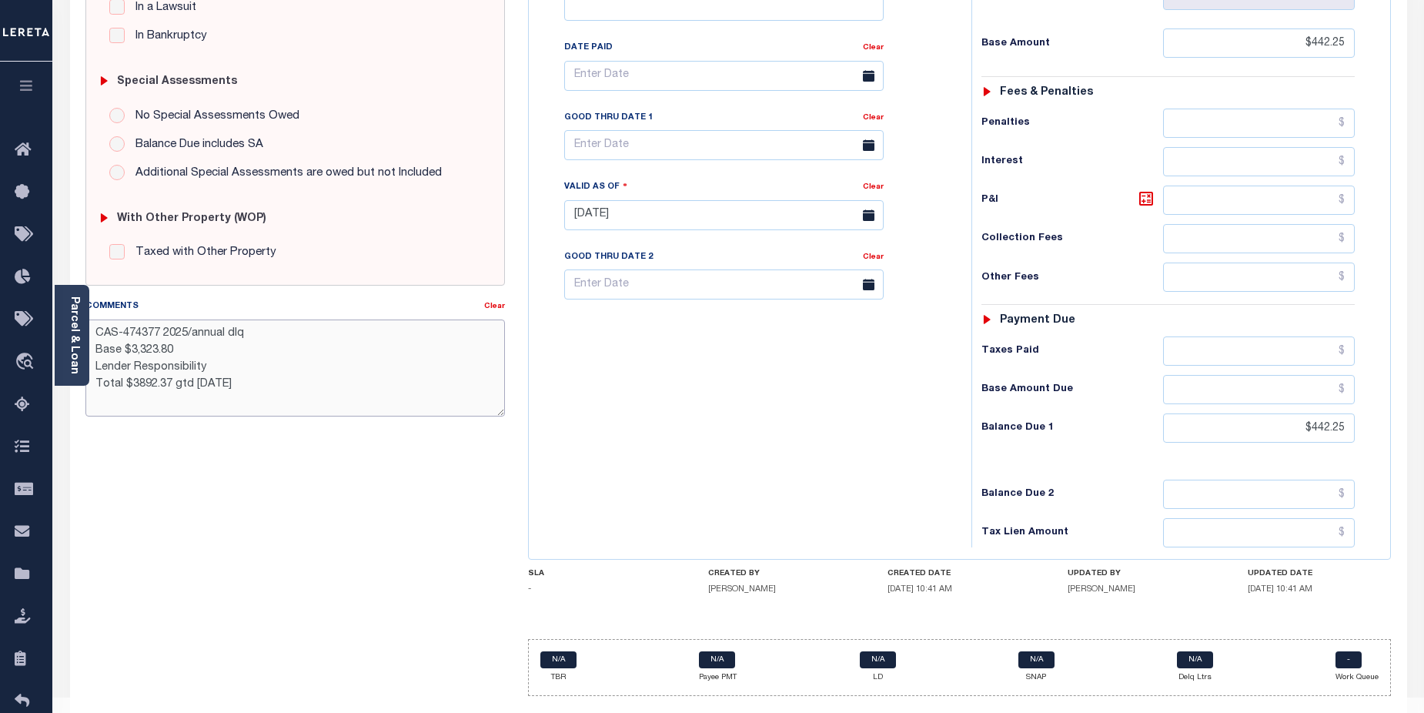
drag, startPoint x: 109, startPoint y: 366, endPoint x: 129, endPoint y: 366, distance: 20.0
click at [129, 366] on textarea "CAS-474377 2025/annual dlq Base $3,323.80 Lender Responsibility Total $3892.37 …" at bounding box center [295, 367] width 420 height 97
drag, startPoint x: 96, startPoint y: 361, endPoint x: 194, endPoint y: 366, distance: 97.9
click at [199, 366] on textarea "CAS-474377 2025/annual dlq Base $3,323.80 Lender Responsibility Total $3892.37 …" at bounding box center [295, 367] width 420 height 97
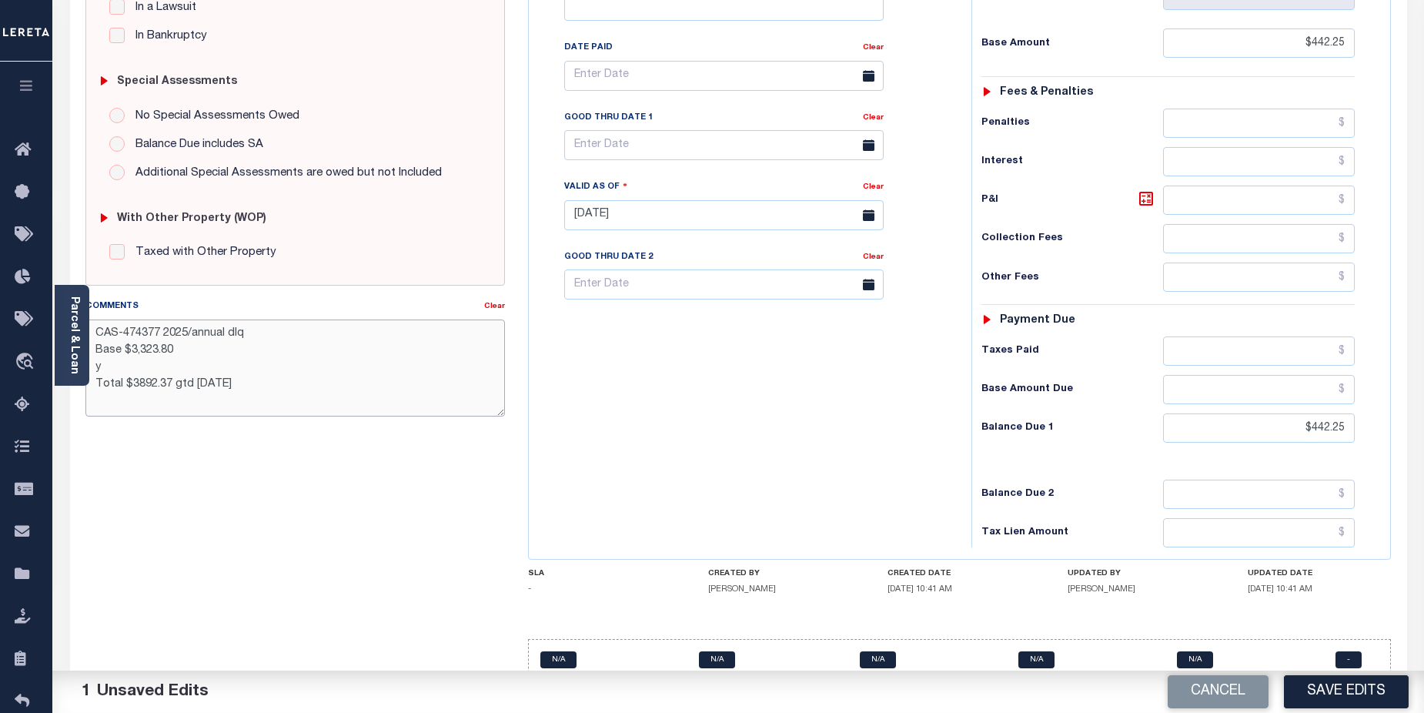
drag, startPoint x: 123, startPoint y: 333, endPoint x: 158, endPoint y: 333, distance: 34.6
click at [158, 333] on textarea "CAS-474377 2025/annual dlq Base $3,323.80 y Total $3892.37 gtd [DATE]" at bounding box center [295, 367] width 420 height 97
click at [121, 354] on textarea "CAS-48144 2025/annual dlq Base $3,323.80 y Total $3892.37 gtd [DATE]" at bounding box center [295, 367] width 420 height 97
drag, startPoint x: 162, startPoint y: 350, endPoint x: 232, endPoint y: 350, distance: 70.0
click at [231, 350] on textarea "CAS-48144 2024/annual dlq Base $3,323.80 y Total $3892.37 gtd [DATE]" at bounding box center [295, 367] width 420 height 97
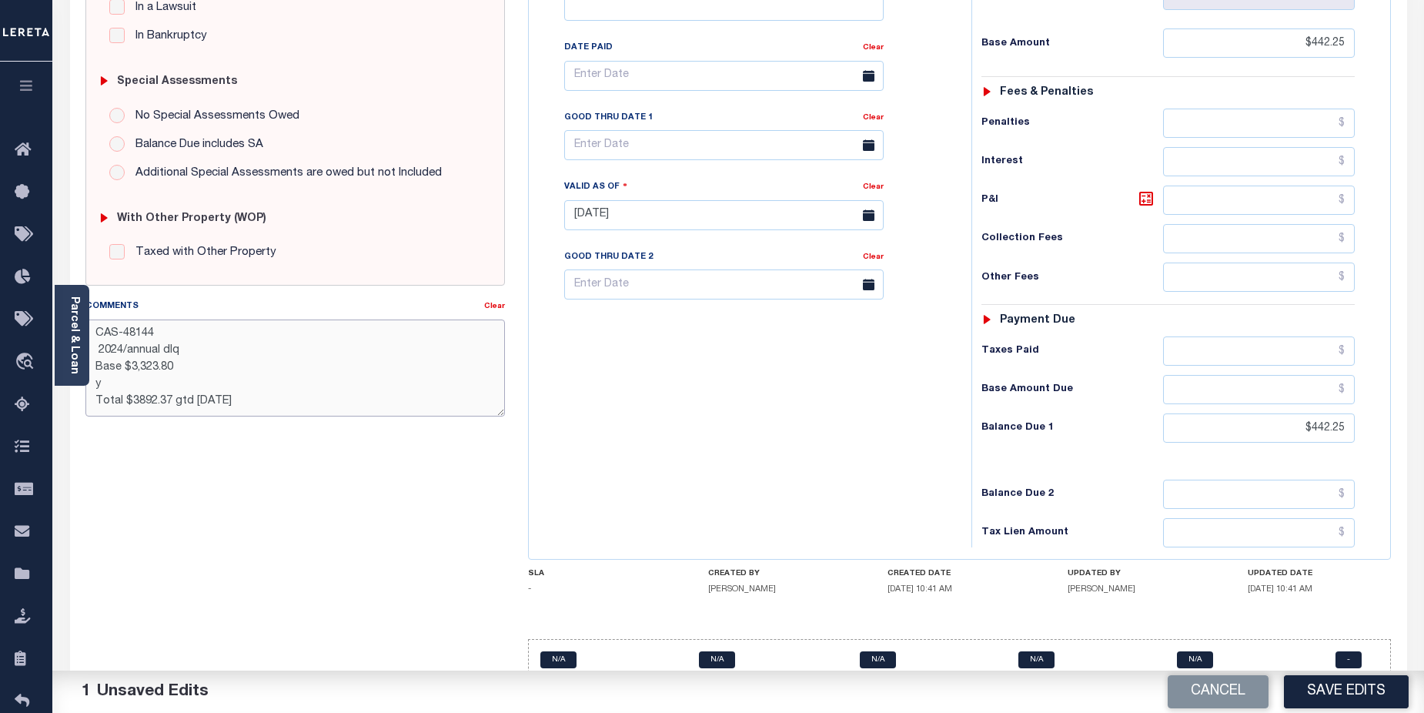
drag, startPoint x: 131, startPoint y: 367, endPoint x: 195, endPoint y: 369, distance: 63.9
click at [195, 369] on textarea "CAS-48144 2024/annual dlq Base $3,323.80 y Total $3892.37 gtd [DATE]" at bounding box center [295, 367] width 420 height 97
drag, startPoint x: 94, startPoint y: 386, endPoint x: 110, endPoint y: 386, distance: 16.2
click at [110, 386] on textarea "CAS-48144 2024/annual dlq Base $442.25 y Total $3892.37 gtd [DATE]" at bounding box center [295, 367] width 420 height 97
drag, startPoint x: 130, startPoint y: 398, endPoint x: 171, endPoint y: 397, distance: 40.8
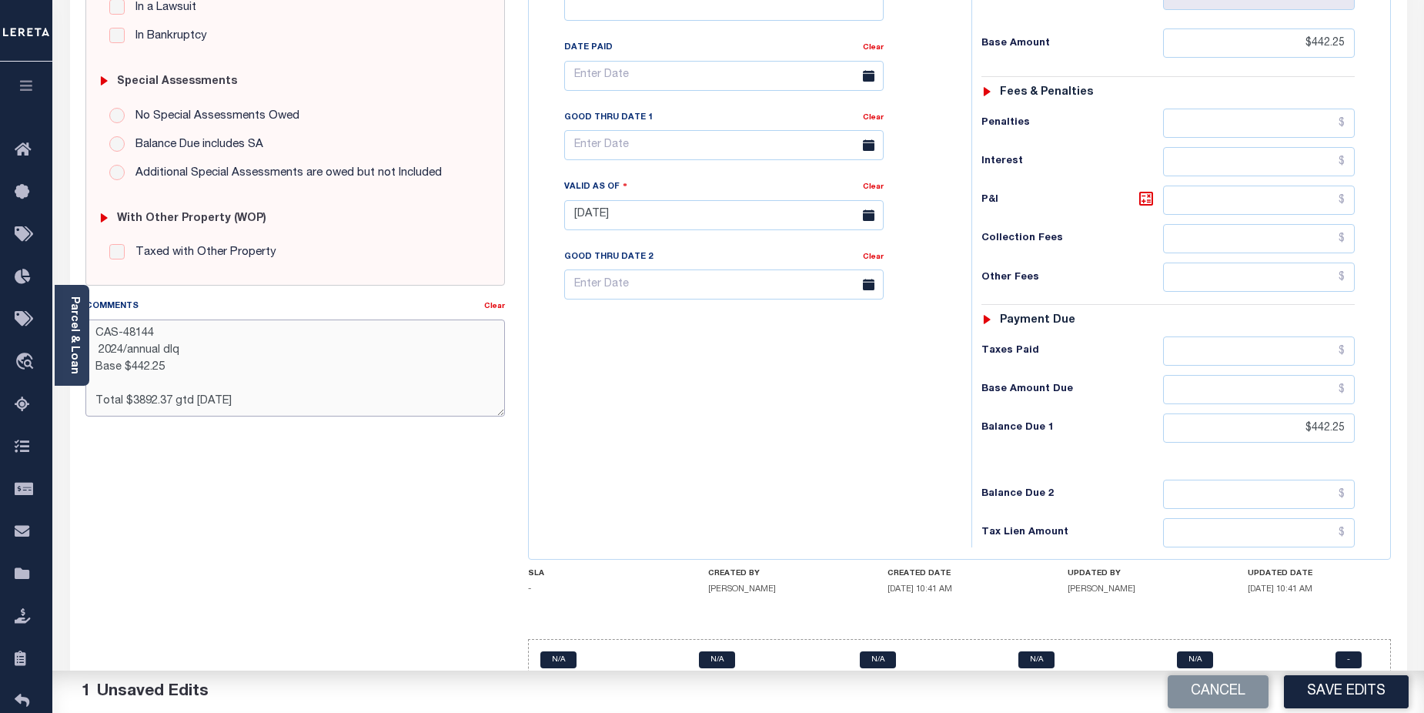
click at [171, 397] on textarea "CAS-48144 2024/annual dlq Base $442.25 Total $3892.37 gtd [DATE]" at bounding box center [295, 367] width 420 height 97
drag, startPoint x: 186, startPoint y: 399, endPoint x: 216, endPoint y: 397, distance: 29.3
click at [216, 397] on textarea "CAS-48144 2024/annual dlq Base $442.25 Total $442.25 gtd [DATE]" at bounding box center [295, 367] width 420 height 97
drag, startPoint x: 209, startPoint y: 338, endPoint x: 189, endPoint y: 343, distance: 20.7
click at [209, 338] on textarea "CAS-48144 2024/annual dlq Base $442.25 Total $442.25 gtd [DATE]" at bounding box center [295, 367] width 420 height 97
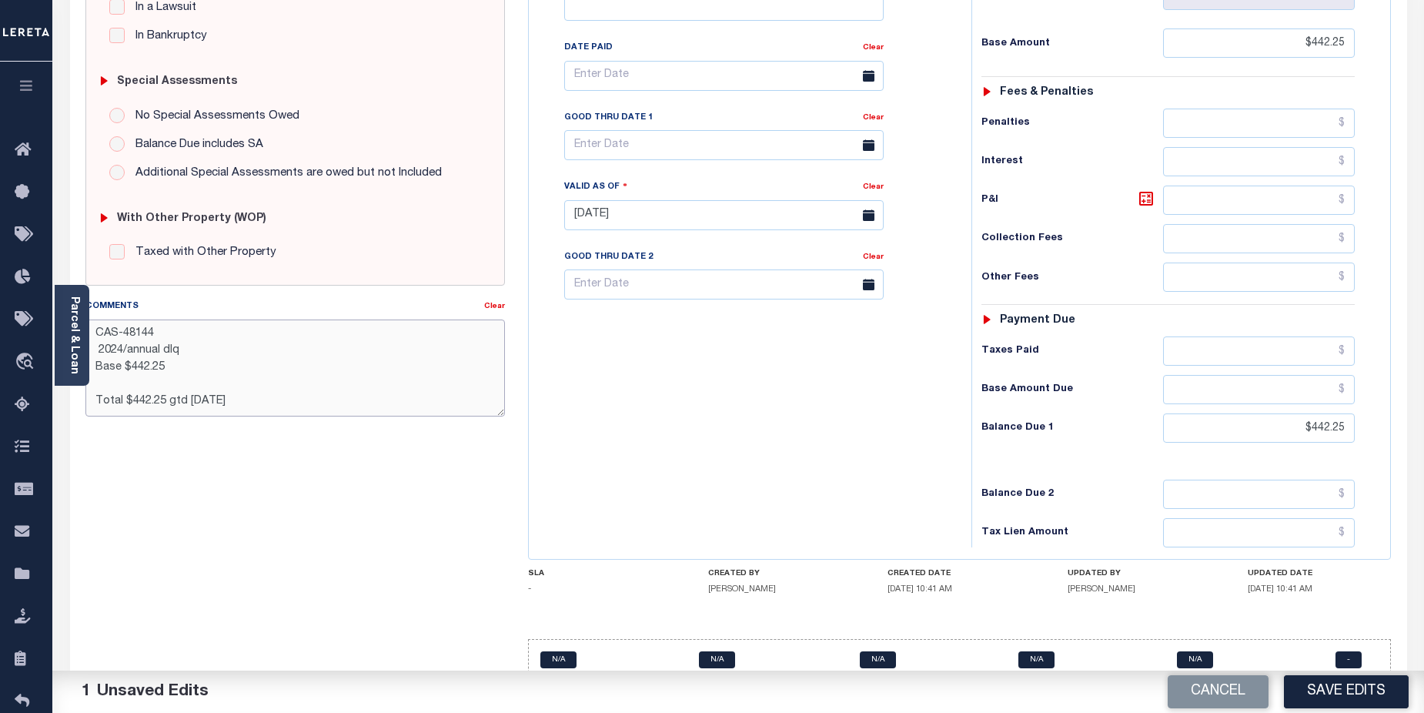
drag, startPoint x: 126, startPoint y: 349, endPoint x: 172, endPoint y: 349, distance: 45.4
click at [172, 349] on textarea "CAS-48144 2024/annual dlq Base $442.25 Total $442.25 gtd [DATE]" at bounding box center [295, 367] width 420 height 97
drag, startPoint x: 126, startPoint y: 351, endPoint x: 204, endPoint y: 347, distance: 77.8
click at [204, 347] on textarea "CAS-48144 2024/annual dlq Base $442.25 Total $442.25 gtd 10/15/2025" at bounding box center [295, 367] width 420 height 97
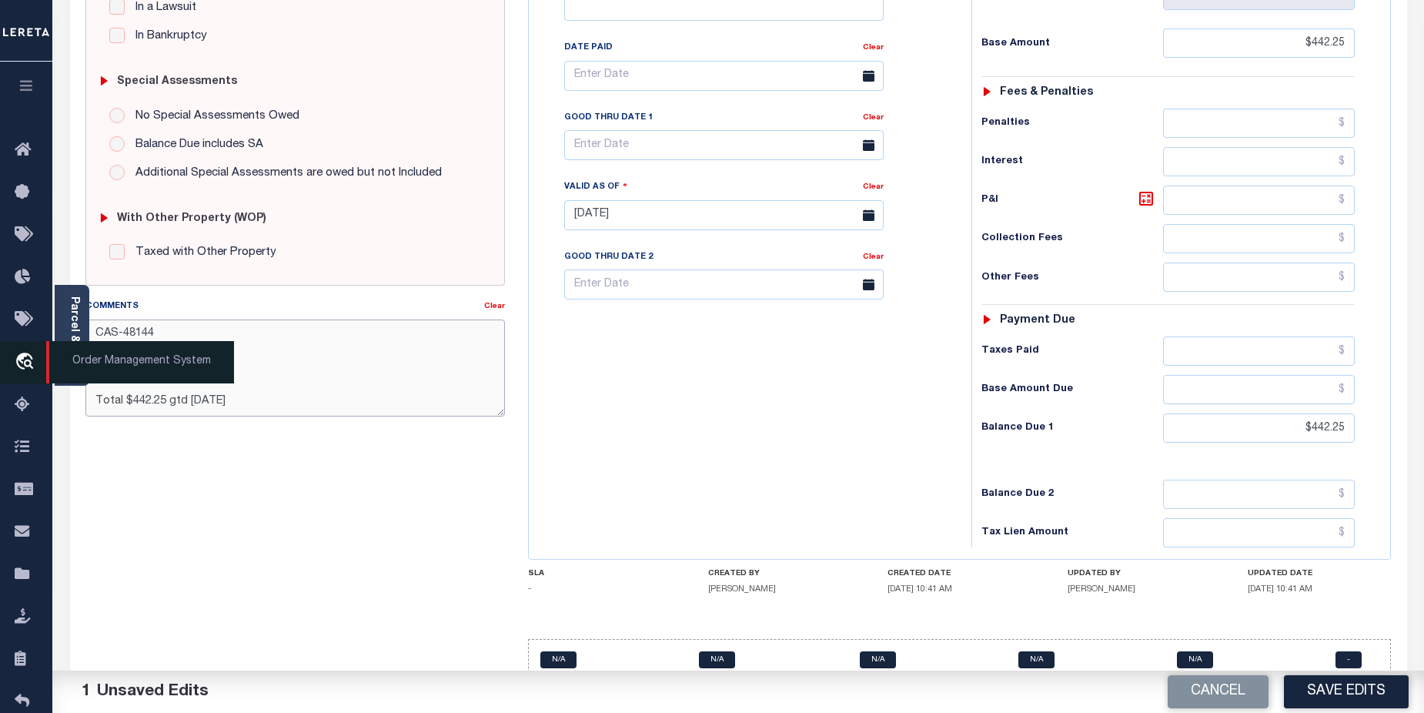
type textarea "CAS-48144 2024/corrected bill Base $442.25 Total $442.25 gtd 10/15/2025"
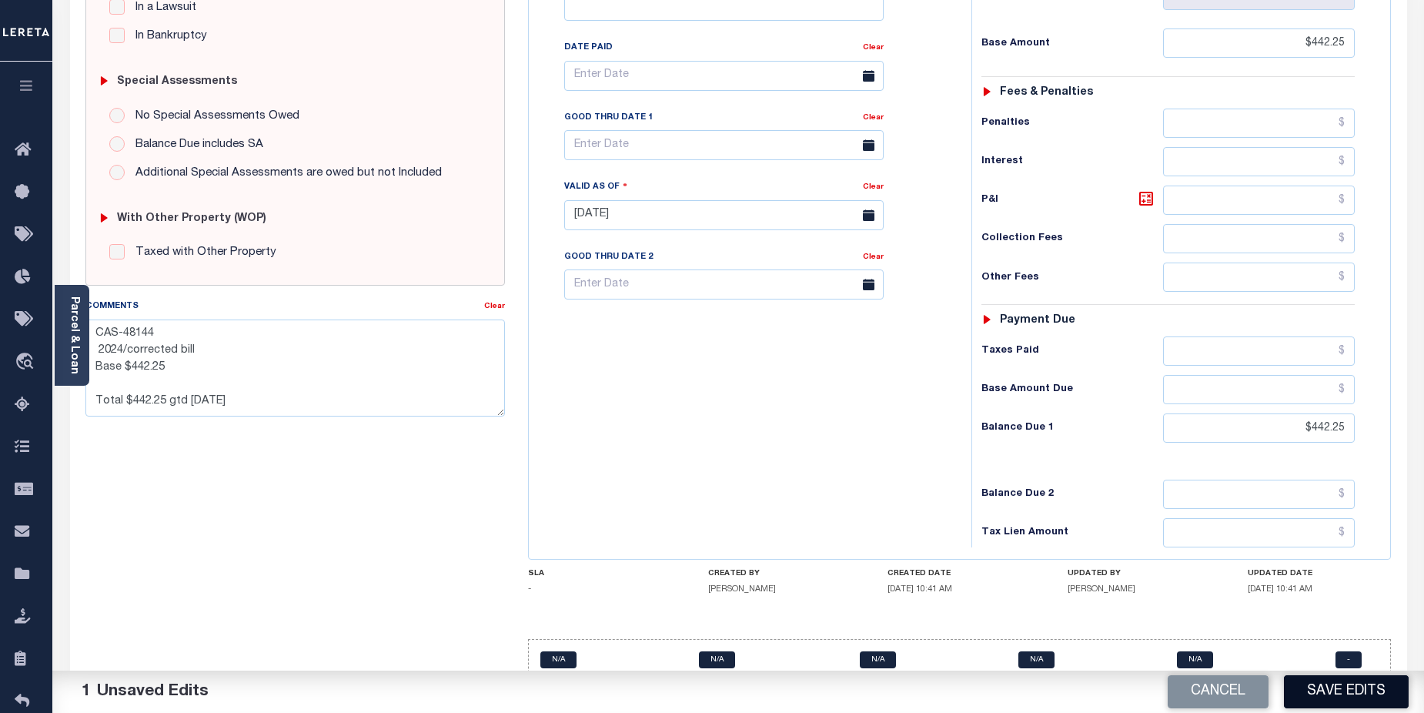
click at [1348, 694] on button "Save Edits" at bounding box center [1346, 691] width 125 height 33
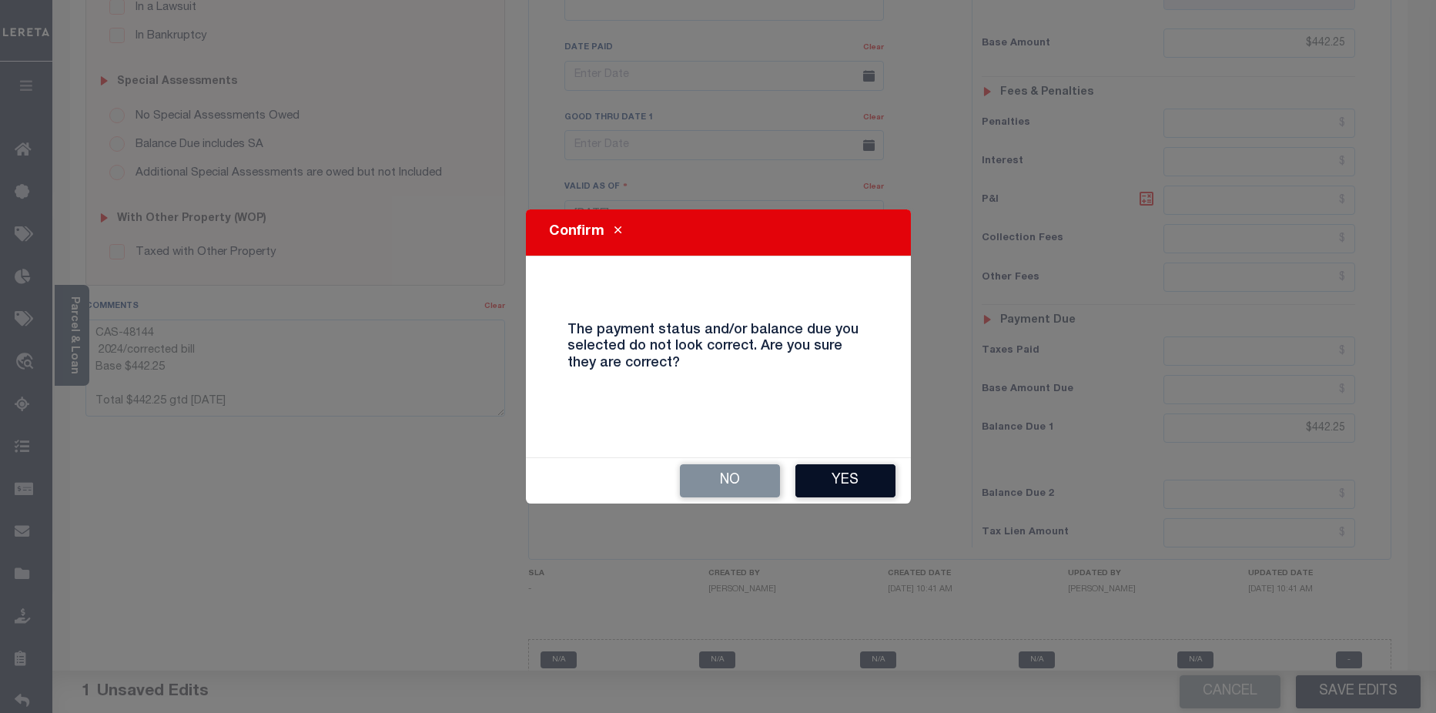
click at [863, 486] on button "Yes" at bounding box center [845, 480] width 100 height 33
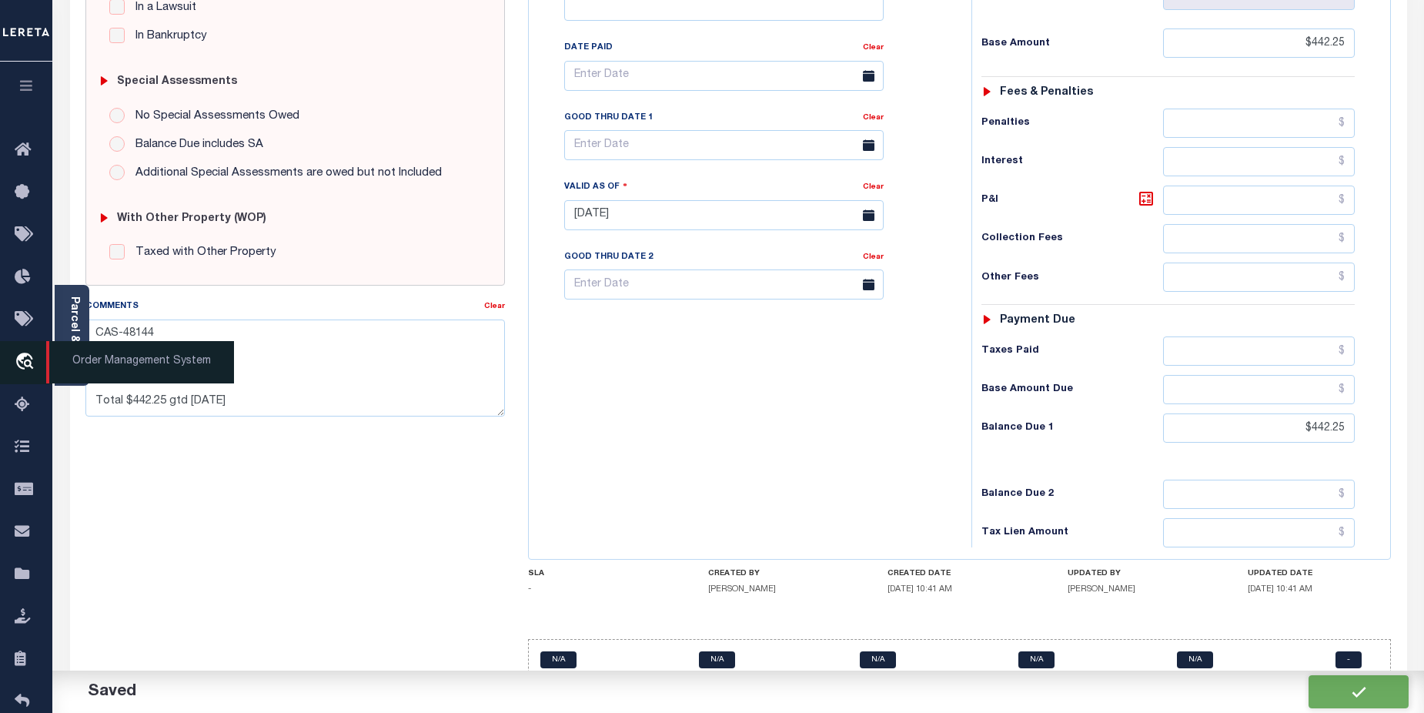
checkbox input "false"
type textarea "CAS-48144 2024/corrected bill Base $442.25 Total $442.25 gtd 10/15/2025"
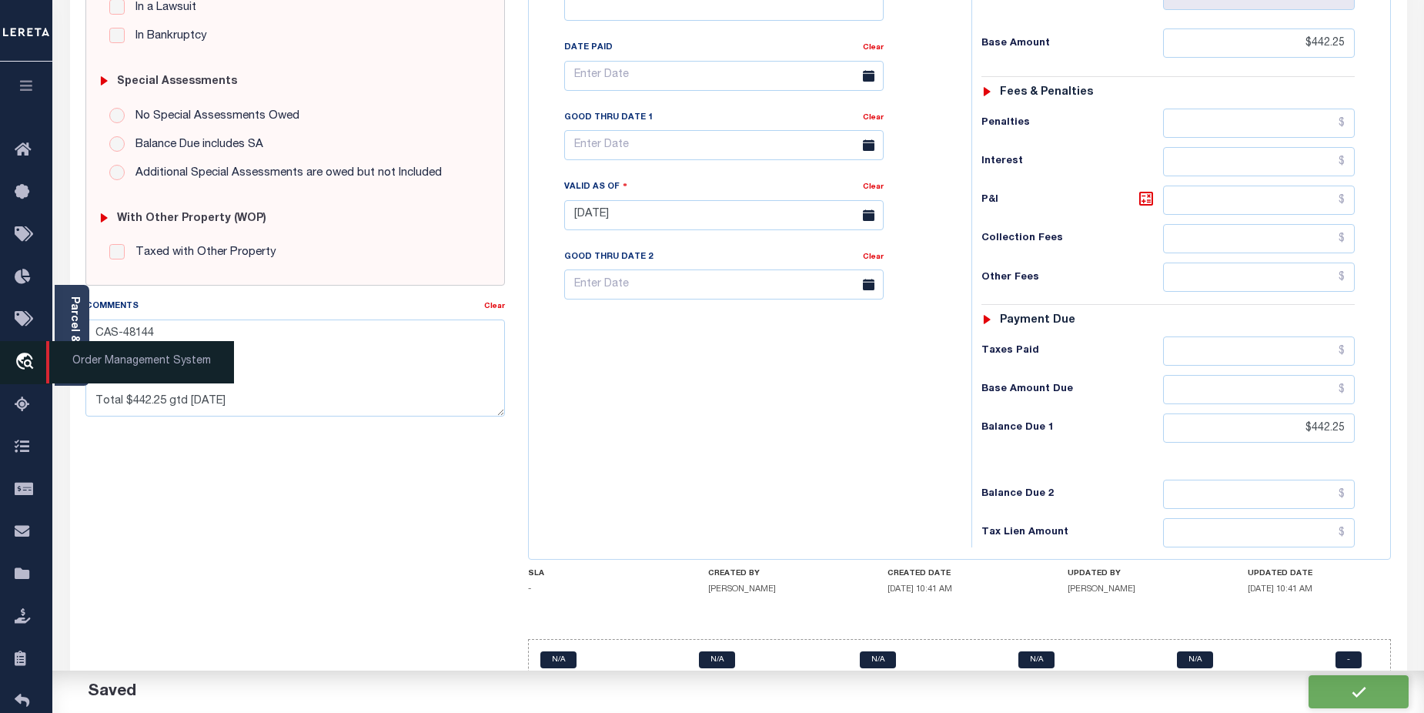
type input "$442.25"
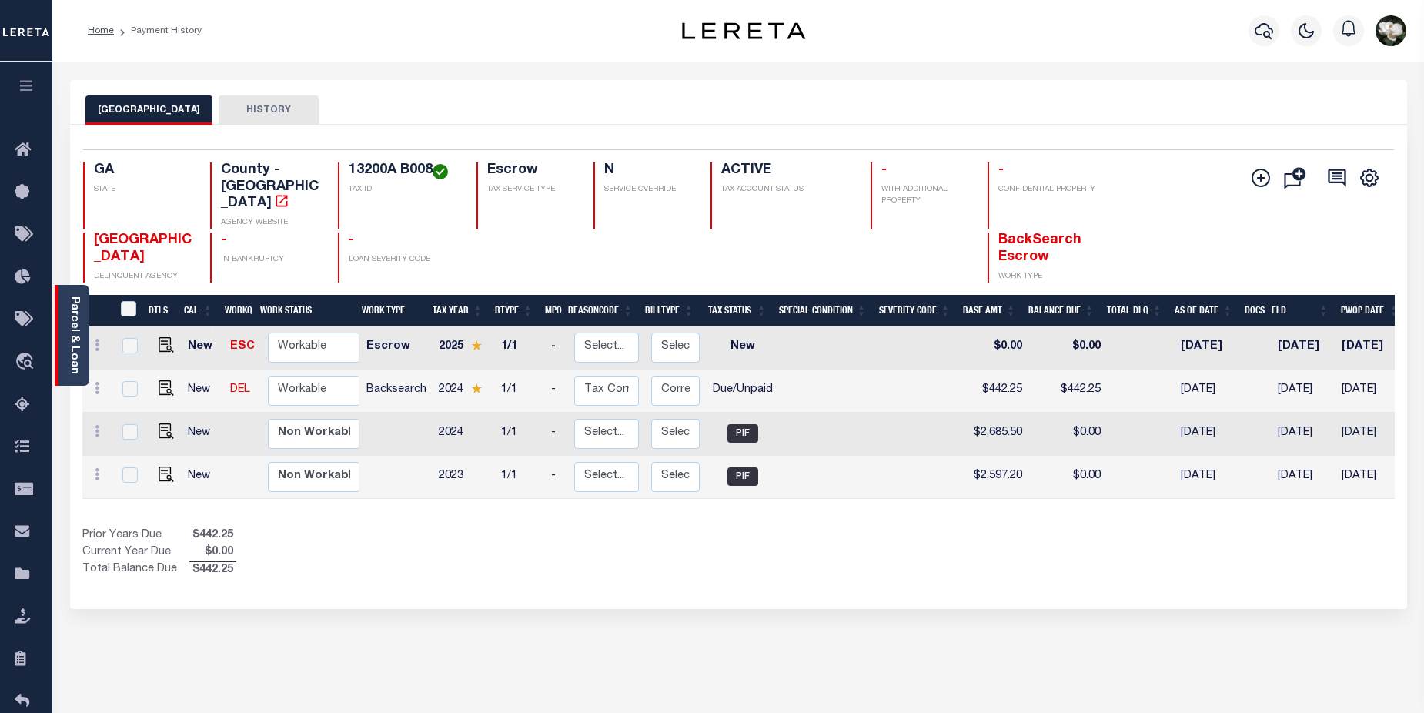
click at [73, 346] on link "Parcel & Loan" at bounding box center [74, 335] width 11 height 78
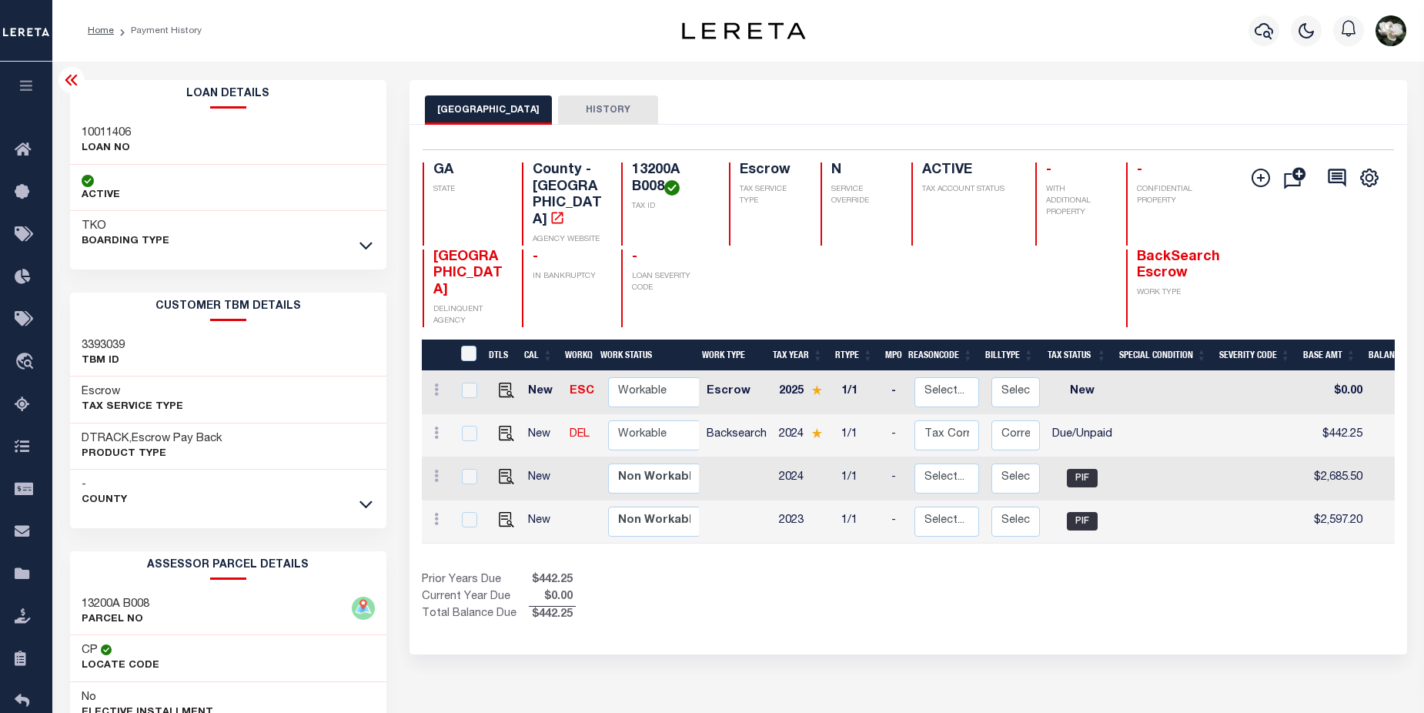
click at [308, 430] on div "DTRACK,Escrow Pay Back Product Type" at bounding box center [228, 446] width 317 height 47
click at [226, 217] on div "TKO BOARDING TYPE" at bounding box center [228, 234] width 317 height 46
click at [364, 246] on icon at bounding box center [365, 246] width 13 height 8
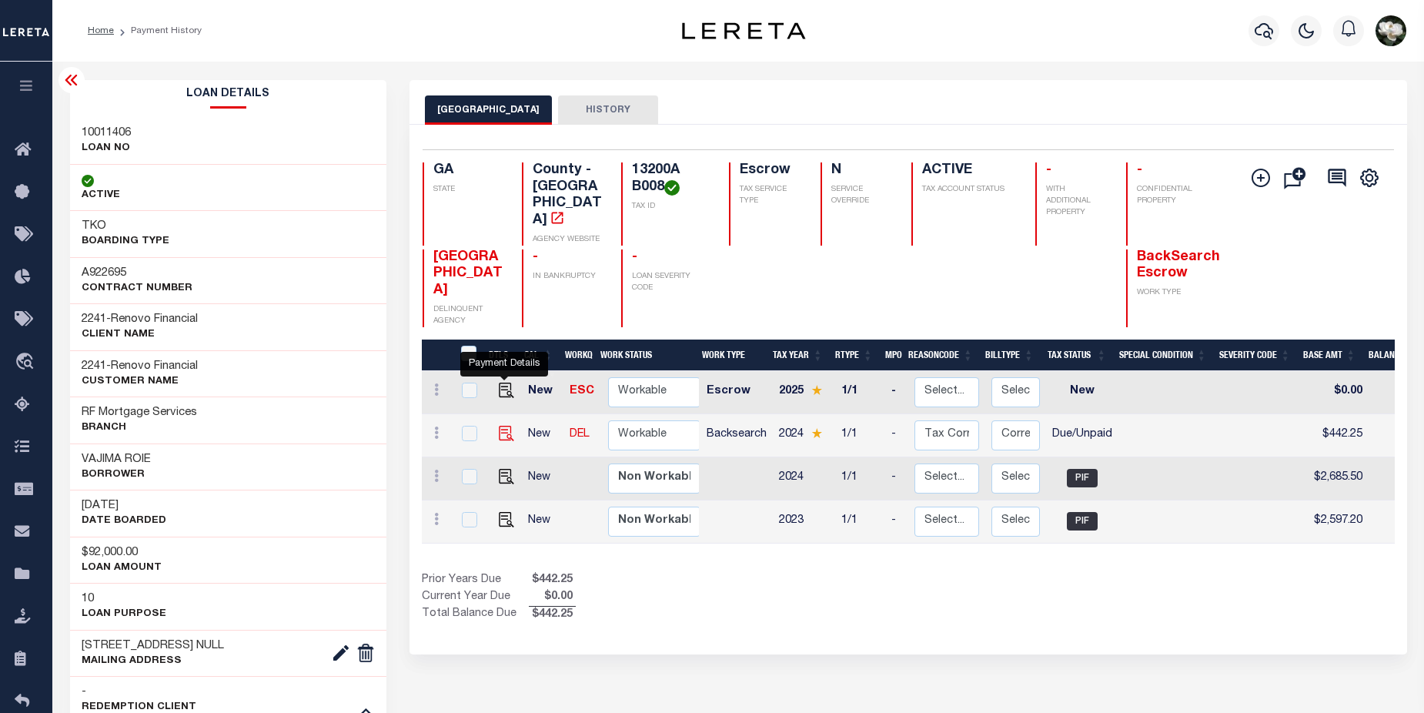
click at [507, 426] on img "" at bounding box center [506, 433] width 15 height 15
checkbox input "true"
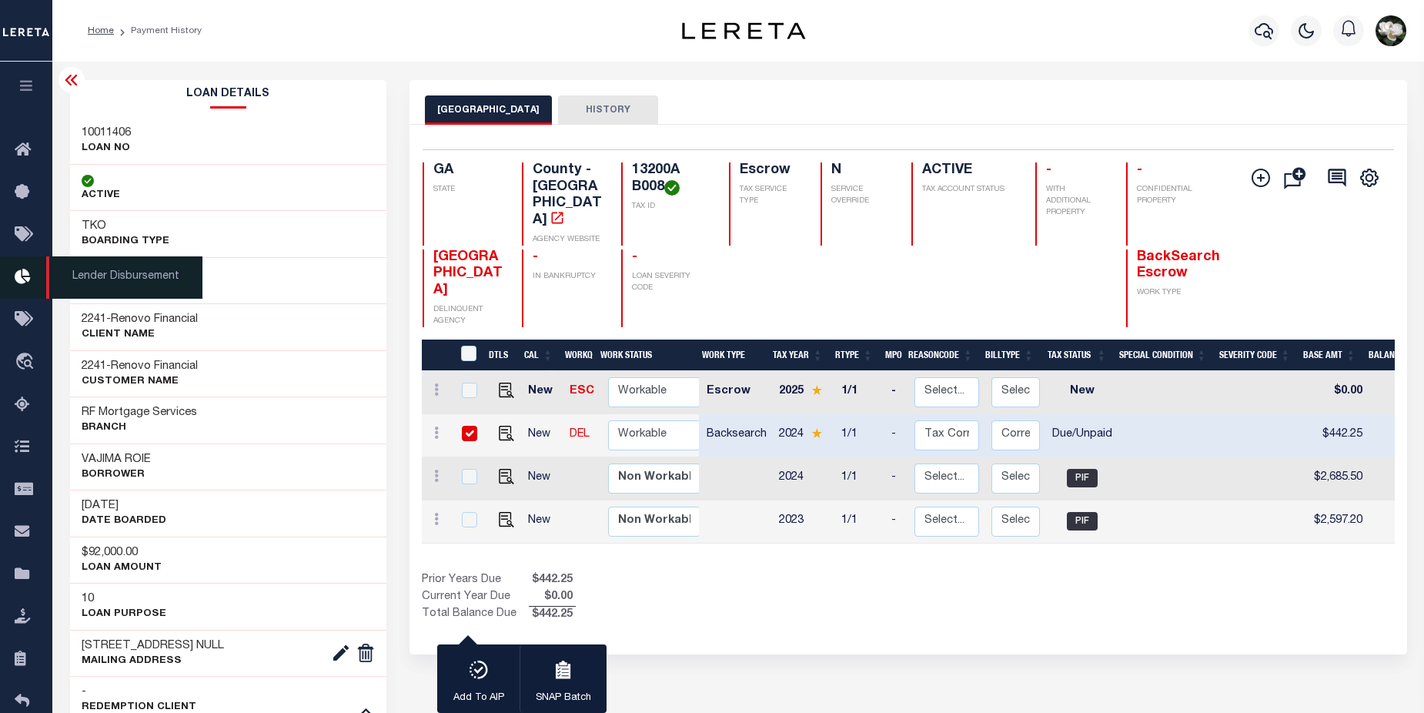
click at [20, 279] on icon at bounding box center [27, 277] width 25 height 19
click at [484, 674] on icon "button" at bounding box center [479, 669] width 22 height 18
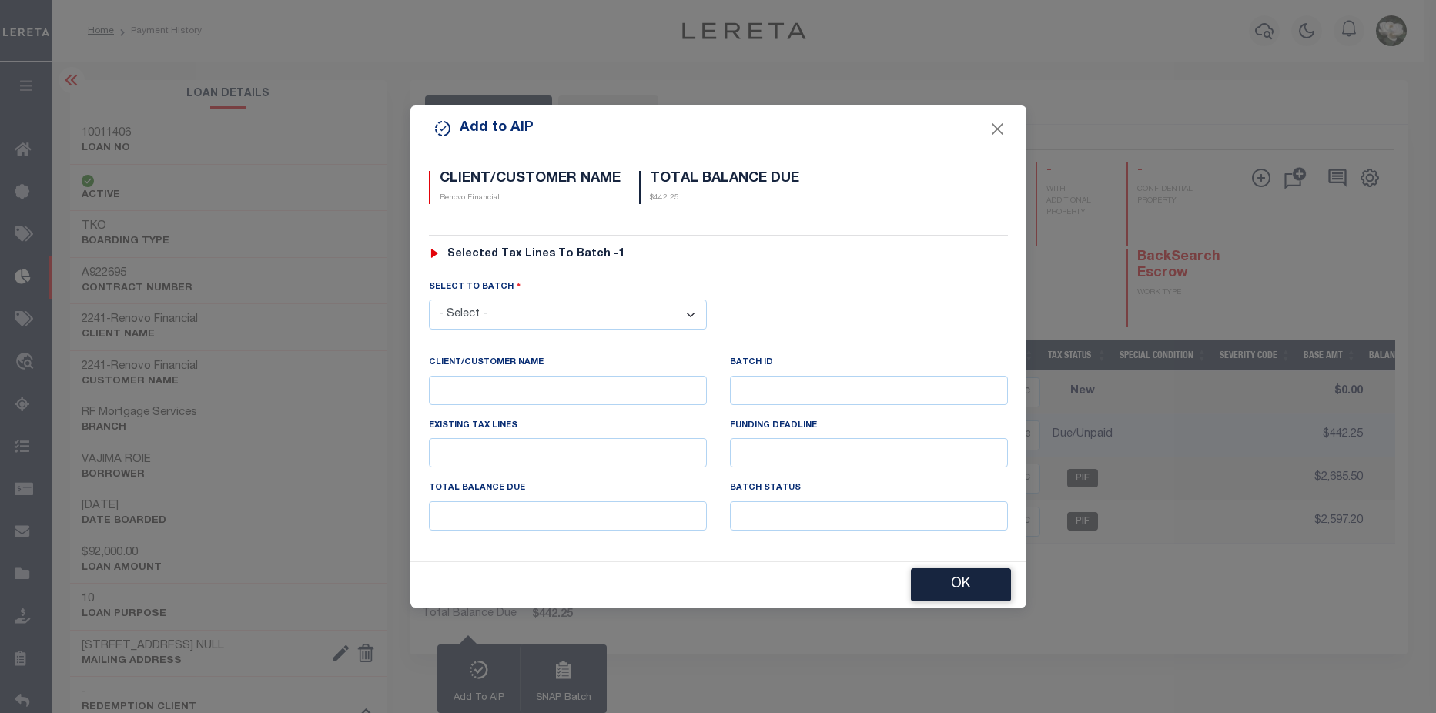
click at [692, 311] on select "- Select - 42380 42965 43235 43299 43683 44436 44450 44938 45028 45180 45253 45…" at bounding box center [568, 314] width 278 height 30
select select "45942"
click at [429, 299] on select "- Select - 42380 42965 43235 43299 43683 44436 44450 44938 45028 45180 45253 45…" at bounding box center [568, 314] width 278 height 30
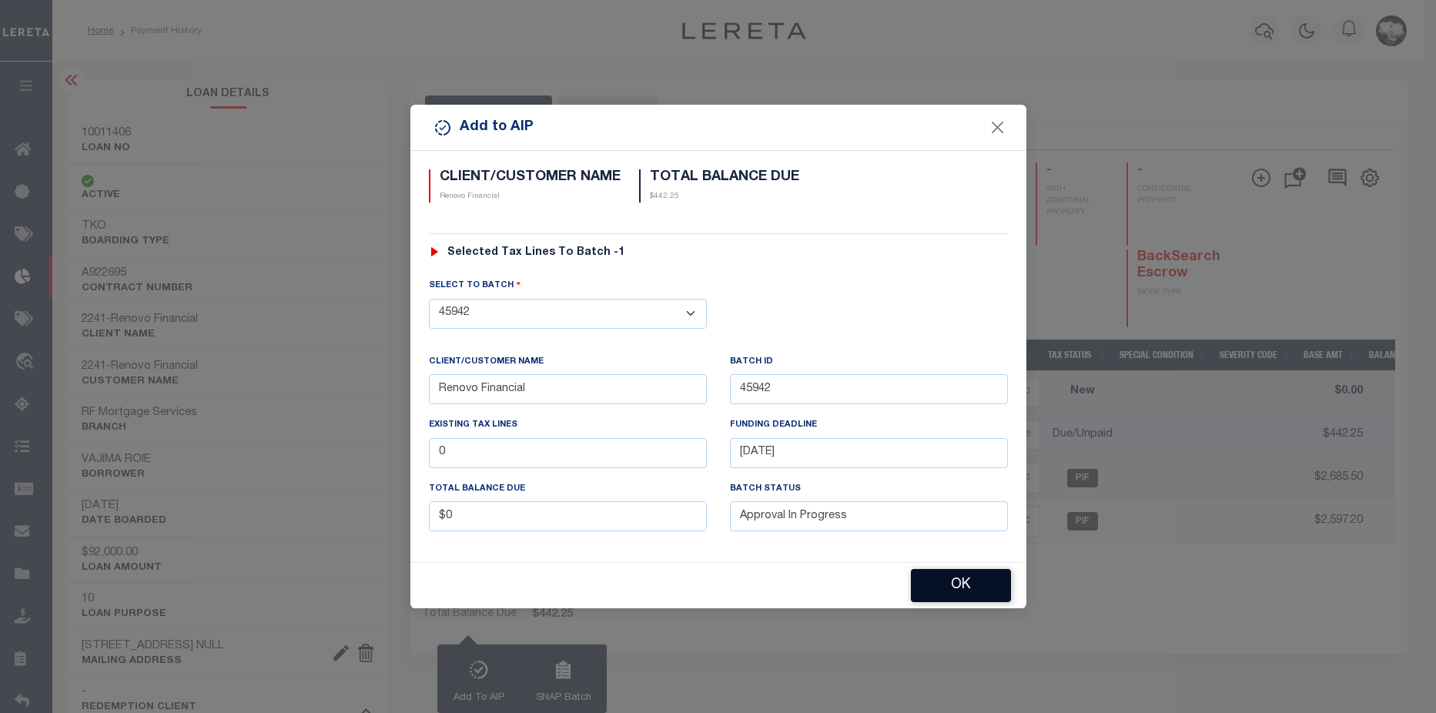
click at [948, 587] on button "OK" at bounding box center [961, 585] width 100 height 33
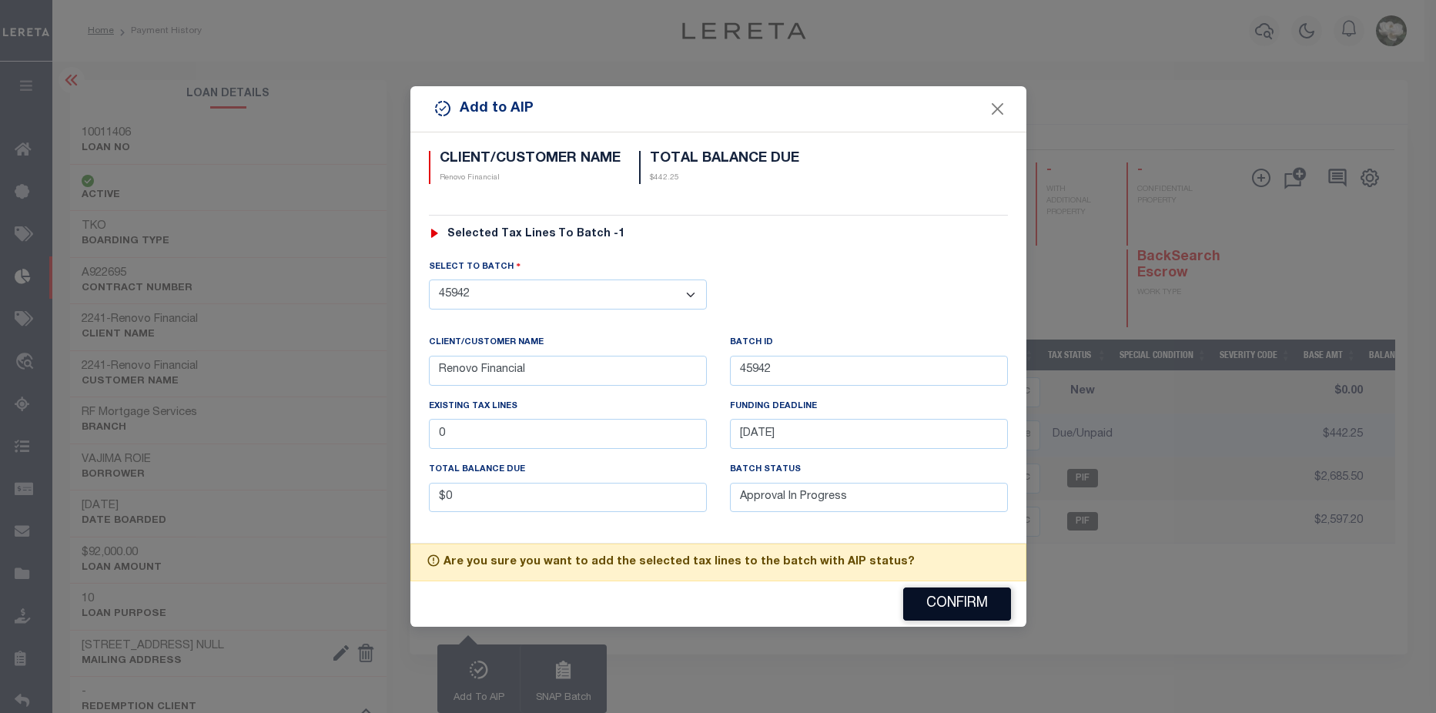
click at [954, 609] on button "Confirm" at bounding box center [957, 603] width 108 height 33
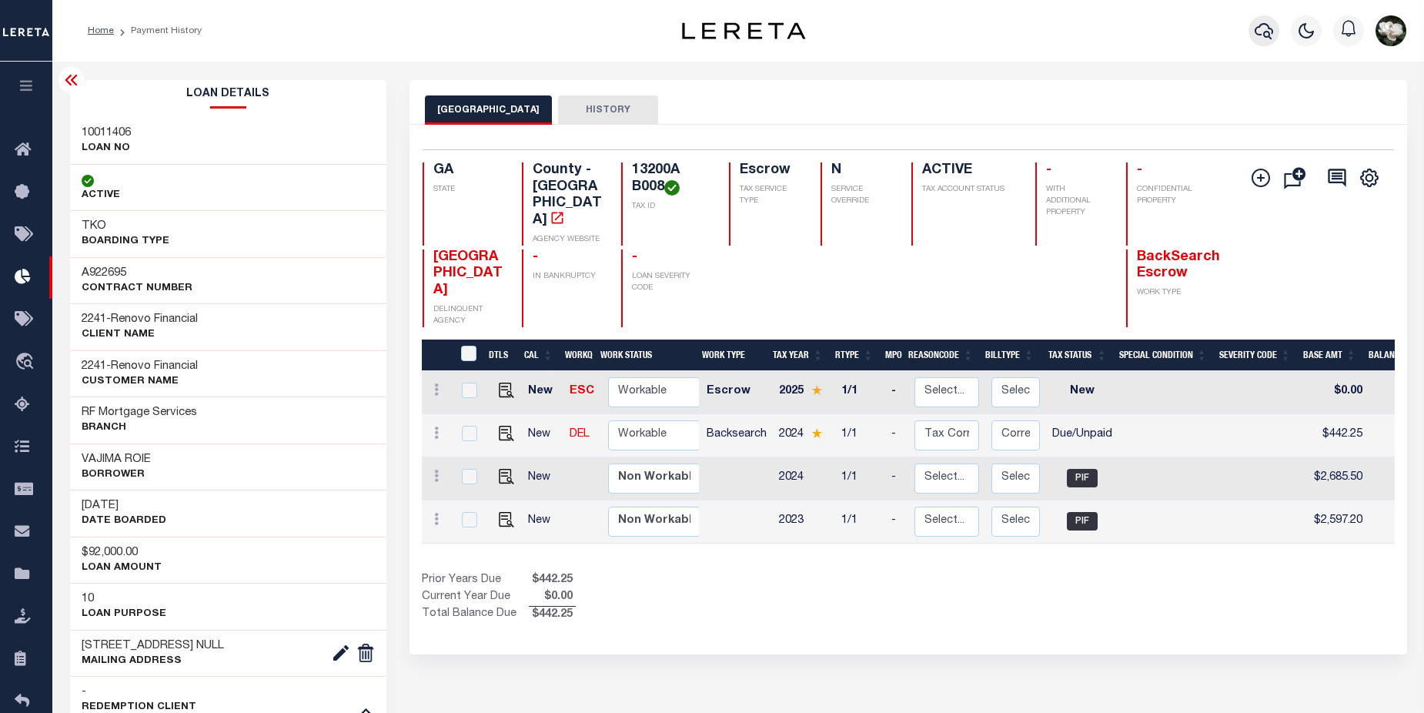
click at [1260, 28] on icon "button" at bounding box center [1264, 31] width 18 height 16
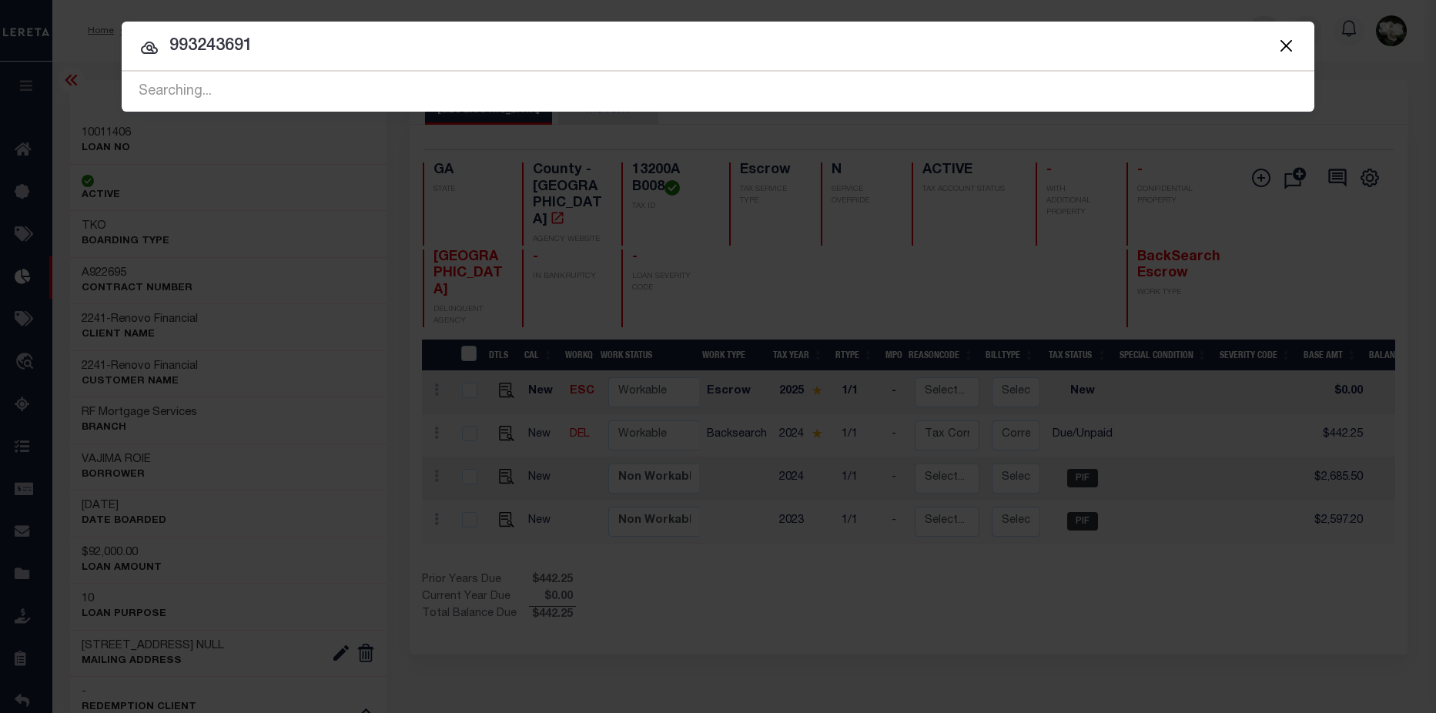
type input "993243691"
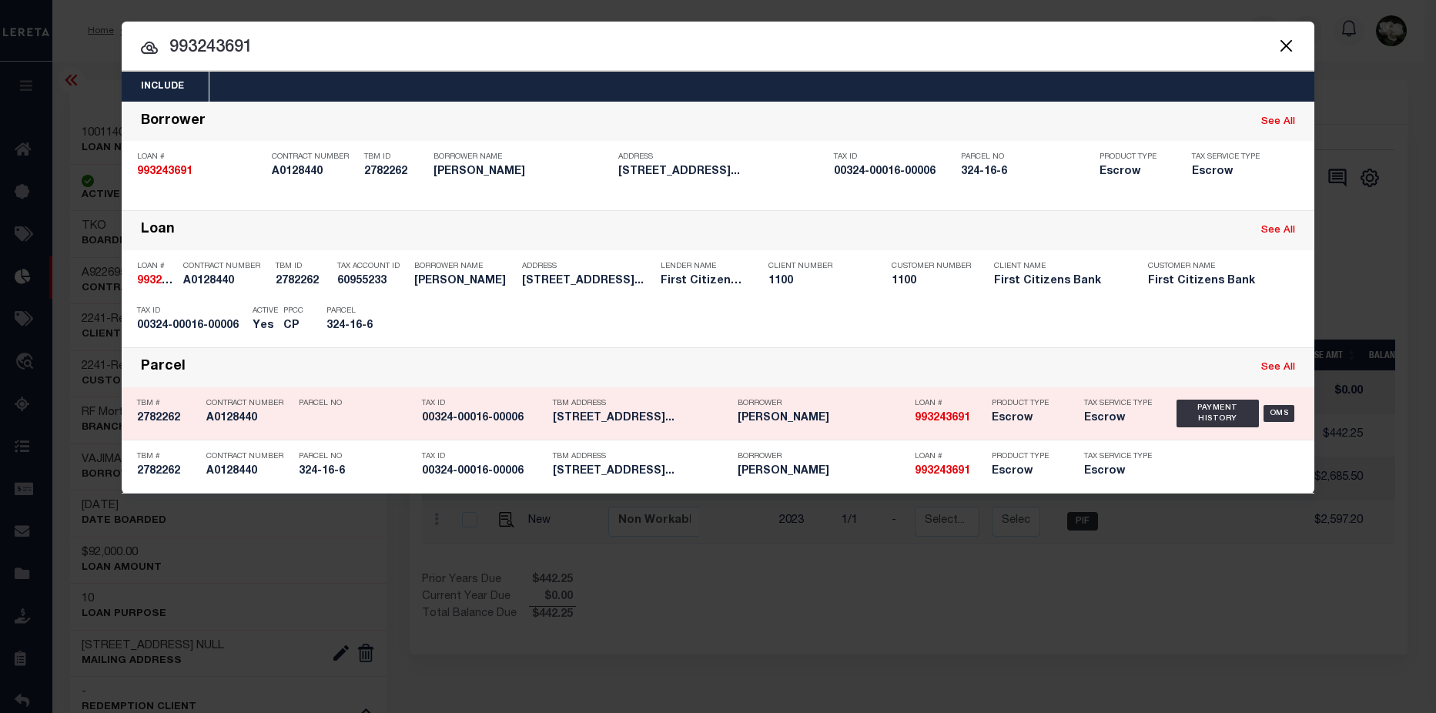
click at [914, 429] on div "Loan # 993243691" at bounding box center [941, 413] width 77 height 45
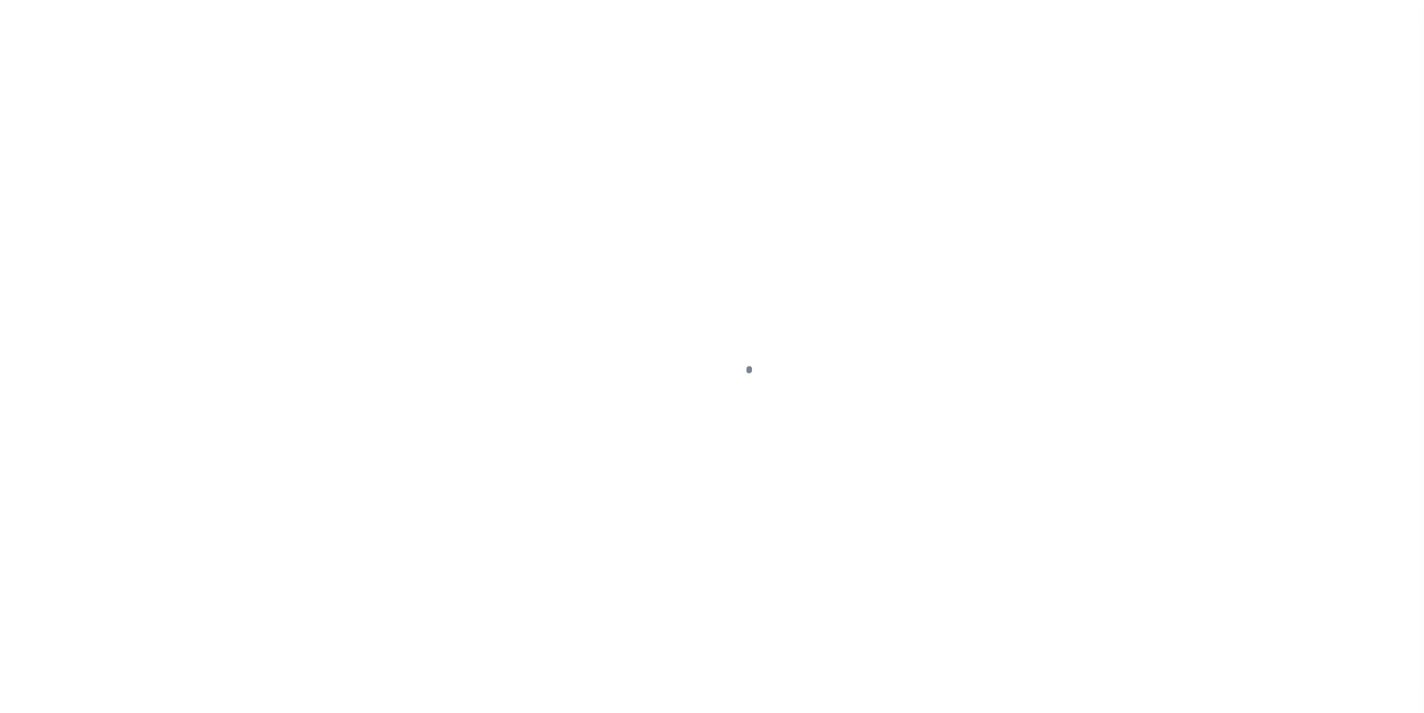
select select "DUE"
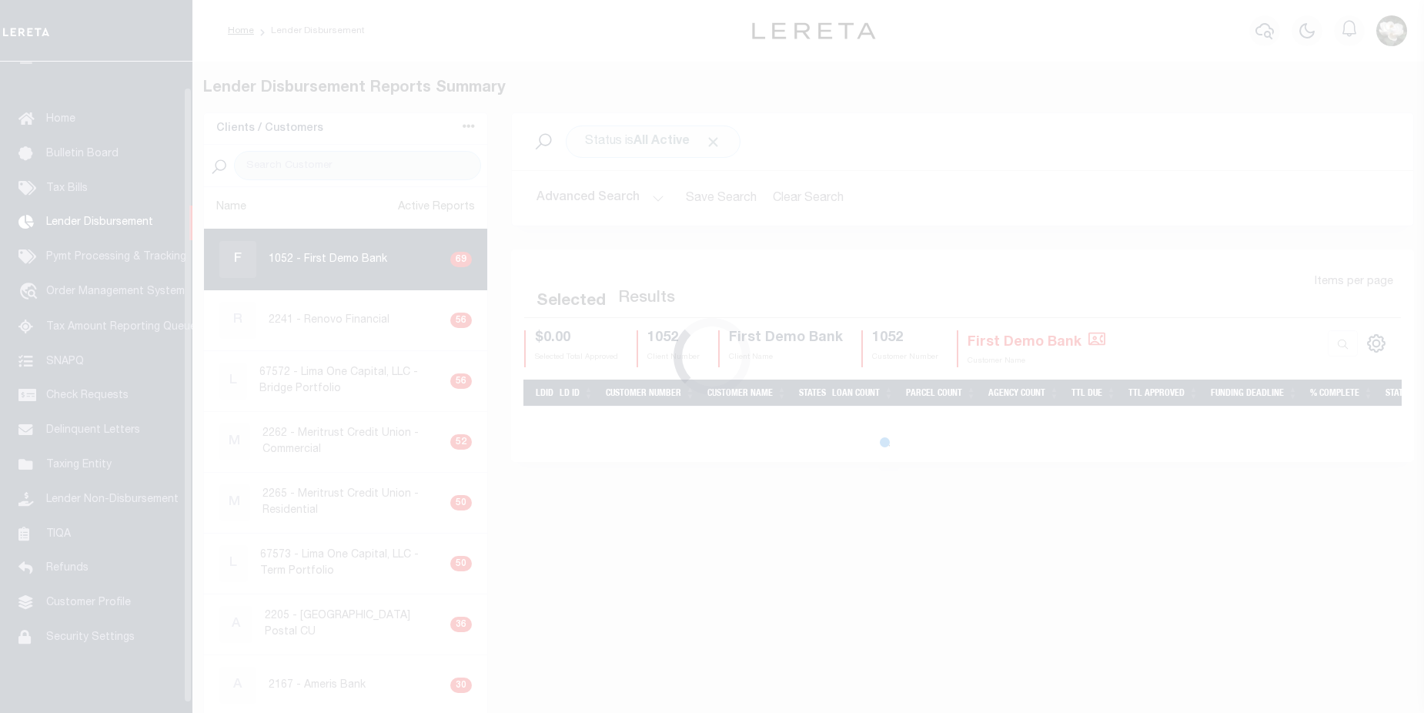
scroll to position [27, 0]
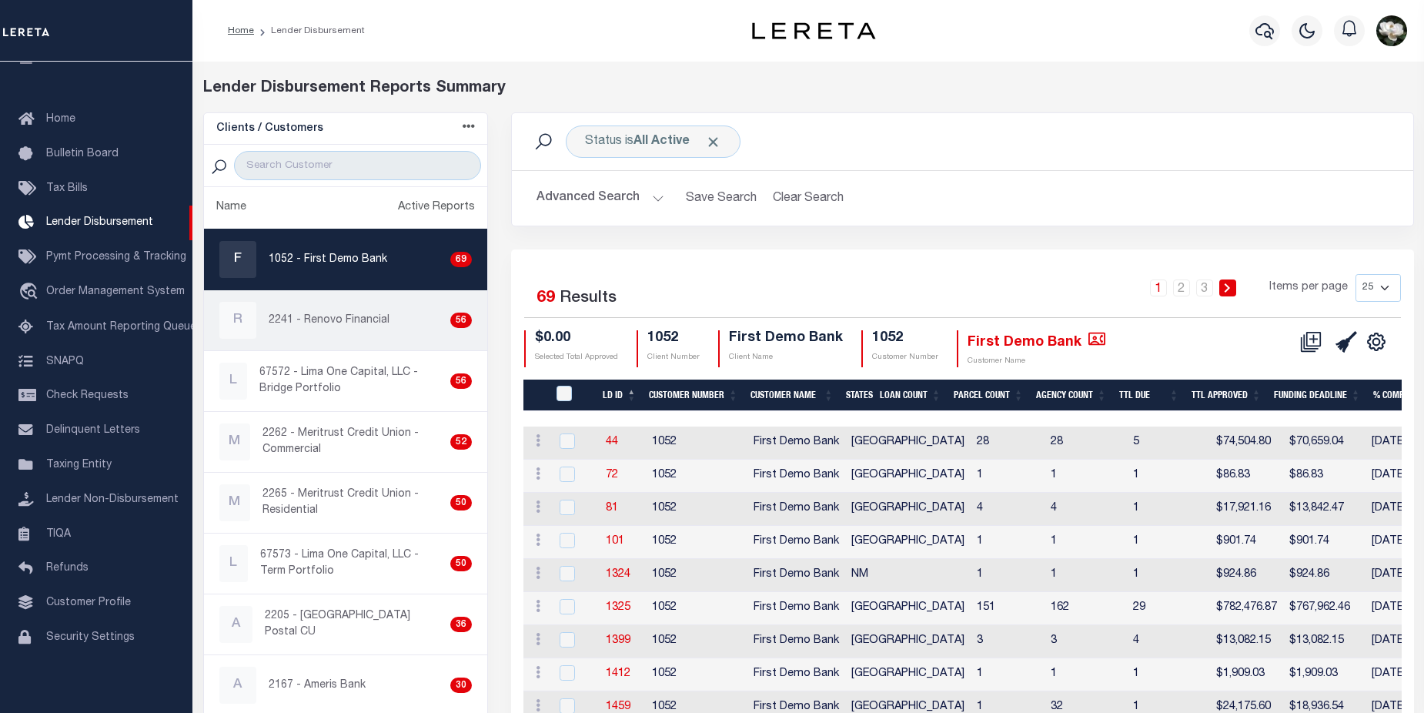
click at [339, 323] on p "2241 - Renovo Financial" at bounding box center [329, 321] width 121 height 16
checkbox input "true"
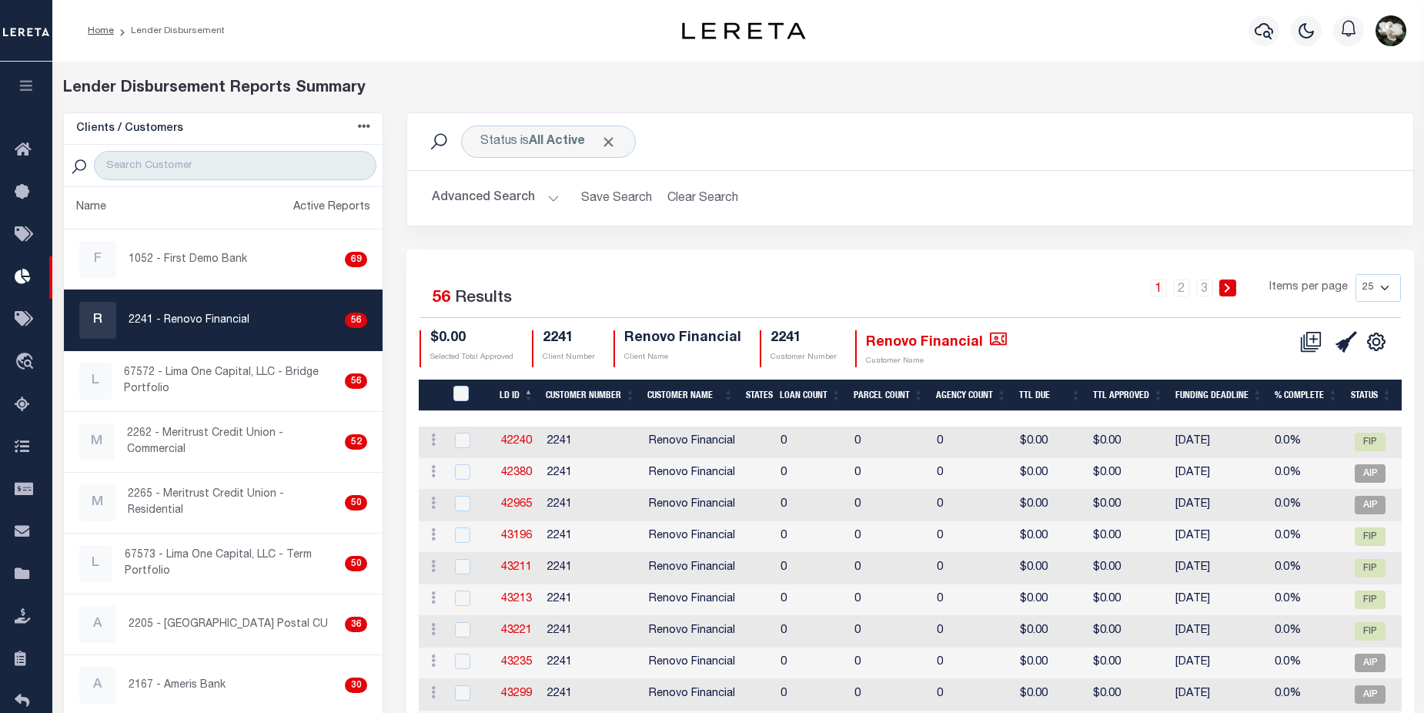
click at [1382, 286] on select "25 50 100 200" at bounding box center [1377, 288] width 45 height 28
select select "200"
click at [1355, 274] on select "25 50 100 200" at bounding box center [1377, 288] width 45 height 28
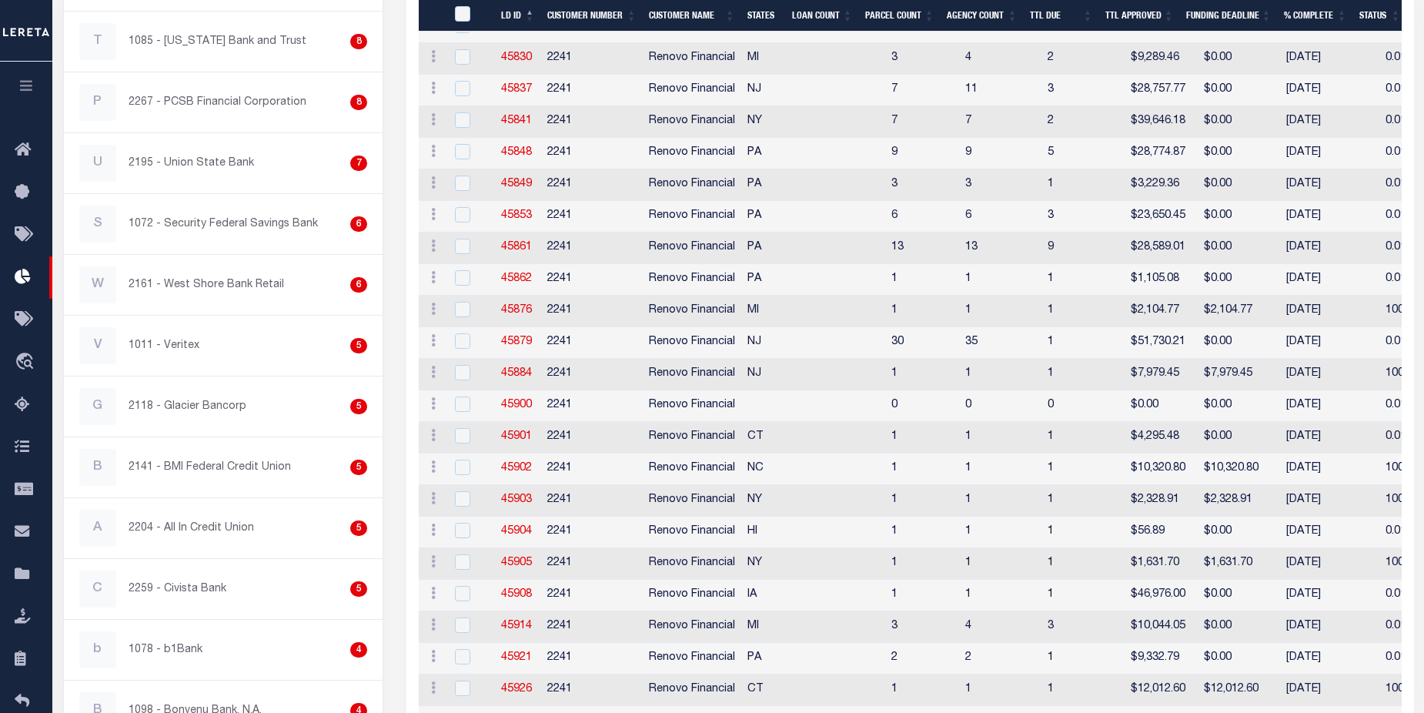
scroll to position [1553, 0]
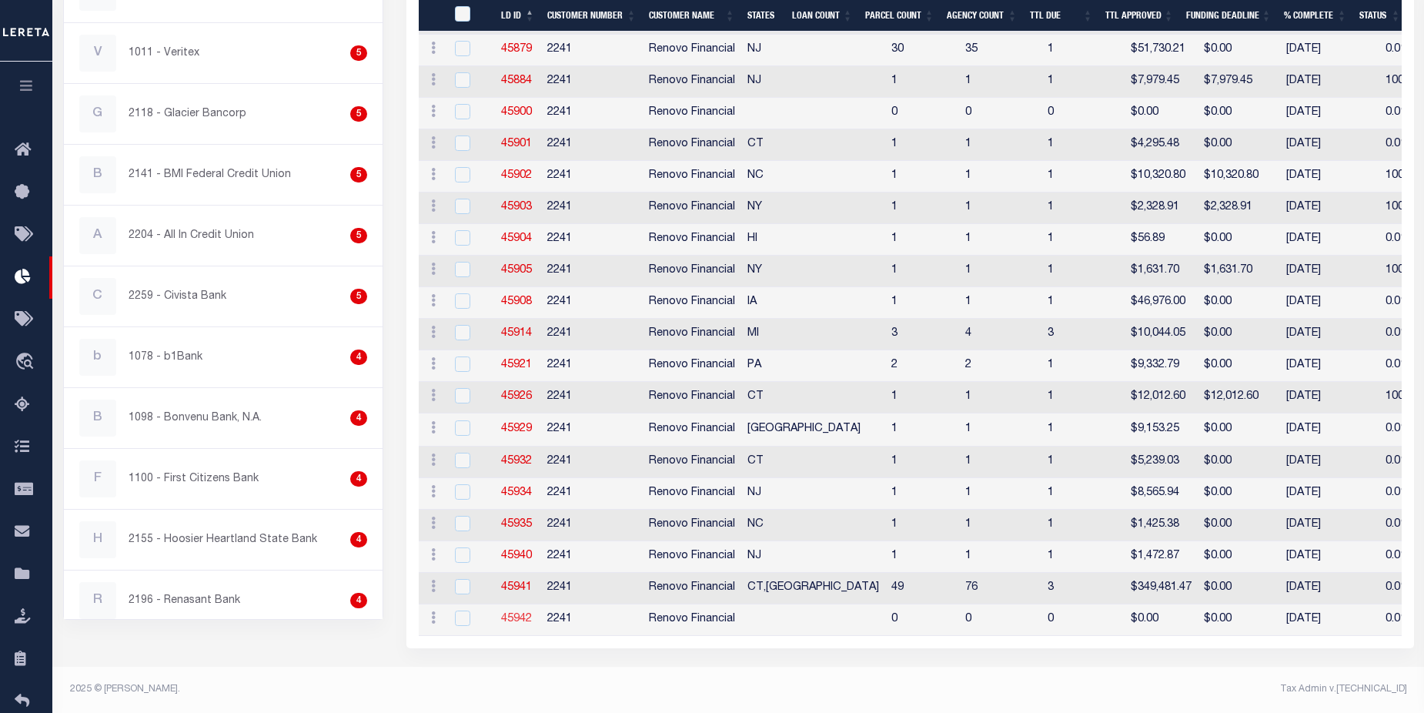
click at [513, 613] on link "45942" at bounding box center [516, 618] width 31 height 11
checkbox input "true"
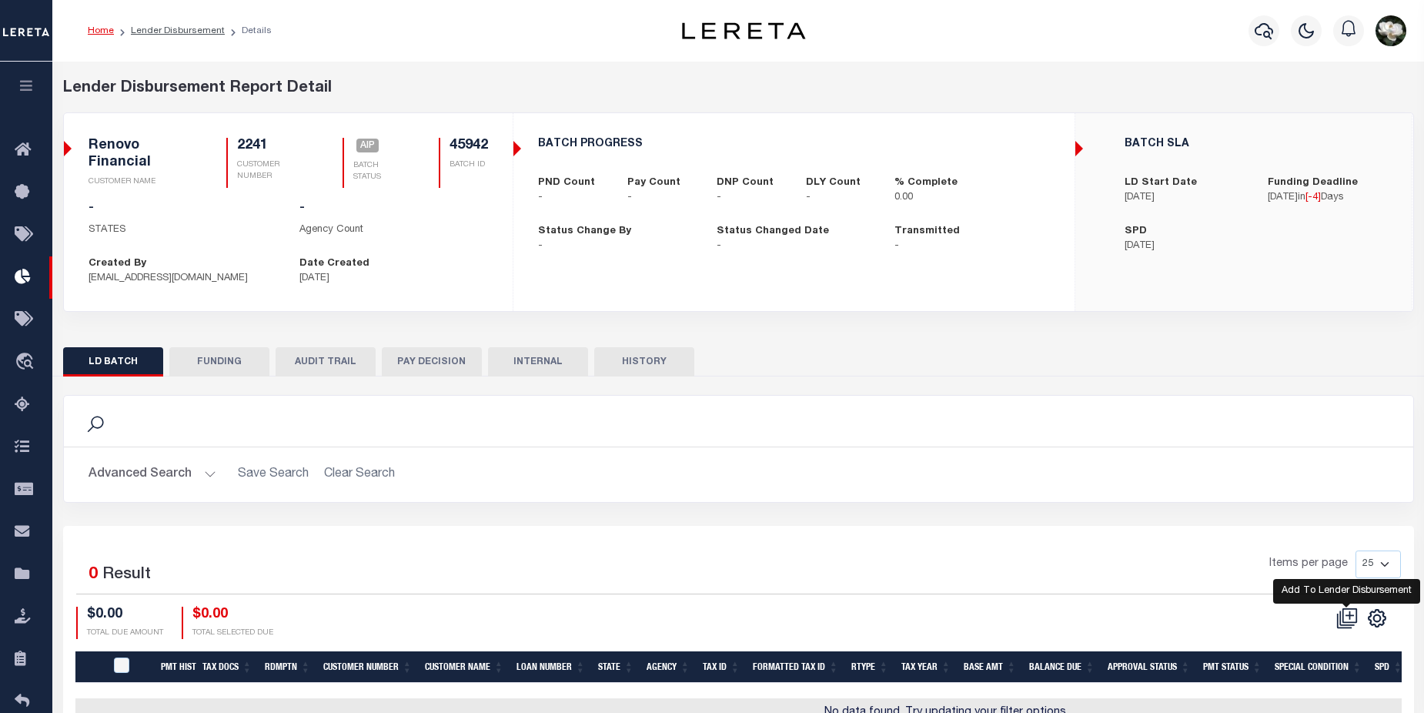
click at [1353, 613] on icon at bounding box center [1347, 618] width 22 height 22
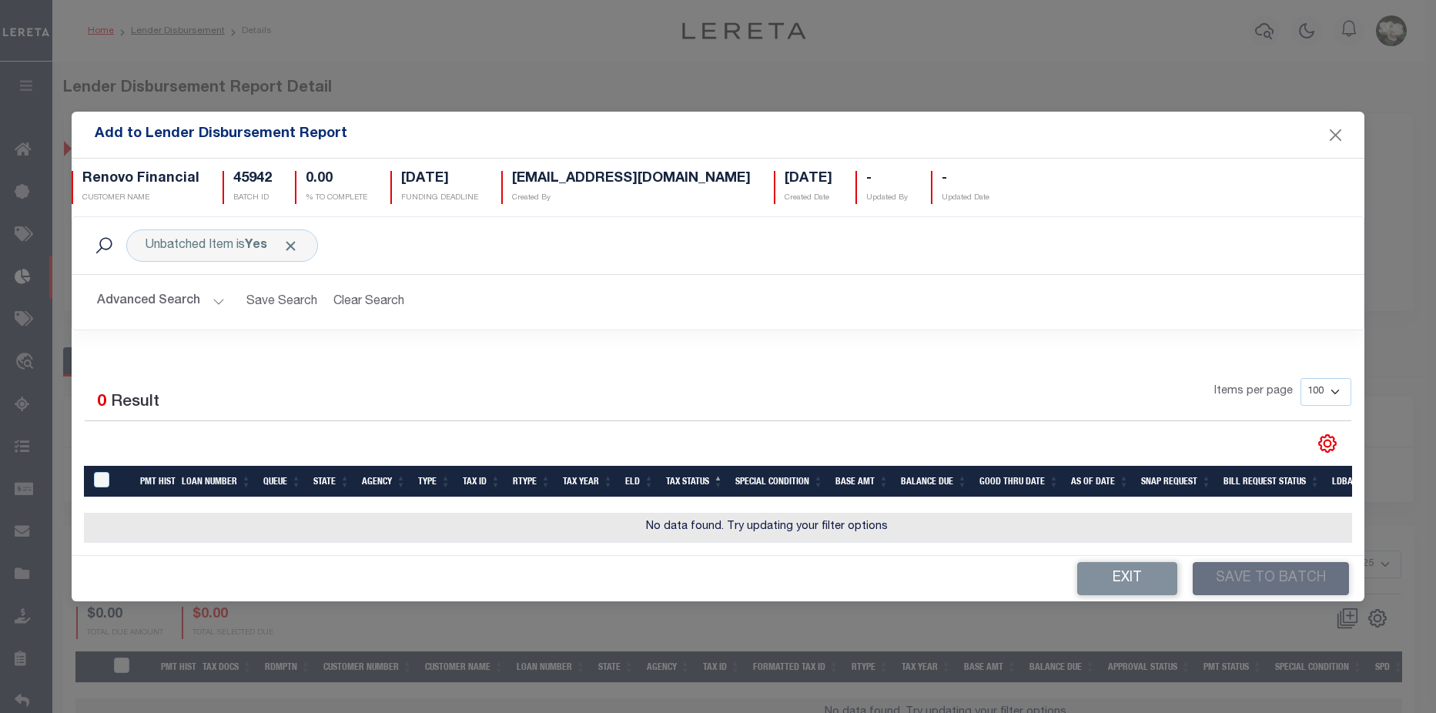
click at [169, 297] on button "Advanced Search" at bounding box center [161, 302] width 128 height 30
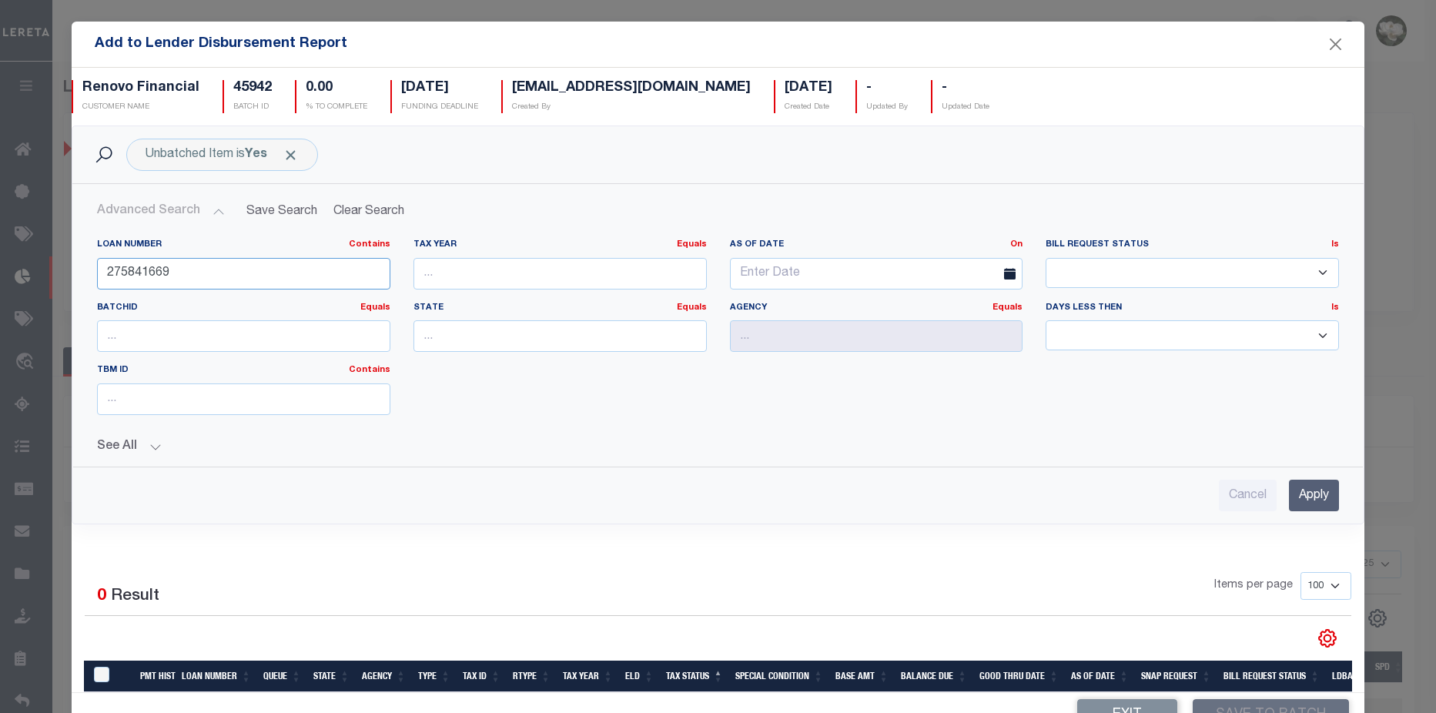
drag, startPoint x: 189, startPoint y: 281, endPoint x: -170, endPoint y: 245, distance: 361.3
click at [0, 245] on html "Home Lender Disbursement Details Profile" at bounding box center [718, 408] width 1436 height 816
type input "10011406"
click at [1297, 488] on input "Apply" at bounding box center [1313, 496] width 50 height 32
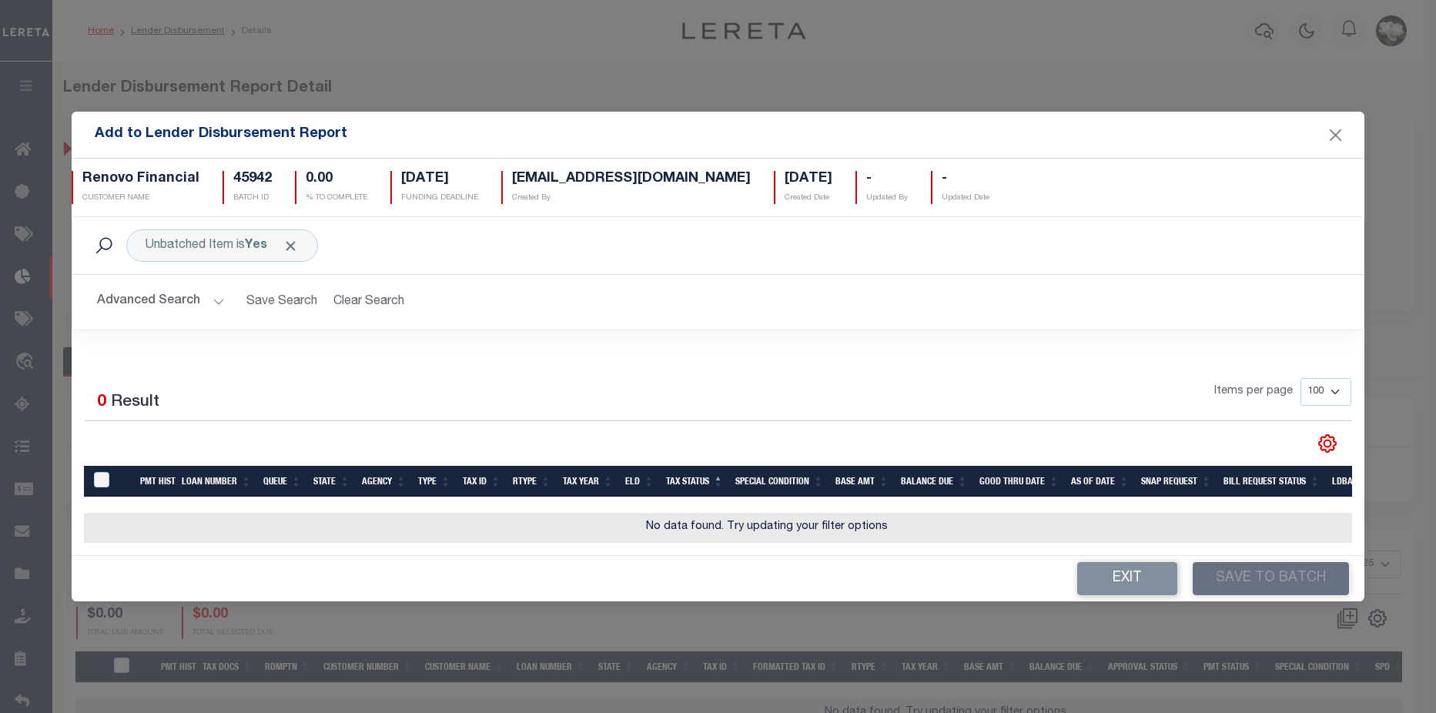
click at [144, 299] on button "Advanced Search" at bounding box center [161, 302] width 128 height 30
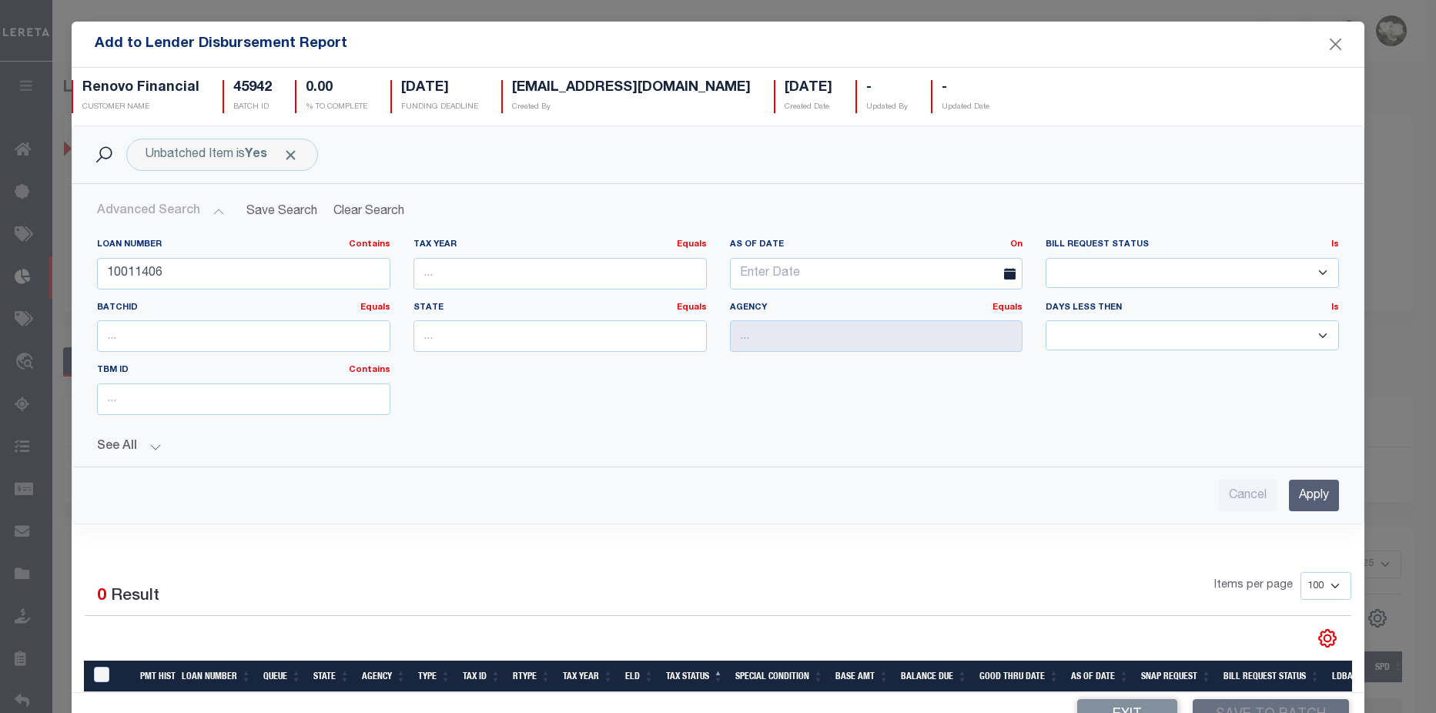
click at [1288, 495] on input "Apply" at bounding box center [1313, 496] width 50 height 32
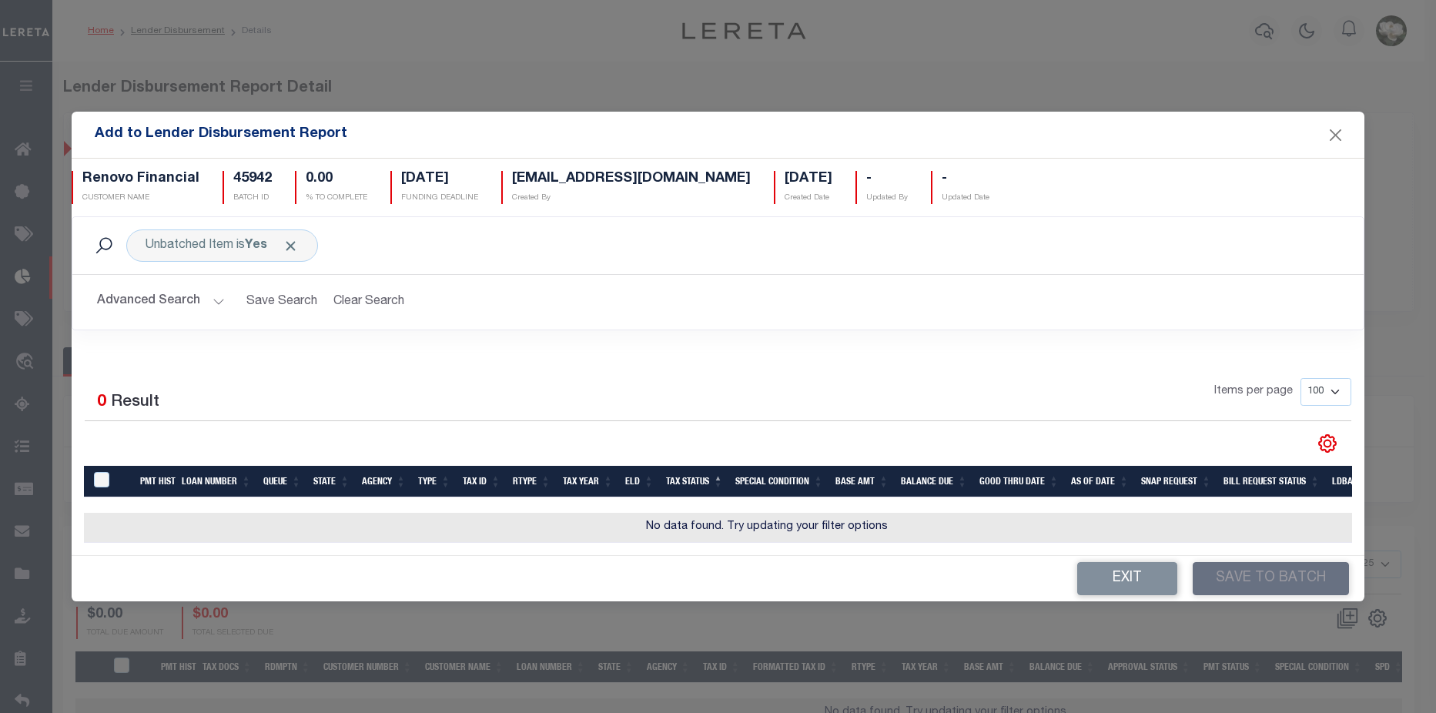
click at [160, 296] on button "Advanced Search" at bounding box center [161, 302] width 128 height 30
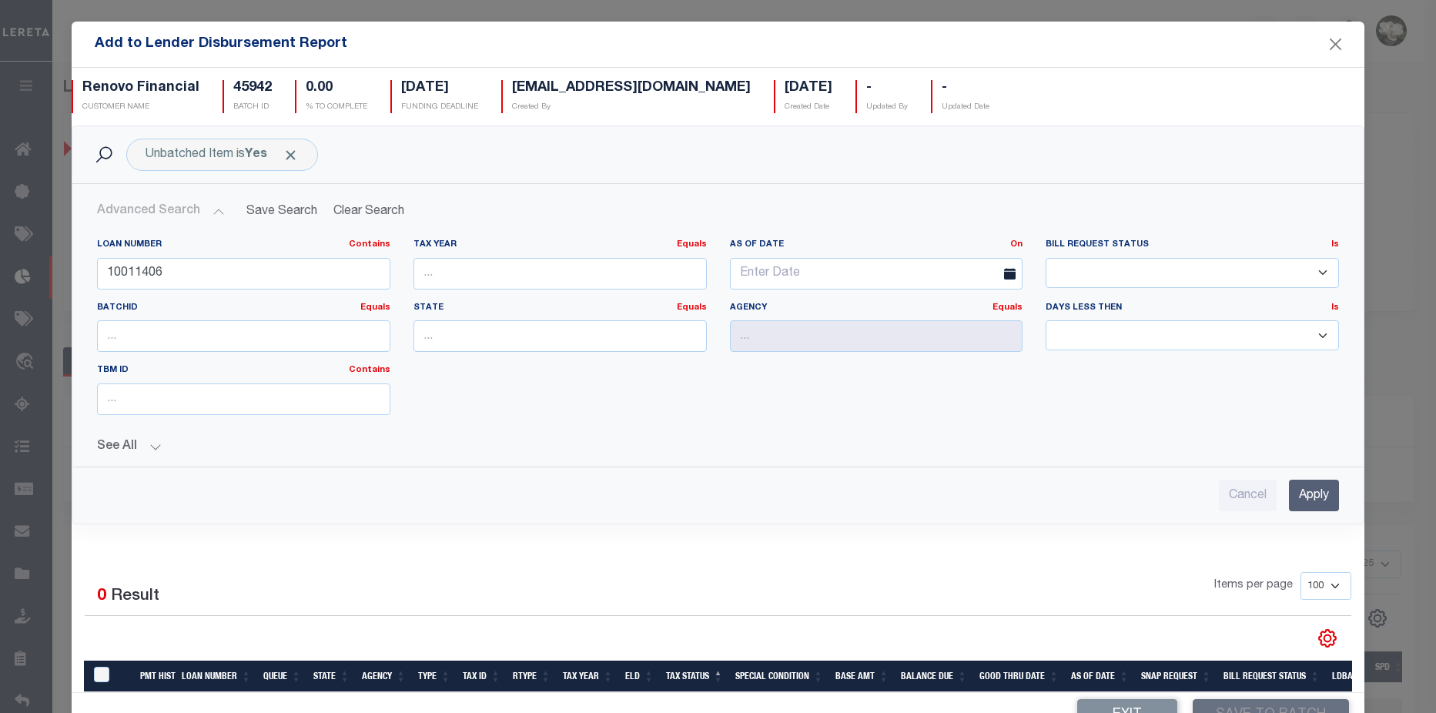
drag, startPoint x: 1282, startPoint y: 492, endPoint x: 1291, endPoint y: 492, distance: 9.2
click at [1288, 492] on input "Apply" at bounding box center [1313, 496] width 50 height 32
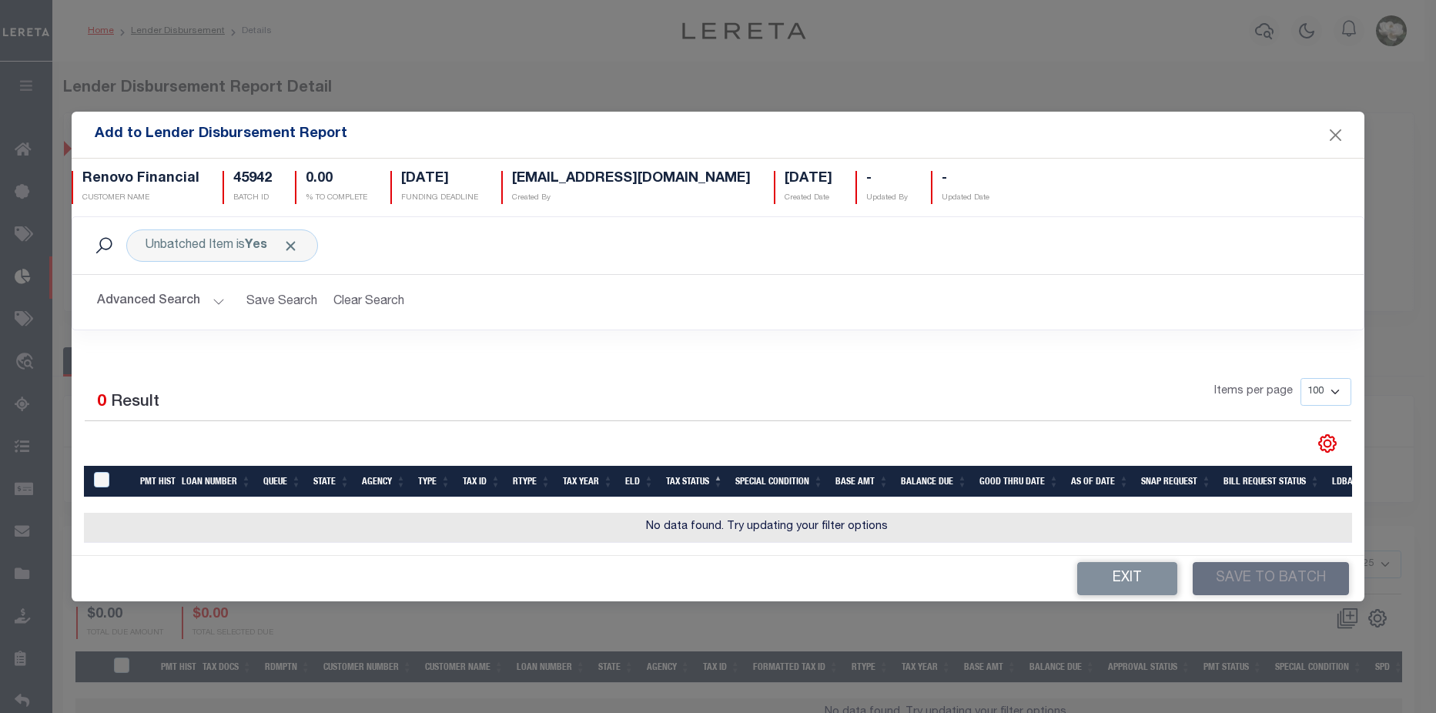
checkbox input "true"
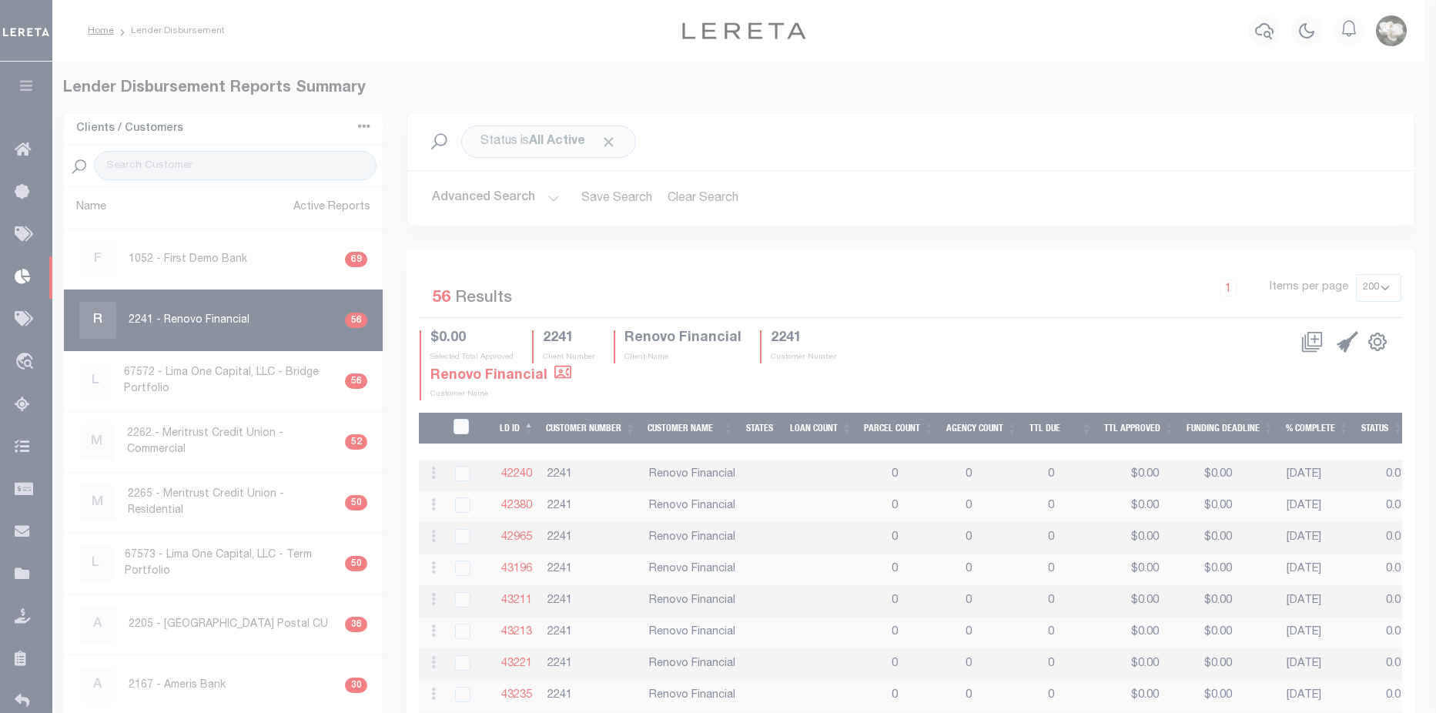
click at [20, 234] on div at bounding box center [718, 356] width 1436 height 713
click at [1255, 29] on div at bounding box center [718, 356] width 1436 height 713
click at [17, 239] on div at bounding box center [718, 356] width 1436 height 713
click at [1262, 38] on div at bounding box center [718, 356] width 1436 height 713
checkbox input "true"
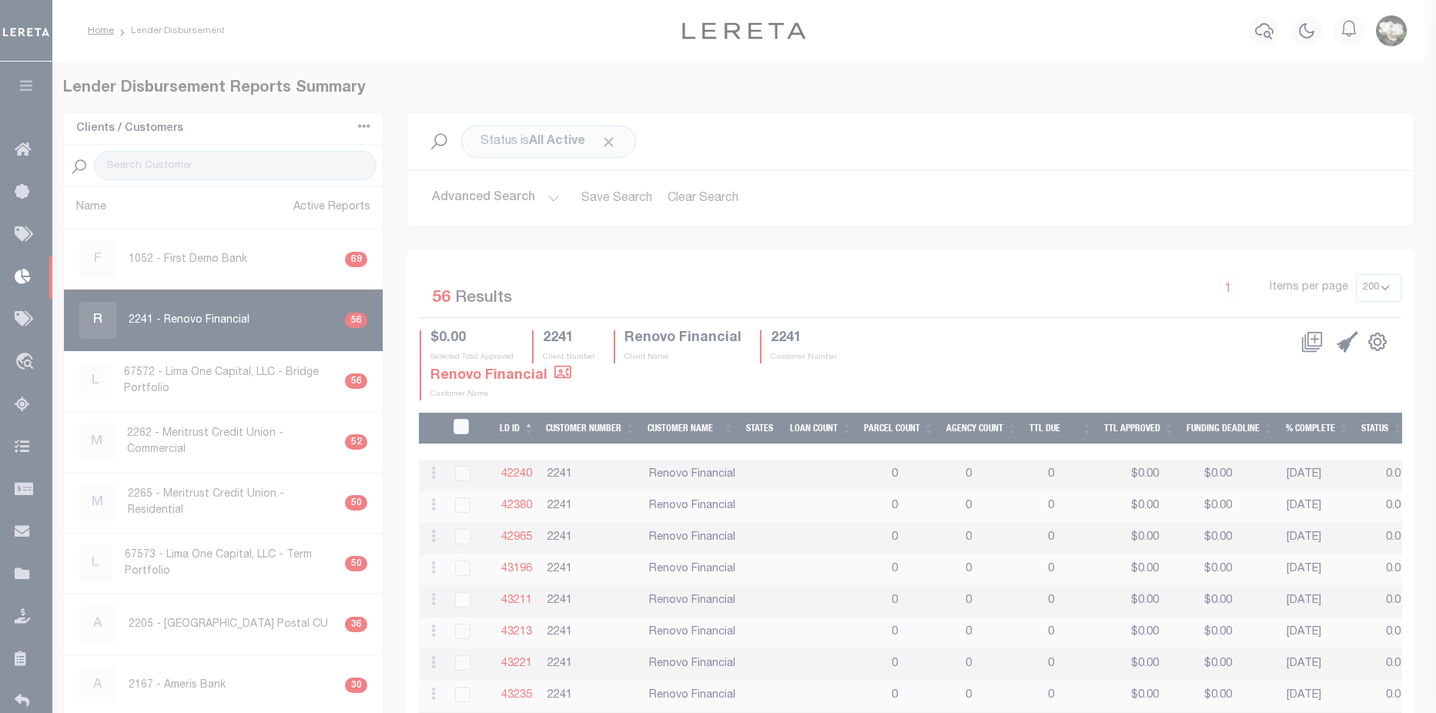
checkbox input "true"
click at [677, 152] on div at bounding box center [718, 356] width 1436 height 713
click at [693, 298] on div at bounding box center [718, 356] width 1436 height 713
click at [523, 302] on div at bounding box center [718, 356] width 1436 height 713
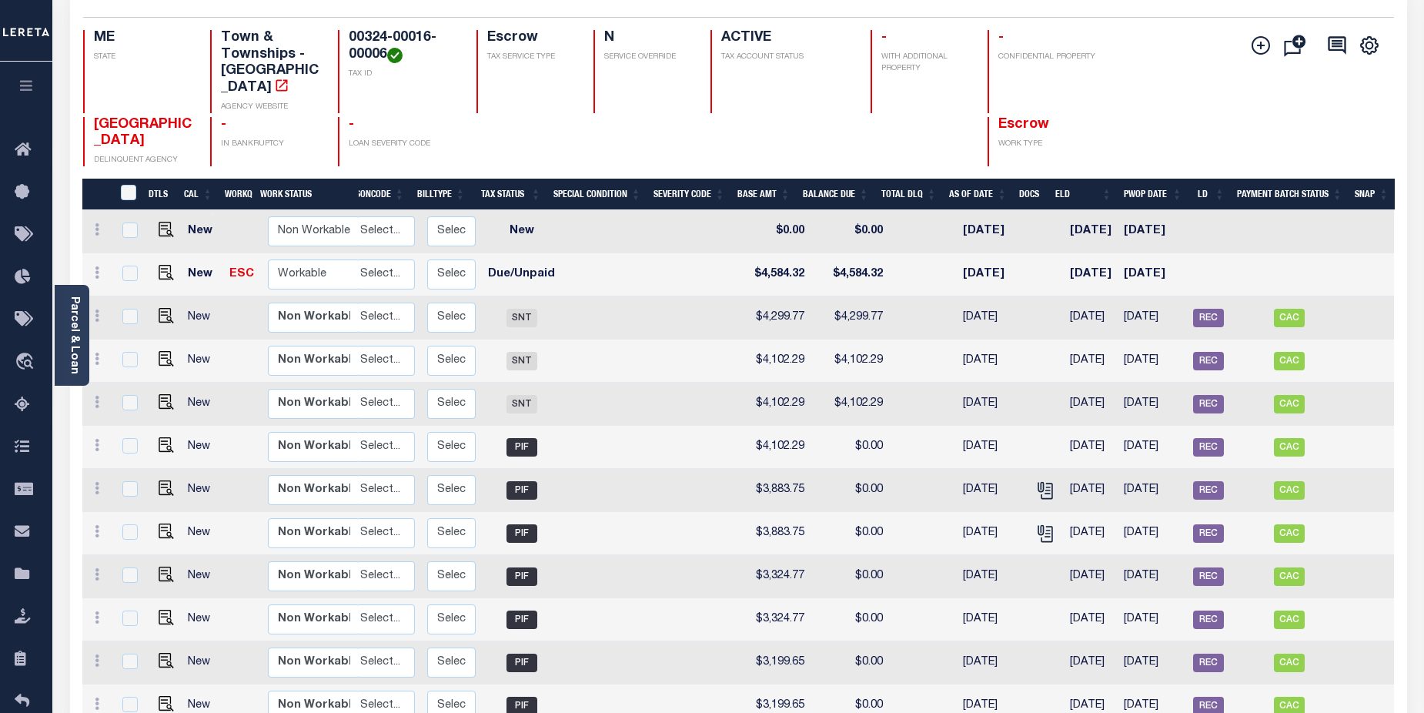
scroll to position [118, 0]
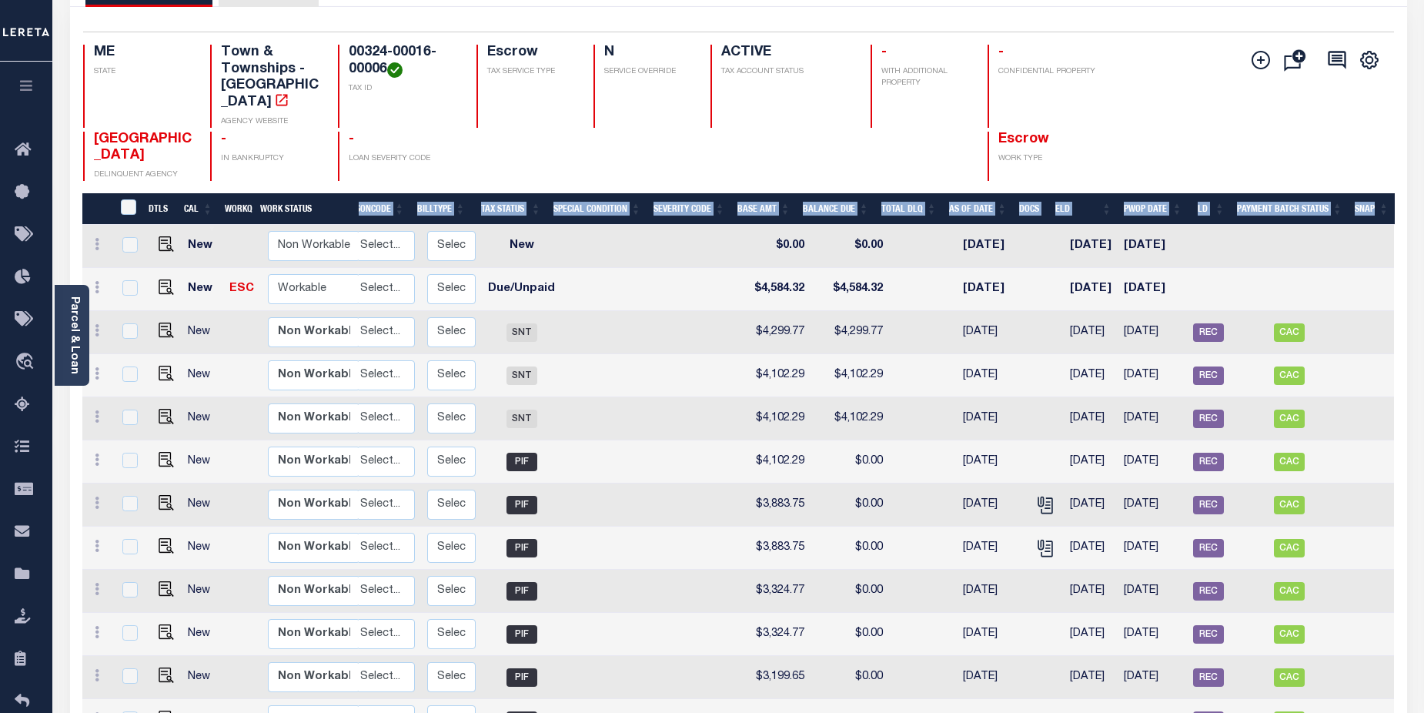
drag, startPoint x: 1423, startPoint y: 295, endPoint x: 1429, endPoint y: 204, distance: 91.0
click at [1423, 204] on html "Home Payment History Profile Sign out" at bounding box center [712, 465] width 1424 height 1166
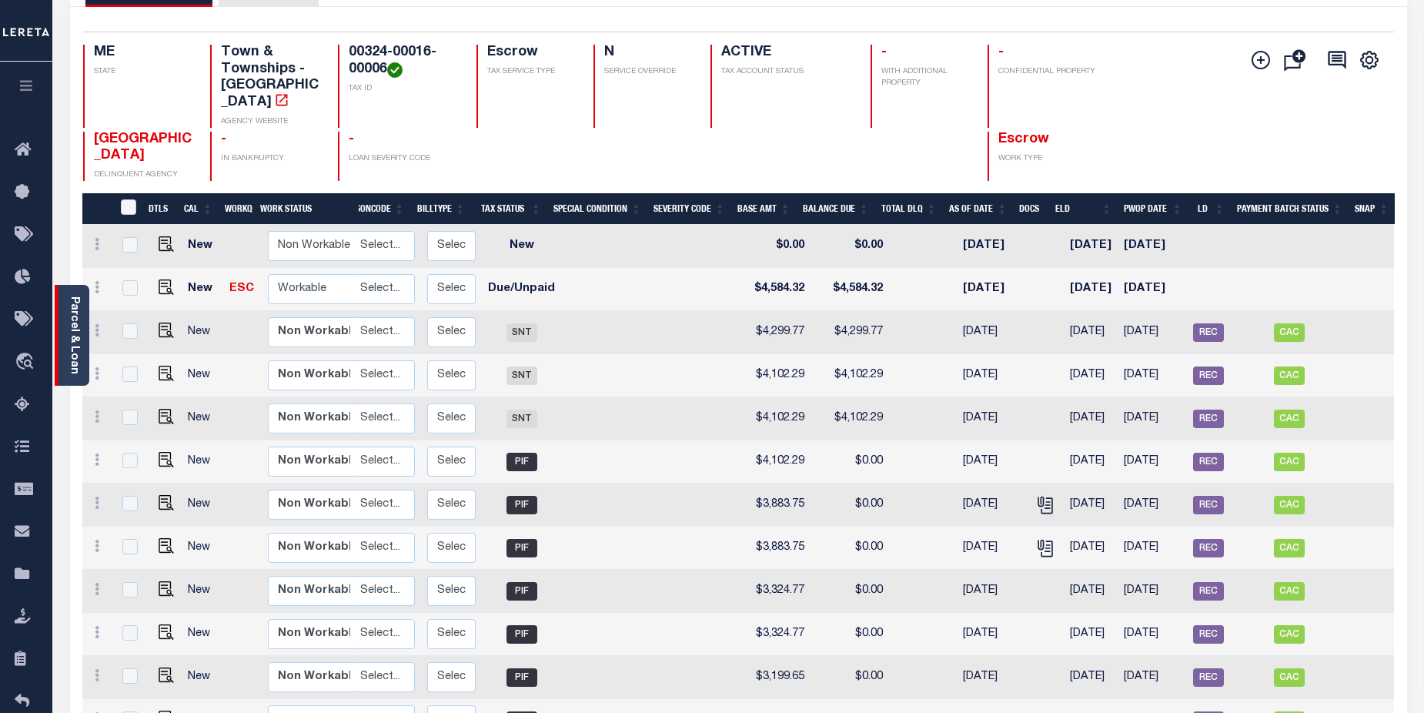
click at [66, 336] on div "Parcel & Loan" at bounding box center [72, 335] width 35 height 101
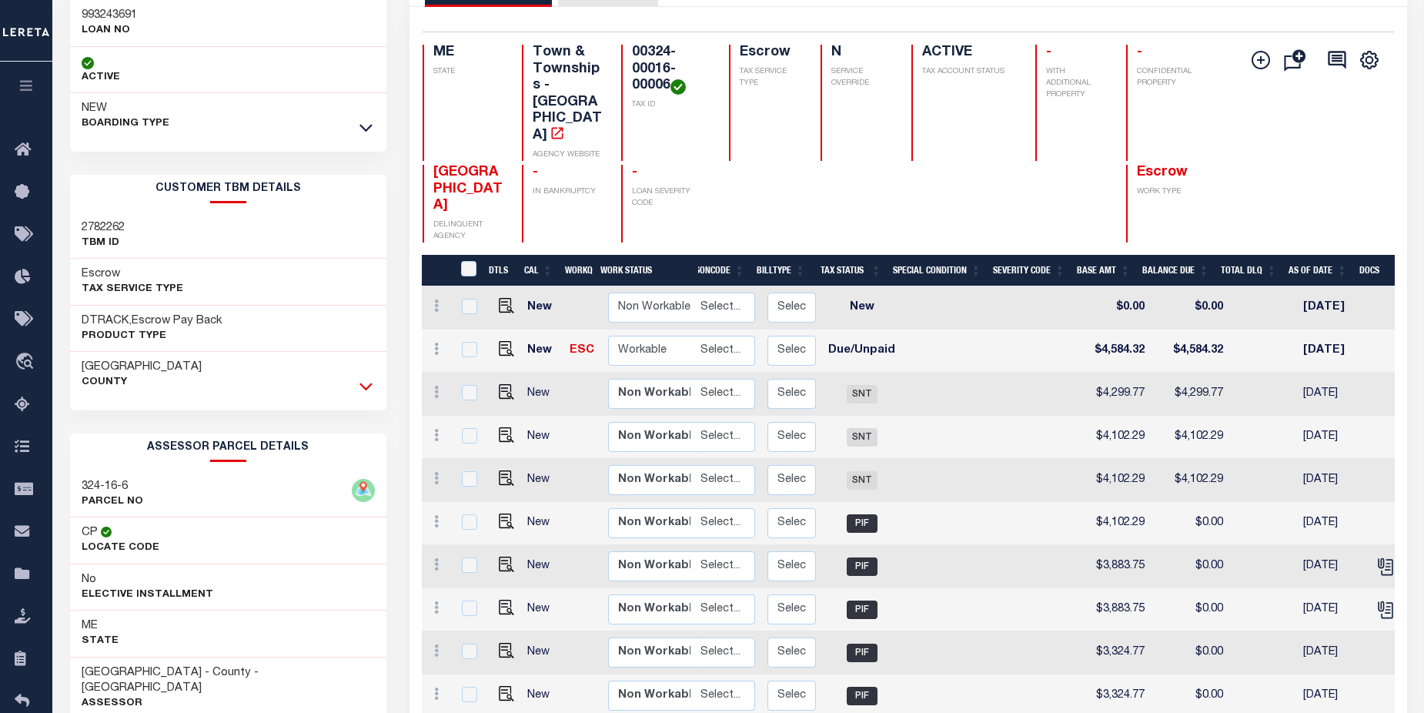
click at [363, 390] on icon at bounding box center [365, 386] width 13 height 16
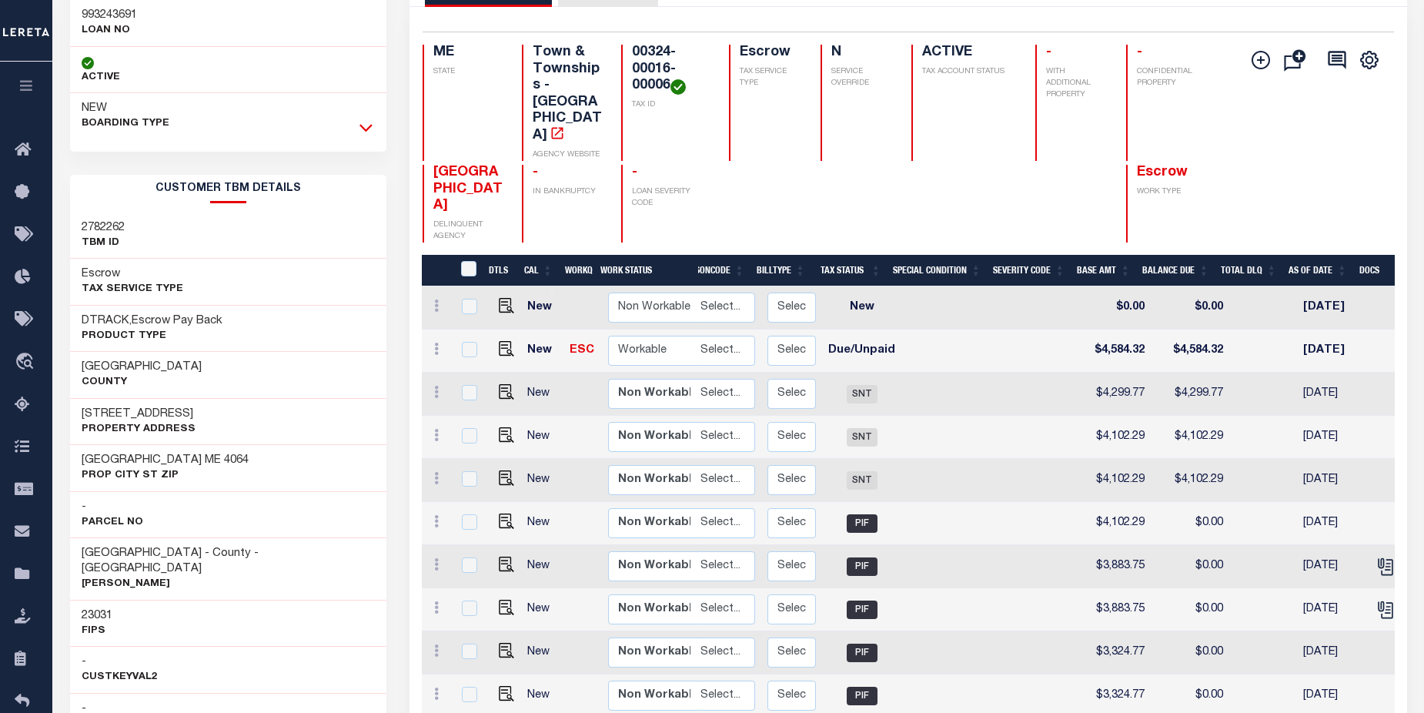
click at [363, 123] on icon at bounding box center [365, 127] width 13 height 16
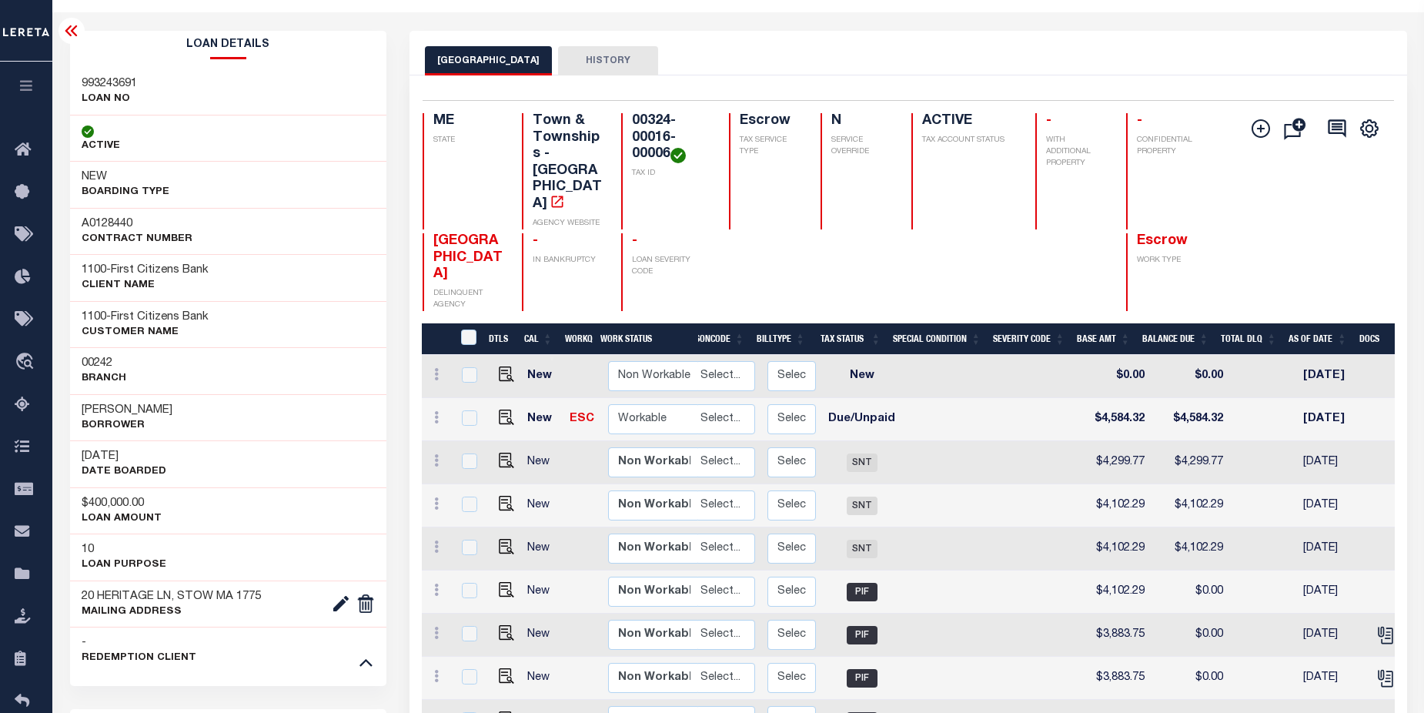
scroll to position [0, 0]
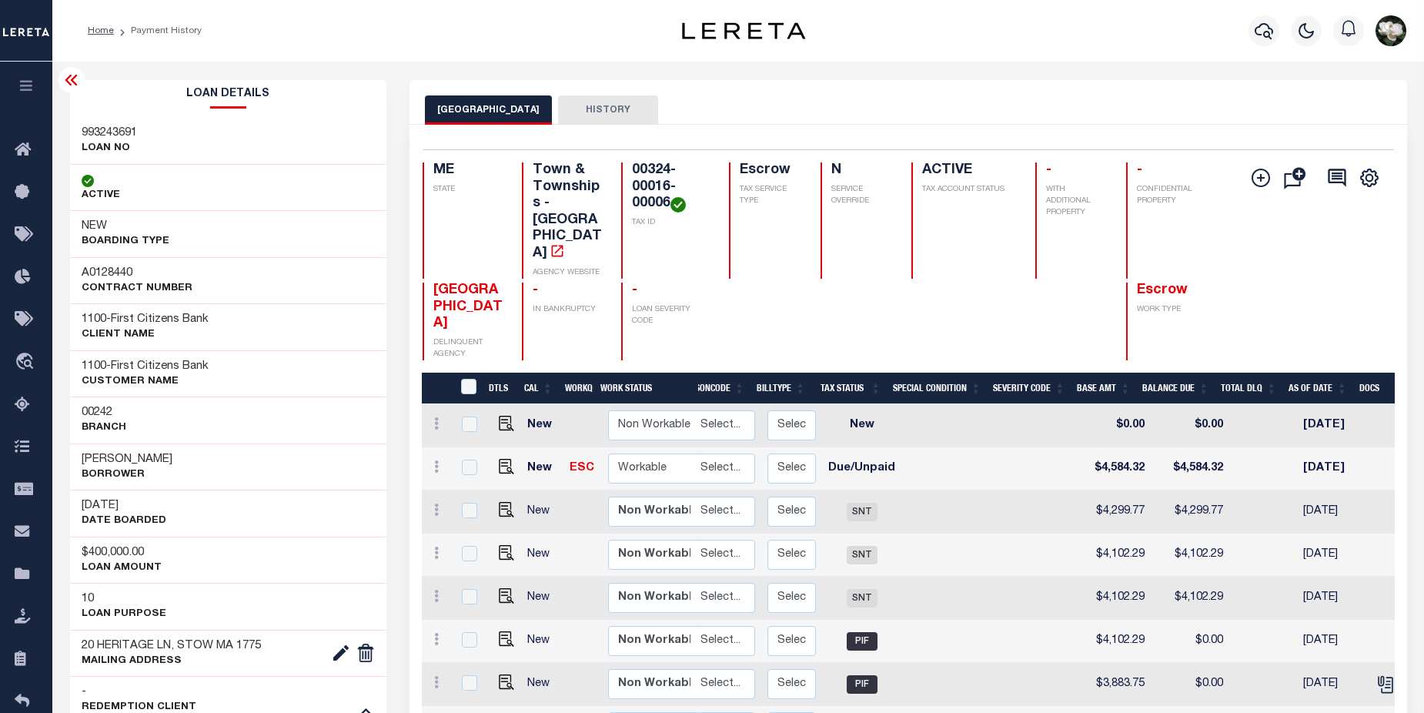
drag, startPoint x: 867, startPoint y: 97, endPoint x: 857, endPoint y: 127, distance: 31.4
click at [867, 97] on div "OLD ORCHARD BEACH TOWN HISTORY" at bounding box center [908, 109] width 966 height 28
click at [637, 172] on h4 "00324-00016-00006" at bounding box center [671, 187] width 79 height 50
drag, startPoint x: 633, startPoint y: 172, endPoint x: 673, endPoint y: 196, distance: 47.0
click at [673, 196] on h4 "00324-00016-00006" at bounding box center [671, 187] width 79 height 50
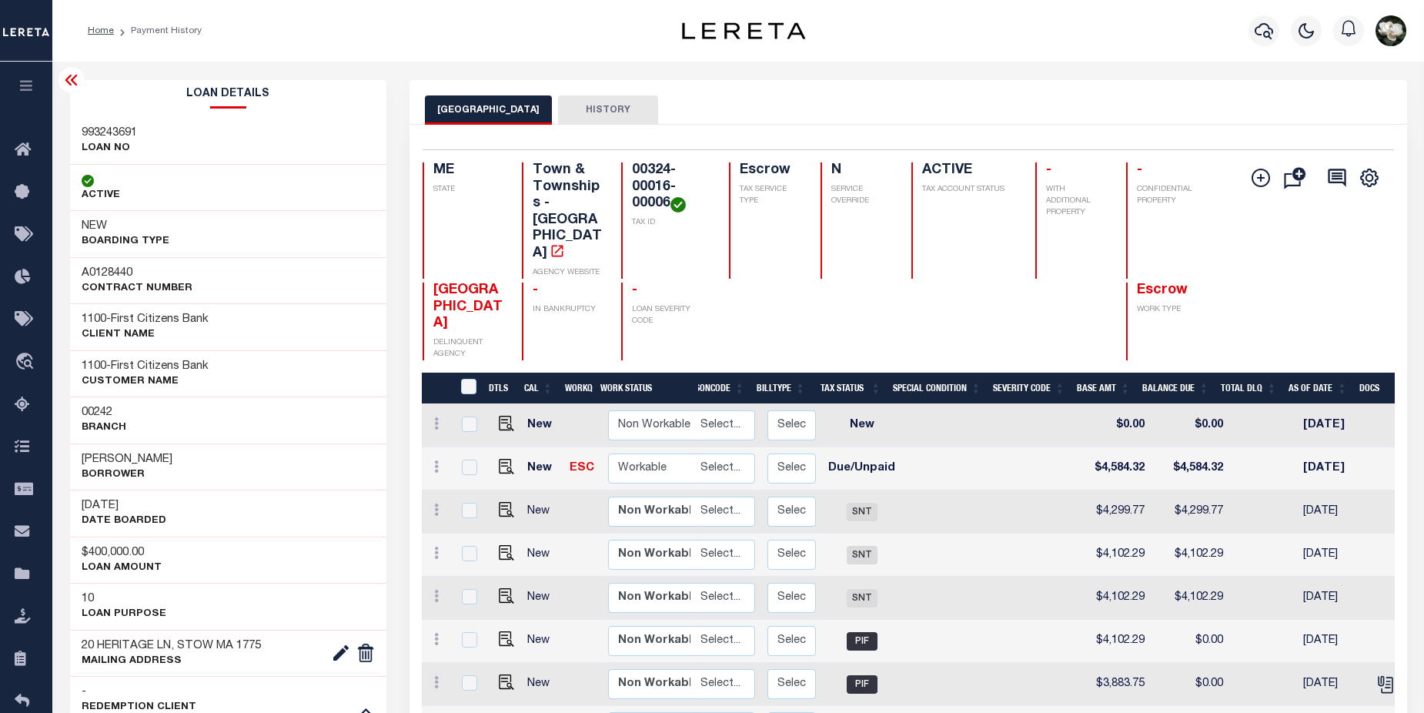
copy h4 "00324-00016-00006"
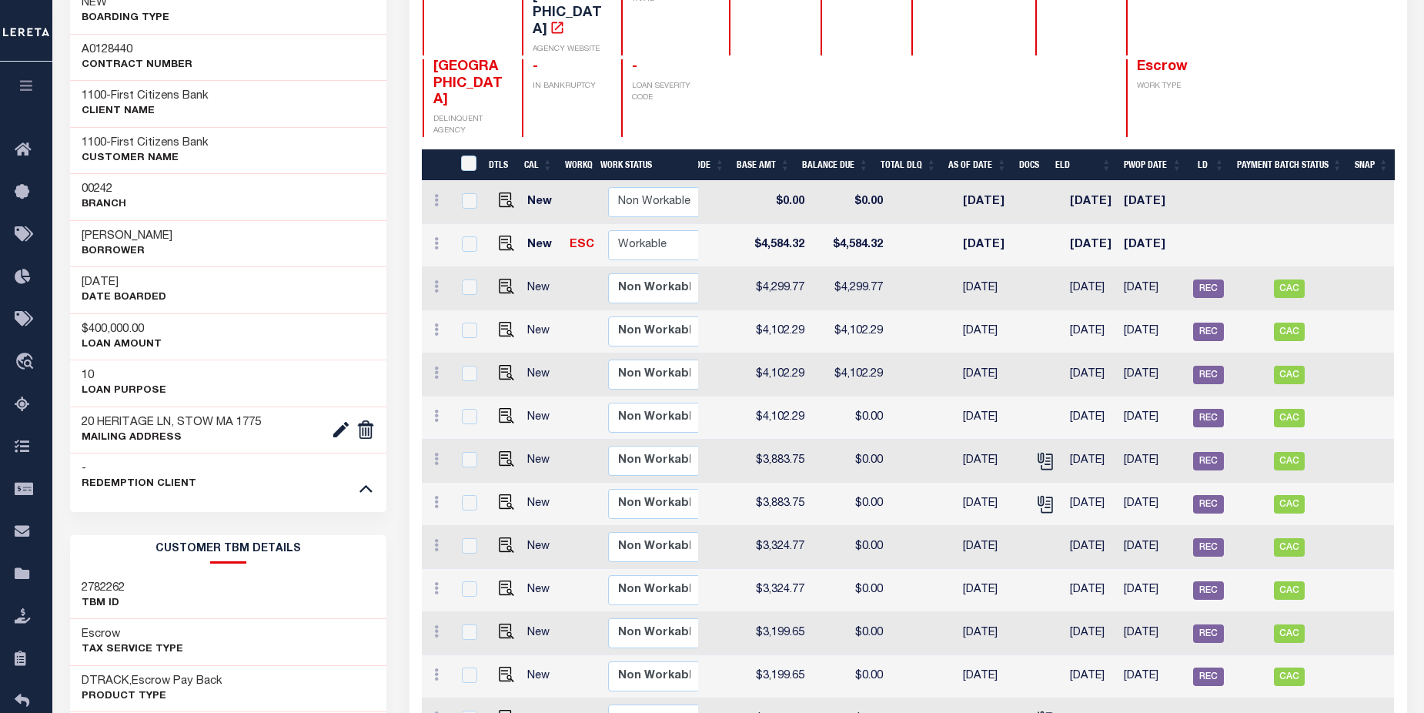
scroll to position [210, 0]
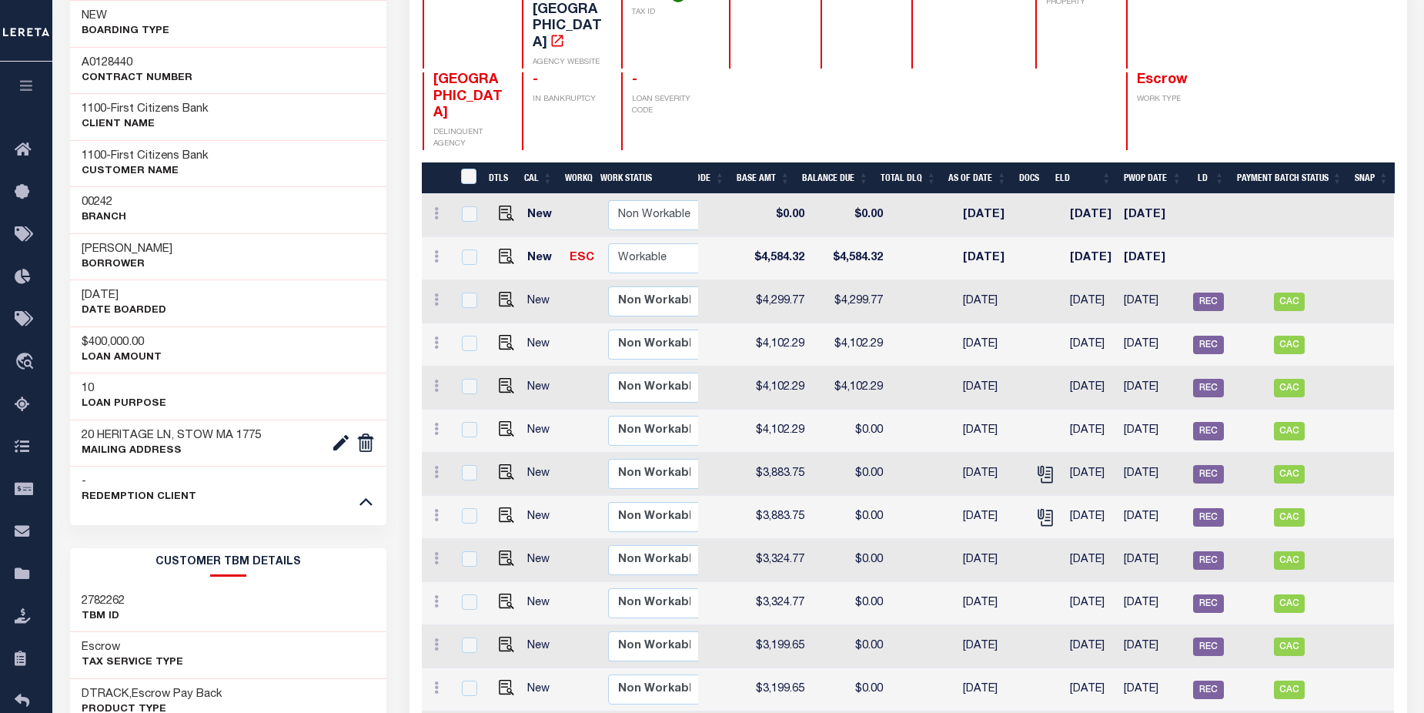
click at [1083, 72] on div at bounding box center [1071, 111] width 73 height 78
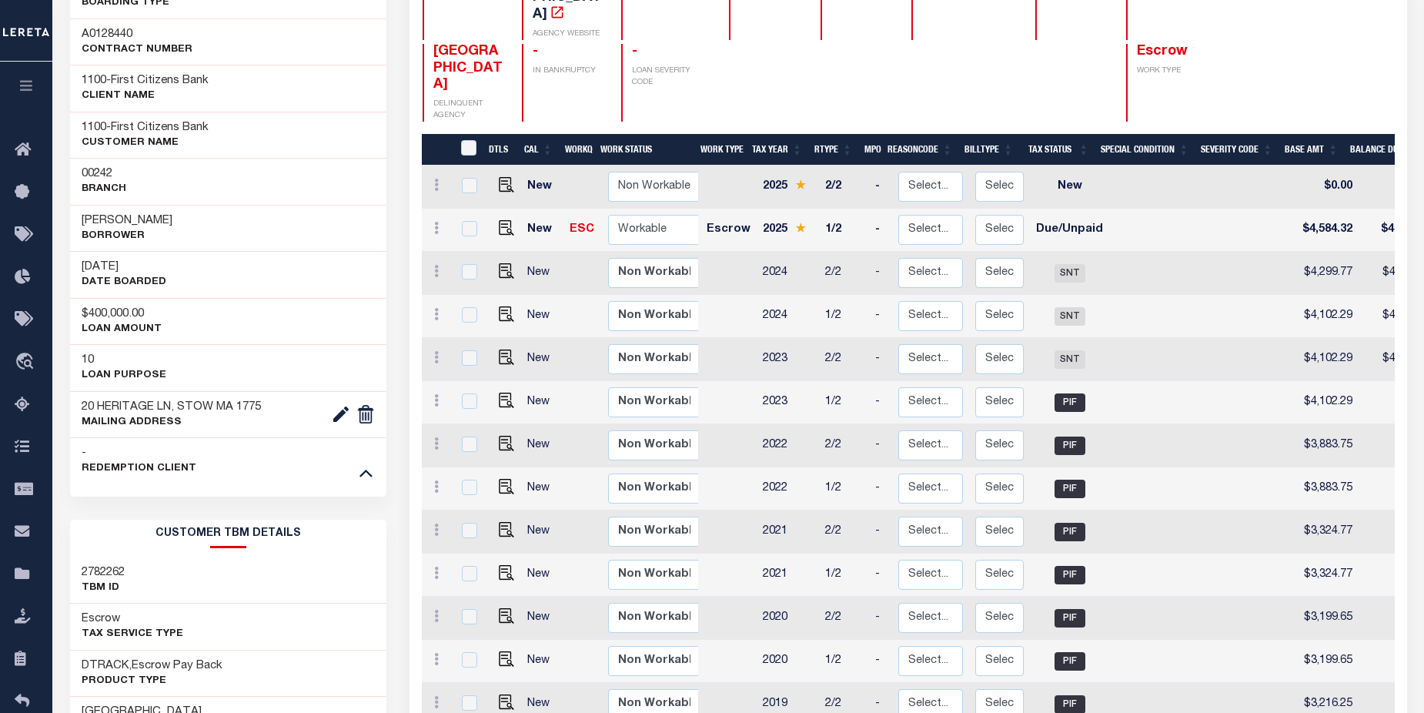
scroll to position [197, 0]
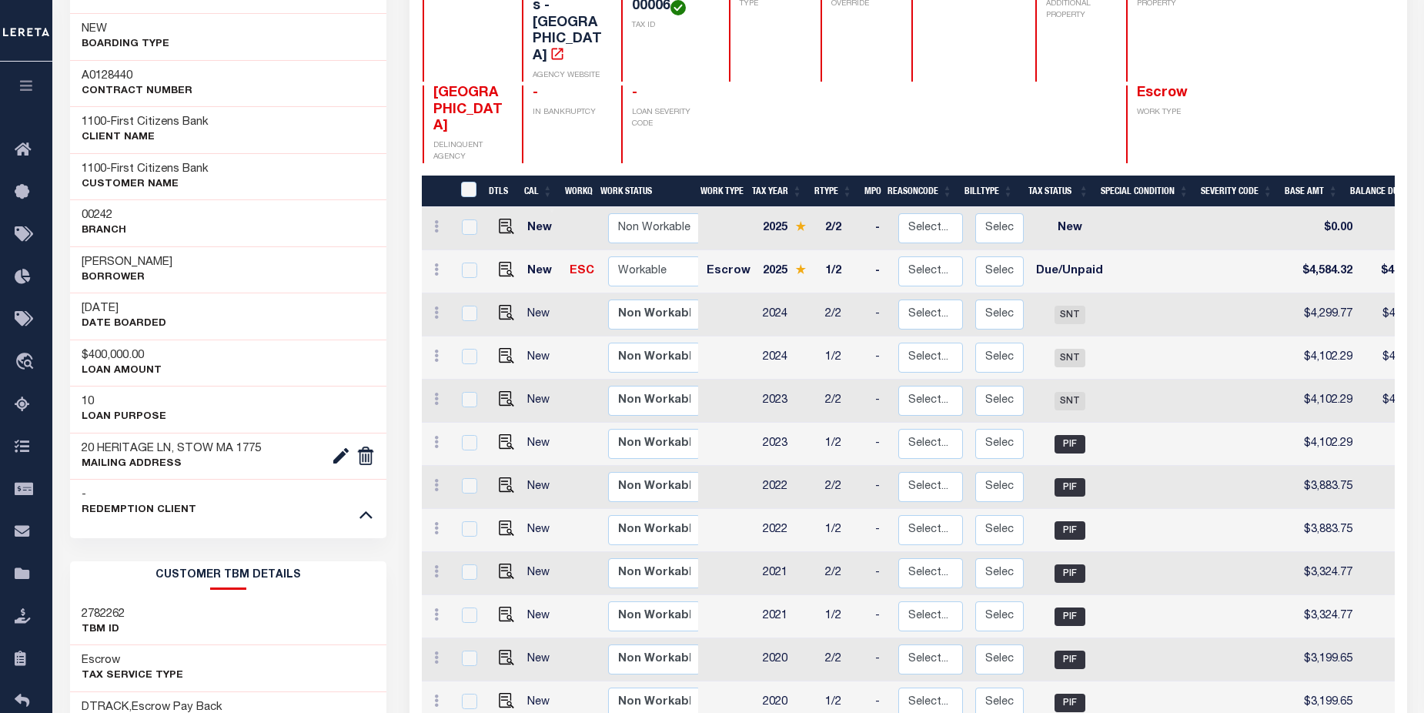
click at [494, 266] on link at bounding box center [502, 271] width 23 height 11
checkbox input "true"
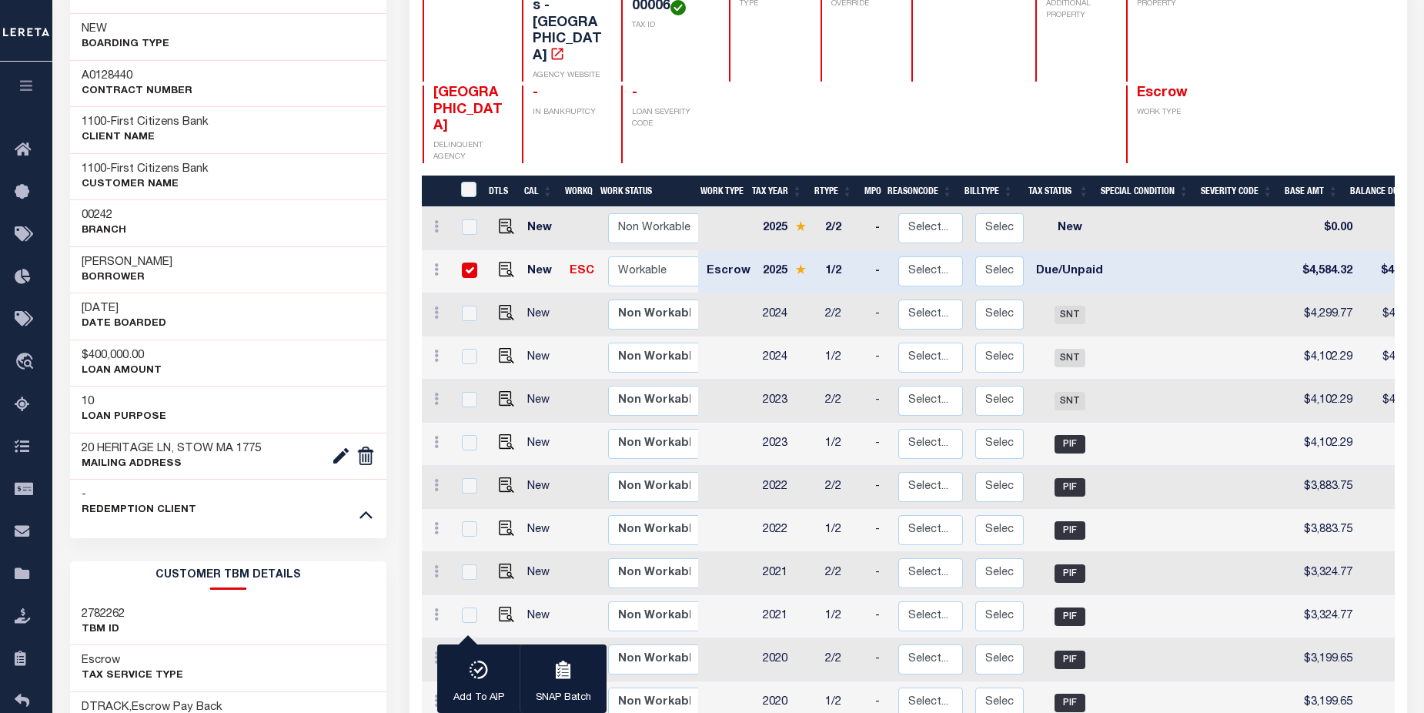
drag, startPoint x: 471, startPoint y: 233, endPoint x: 459, endPoint y: 251, distance: 21.6
click at [470, 262] on input "checkbox" at bounding box center [469, 269] width 15 height 15
checkbox input "false"
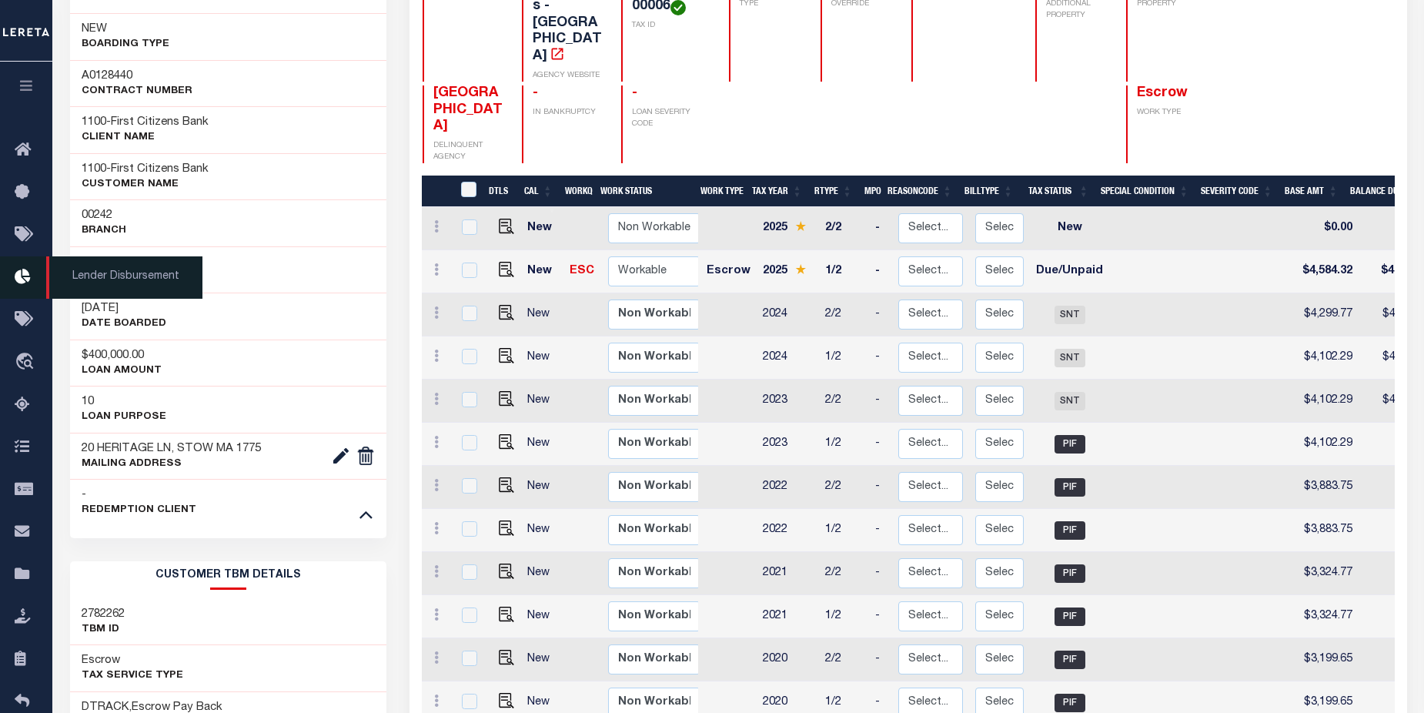
click at [25, 281] on icon at bounding box center [27, 277] width 25 height 19
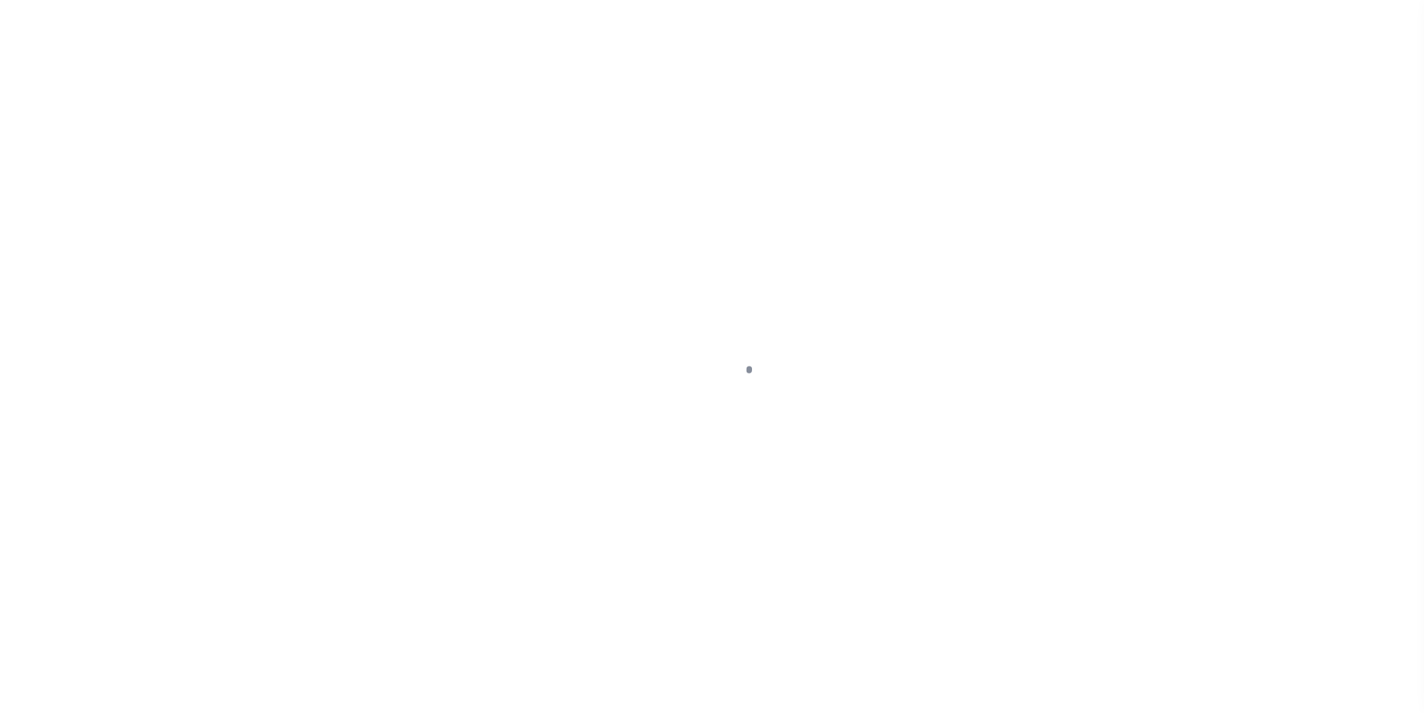
select select "DUE"
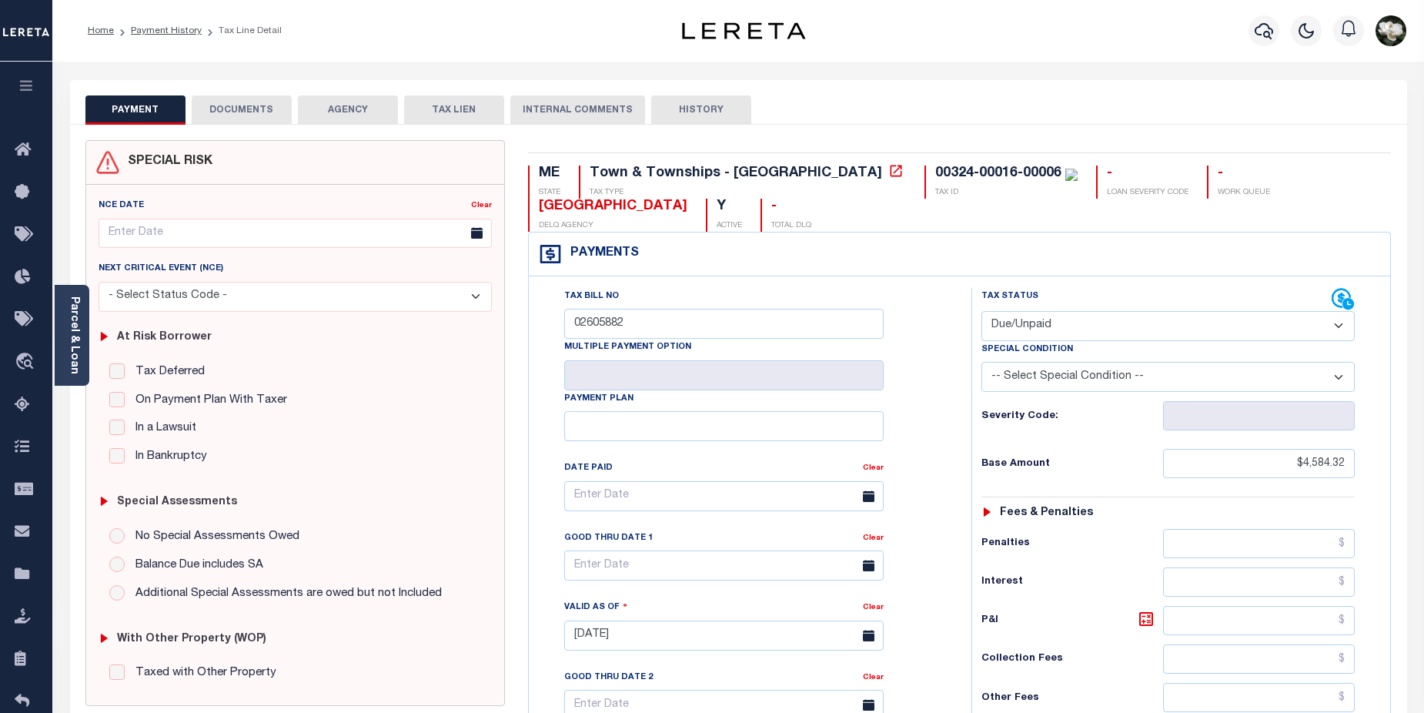
click at [459, 475] on div "At Risk Borrower Tax Deferred Deferral Start Date Clear Date Filed Clear Case N…" at bounding box center [295, 394] width 406 height 165
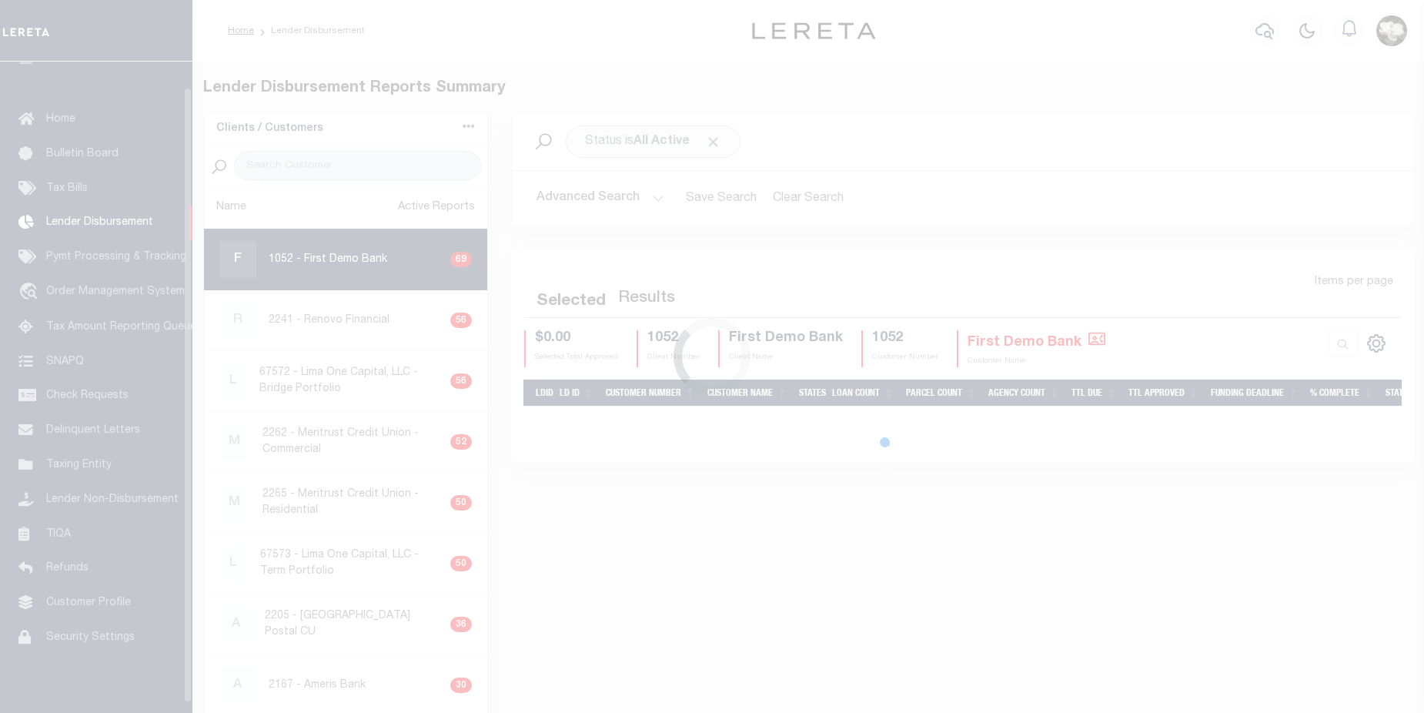
scroll to position [27, 0]
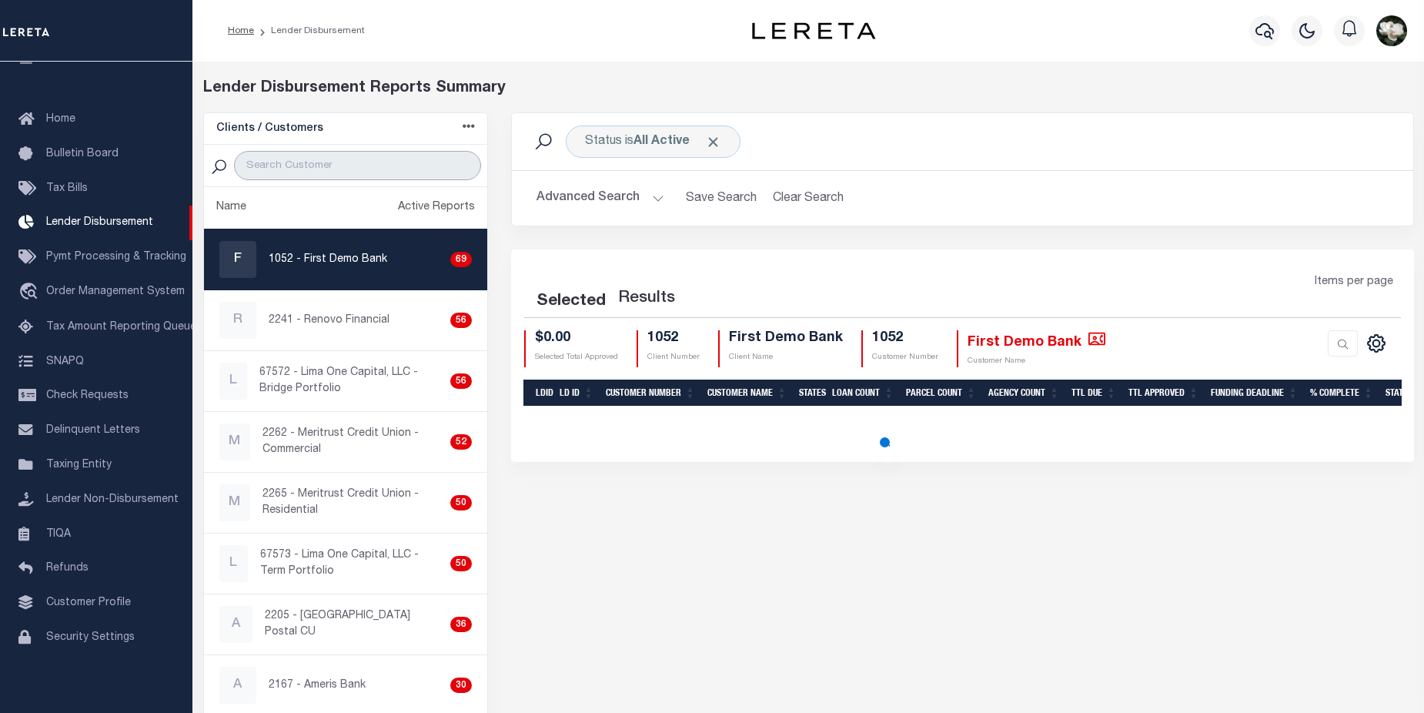
click at [364, 158] on input "search" at bounding box center [357, 165] width 247 height 29
select select "200"
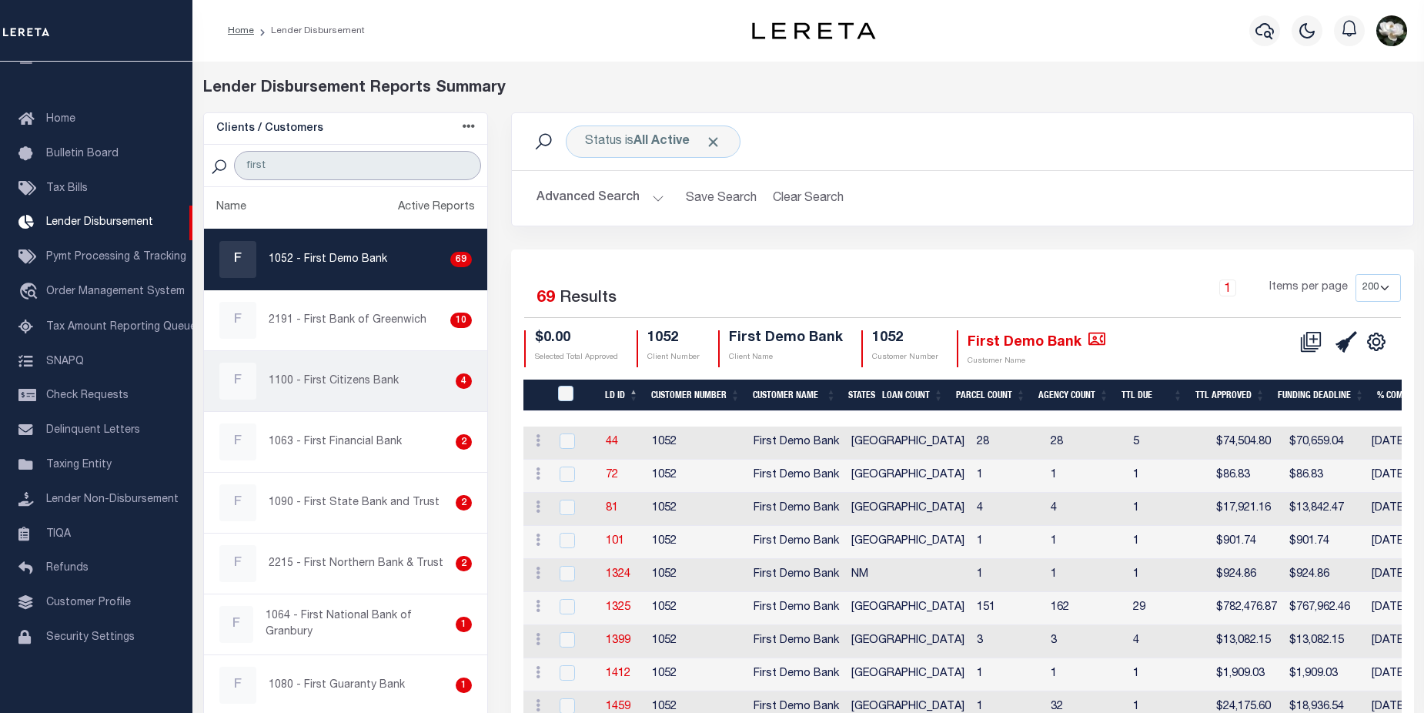
type input "first"
click at [356, 387] on p "1100 - First Citizens Bank" at bounding box center [334, 381] width 130 height 16
checkbox input "true"
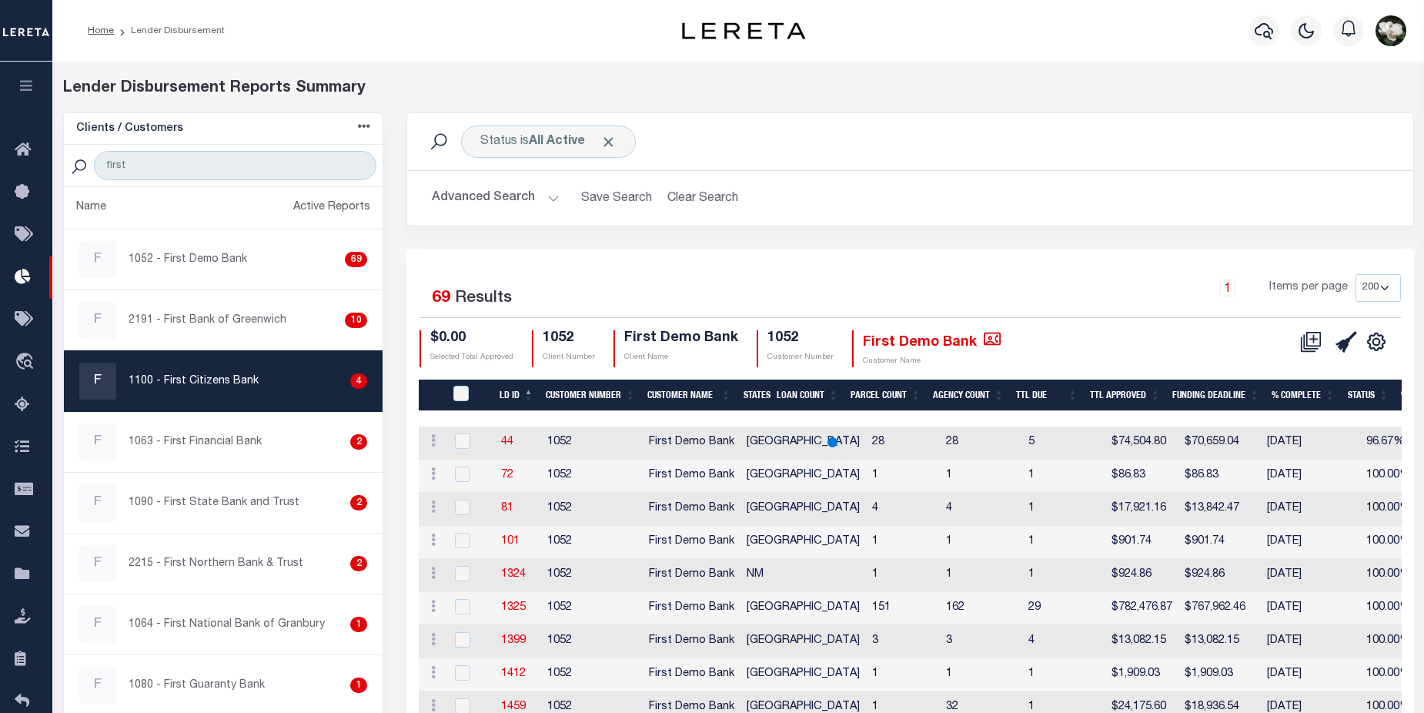
select select "200"
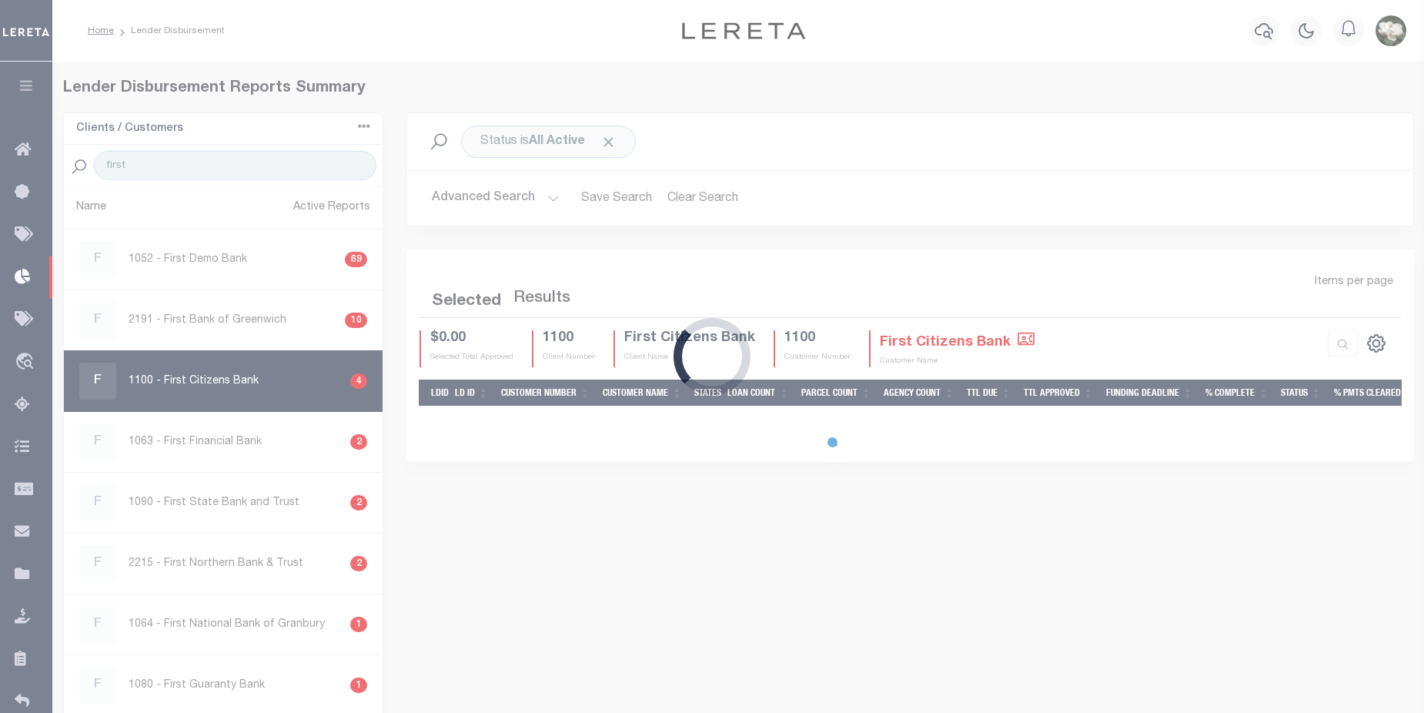
select select "200"
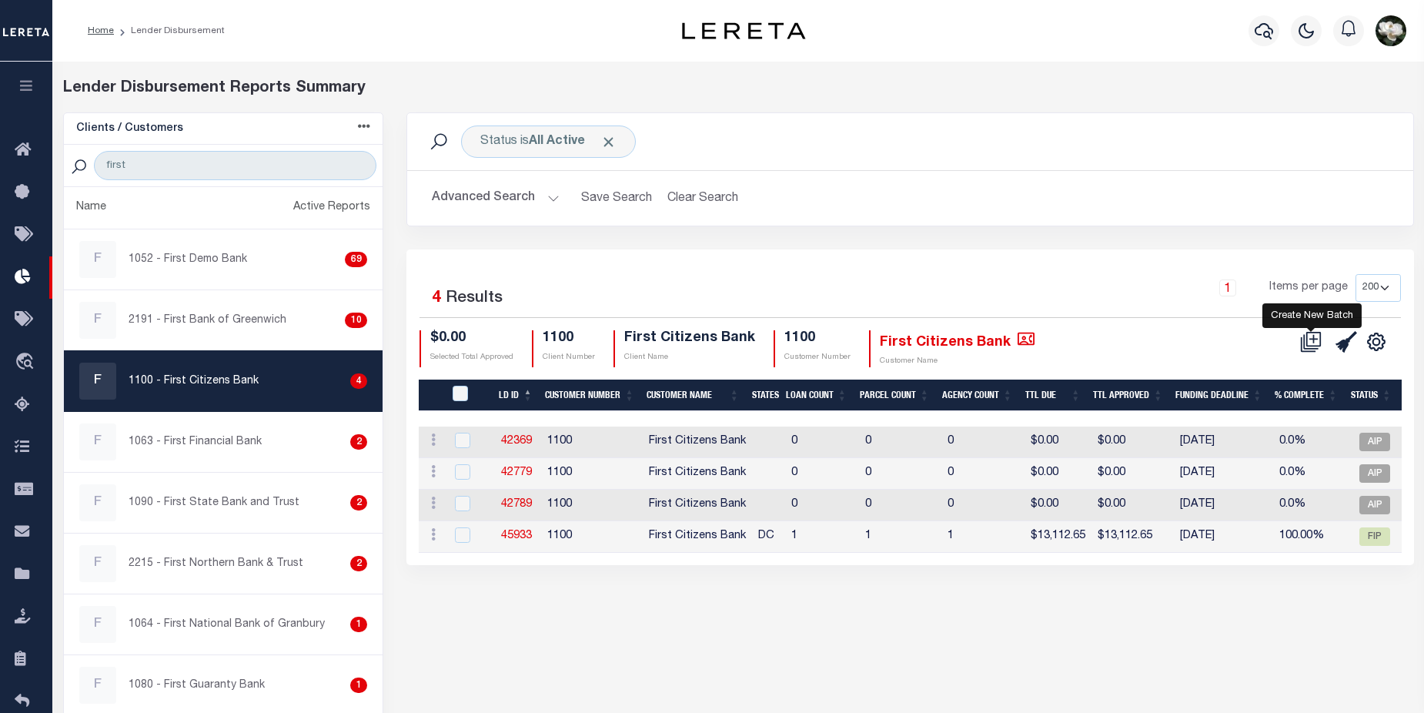
click at [1313, 335] on icon at bounding box center [1311, 342] width 22 height 22
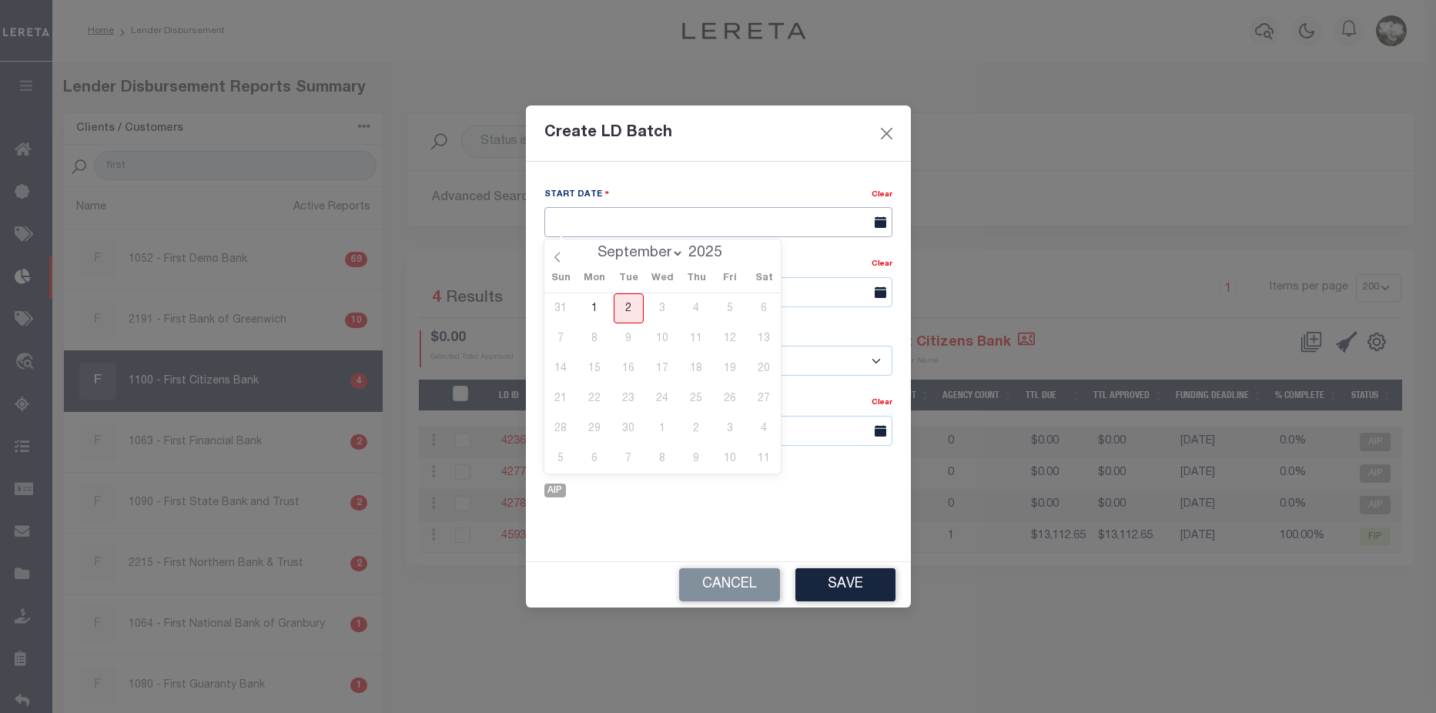
click at [757, 216] on input "text" at bounding box center [718, 222] width 348 height 30
click at [637, 309] on span "2" at bounding box center [628, 308] width 30 height 30
type input "[DATE]"
click at [677, 292] on input "text" at bounding box center [718, 292] width 348 height 30
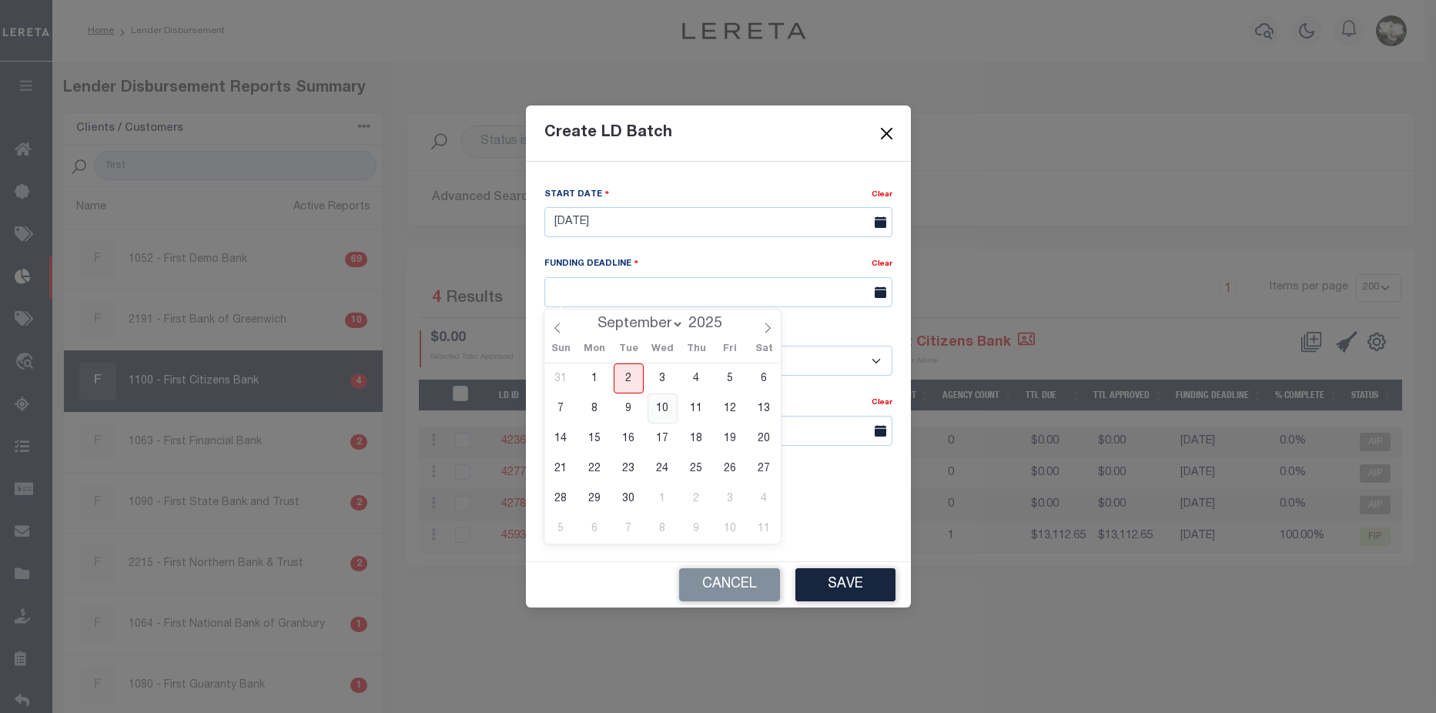
click at [665, 404] on span "10" at bounding box center [662, 408] width 30 height 30
type input "[DATE]"
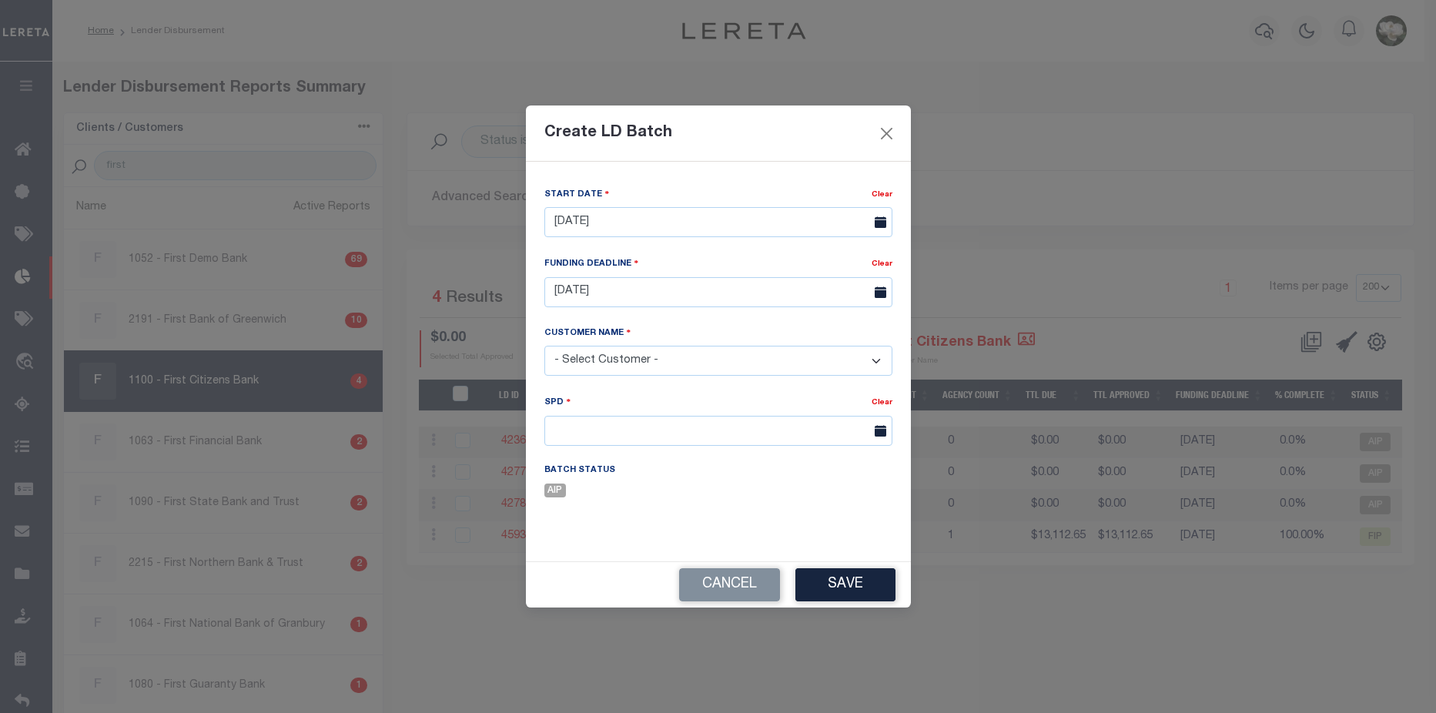
click at [622, 349] on select "- Select Customer - Accumatch - Refunds All In Credit Union Amarillo National B…" at bounding box center [718, 361] width 348 height 30
select select "1100"
click at [544, 346] on select "- Select Customer - Accumatch - Refunds All In Credit Union Amarillo National B…" at bounding box center [718, 361] width 348 height 30
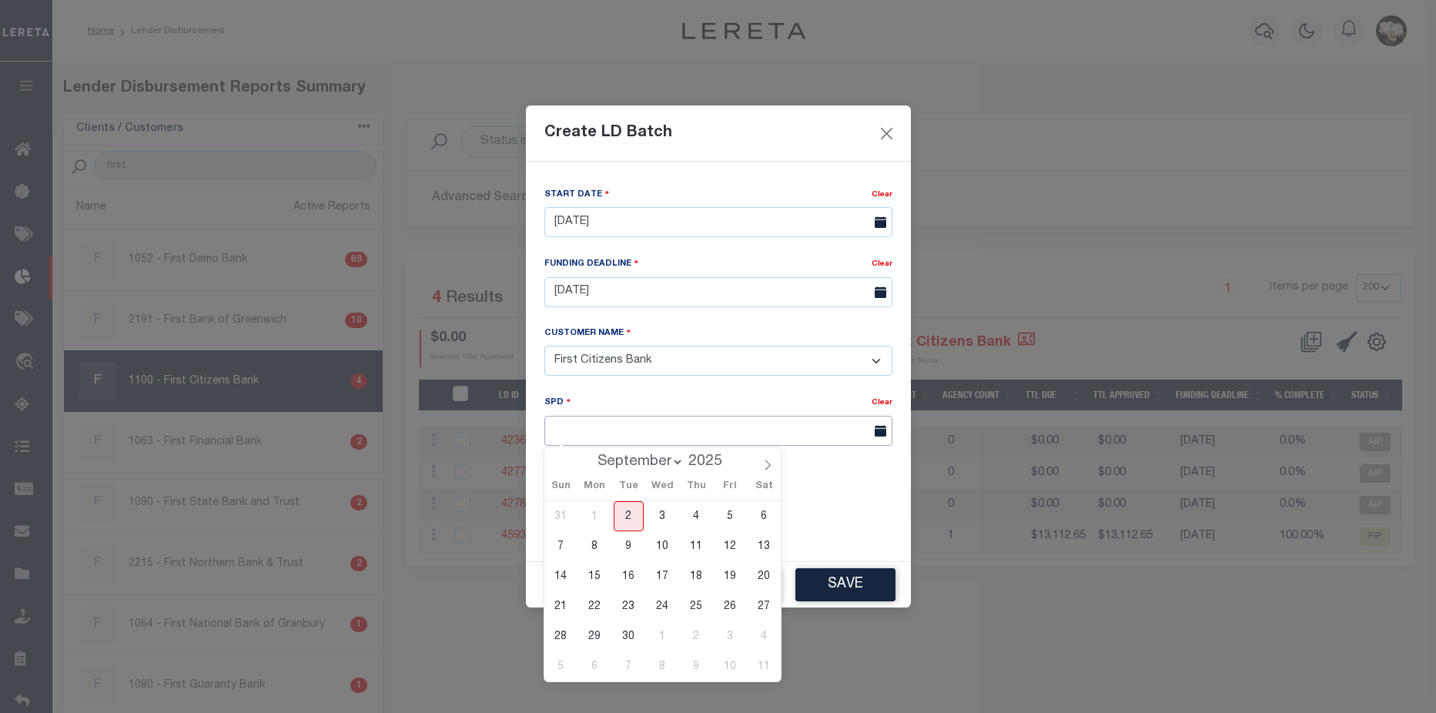
click at [609, 429] on input "text" at bounding box center [718, 431] width 348 height 30
click at [701, 547] on span "11" at bounding box center [696, 546] width 30 height 30
type input "[DATE]"
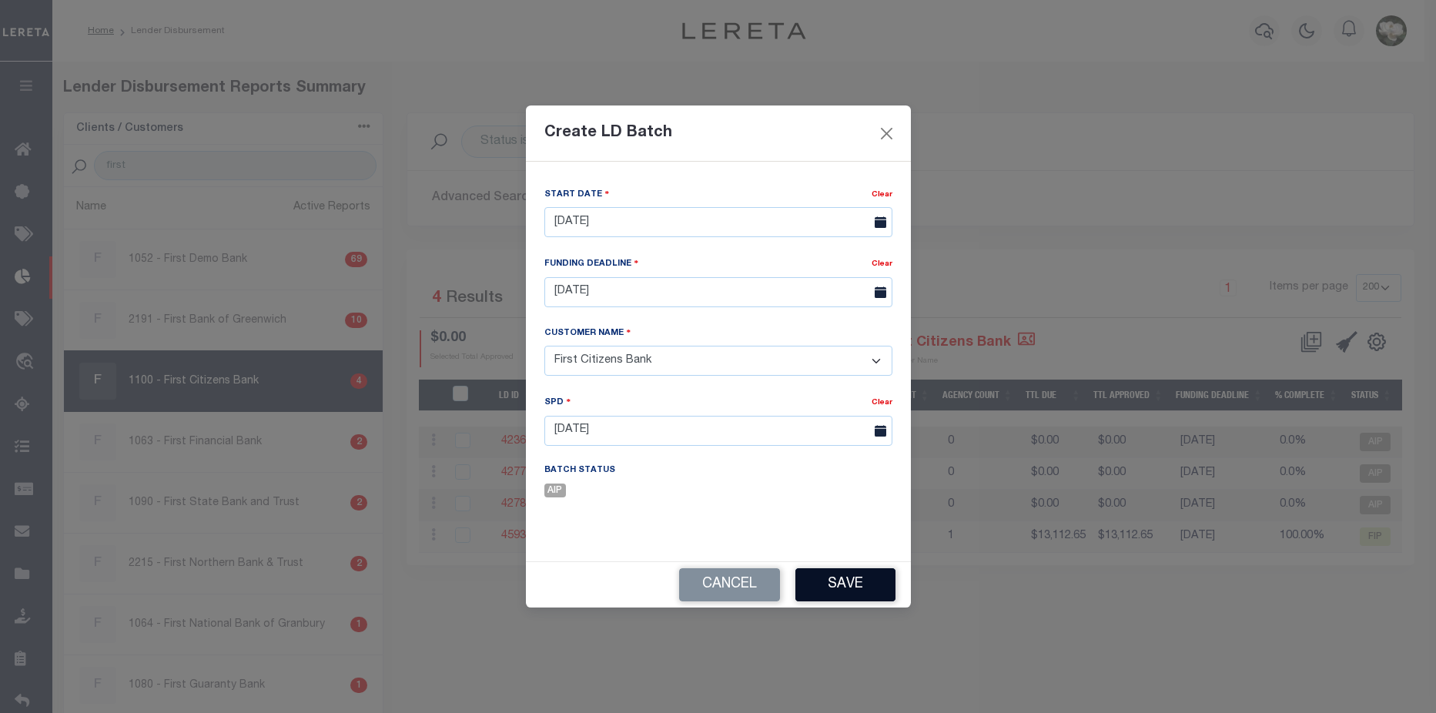
click at [845, 591] on button "Save" at bounding box center [845, 584] width 100 height 33
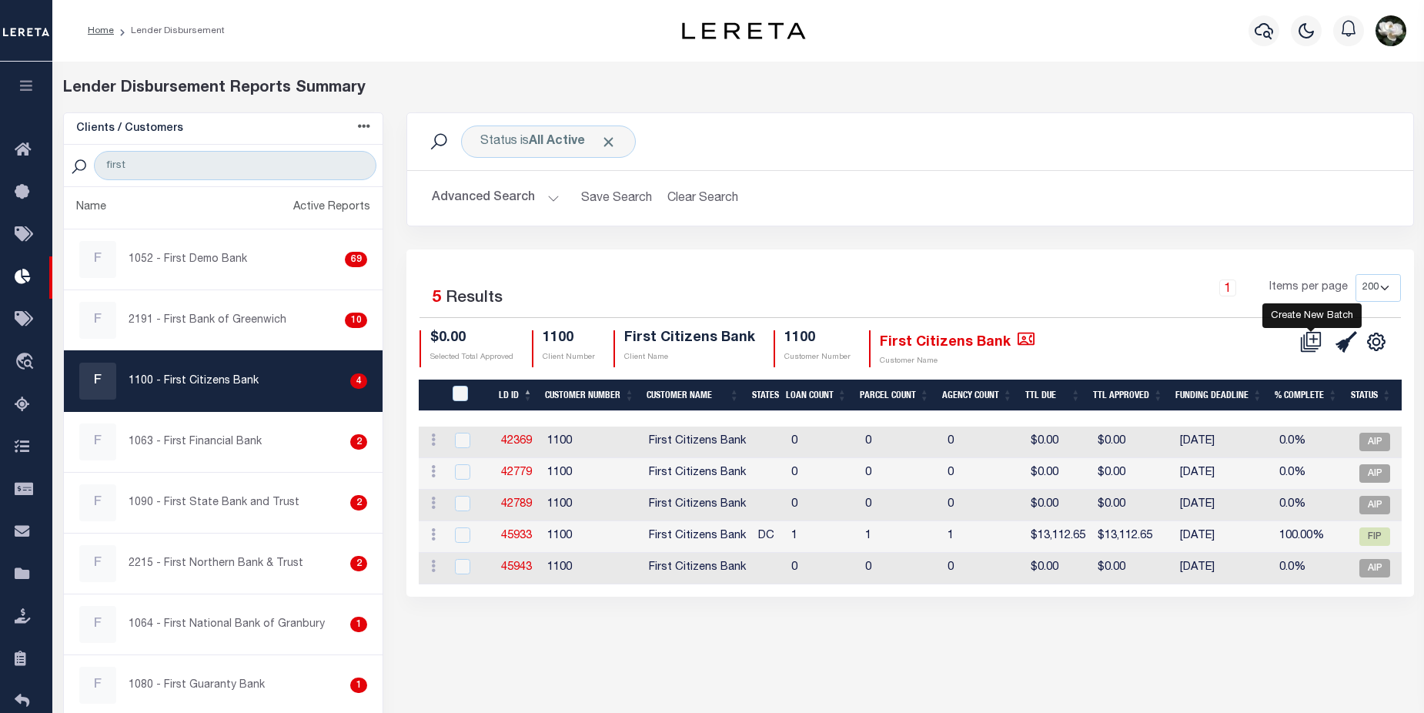
click at [1315, 341] on icon at bounding box center [1311, 342] width 22 height 22
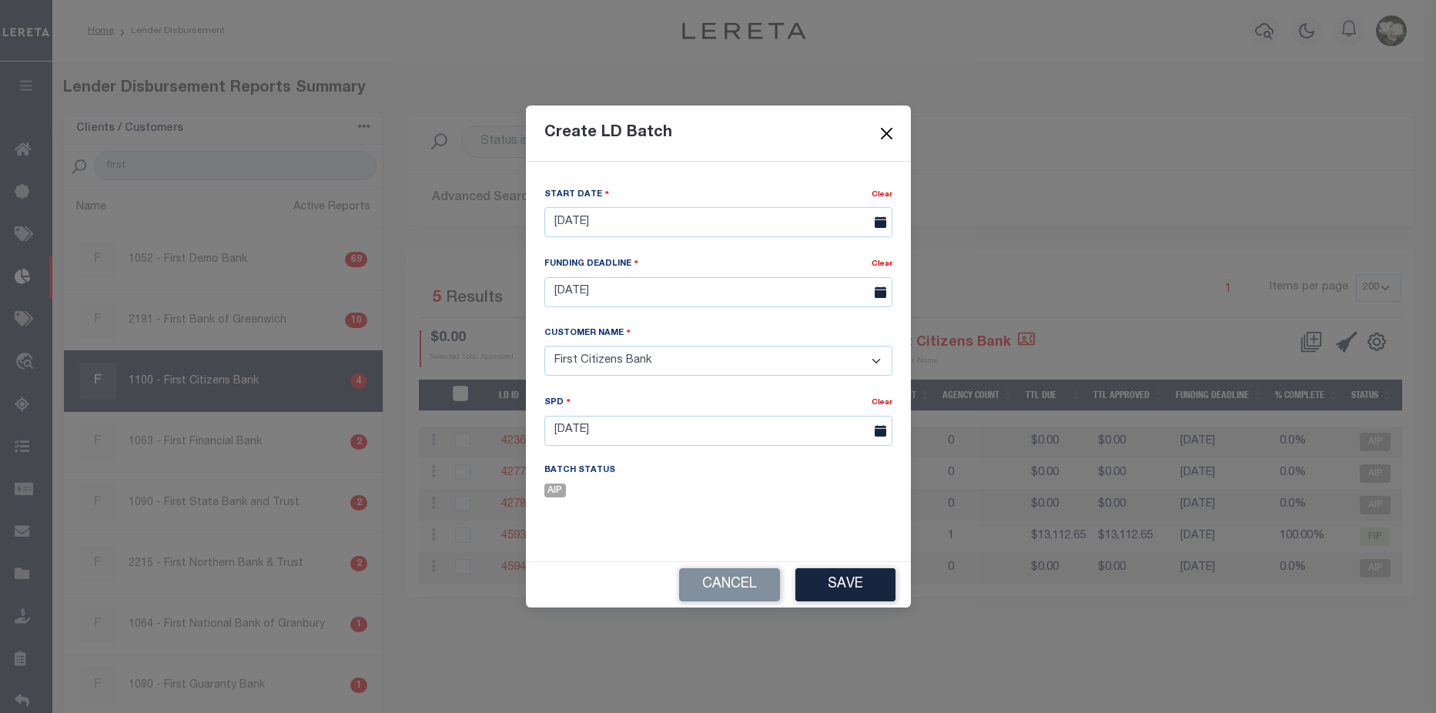
drag, startPoint x: 893, startPoint y: 127, endPoint x: 920, endPoint y: 149, distance: 35.0
click at [893, 128] on button "Close" at bounding box center [886, 133] width 20 height 20
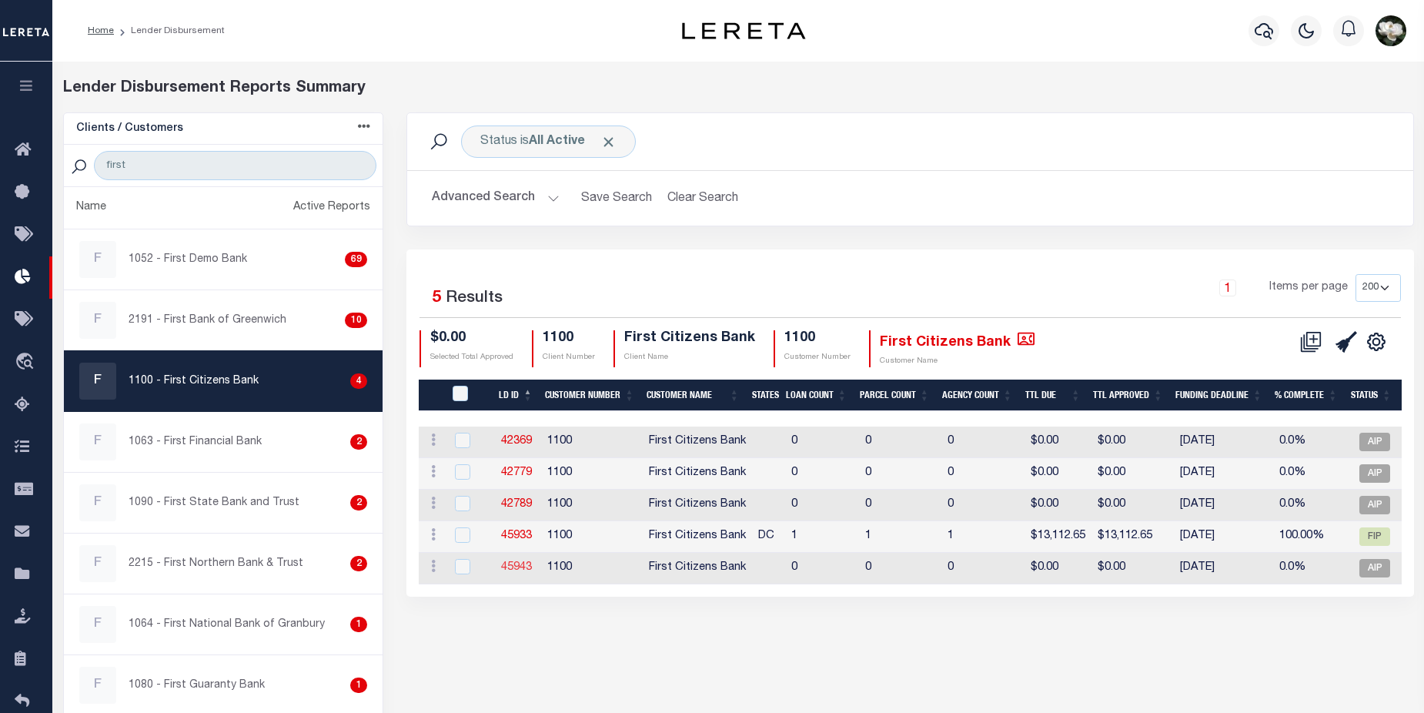
click at [523, 567] on link "45943" at bounding box center [516, 567] width 31 height 11
checkbox input "true"
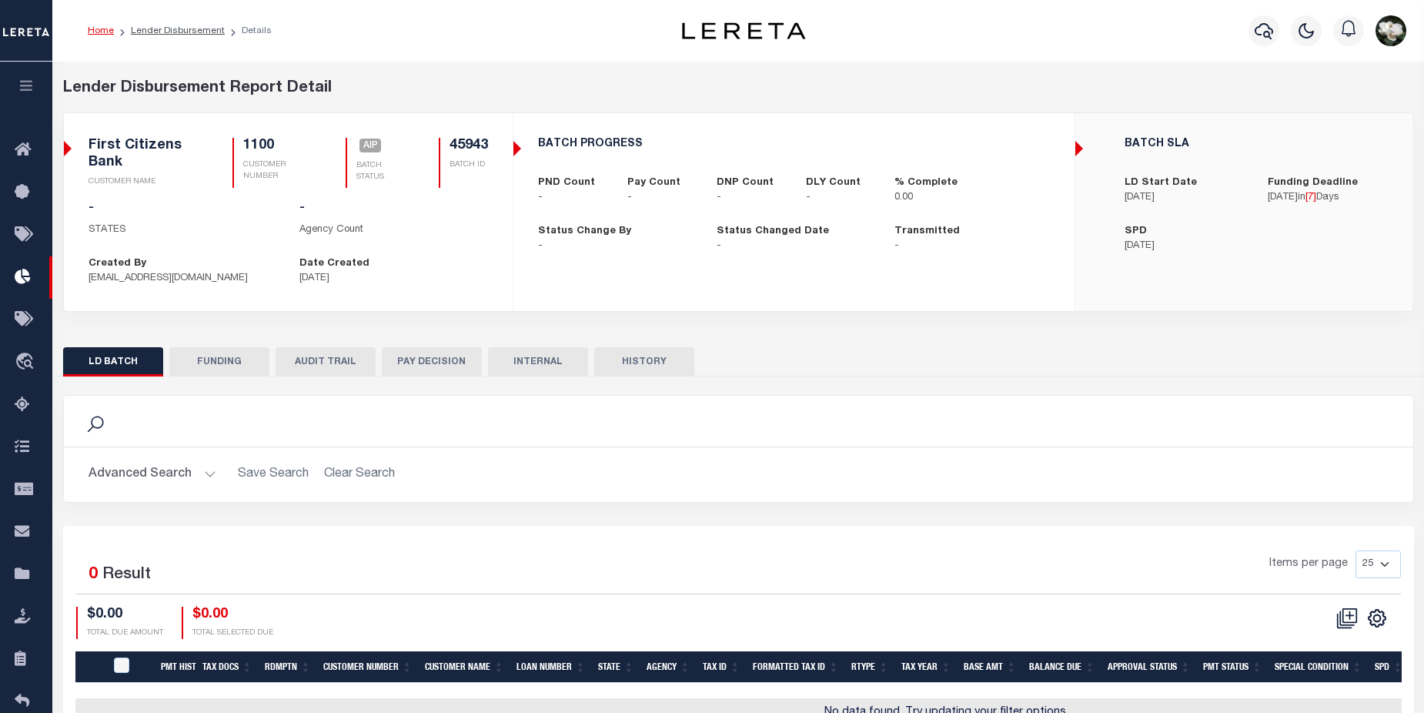
click at [137, 470] on button "Advanced Search" at bounding box center [153, 475] width 128 height 30
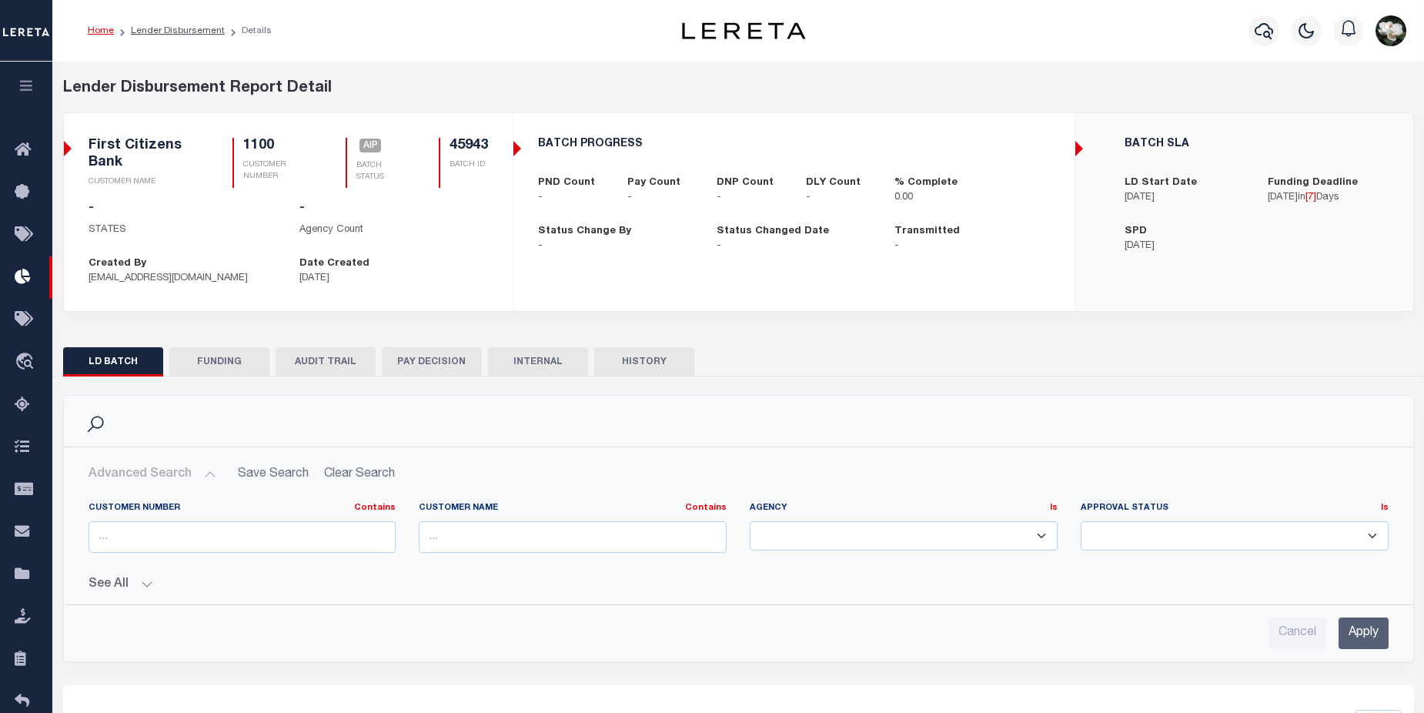
checkbox input "true"
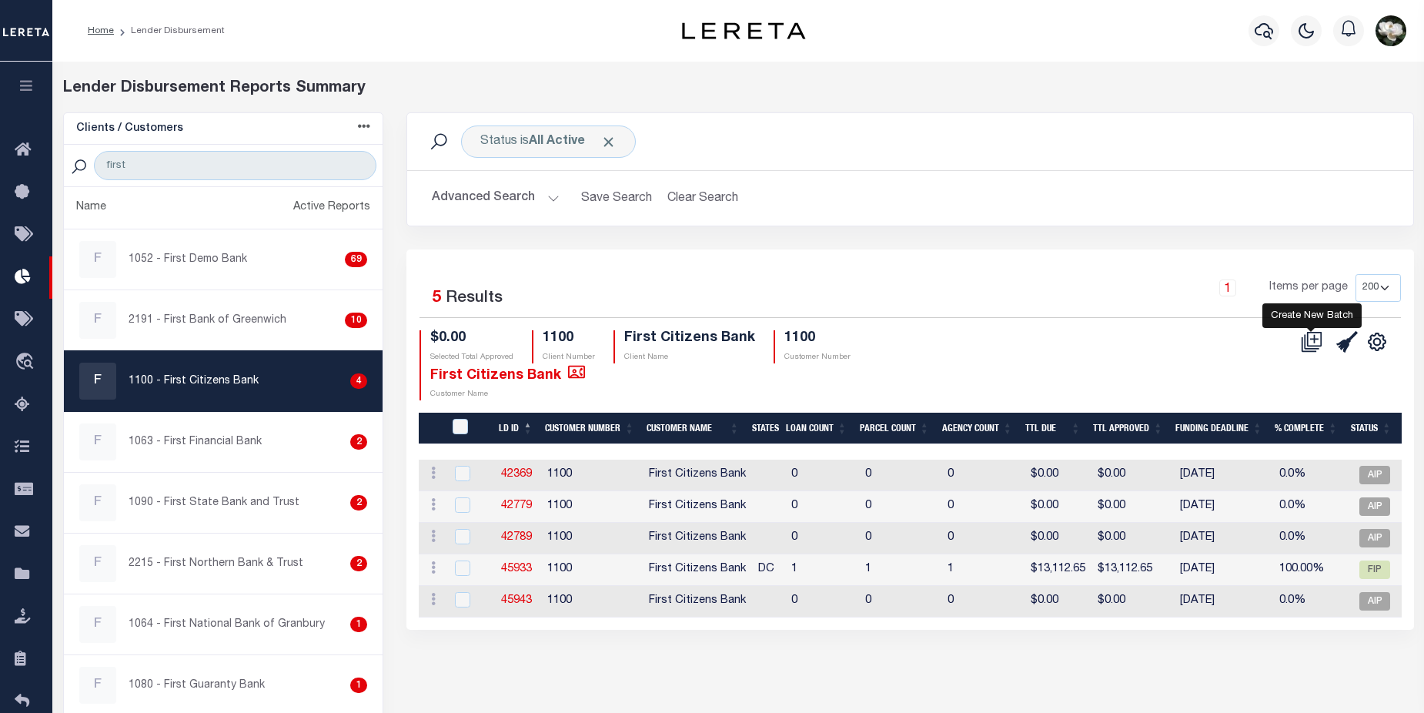
click at [1309, 343] on icon at bounding box center [1312, 342] width 22 height 22
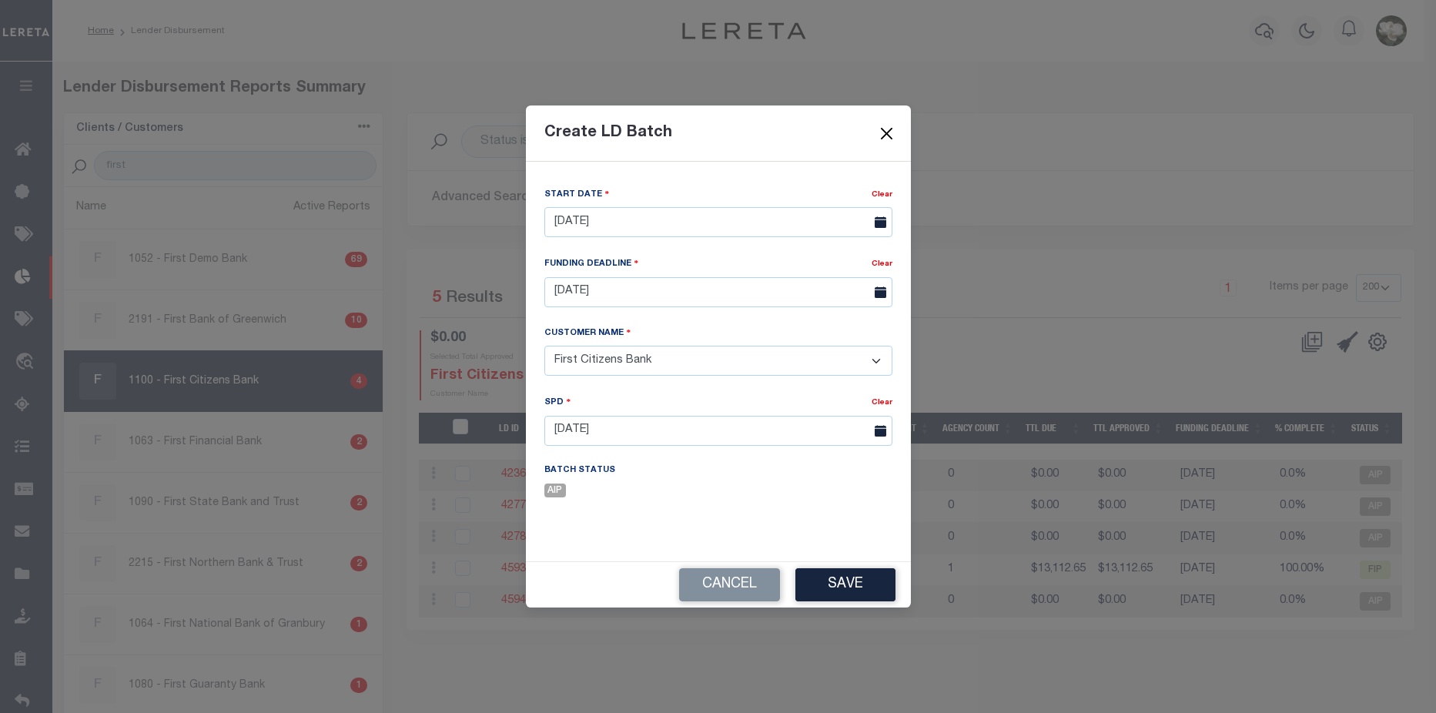
click at [887, 132] on button "Close" at bounding box center [886, 133] width 20 height 20
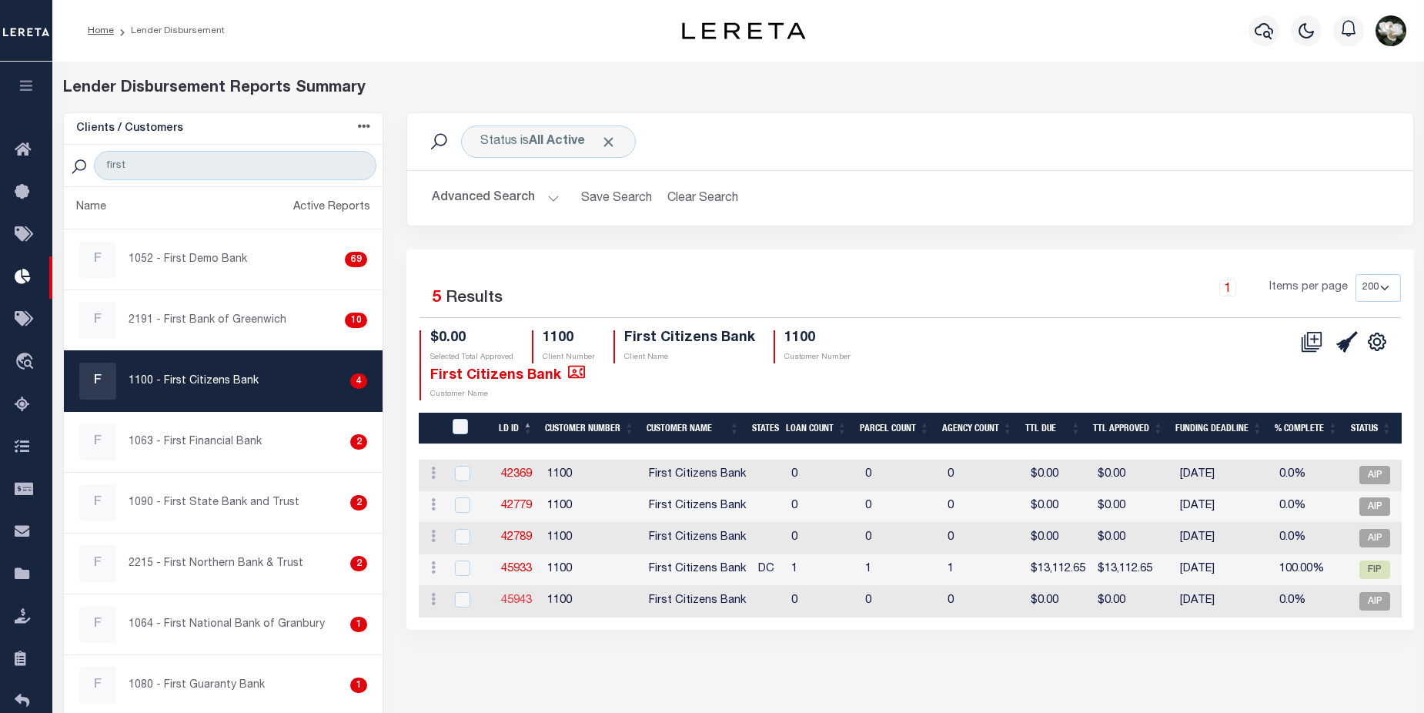
click at [511, 598] on link "45943" at bounding box center [516, 600] width 31 height 11
checkbox input "true"
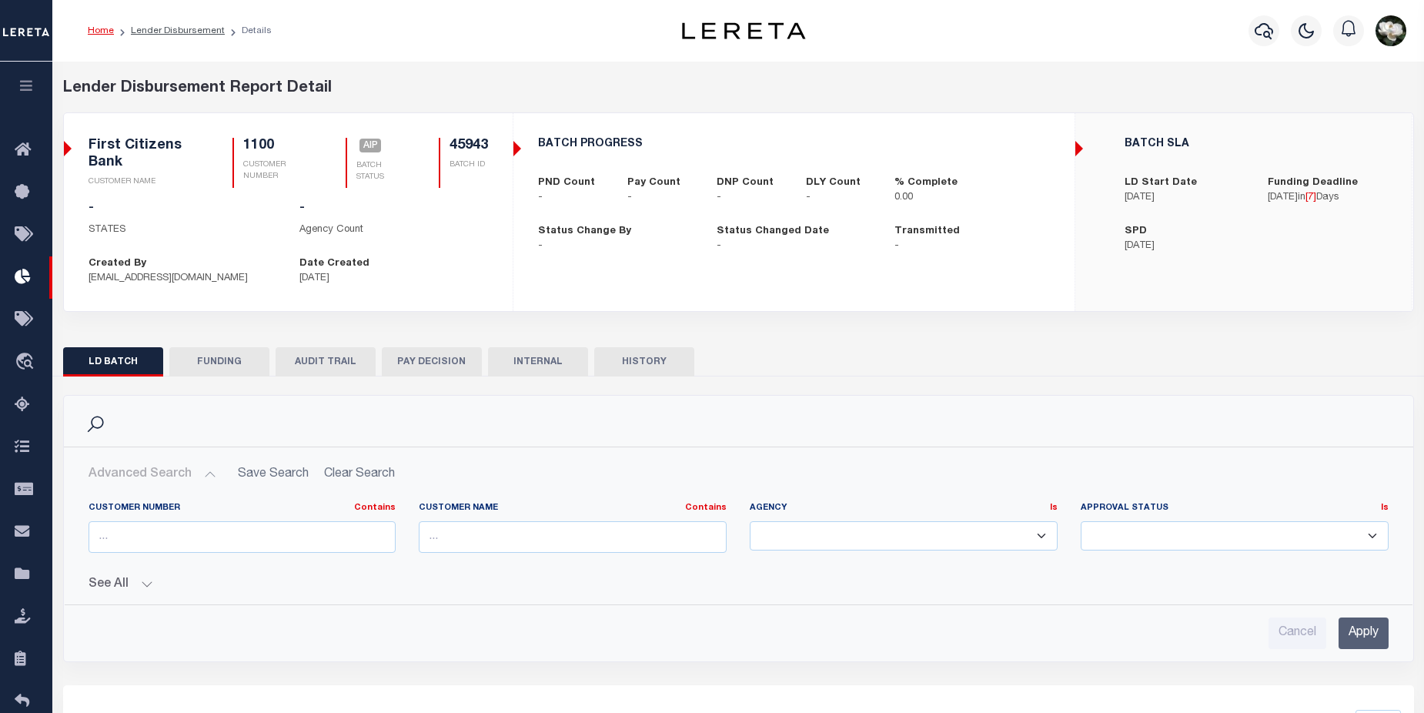
checkbox input "true"
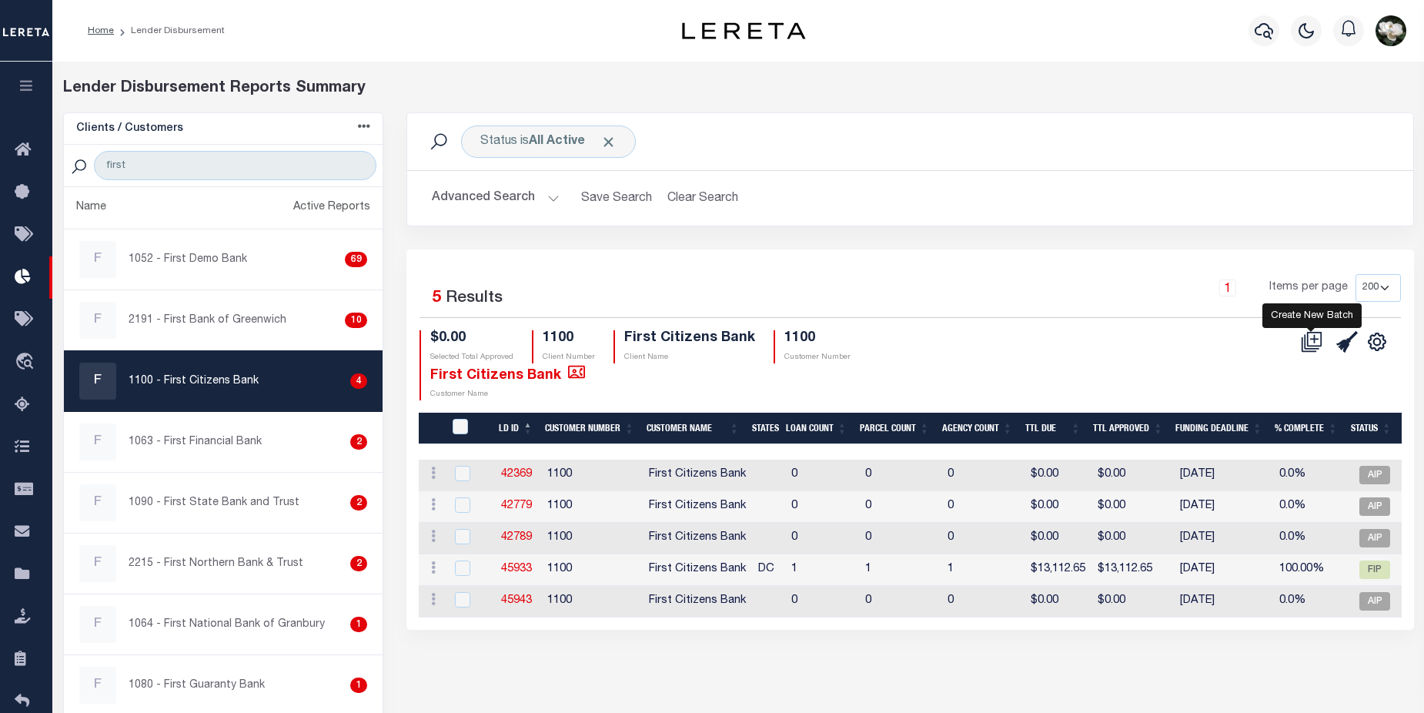
click at [1309, 340] on icon at bounding box center [1312, 342] width 22 height 22
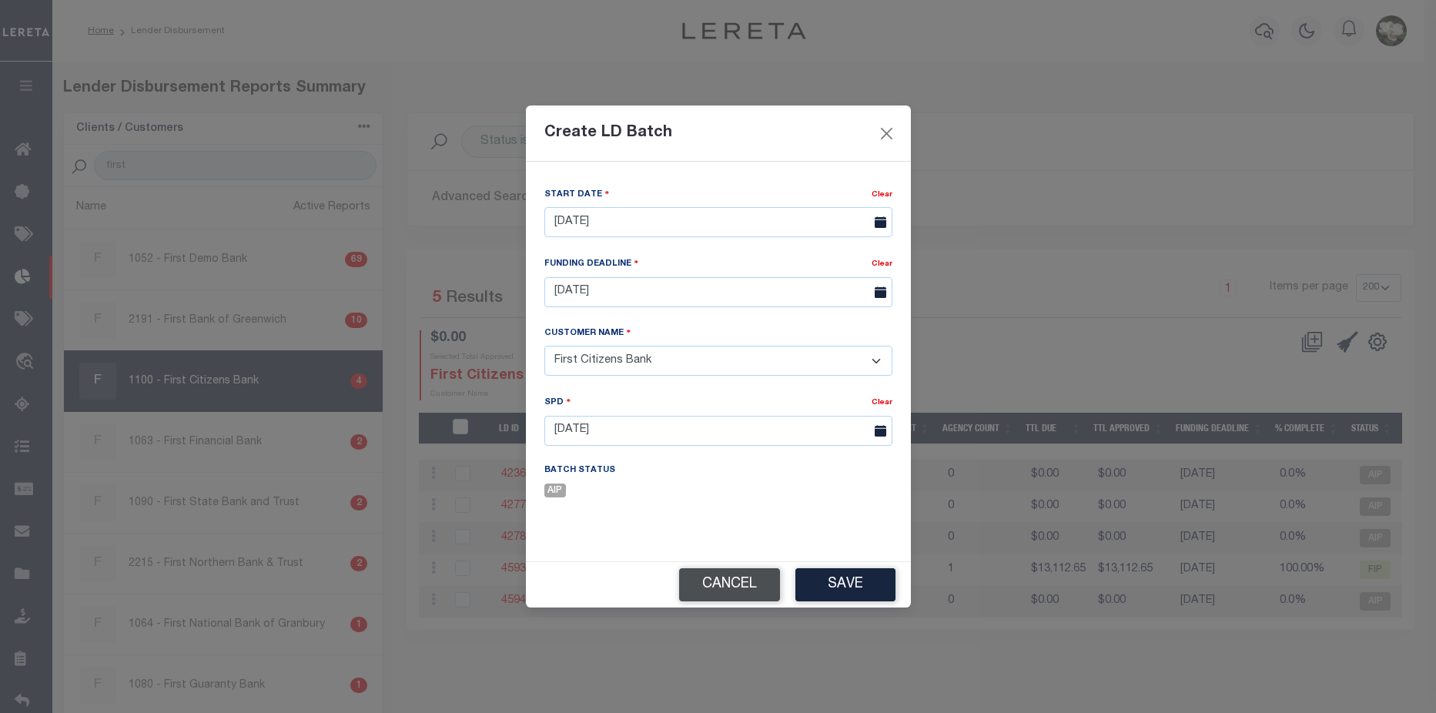
click at [739, 584] on button "Cancel" at bounding box center [729, 584] width 101 height 33
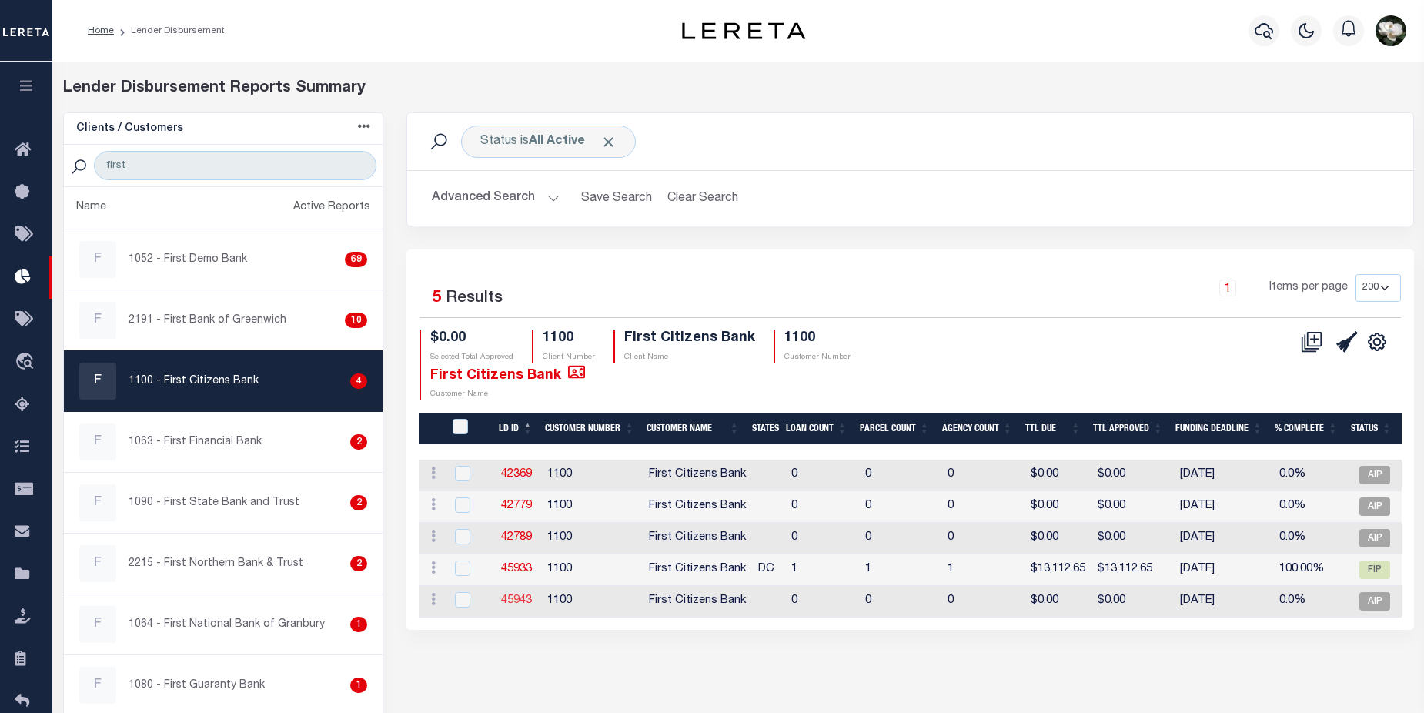
click at [517, 605] on link "45943" at bounding box center [516, 600] width 31 height 11
checkbox input "true"
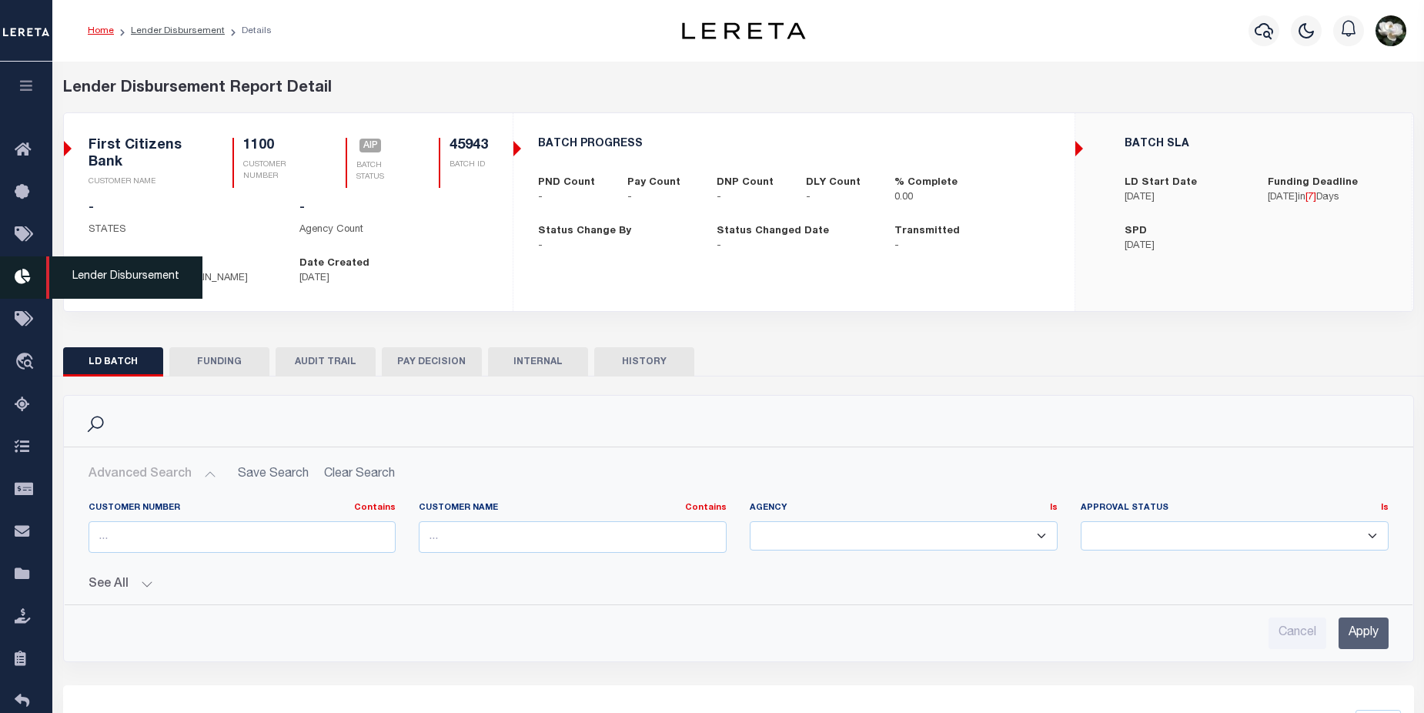
checkbox input "true"
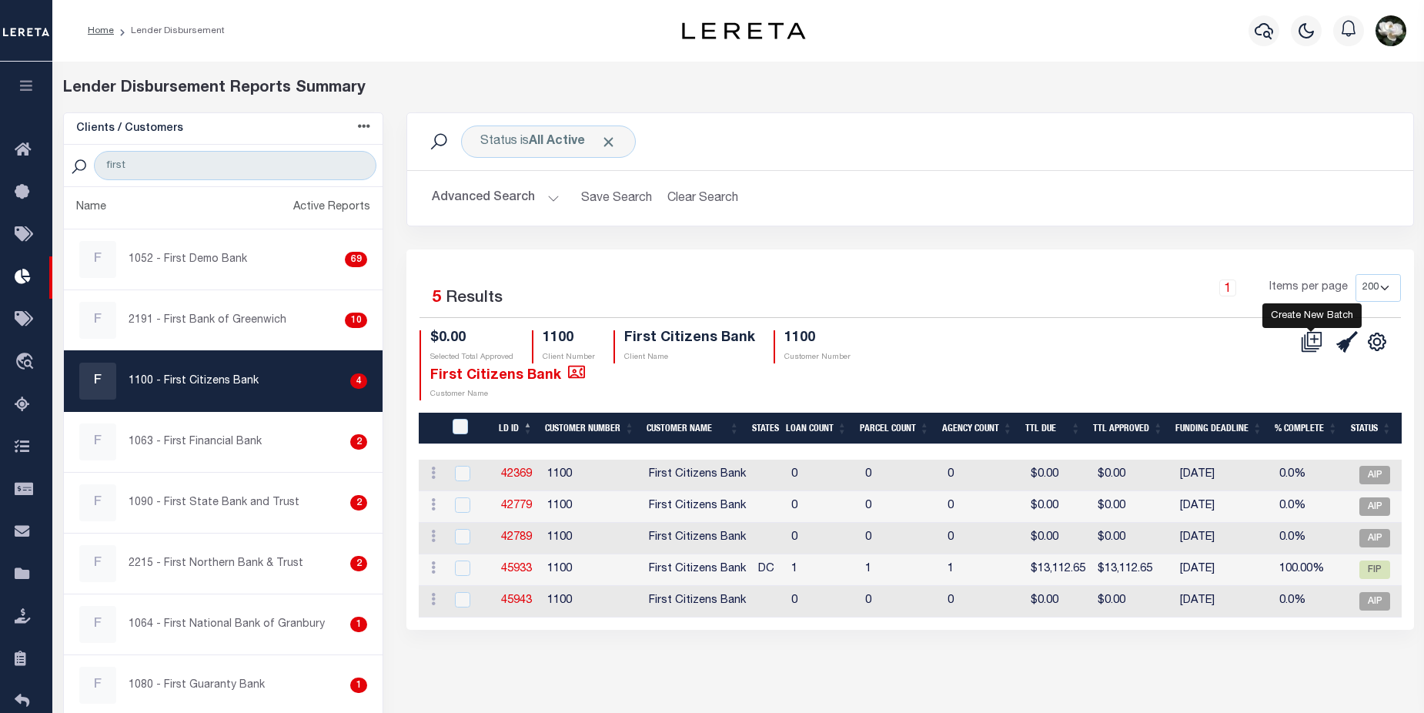
click at [1317, 345] on icon at bounding box center [1312, 342] width 22 height 22
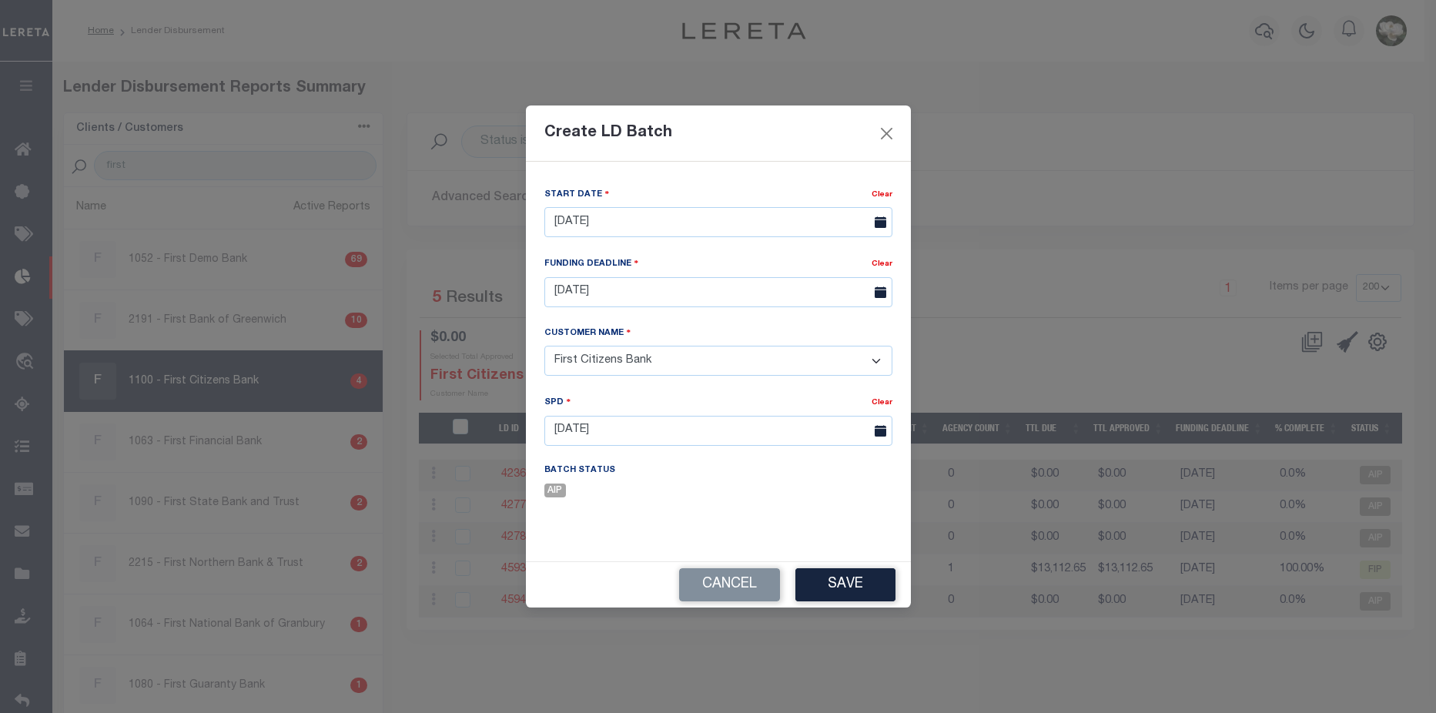
click at [874, 133] on div "Create LD Batch" at bounding box center [718, 133] width 385 height 56
click at [885, 130] on button "Close" at bounding box center [886, 133] width 20 height 20
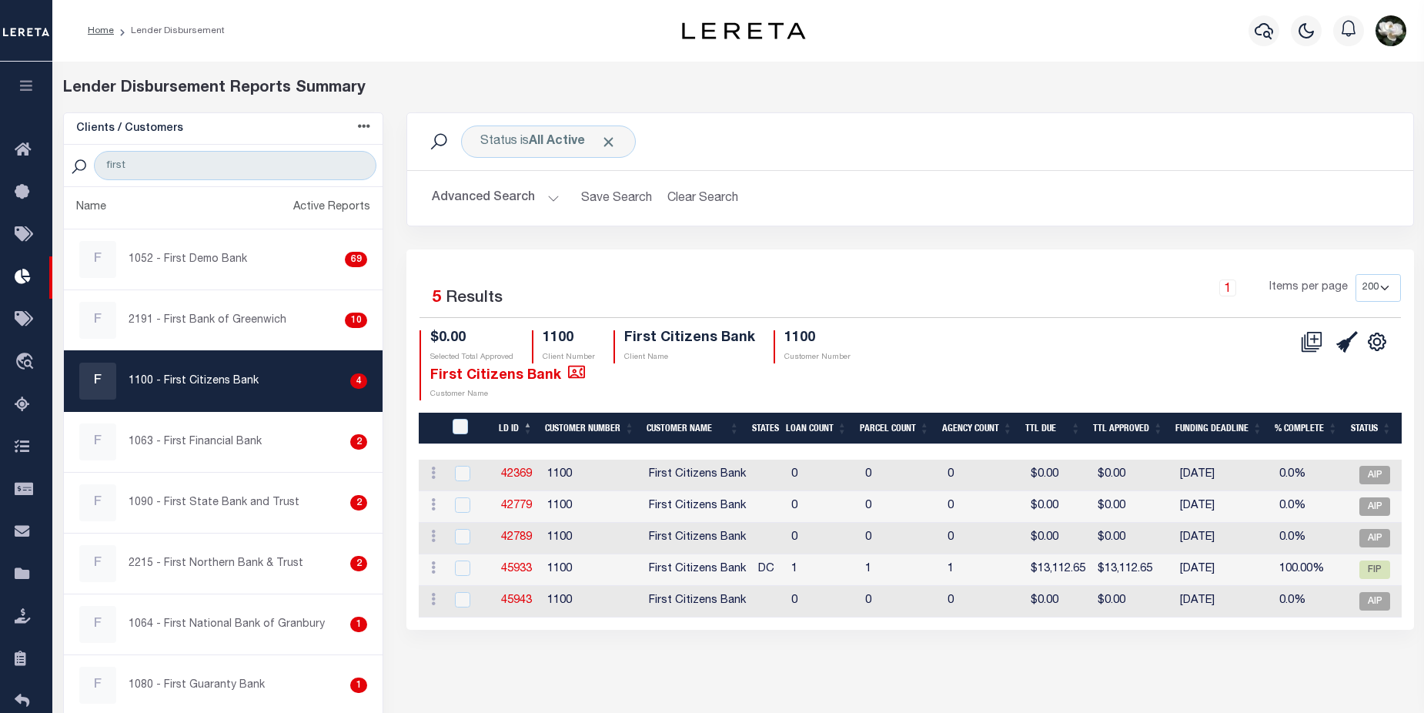
click at [499, 201] on button "Advanced Search" at bounding box center [496, 198] width 128 height 30
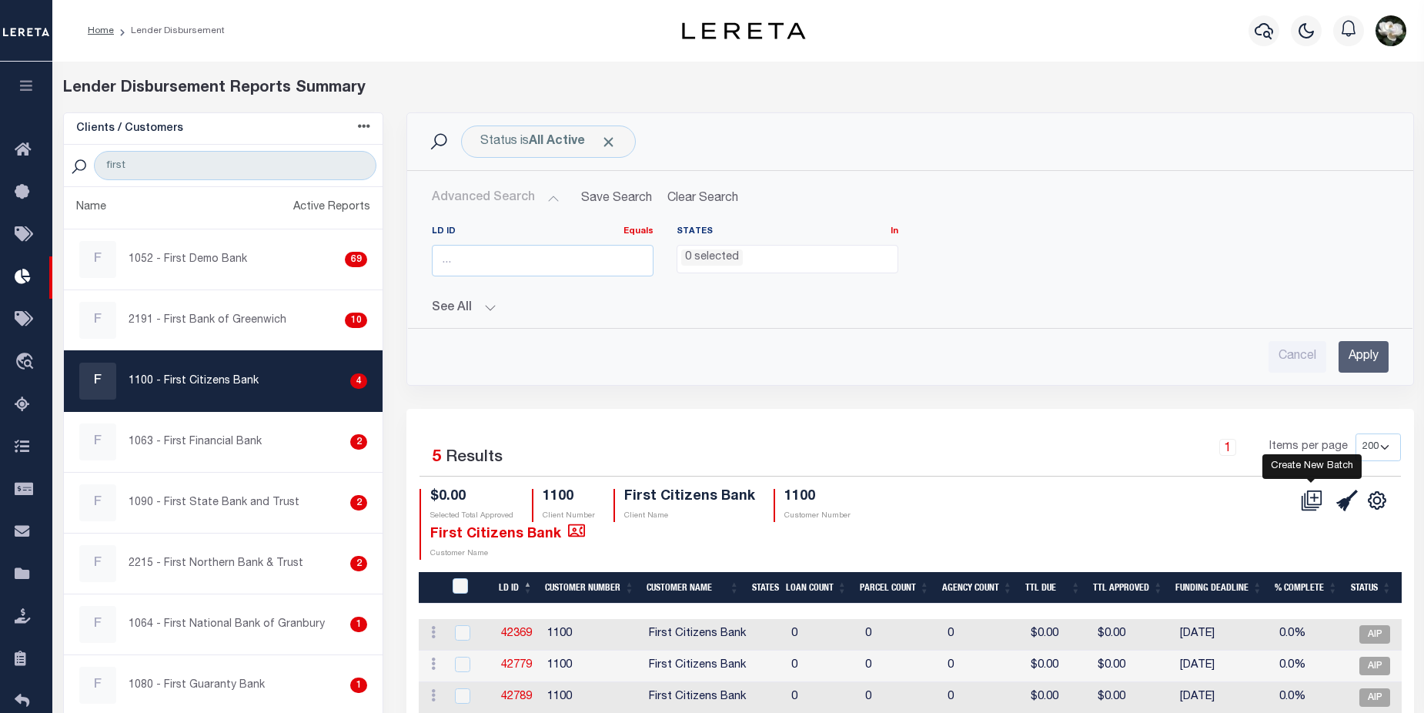
click at [1314, 500] on icon at bounding box center [1314, 497] width 8 height 8
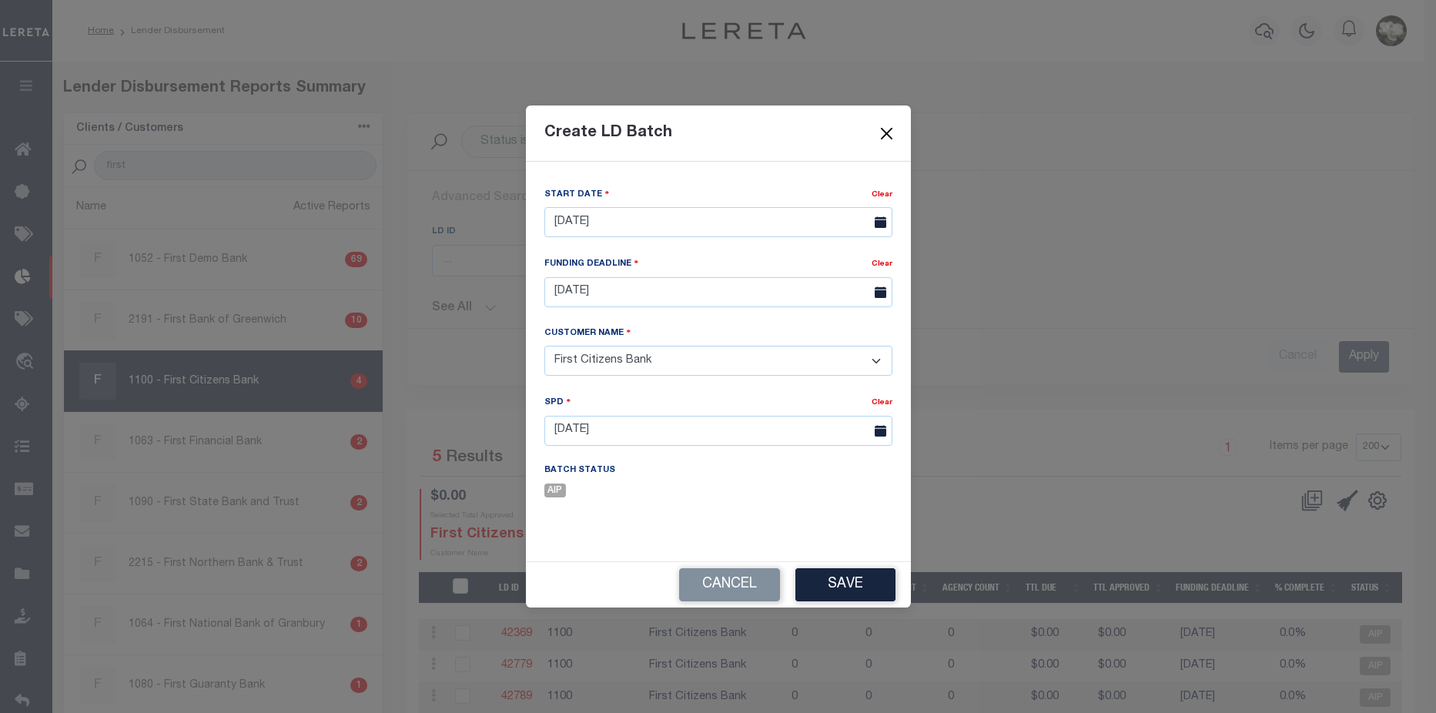
click at [886, 135] on button "Close" at bounding box center [886, 133] width 20 height 20
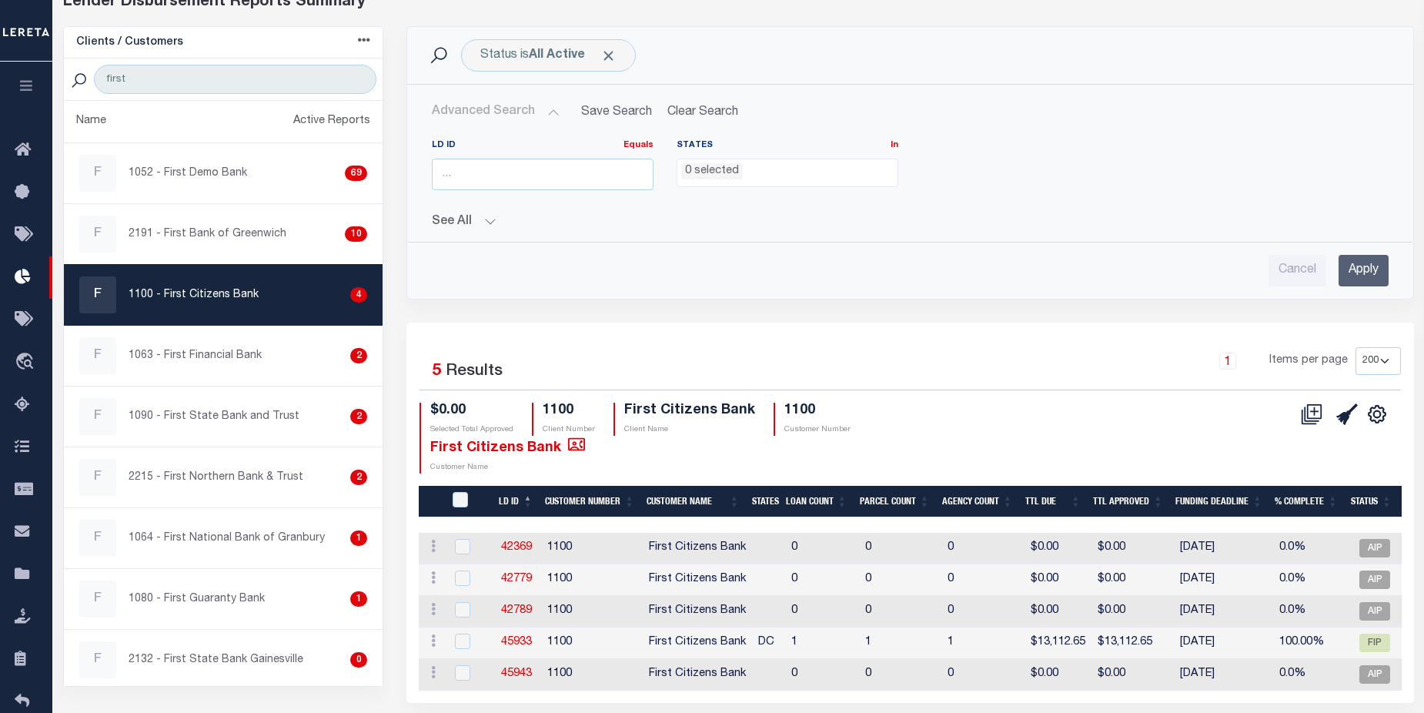
scroll to position [149, 0]
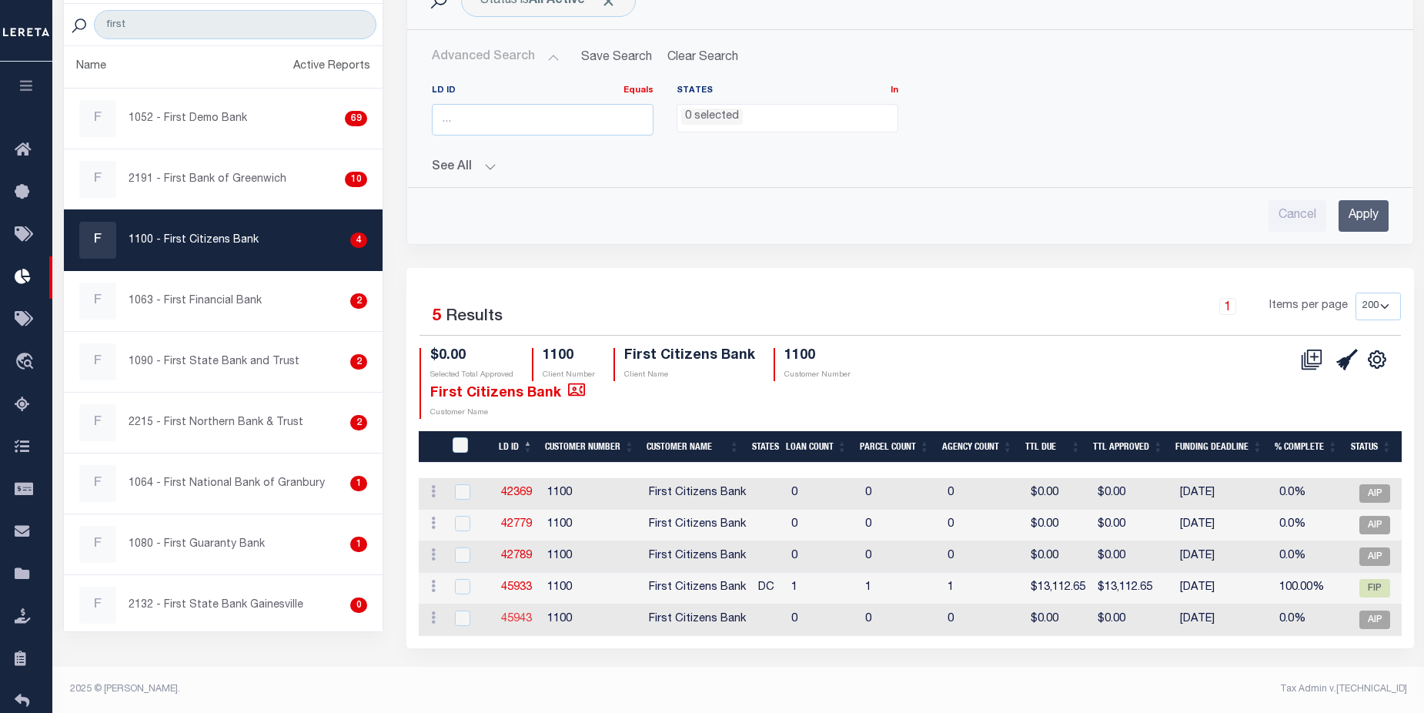
click at [514, 613] on link "45943" at bounding box center [516, 618] width 31 height 11
checkbox input "true"
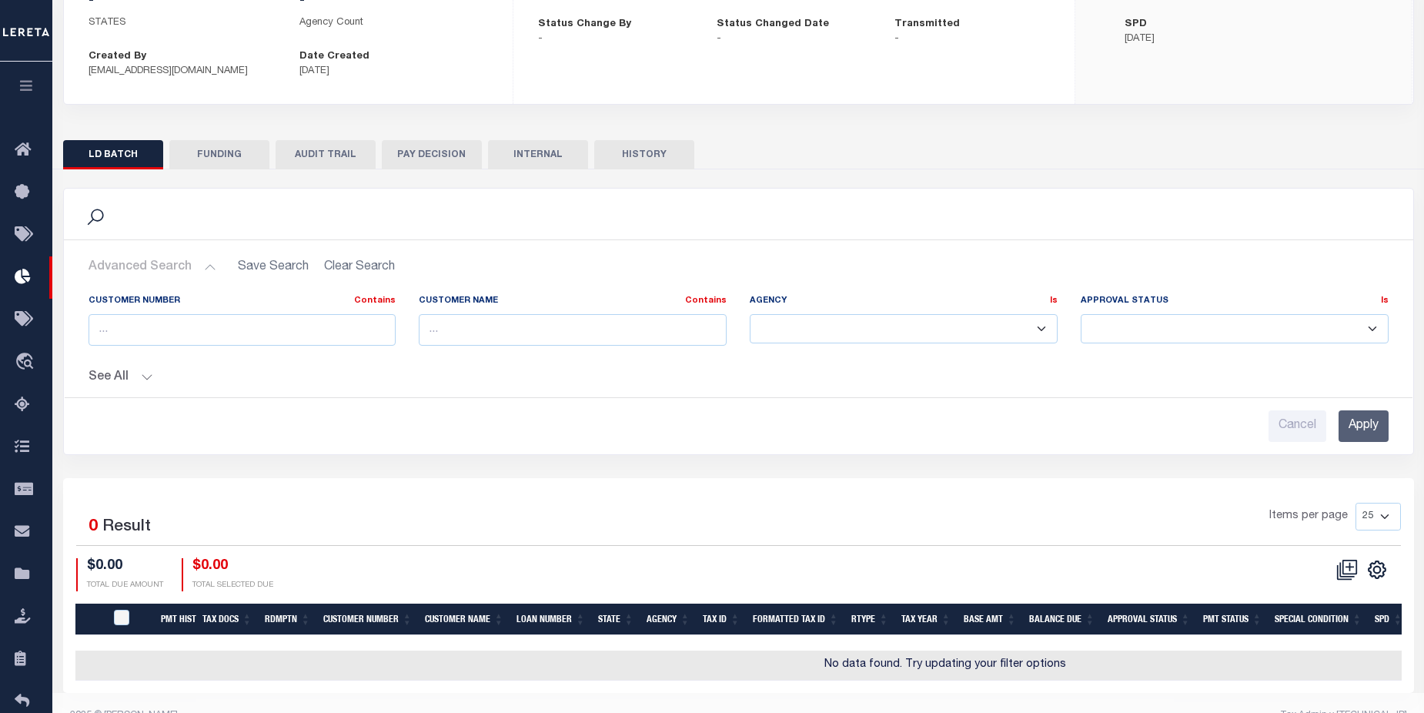
scroll to position [243, 0]
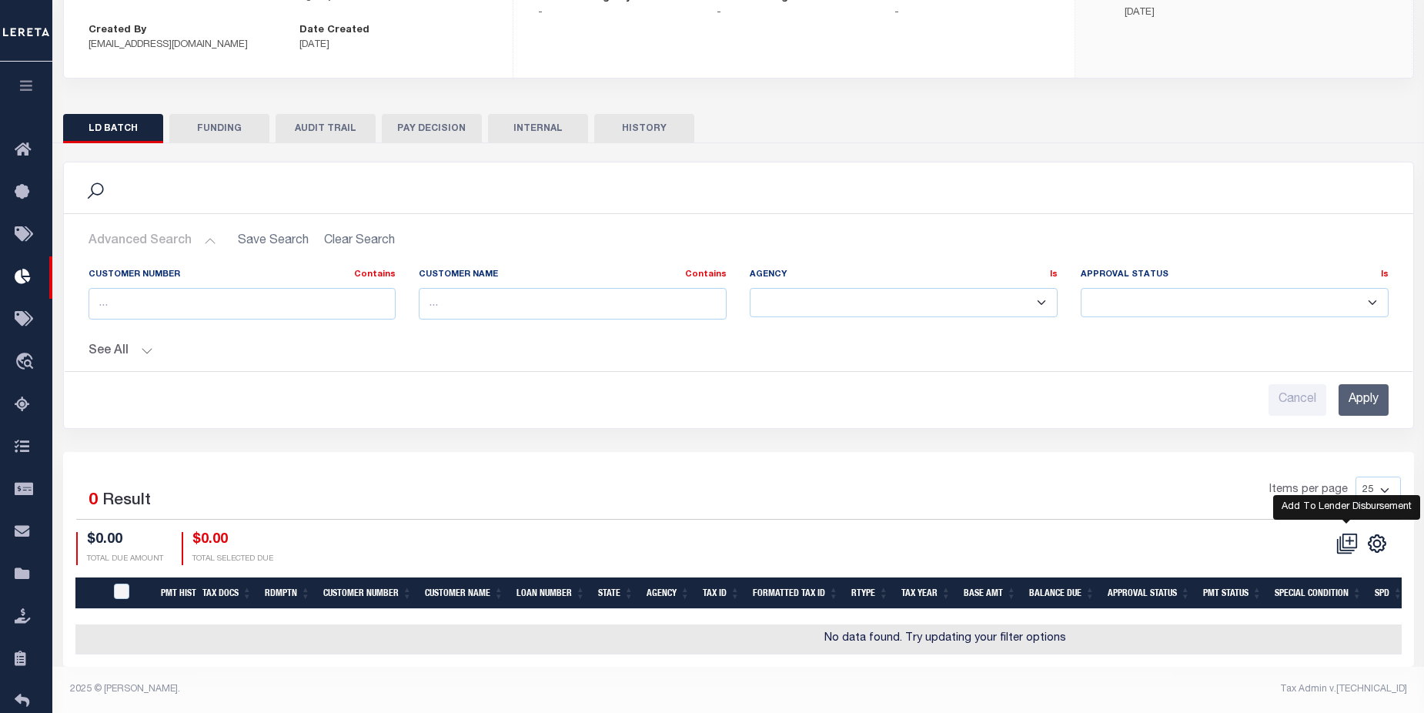
click at [1347, 533] on icon at bounding box center [1347, 544] width 22 height 22
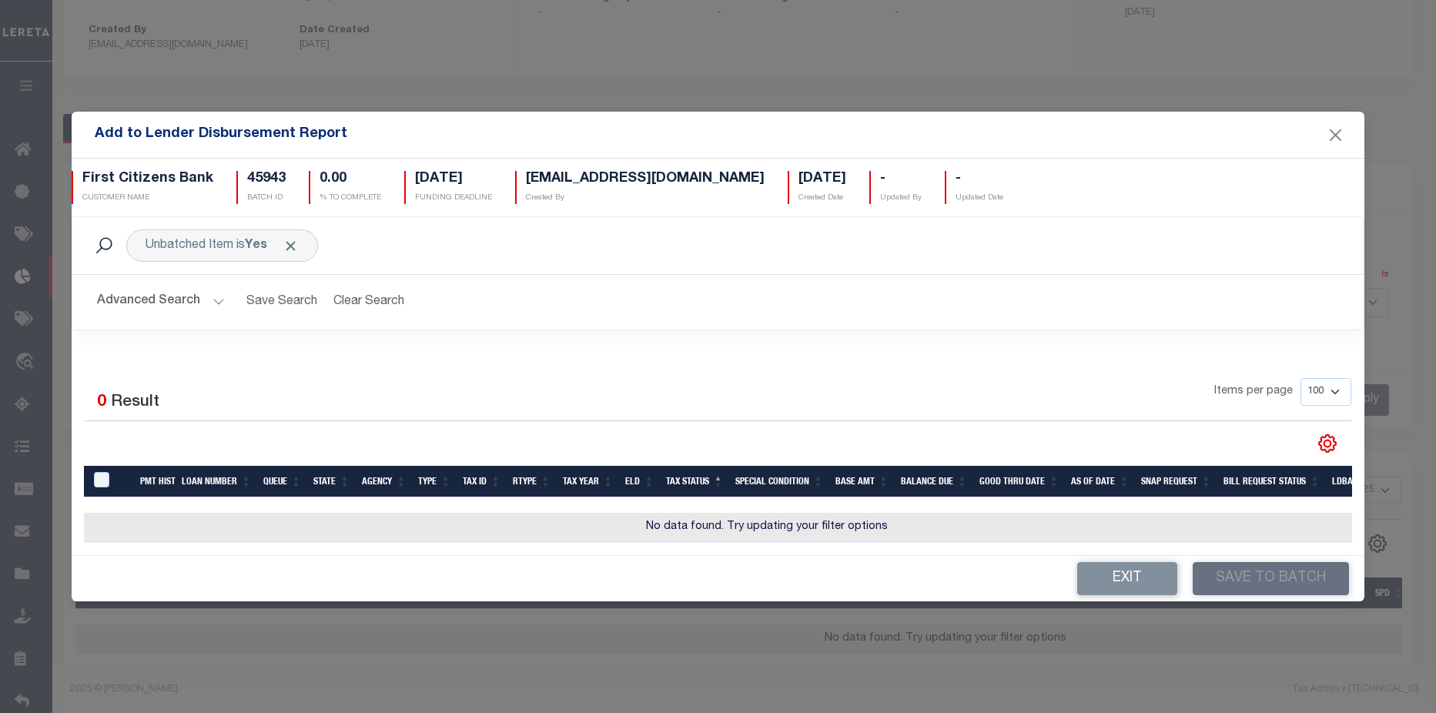
click at [163, 294] on button "Advanced Search" at bounding box center [161, 302] width 128 height 30
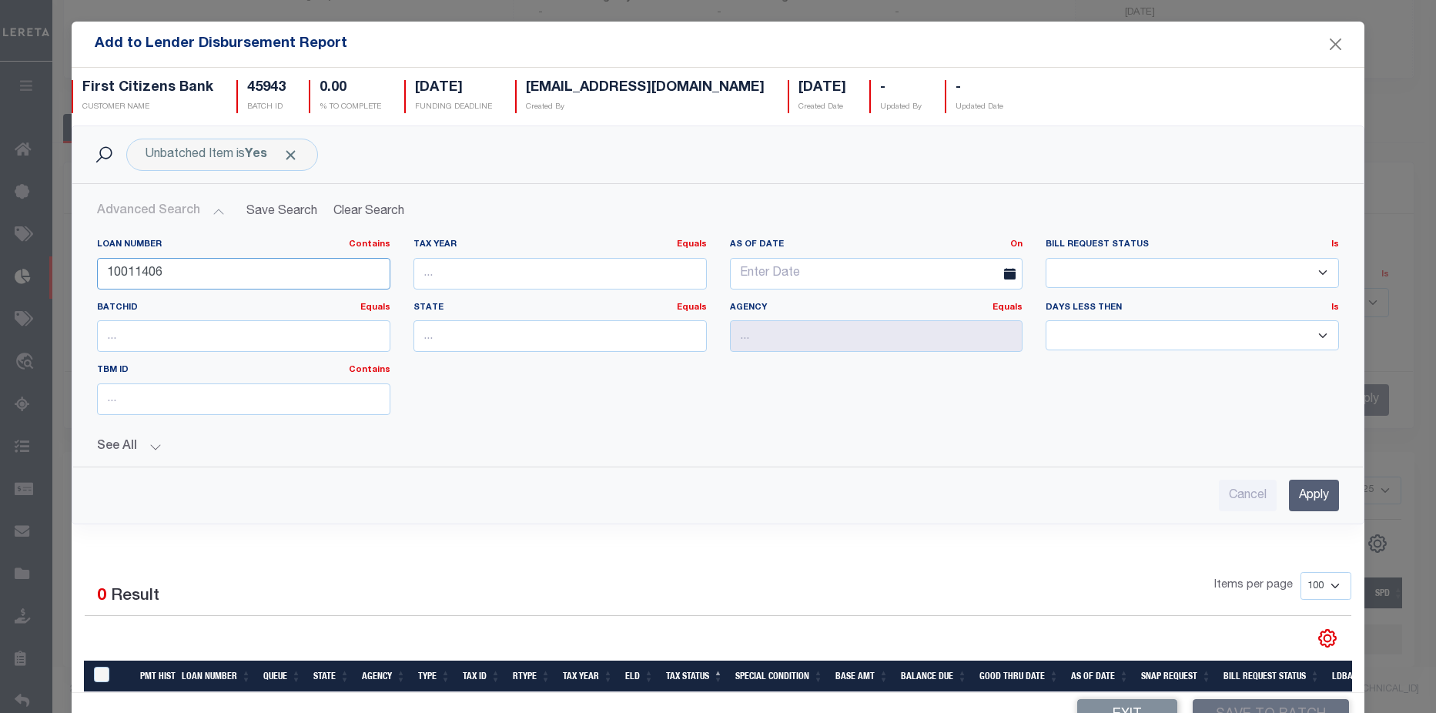
drag, startPoint x: 210, startPoint y: 276, endPoint x: -104, endPoint y: 267, distance: 314.2
click at [0, 267] on html "Home Lender Disbursement Details Profile" at bounding box center [718, 240] width 1436 height 946
type input "993243691"
click at [1291, 493] on input "Apply" at bounding box center [1313, 496] width 50 height 32
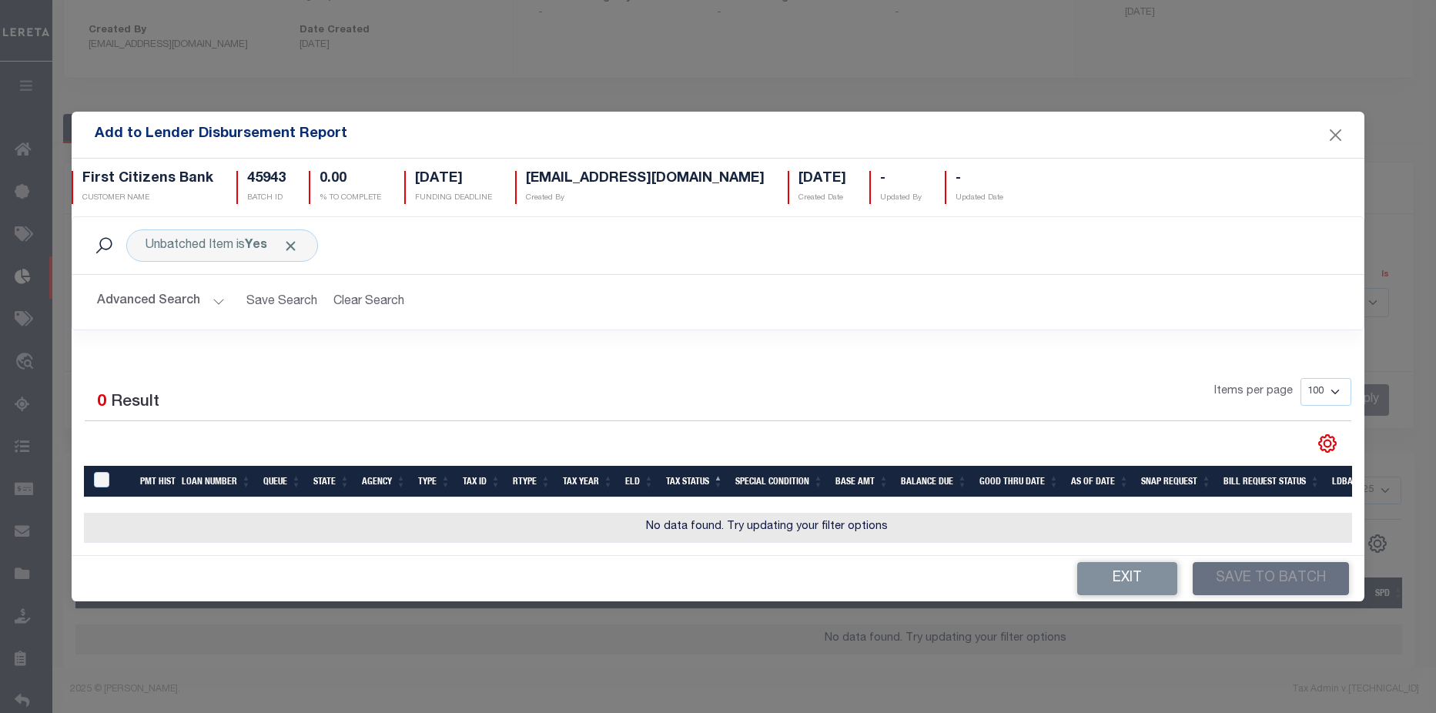
click at [150, 297] on button "Advanced Search" at bounding box center [161, 302] width 128 height 30
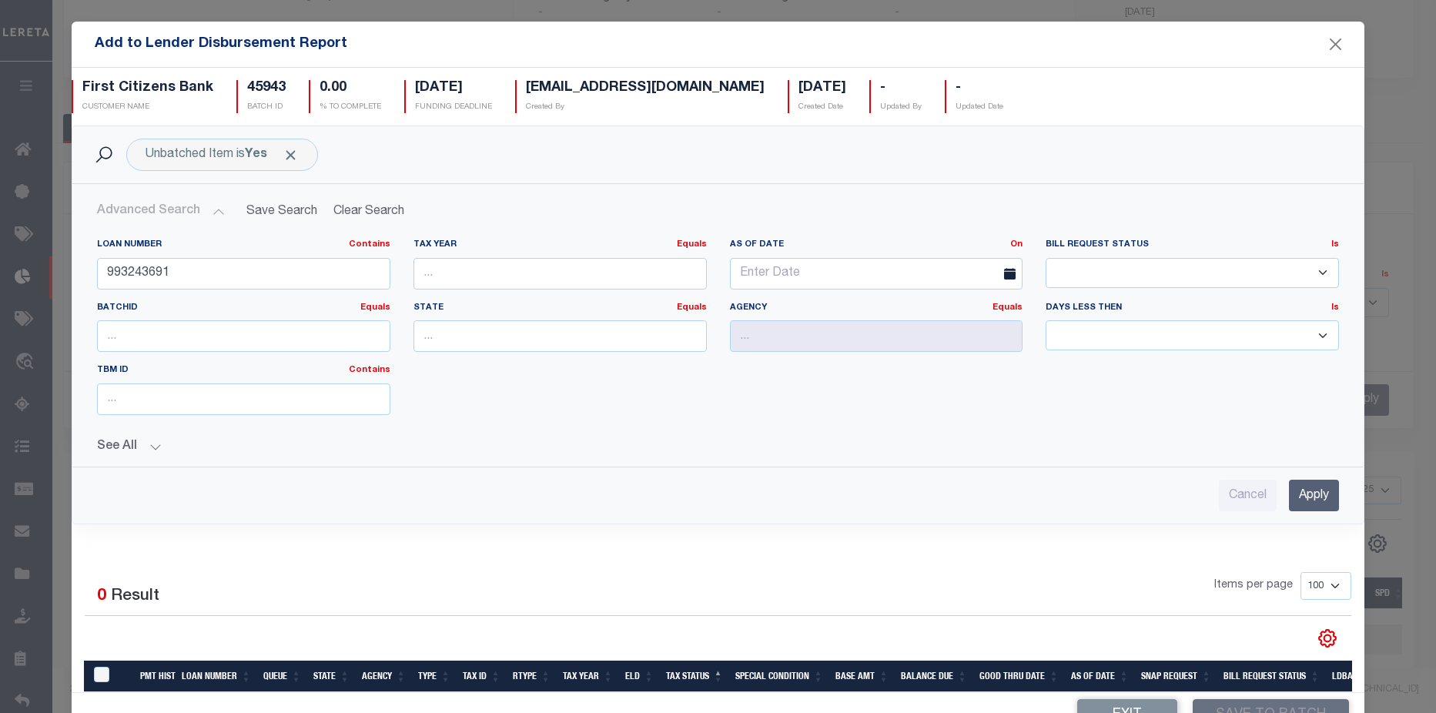
click at [1288, 490] on input "Apply" at bounding box center [1313, 496] width 50 height 32
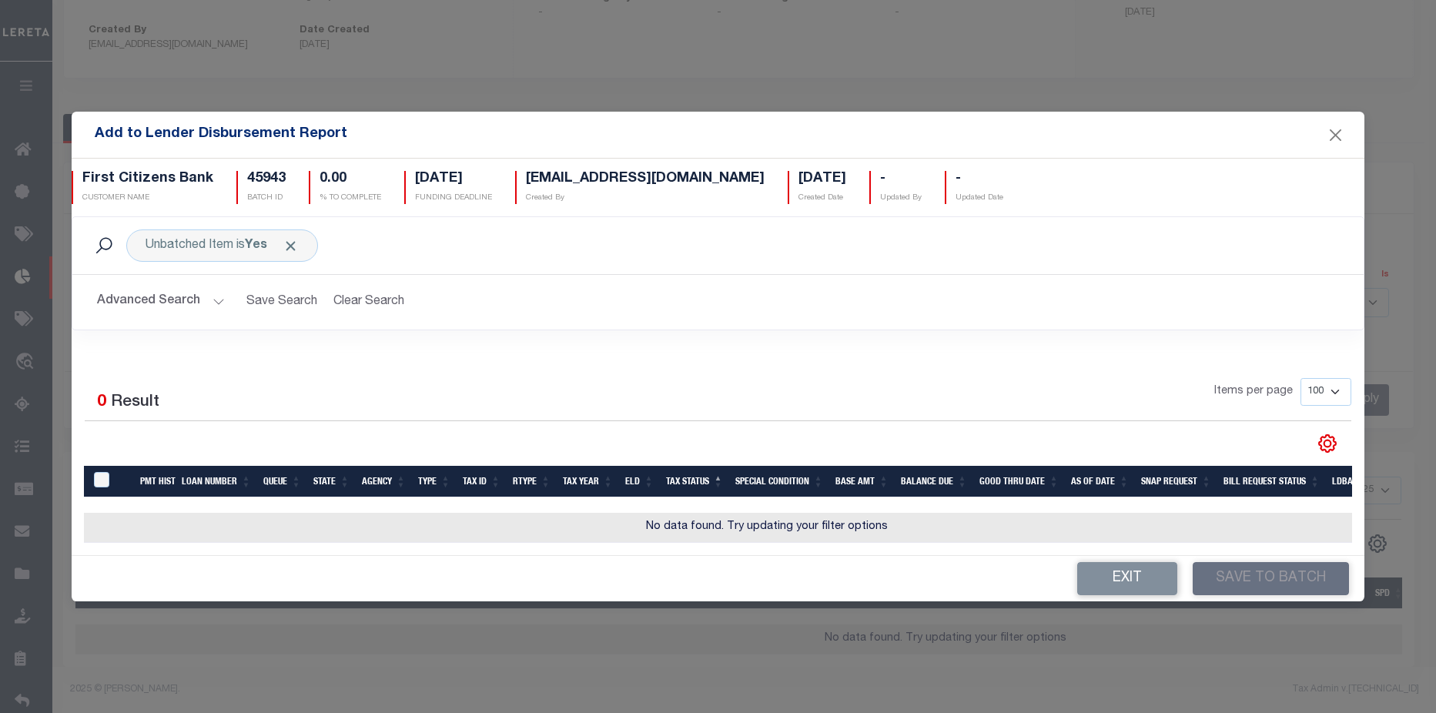
click at [156, 293] on button "Advanced Search" at bounding box center [161, 302] width 128 height 30
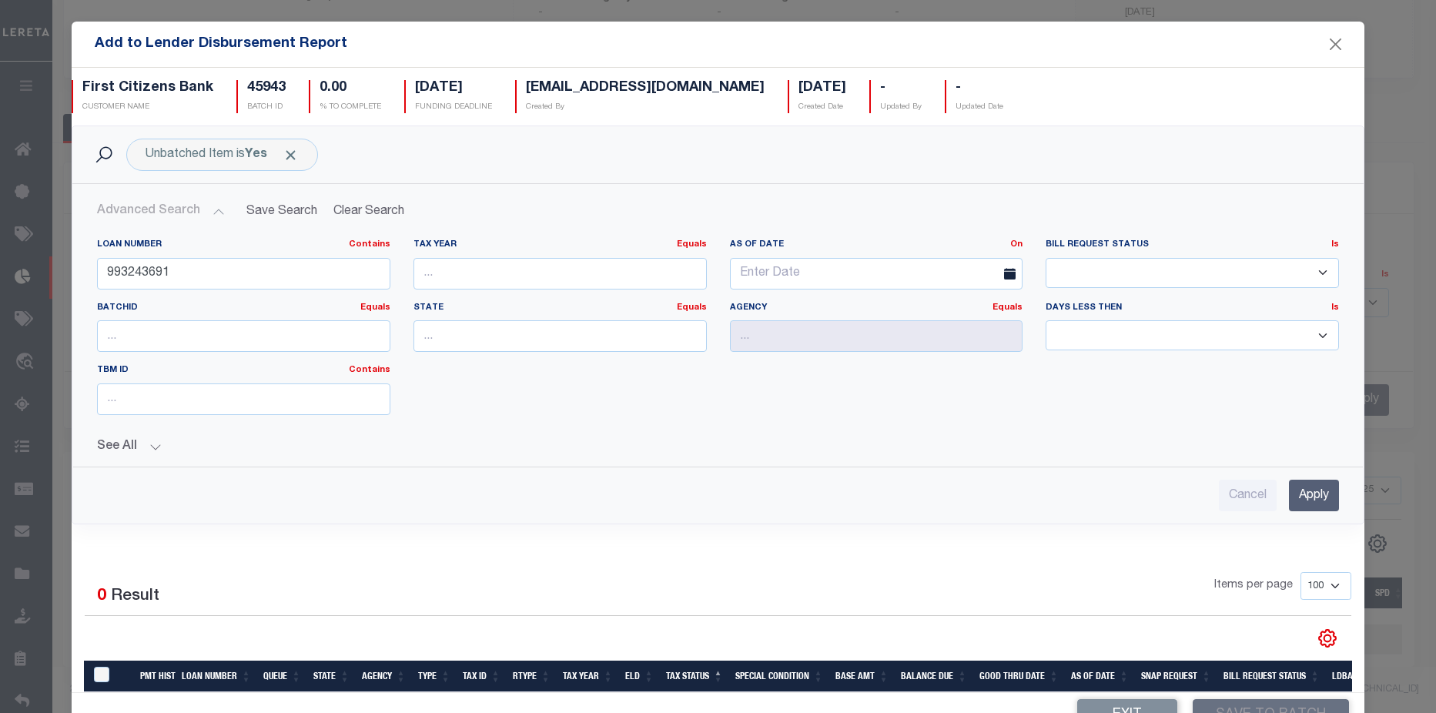
click at [1289, 490] on input "Apply" at bounding box center [1313, 496] width 50 height 32
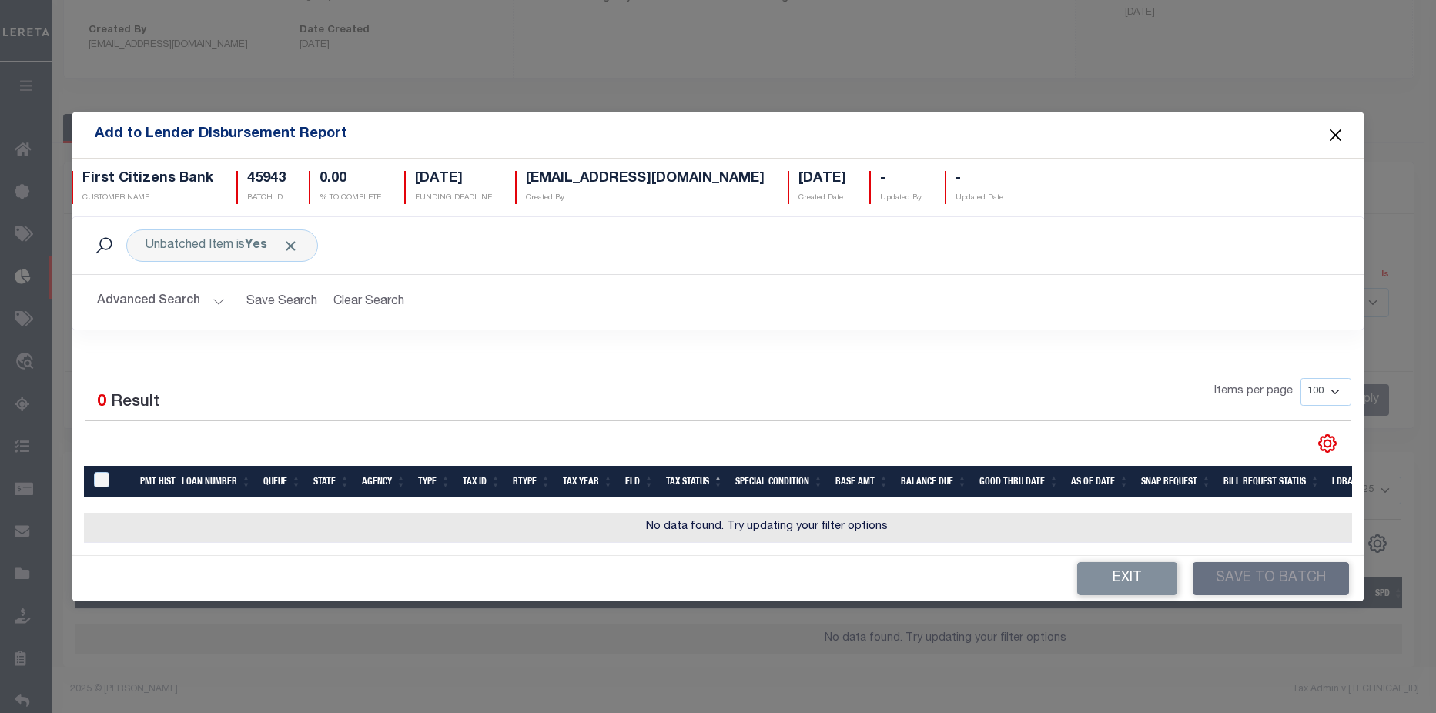
click at [1342, 134] on button "Close" at bounding box center [1335, 135] width 20 height 20
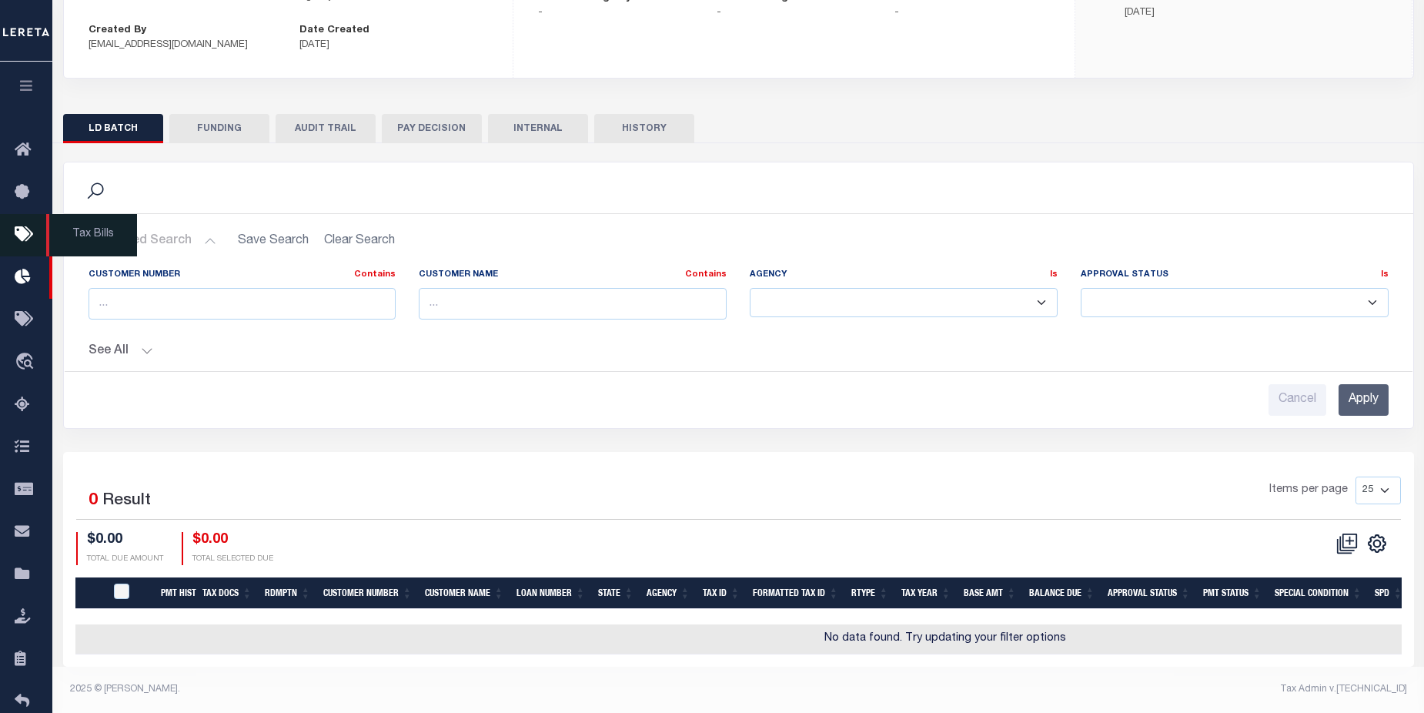
click at [22, 242] on icon at bounding box center [27, 235] width 25 height 19
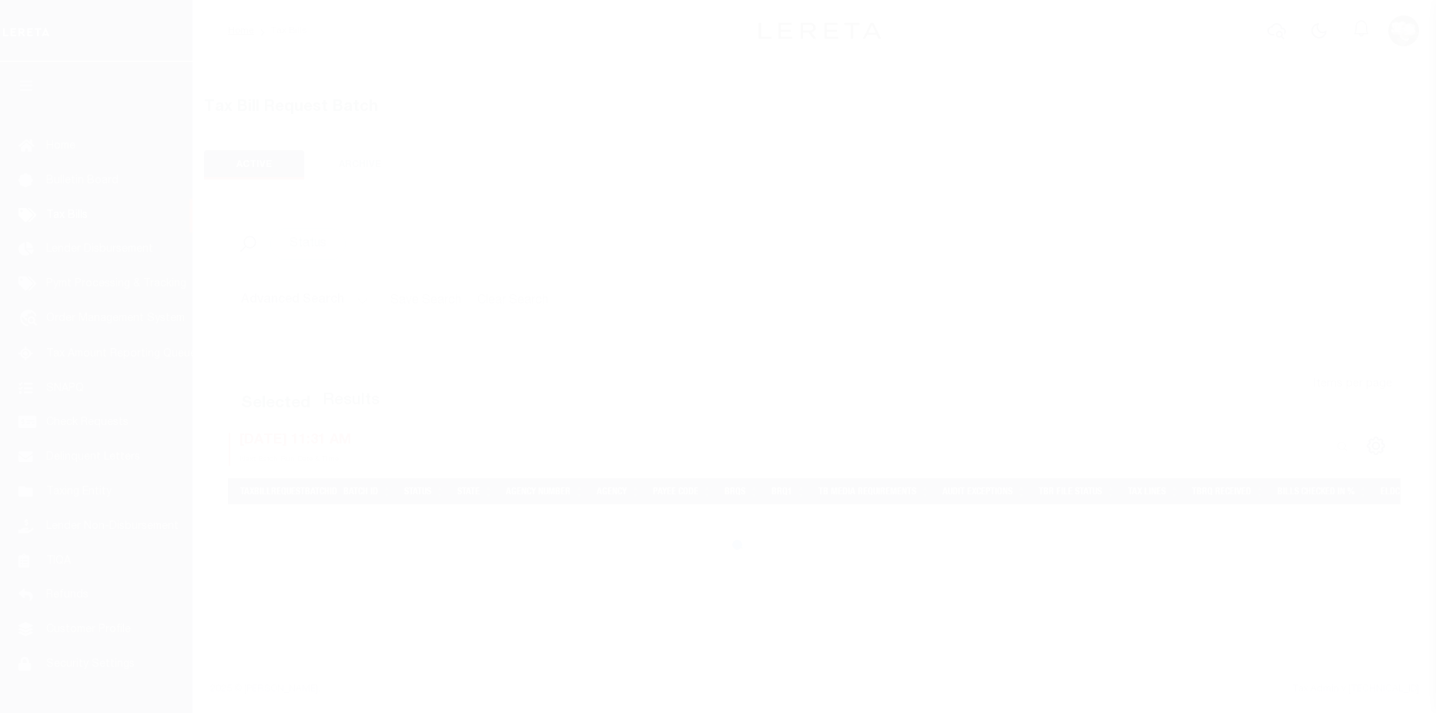
select select "WV"
select select
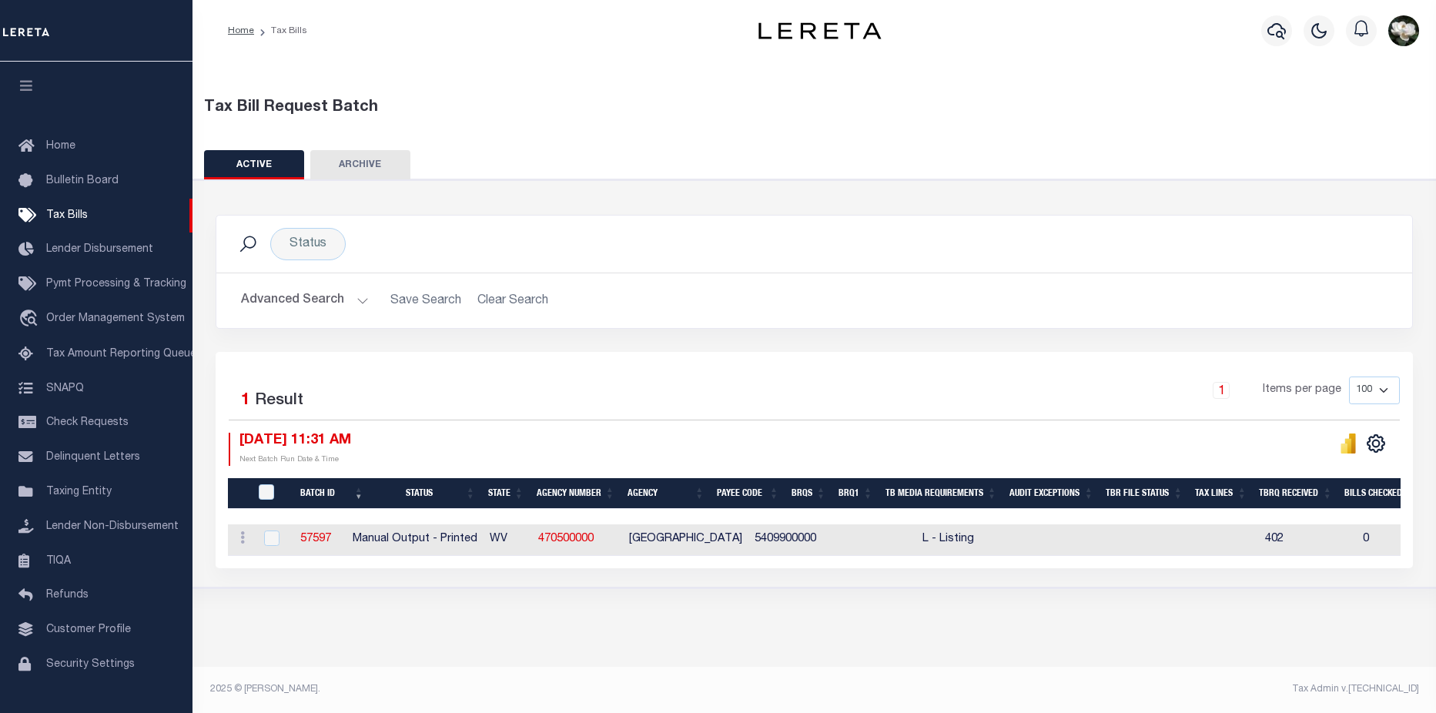
click at [279, 299] on button "Advanced Search" at bounding box center [305, 301] width 128 height 30
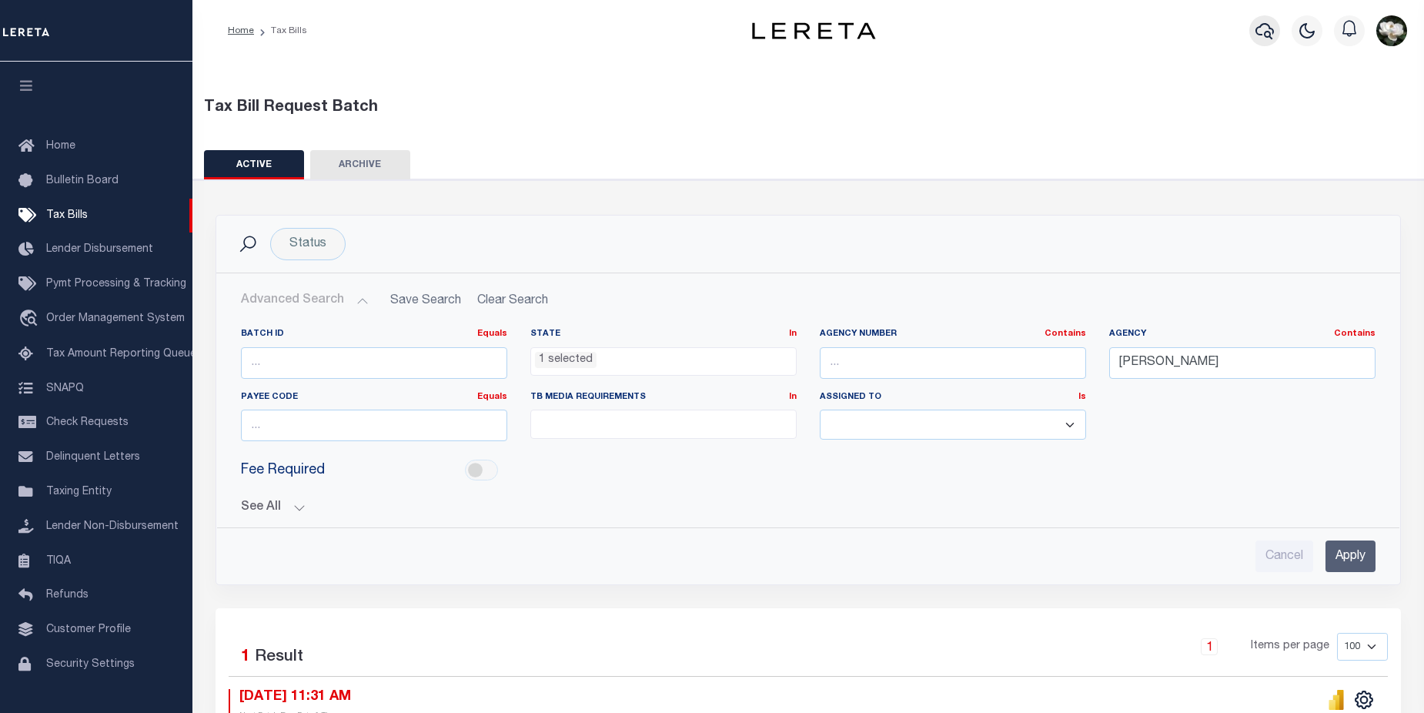
click at [1276, 35] on button "button" at bounding box center [1264, 30] width 31 height 31
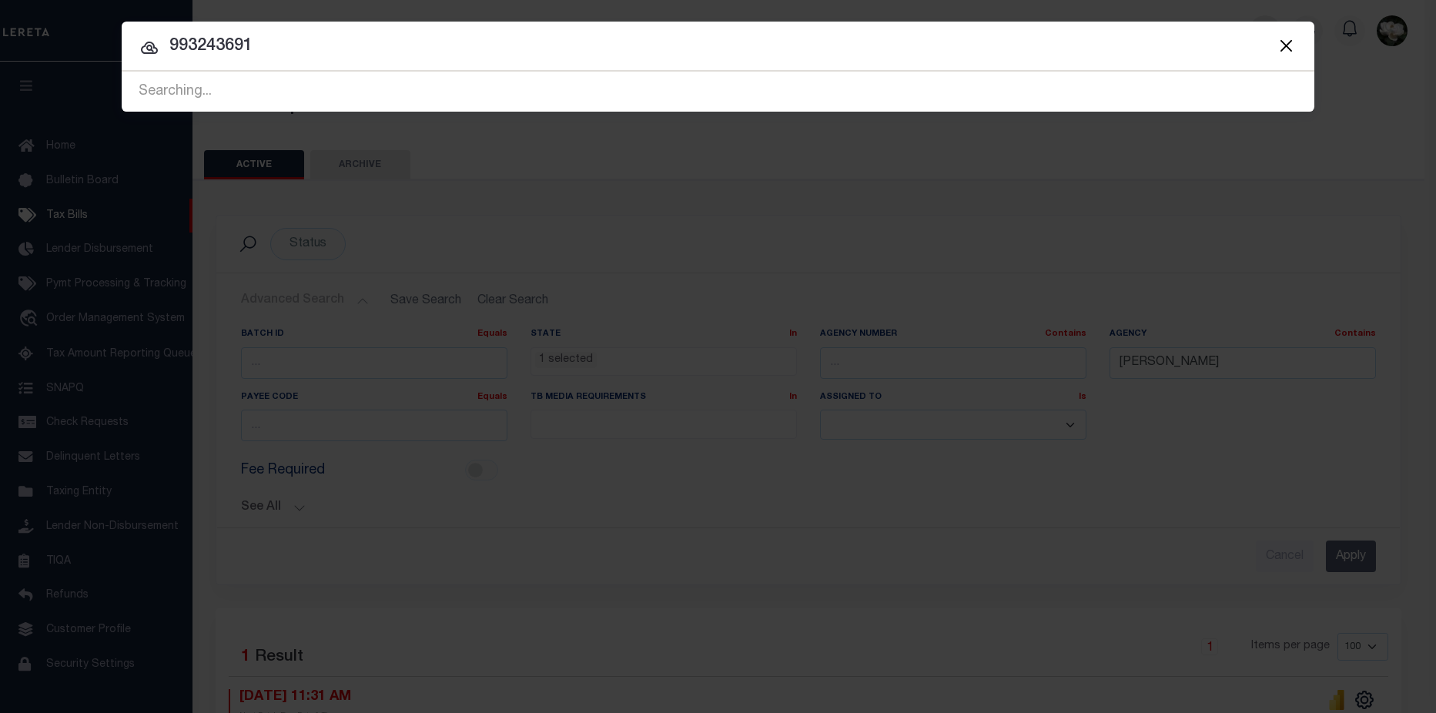
type input "993243691"
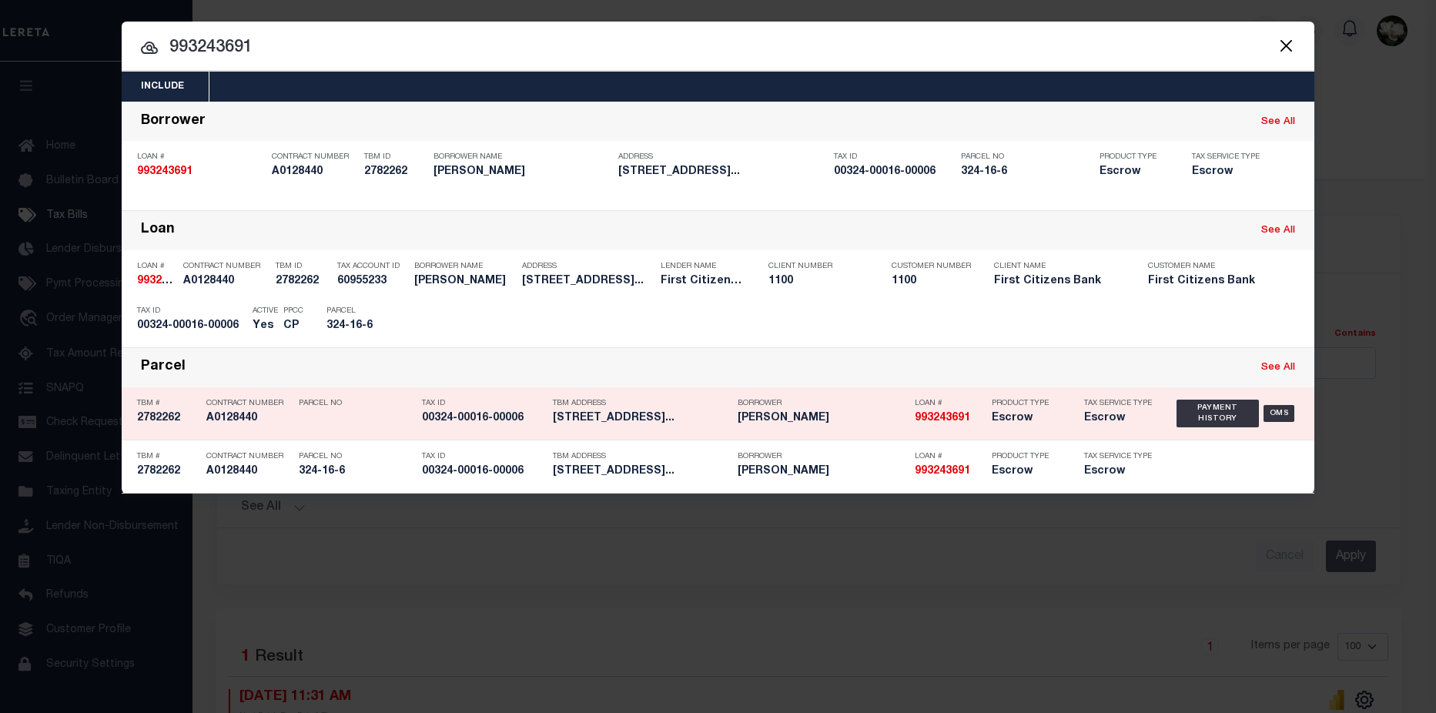
click at [1054, 418] on h5 "Escrow" at bounding box center [1025, 418] width 69 height 13
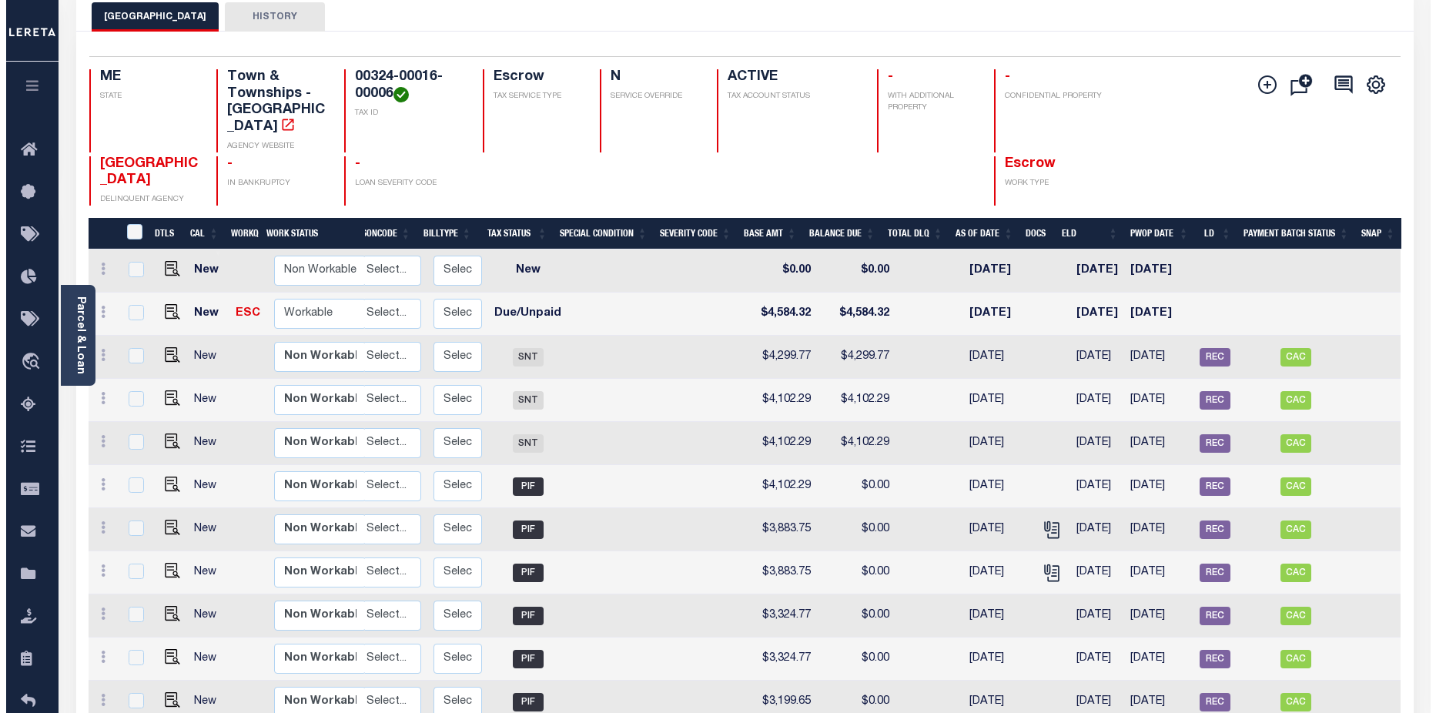
scroll to position [85, 0]
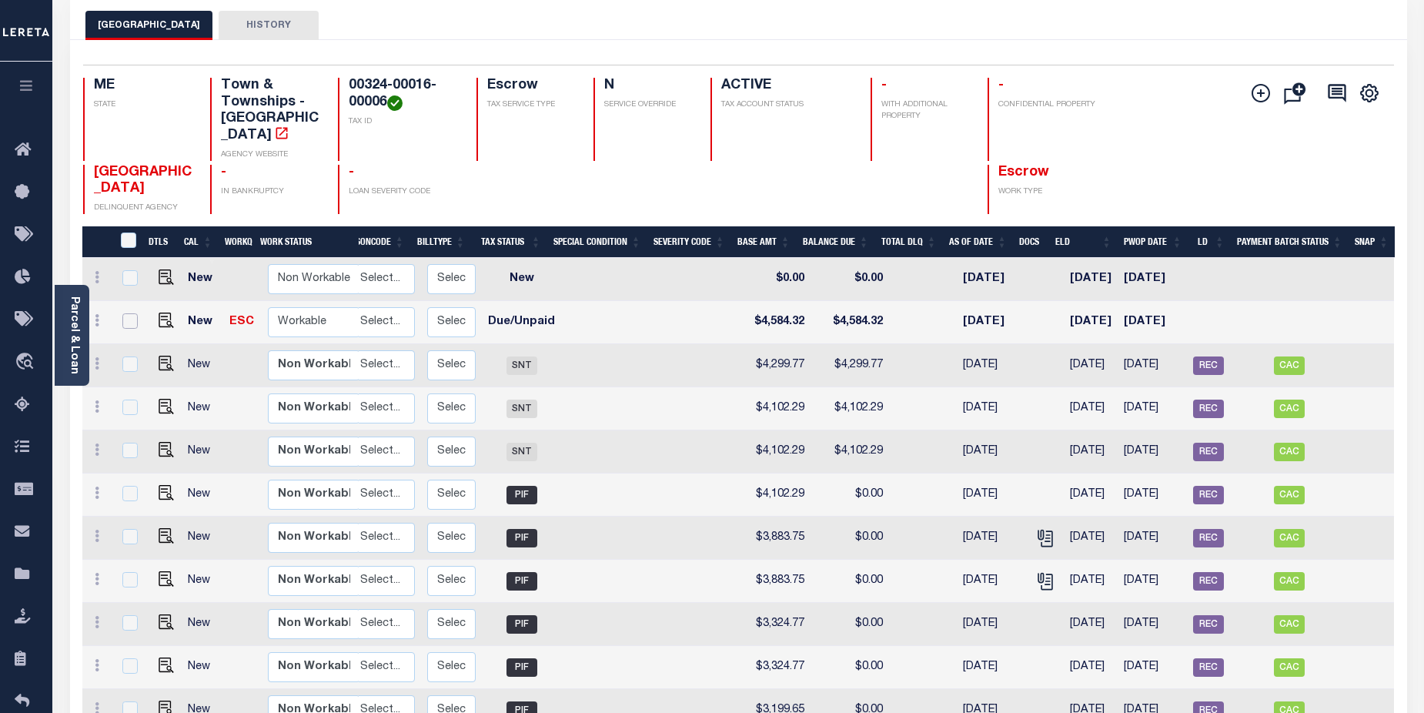
click at [130, 325] on input "checkbox" at bounding box center [129, 320] width 15 height 15
checkbox input "true"
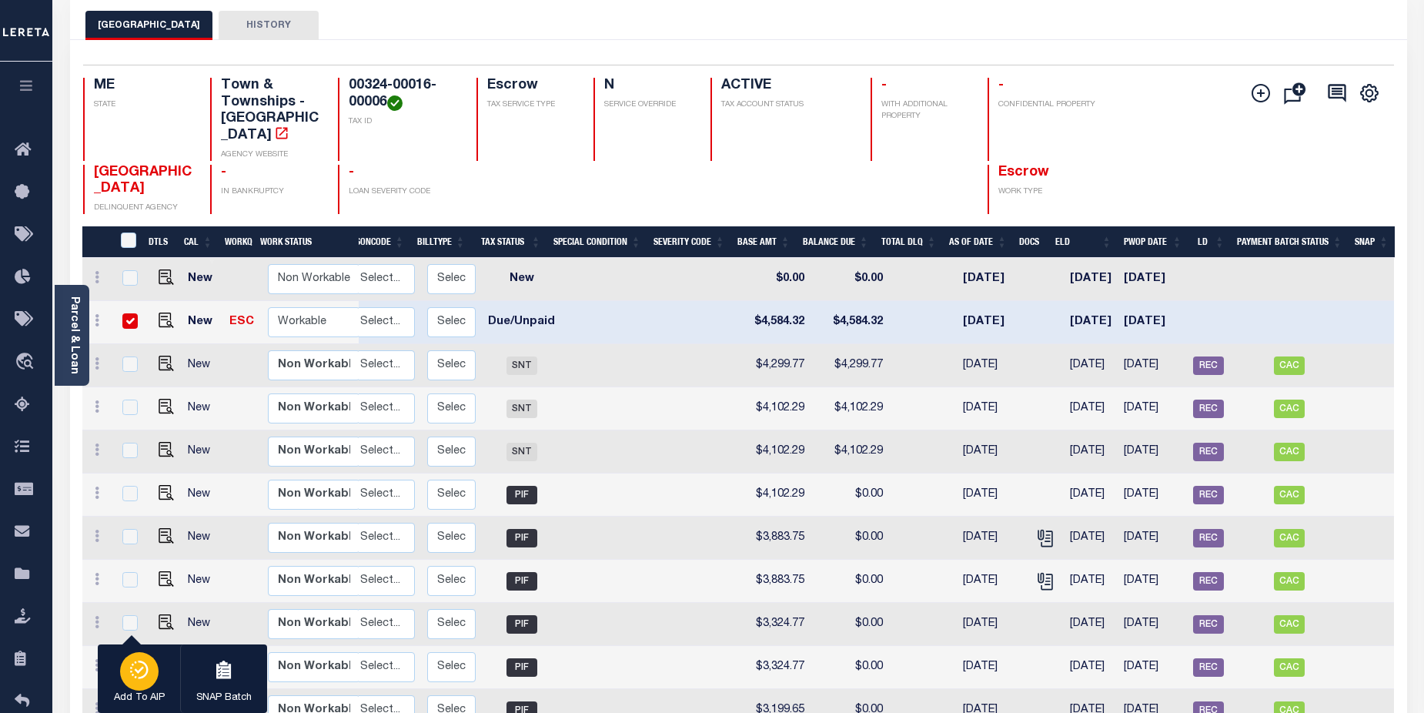
click at [139, 676] on icon "button" at bounding box center [140, 669] width 22 height 18
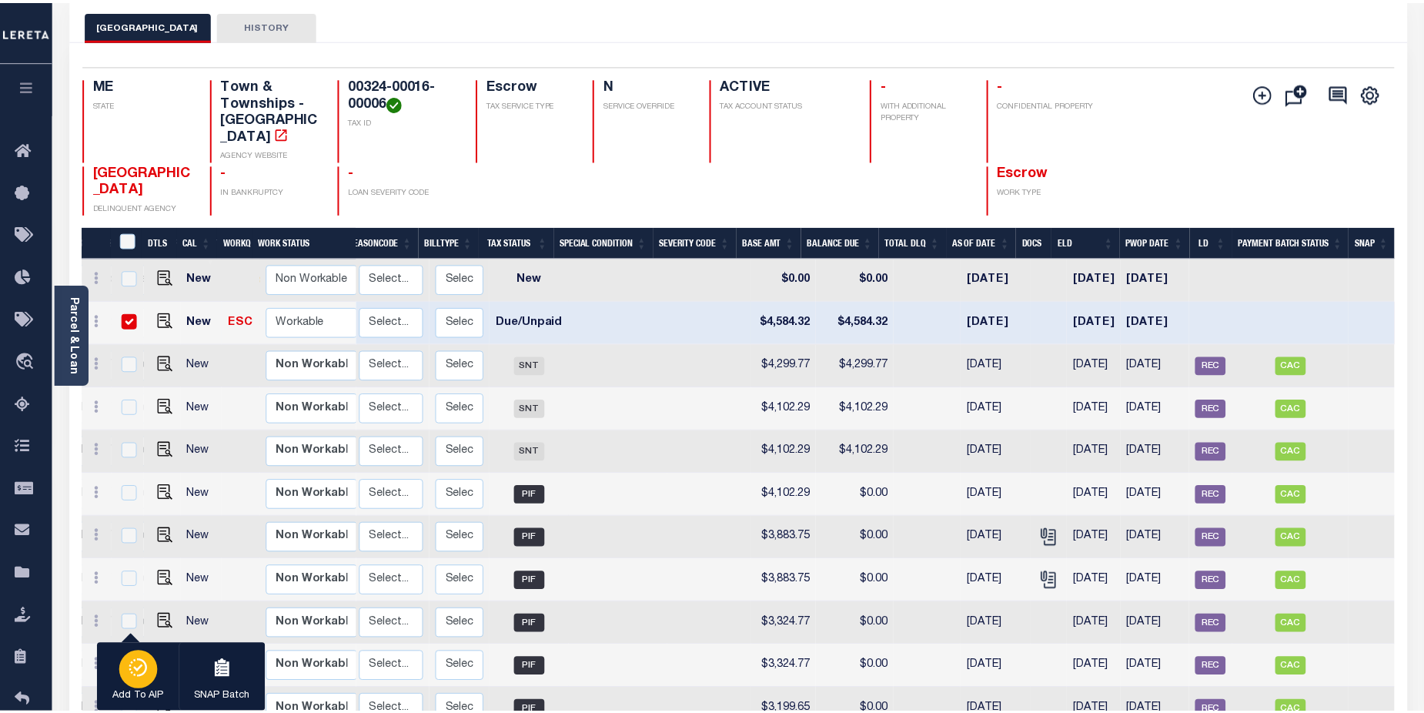
scroll to position [0, 197]
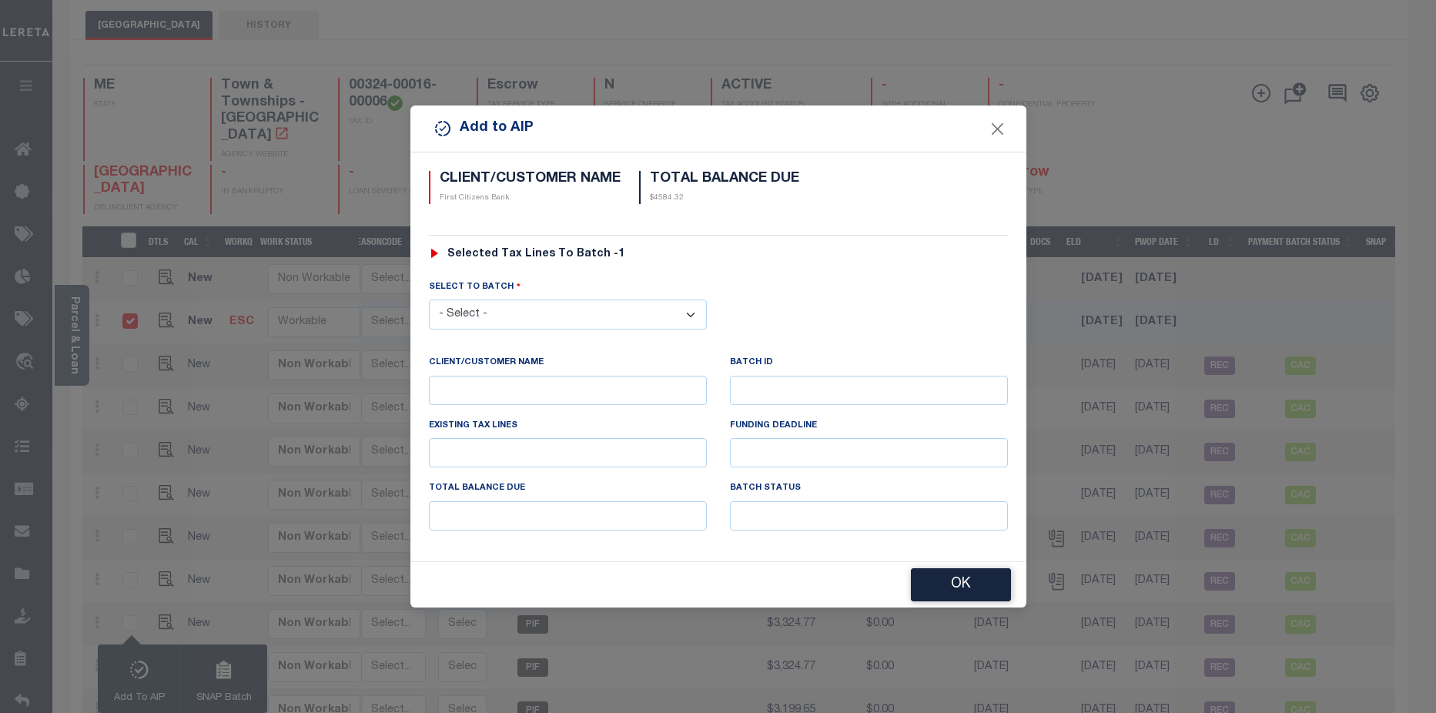
click at [691, 308] on select "- Select - 42369 42779 42789 45943" at bounding box center [568, 314] width 278 height 30
select select "45943"
click at [429, 299] on select "- Select - 42369 42779 42789 45943" at bounding box center [568, 314] width 278 height 30
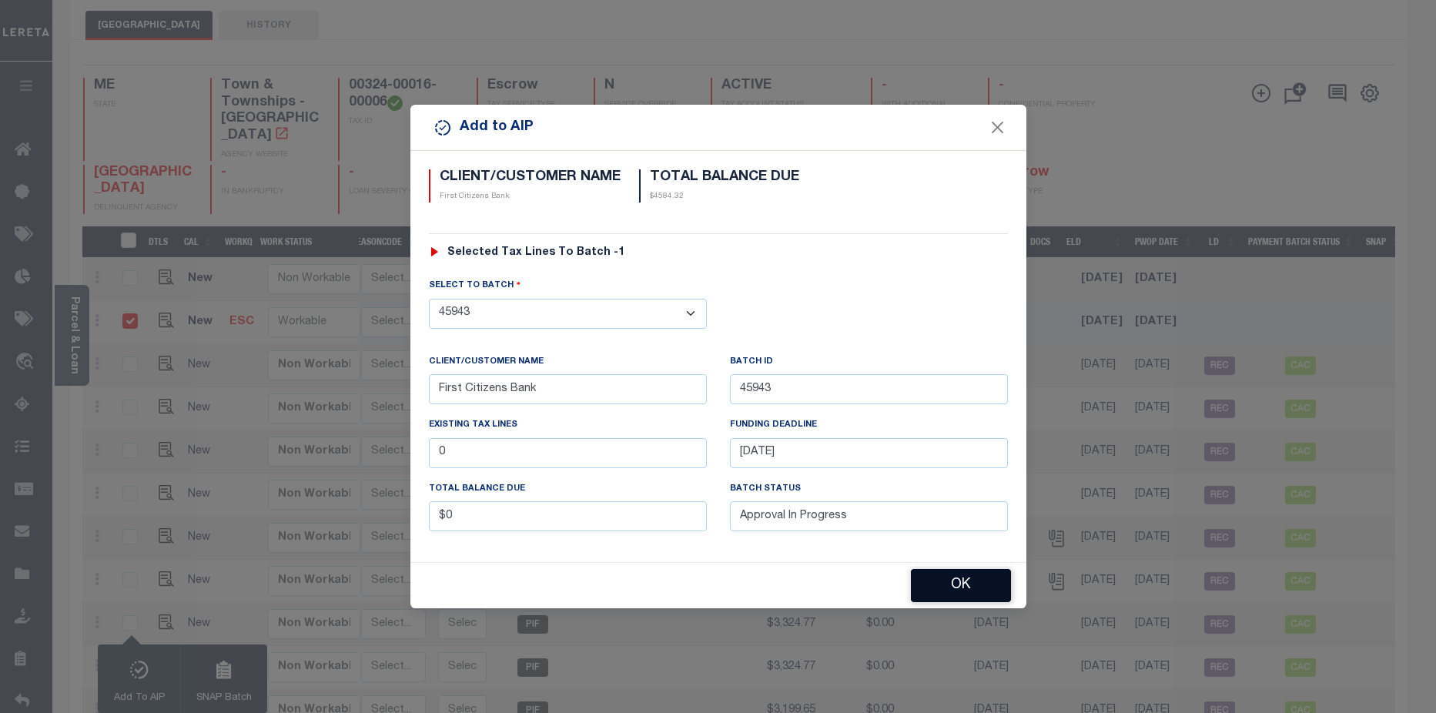
click at [961, 585] on button "OK" at bounding box center [961, 585] width 100 height 33
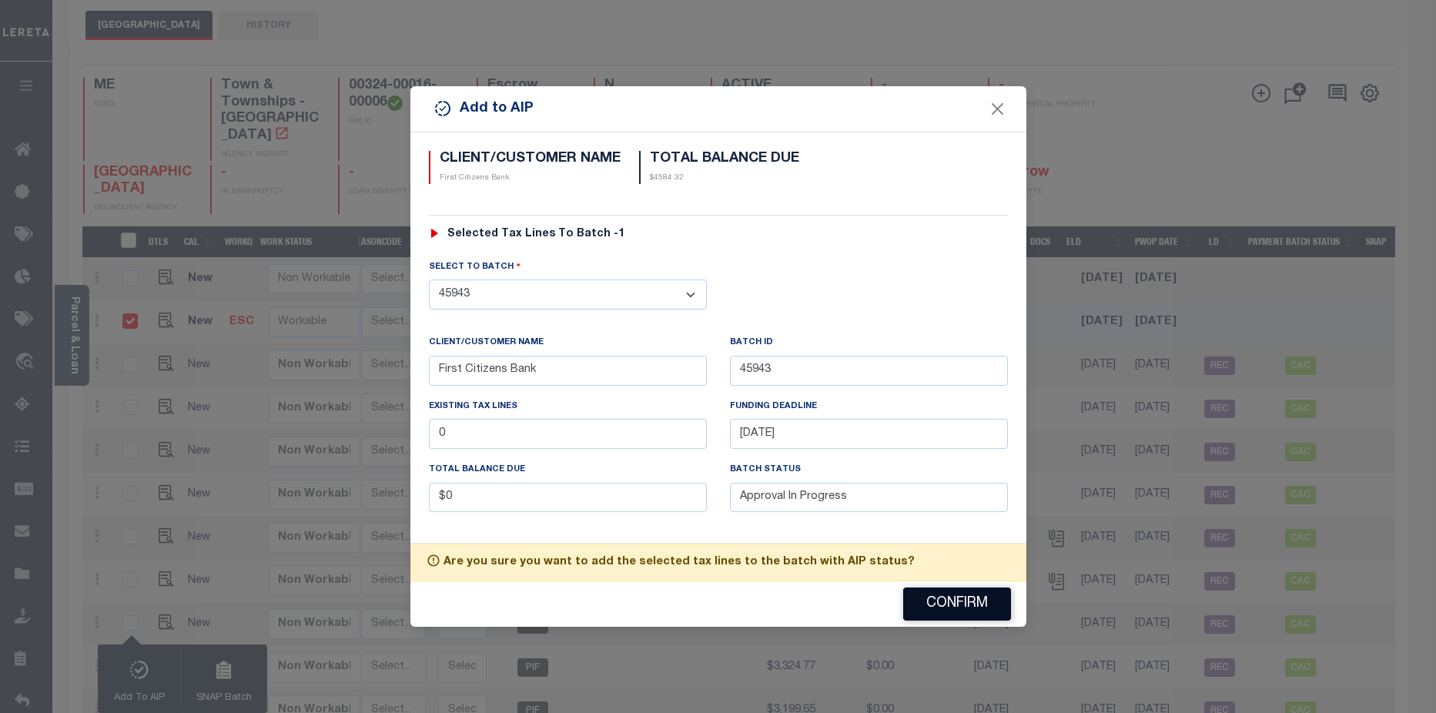
click at [961, 600] on button "Confirm" at bounding box center [957, 603] width 108 height 33
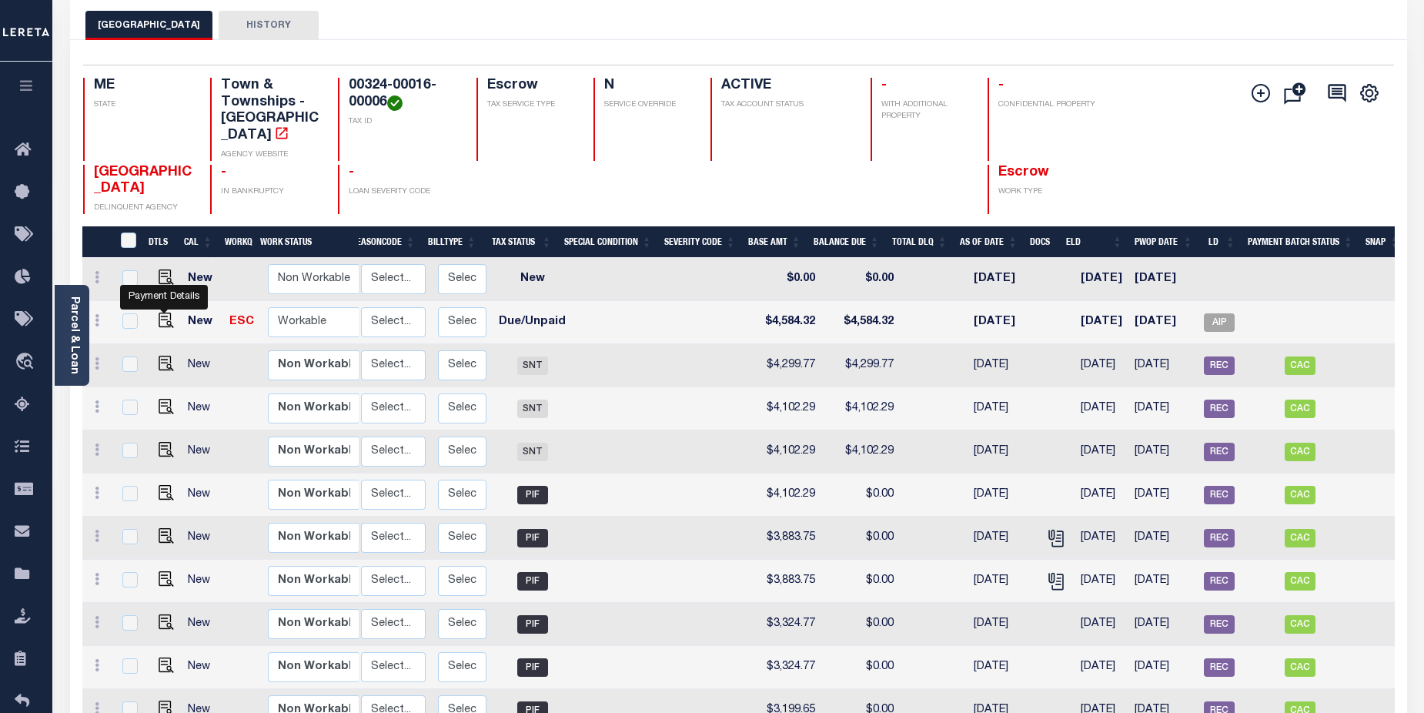
drag, startPoint x: 159, startPoint y: 321, endPoint x: 177, endPoint y: 326, distance: 18.3
click at [159, 321] on img at bounding box center [166, 320] width 15 height 15
checkbox input "true"
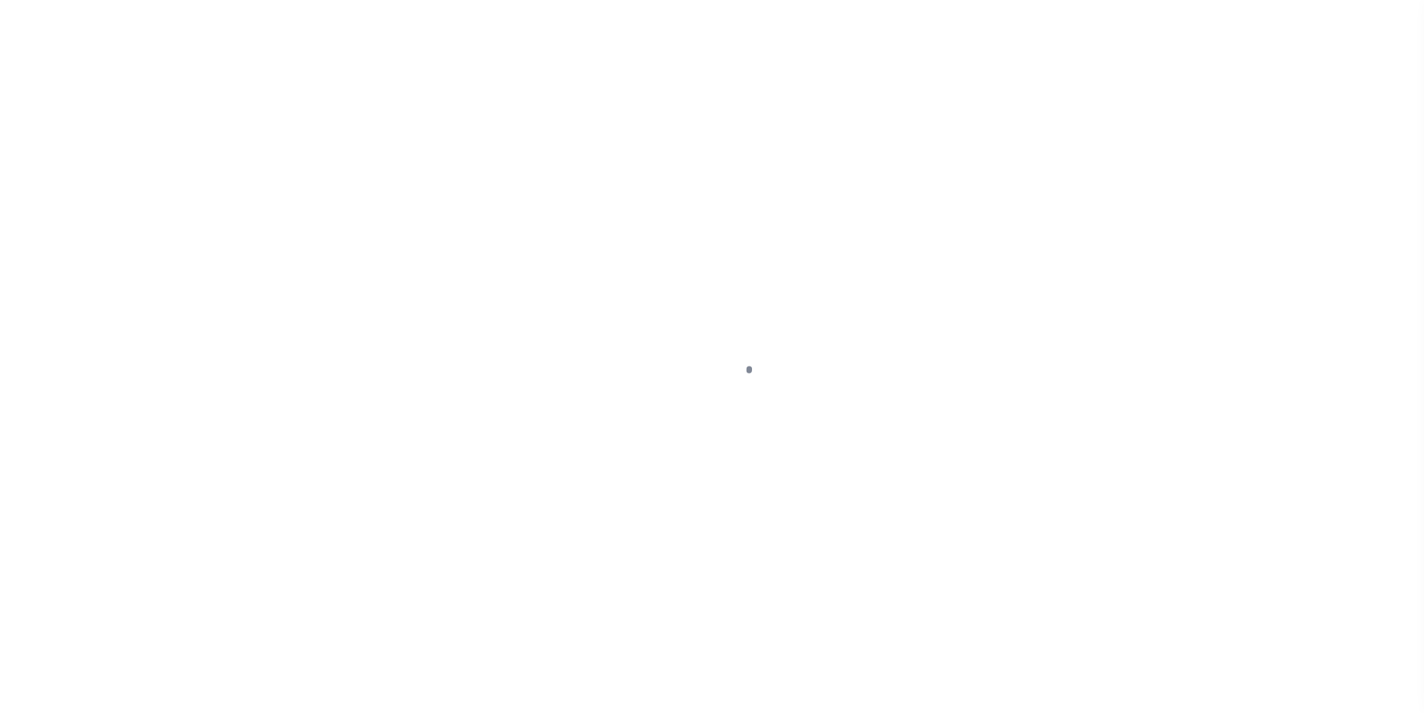
select select "DUE"
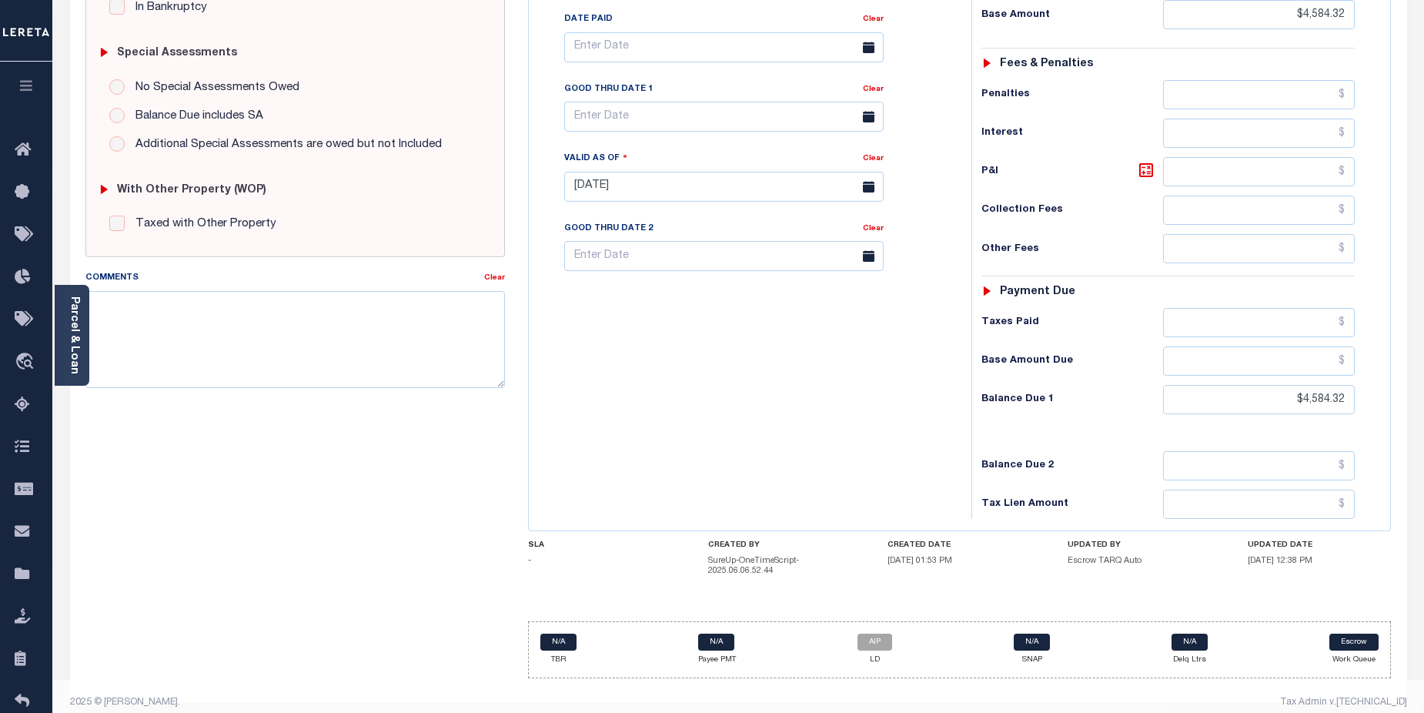
scroll to position [463, 0]
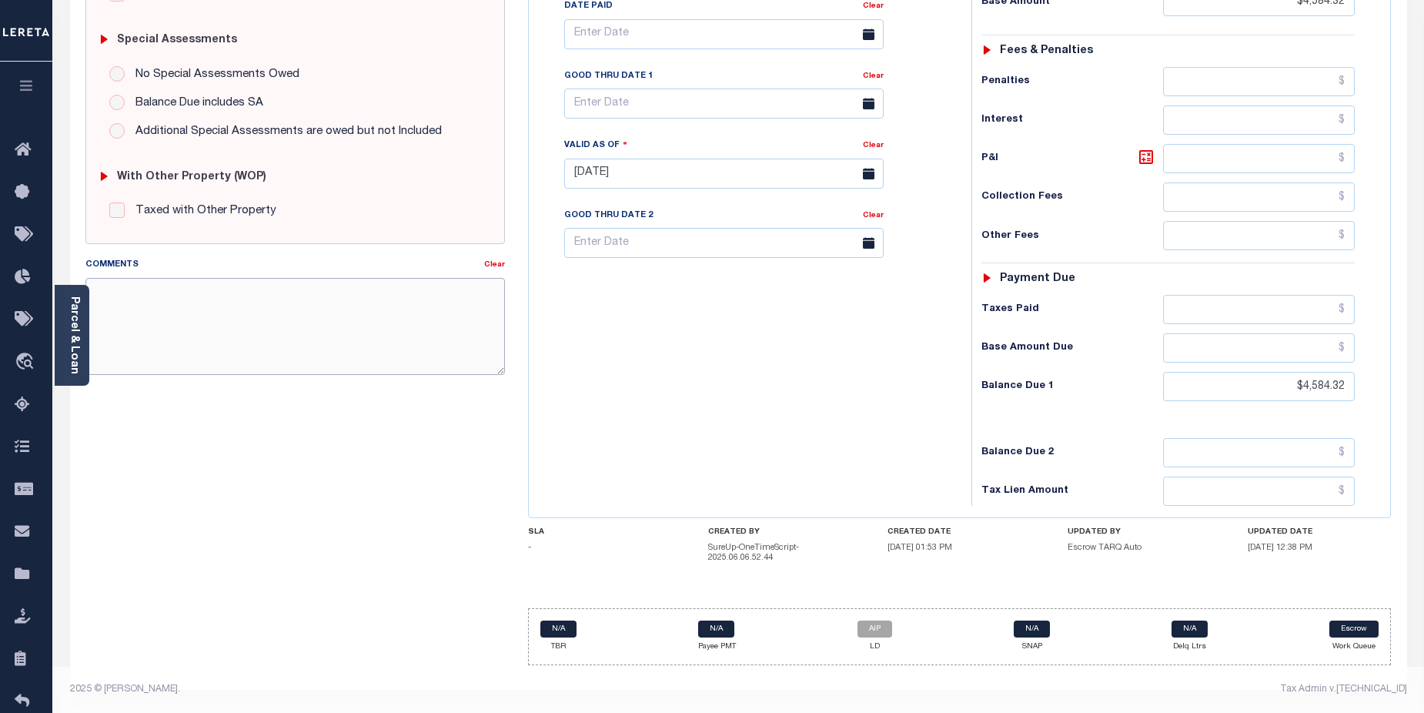
click at [190, 299] on textarea "Comments" at bounding box center [295, 326] width 420 height 97
paste textarea "00324-00016-00006"
type textarea "00324-00016-00006"
drag, startPoint x: 224, startPoint y: 299, endPoint x: -108, endPoint y: 286, distance: 332.0
click at [0, 286] on html "Home Payment History Tax Line Detail" at bounding box center [712, 125] width 1424 height 1175
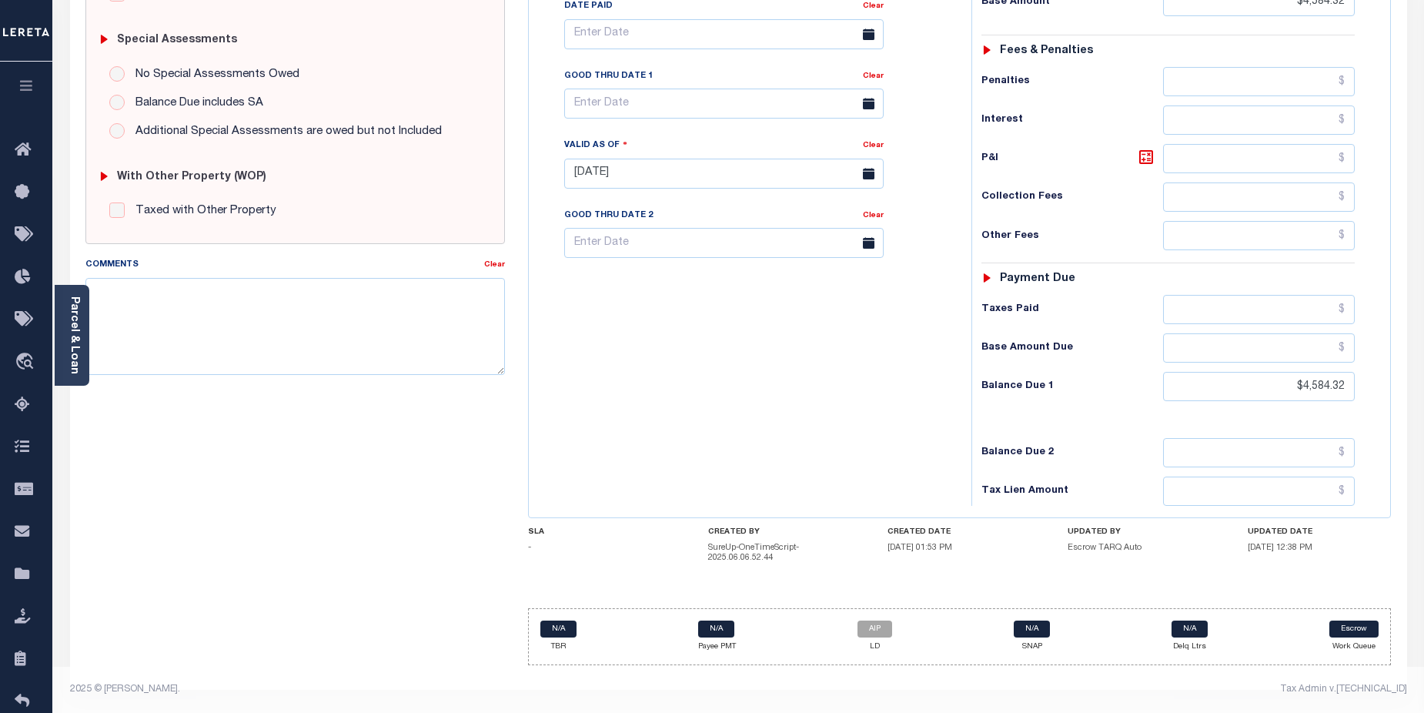
type input "[DATE]"
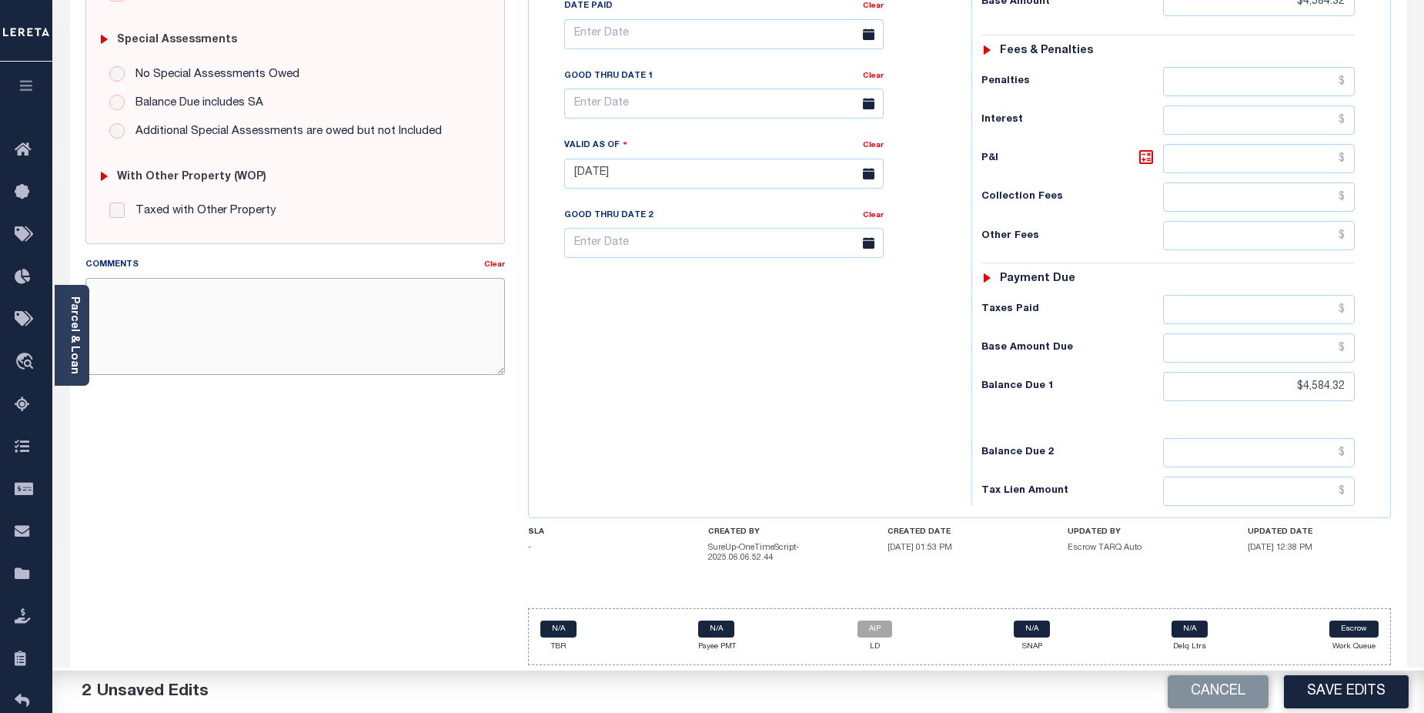
click at [172, 299] on textarea "Comments" at bounding box center [295, 326] width 420 height 97
paste textarea "CAS-474377 2025/annual dlq Base $3,323.80 P/I $568.57-Lender Responsibility Tot…"
drag, startPoint x: 196, startPoint y: 291, endPoint x: 295, endPoint y: 289, distance: 98.5
click textarea "CAS-474377 2025/annual dlq Base $3,323.80 P/I $568.57-Lender Responsibility Tot…"
drag, startPoint x: 160, startPoint y: 288, endPoint x: 627, endPoint y: 443, distance: 492.4
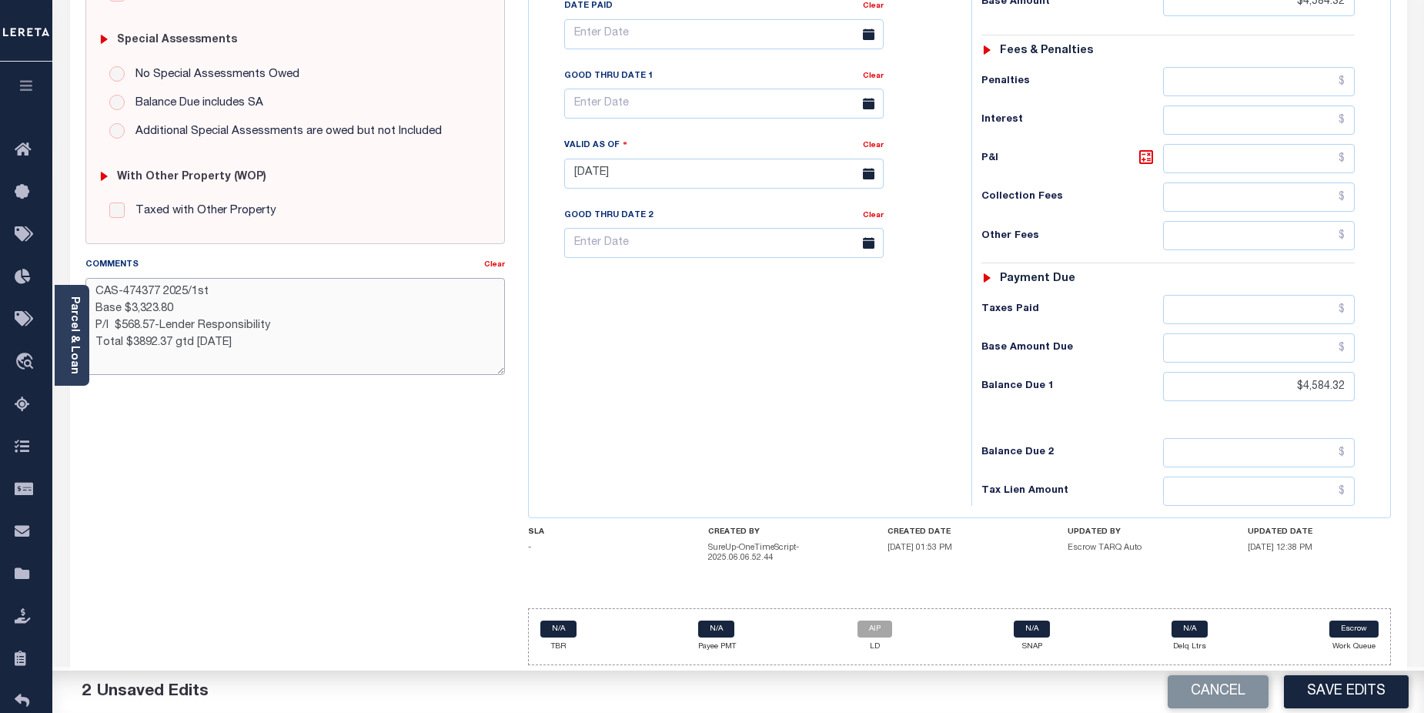
click textarea "CAS-474377 2025/1st Base $3,323.80 P/I $568.57-Lender Responsibility Total $389…"
drag, startPoint x: 126, startPoint y: 292, endPoint x: 172, endPoint y: 287, distance: 45.6
click textarea "CAS-474377 2025/1st Base $3,323.80 P/I $568.57-Lender Responsibility Total $389…"
drag, startPoint x: 131, startPoint y: 324, endPoint x: 213, endPoint y: 327, distance: 82.4
click textarea "CAS-48132 2025/1st Base $3,323.80 P/I $568.57-Lender Responsibility Total $3892…"
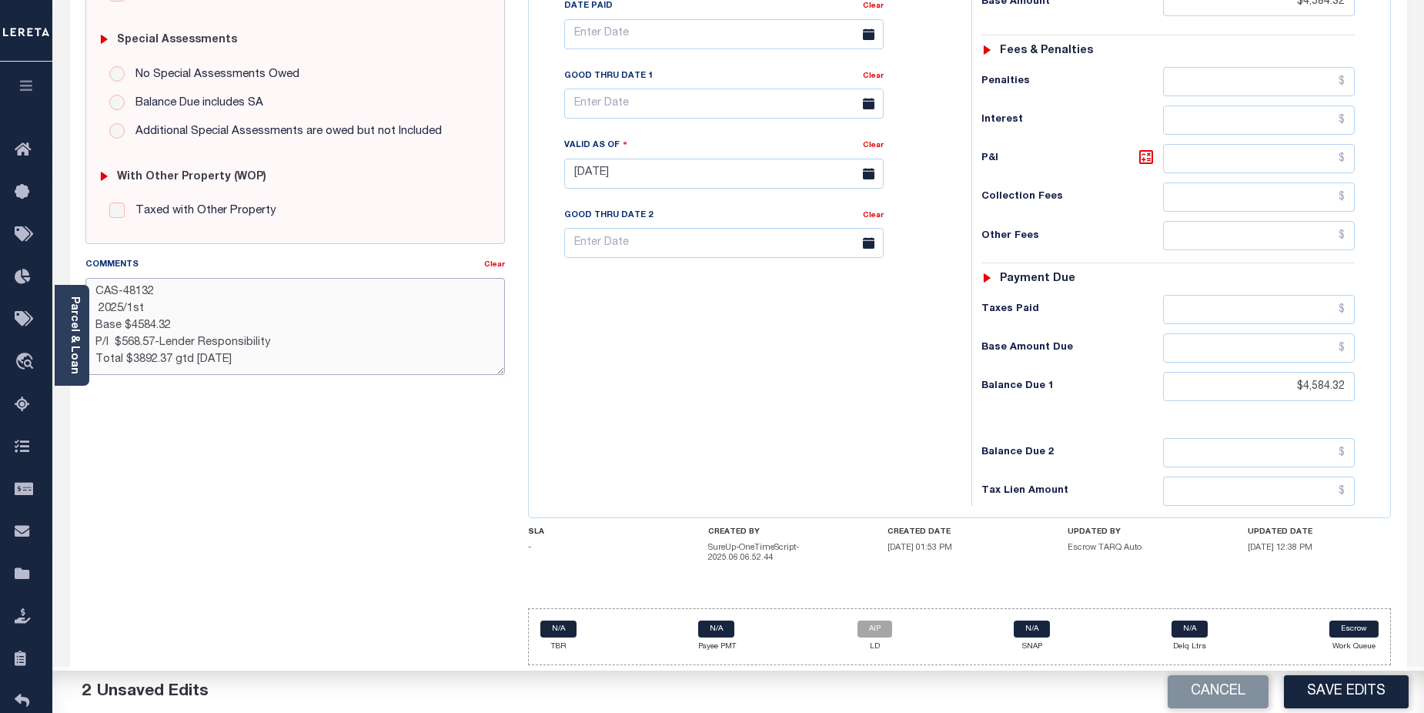
click textarea "CAS-48132 2025/1st Base $4584.32 P/I $568.57-Lender Responsibility Total $3892.…"
drag, startPoint x: 95, startPoint y: 338, endPoint x: 286, endPoint y: 339, distance: 190.9
click textarea "CAS-48132 2025/1st Base $4,584.32 P/I $568.57-Lender Responsibility Total $3892…"
drag, startPoint x: 202, startPoint y: 357, endPoint x: 222, endPoint y: 356, distance: 20.8
click textarea "CAS-48132 2025/1st Base $4,584.32 Total $3892.37 gtd [DATE]"
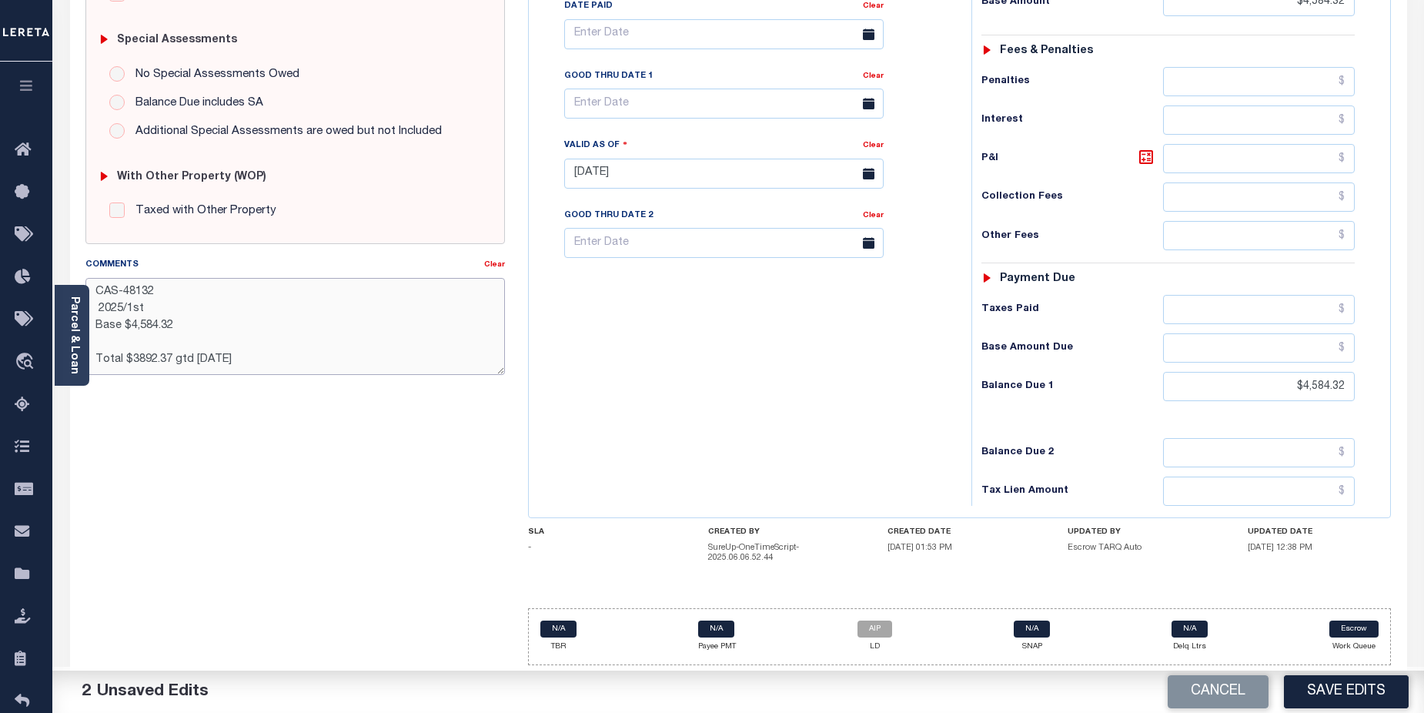
drag, startPoint x: 131, startPoint y: 355, endPoint x: 172, endPoint y: 355, distance: 41.6
click textarea "CAS-48132 2025/1st Base $4,584.32 Total $3892.37 gtd [DATE]"
type textarea "CAS-48132 2025/1st Base $4,584.32 Total $4,584.32 gtd [DATE]"
click button "Save Edits"
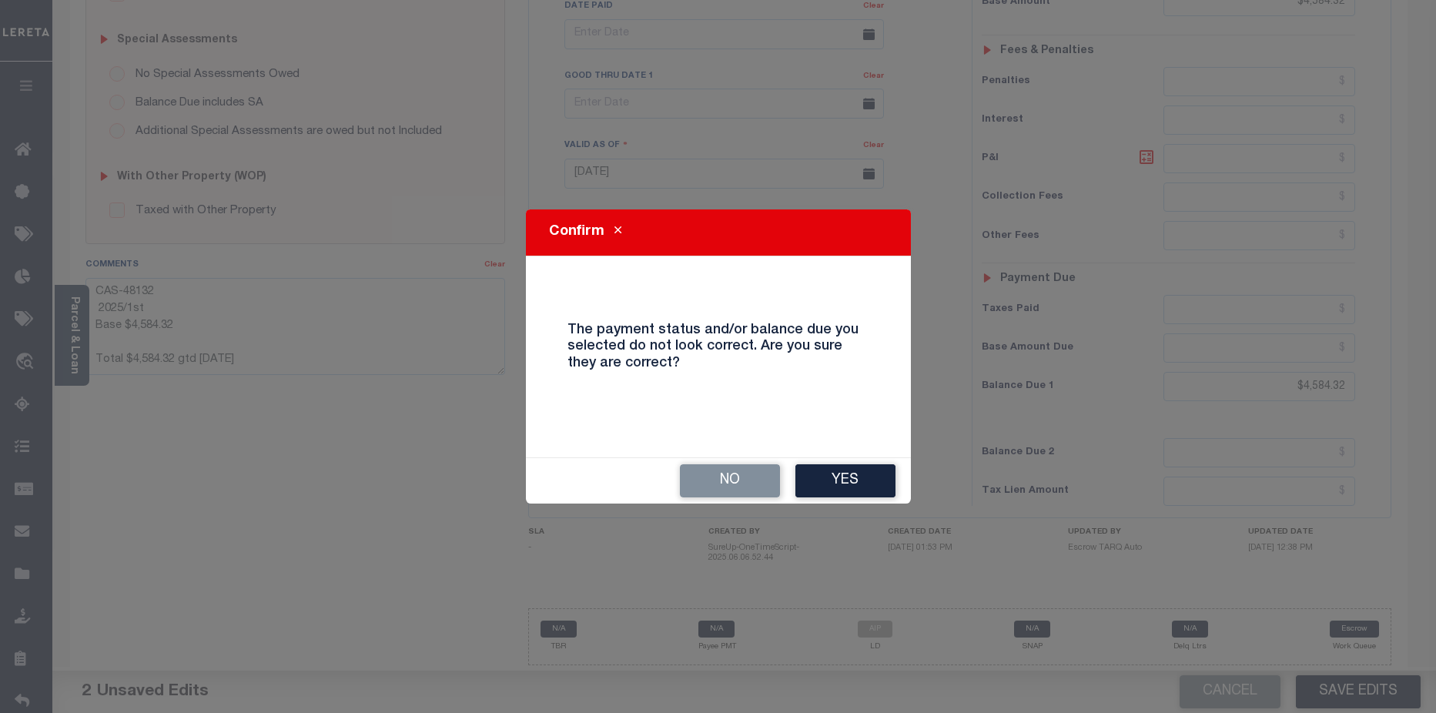
click button "Yes"
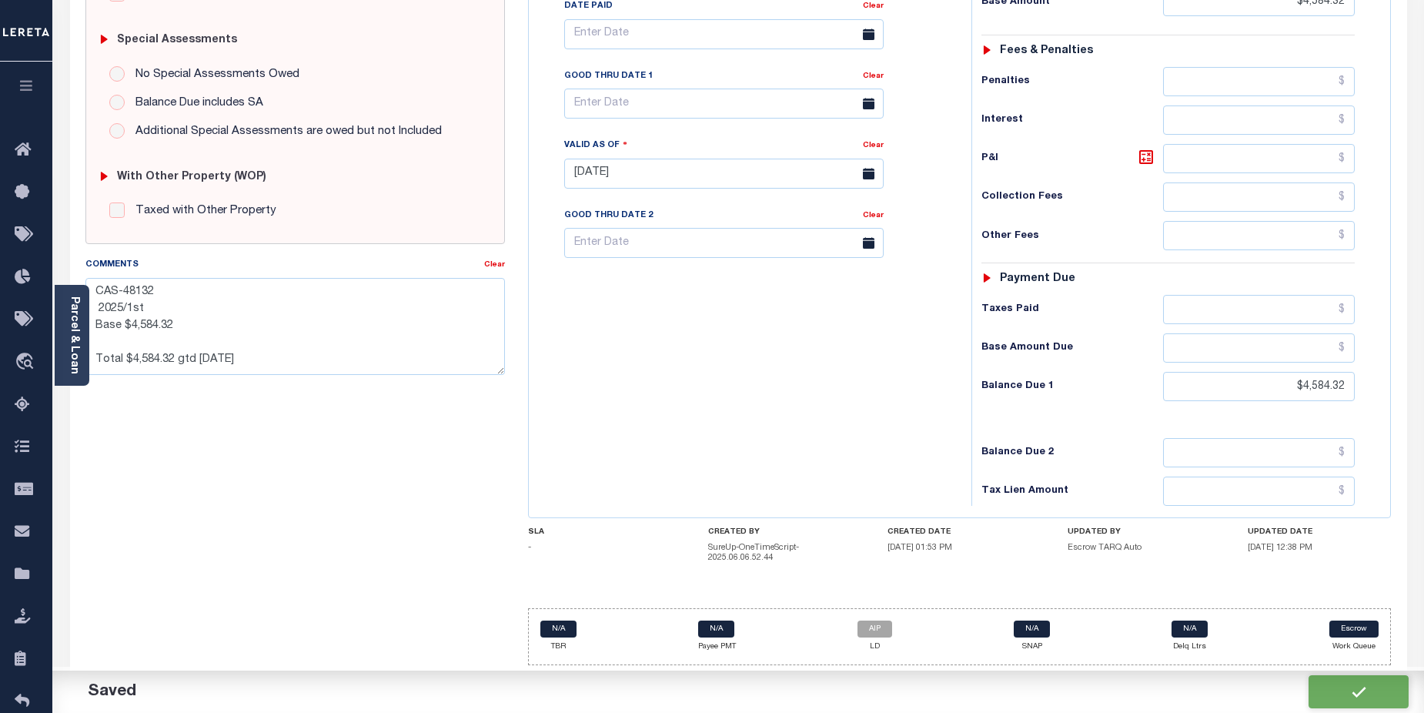
checkbox input "false"
type textarea "CAS-48132 2025/1st Base $4,584.32 Total $4,584.32 gtd [DATE]"
type input "$4,584.32"
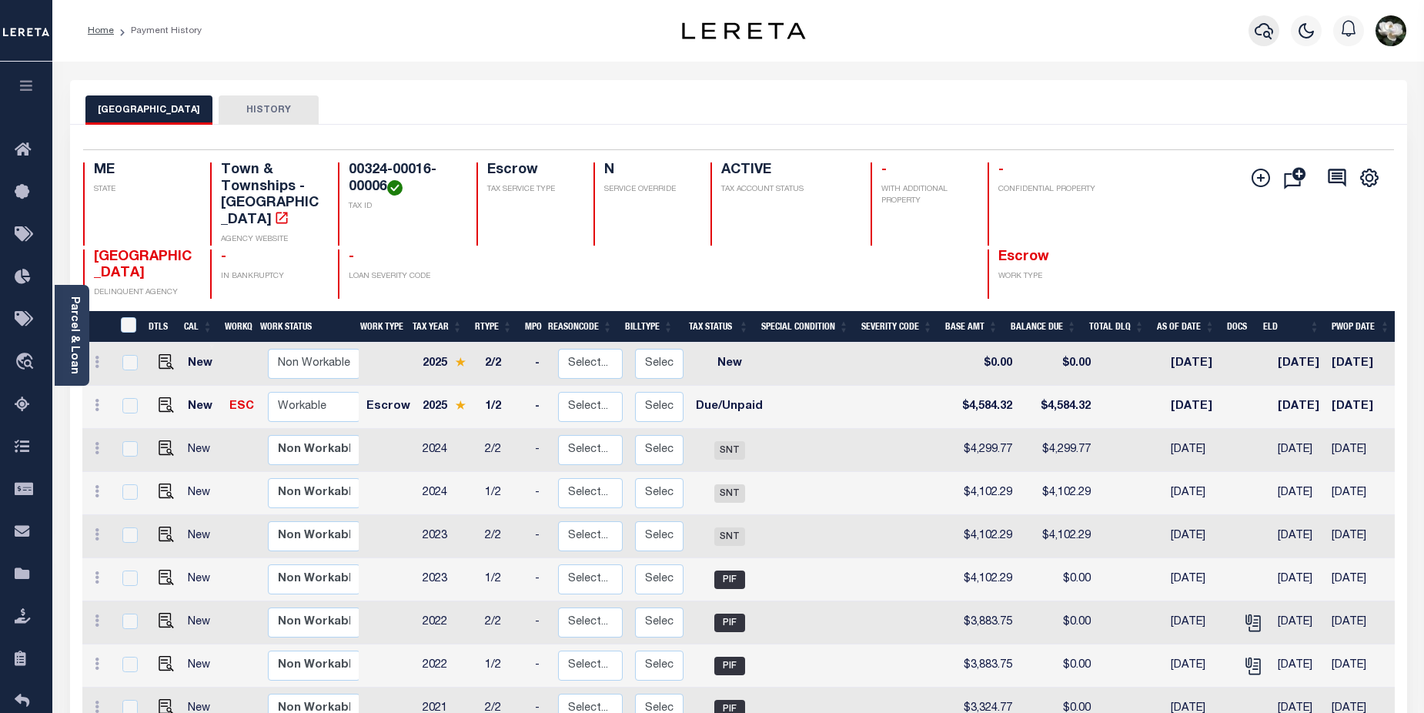
click at [1271, 25] on icon "button" at bounding box center [1264, 31] width 18 height 18
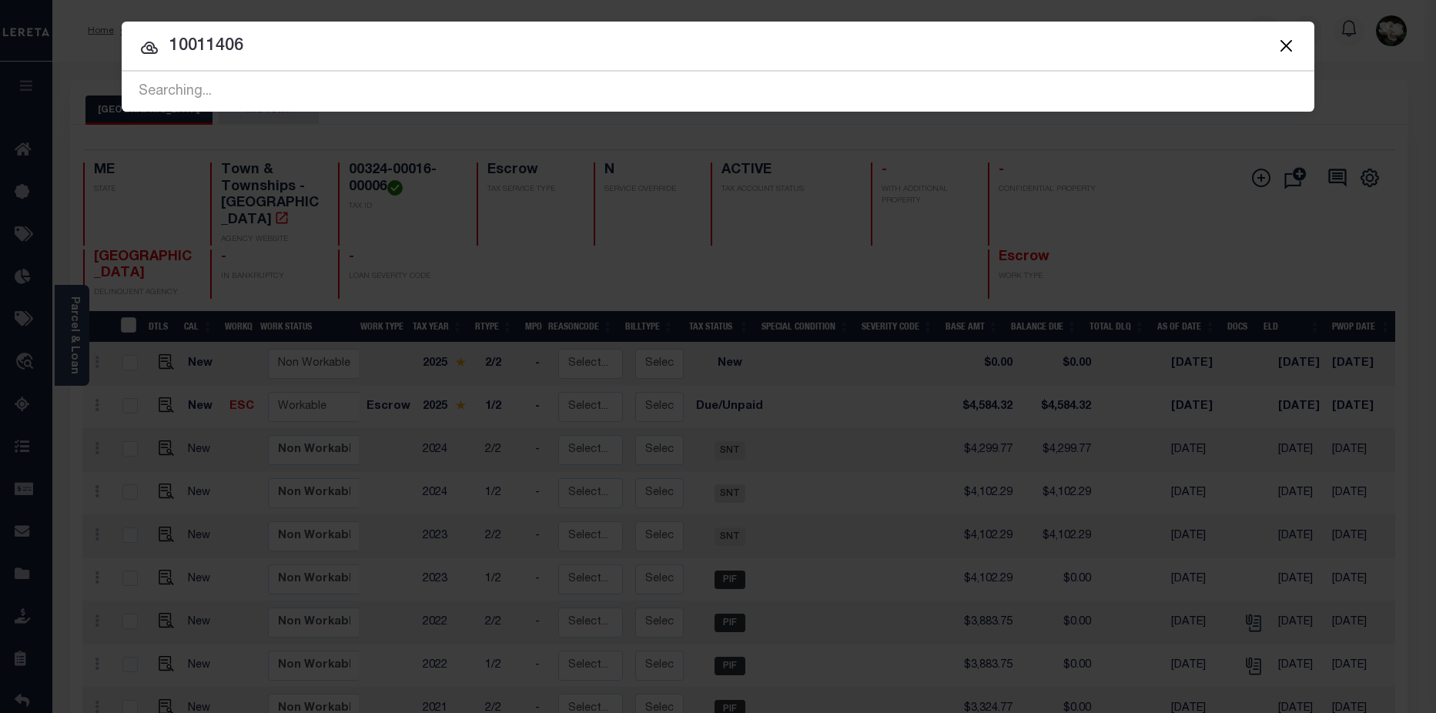
type input "10011406"
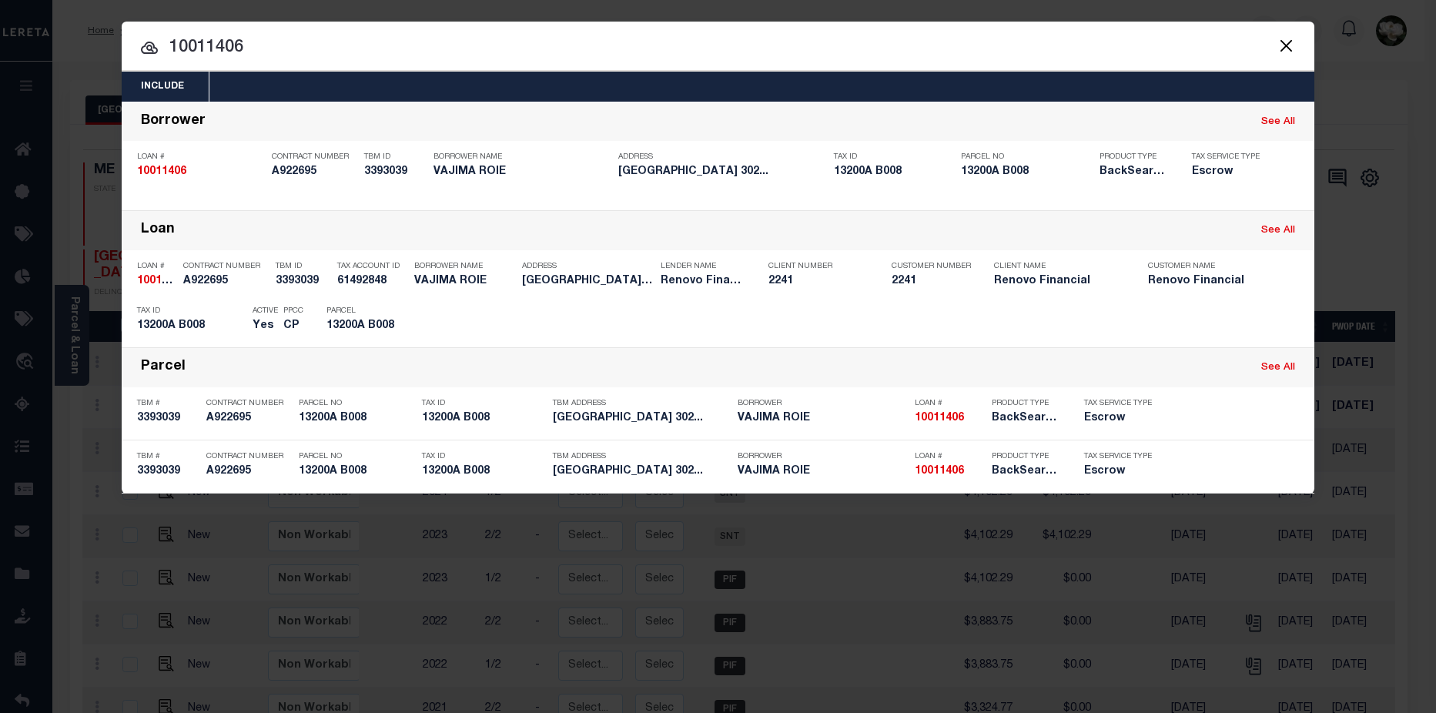
drag, startPoint x: 251, startPoint y: 51, endPoint x: 236, endPoint y: 48, distance: 15.7
click at [164, 51] on input "10011406" at bounding box center [718, 48] width 1192 height 27
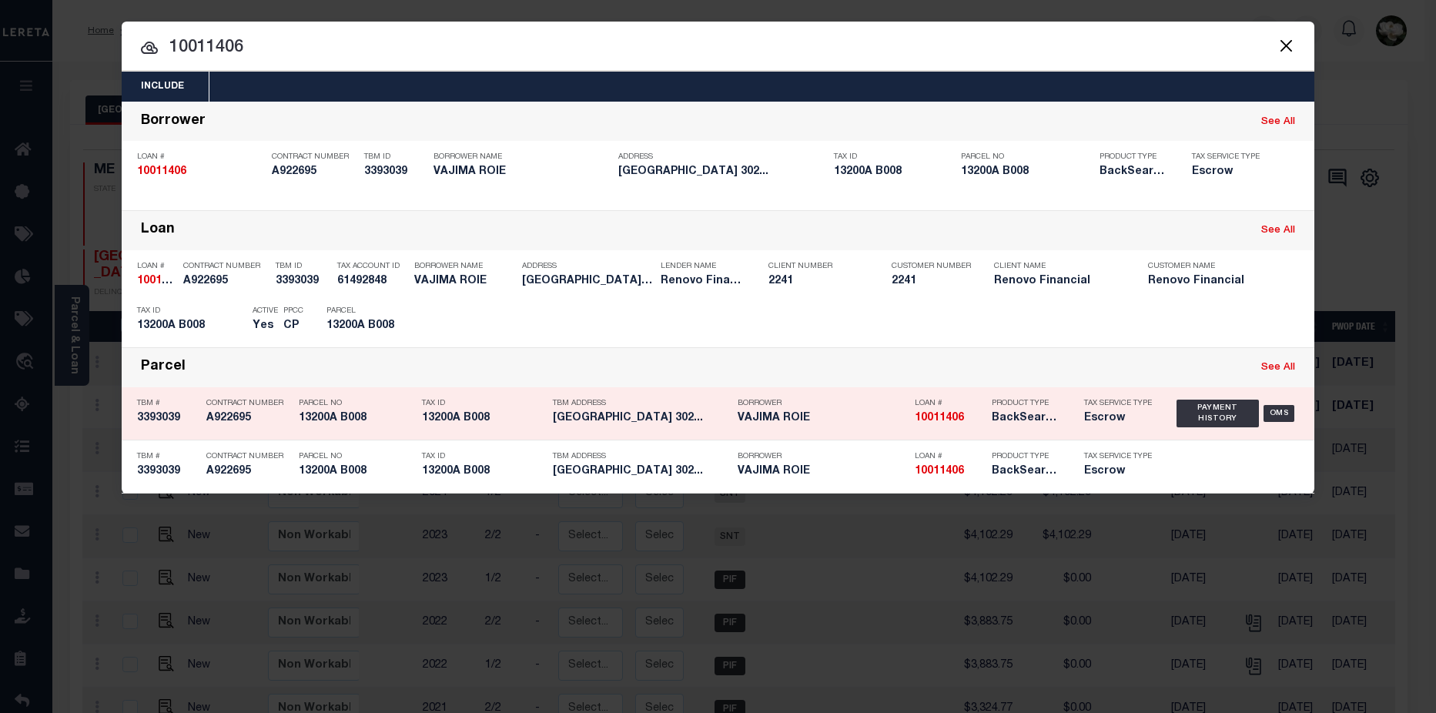
click at [980, 417] on div "Product Type BackSearch,Escrow" at bounding box center [1026, 413] width 92 height 45
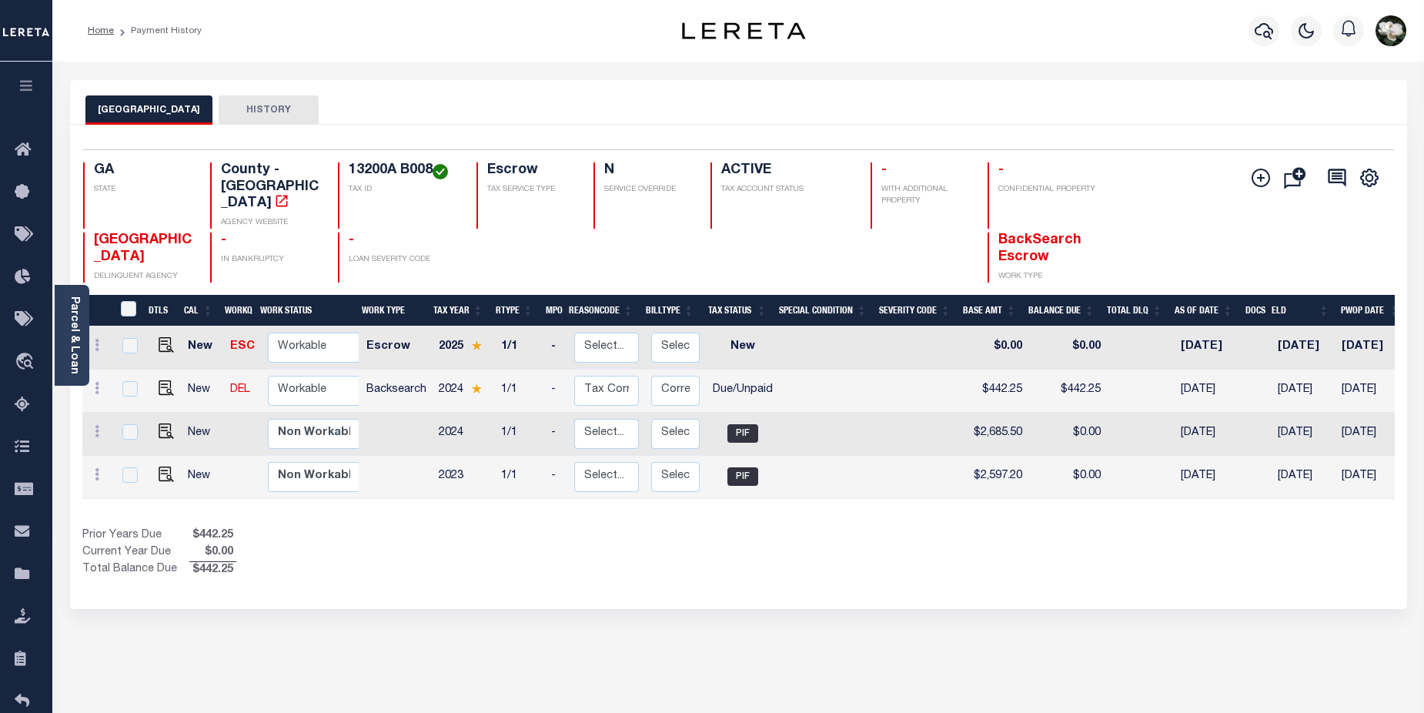
click at [151, 384] on link at bounding box center [162, 389] width 23 height 11
checkbox input "true"
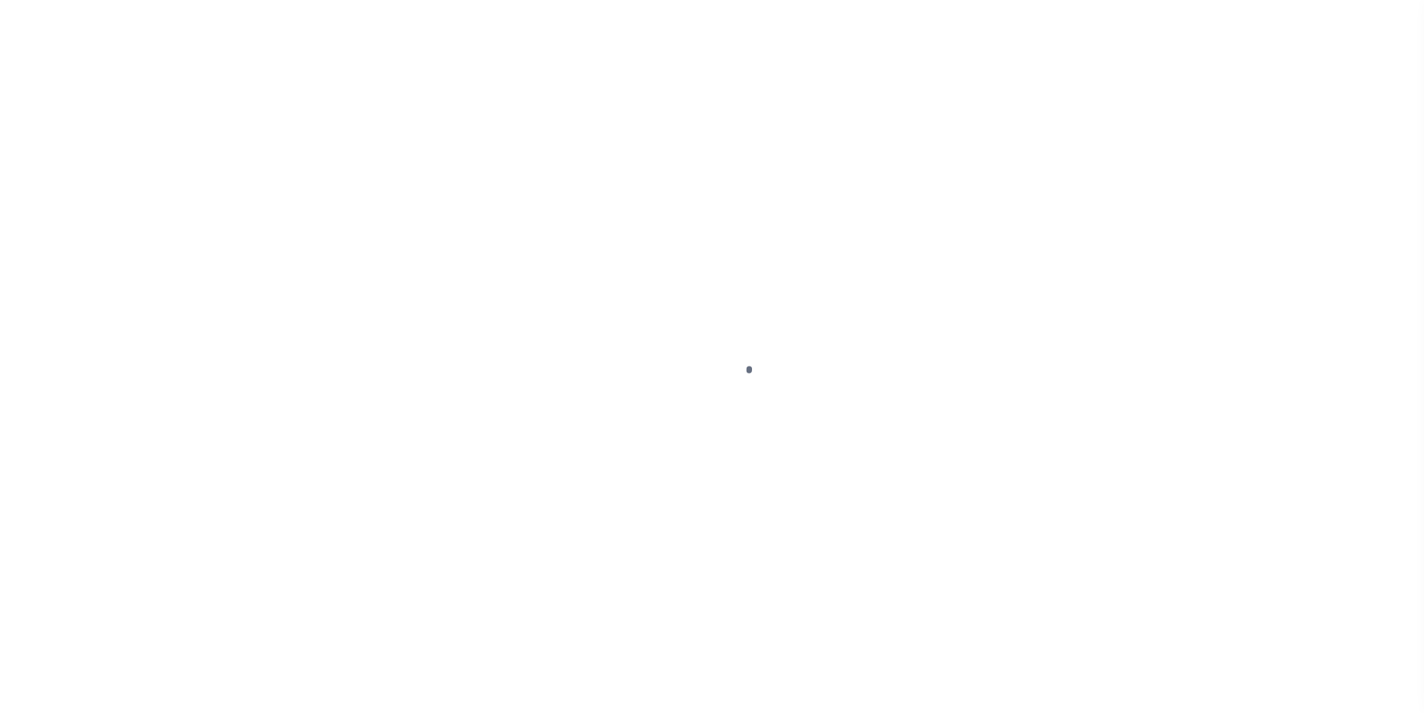
select select "DUE"
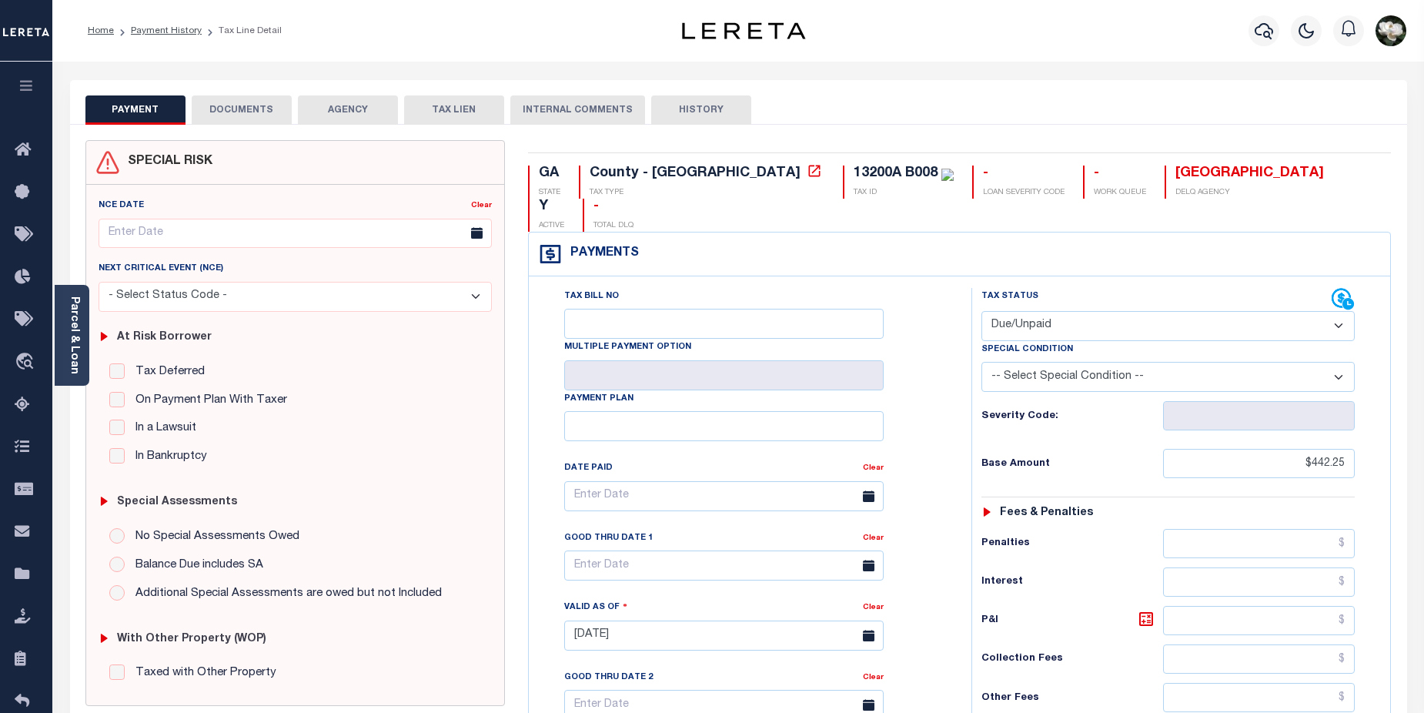
click at [240, 102] on button "DOCUMENTS" at bounding box center [242, 109] width 100 height 29
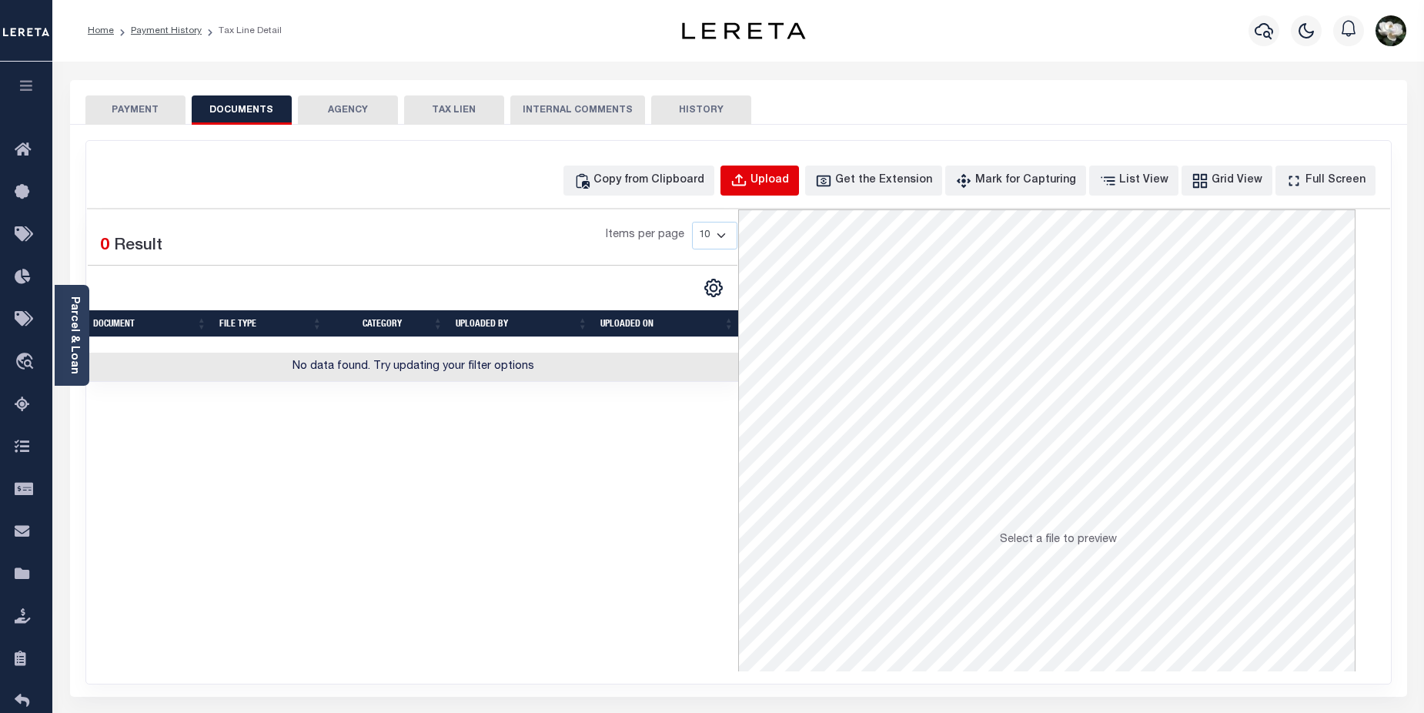
click at [789, 182] on div "Upload" at bounding box center [769, 180] width 38 height 17
select select "POP"
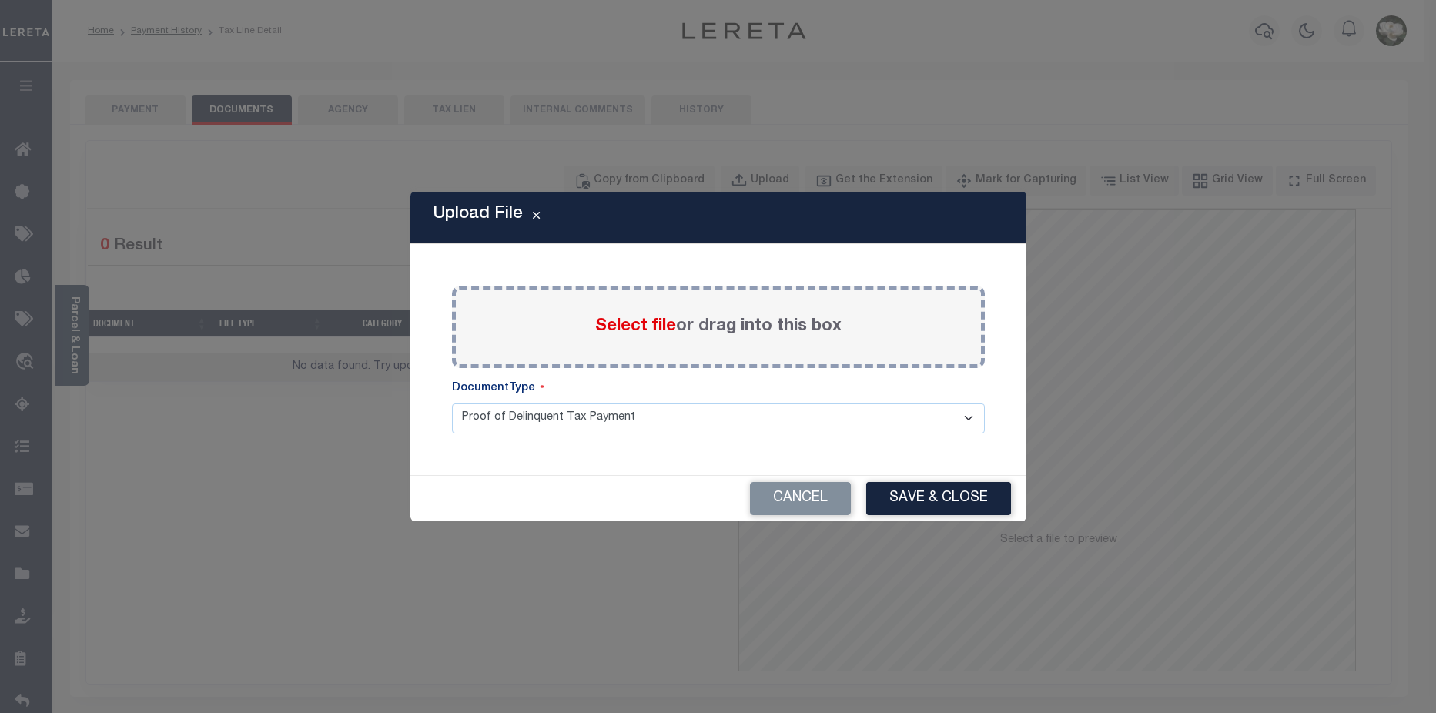
click at [620, 327] on span "Select file" at bounding box center [635, 326] width 81 height 17
click at [0, 0] on input "Select file or drag into this box" at bounding box center [0, 0] width 0 height 0
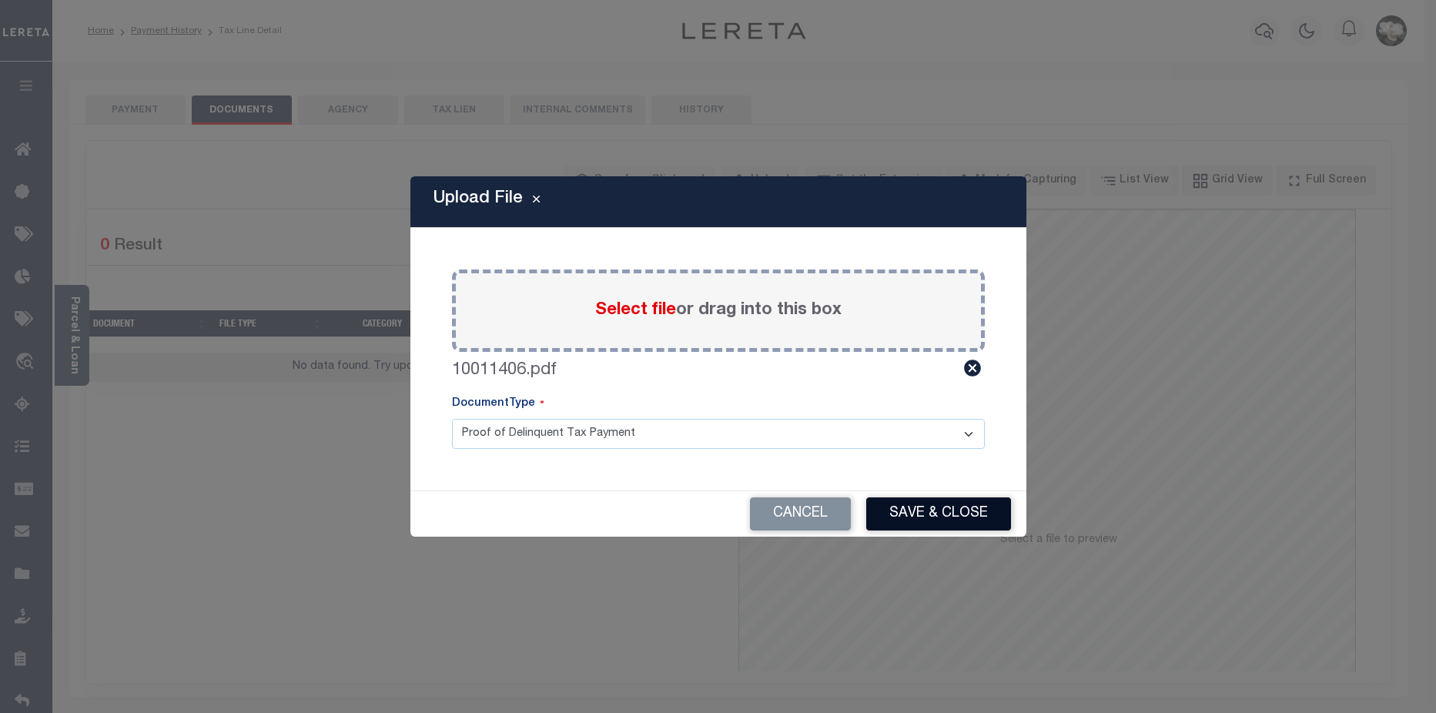
click at [941, 522] on button "Save & Close" at bounding box center [938, 513] width 145 height 33
